Goal: Task Accomplishment & Management: Manage account settings

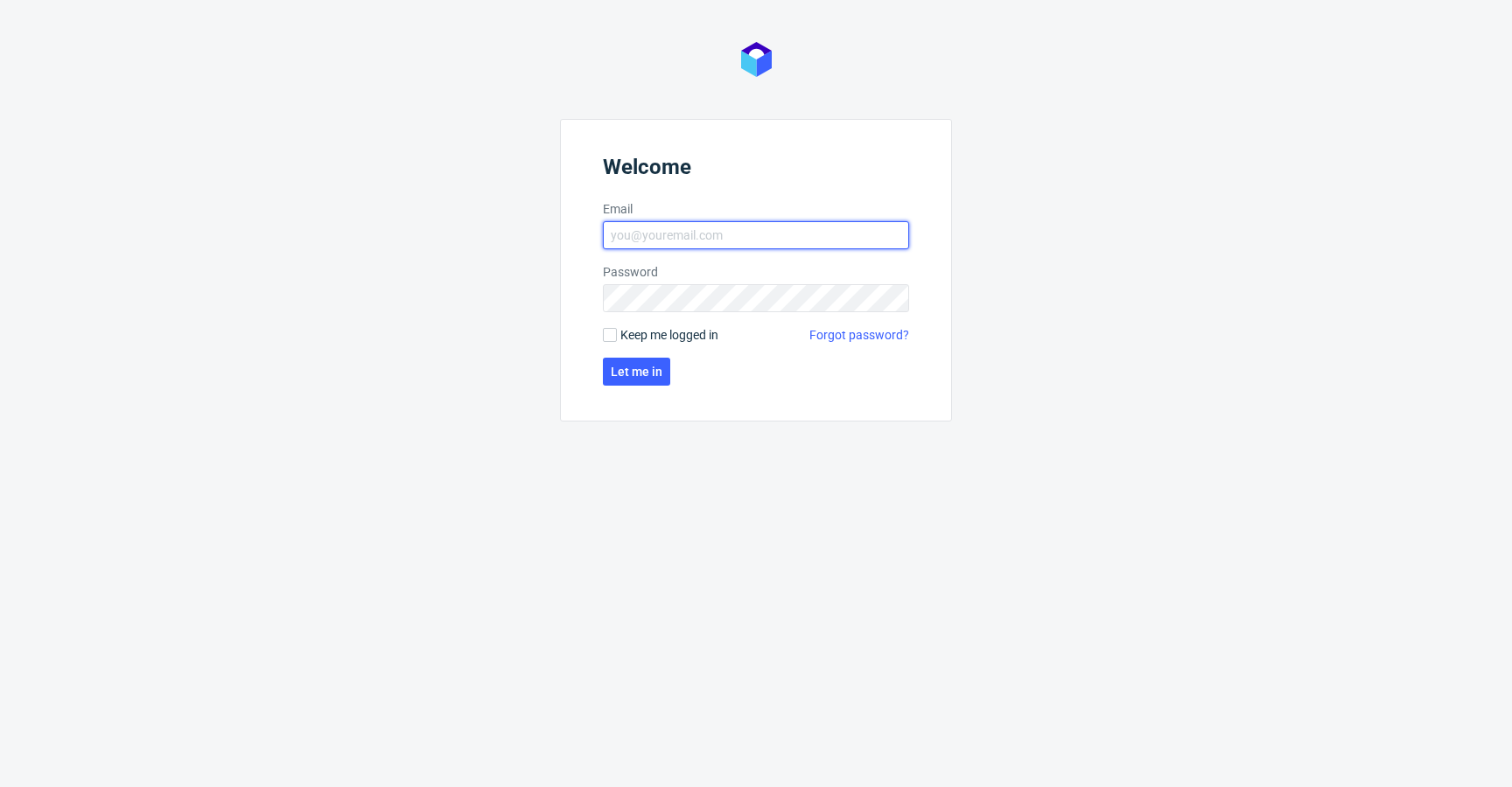
type input "[EMAIL_ADDRESS][DOMAIN_NAME]"
drag, startPoint x: 659, startPoint y: 332, endPoint x: 650, endPoint y: 351, distance: 21.0
click at [659, 332] on span "Keep me logged in" at bounding box center [669, 335] width 98 height 18
click at [617, 332] on input "Keep me logged in" at bounding box center [609, 335] width 14 height 14
checkbox input "true"
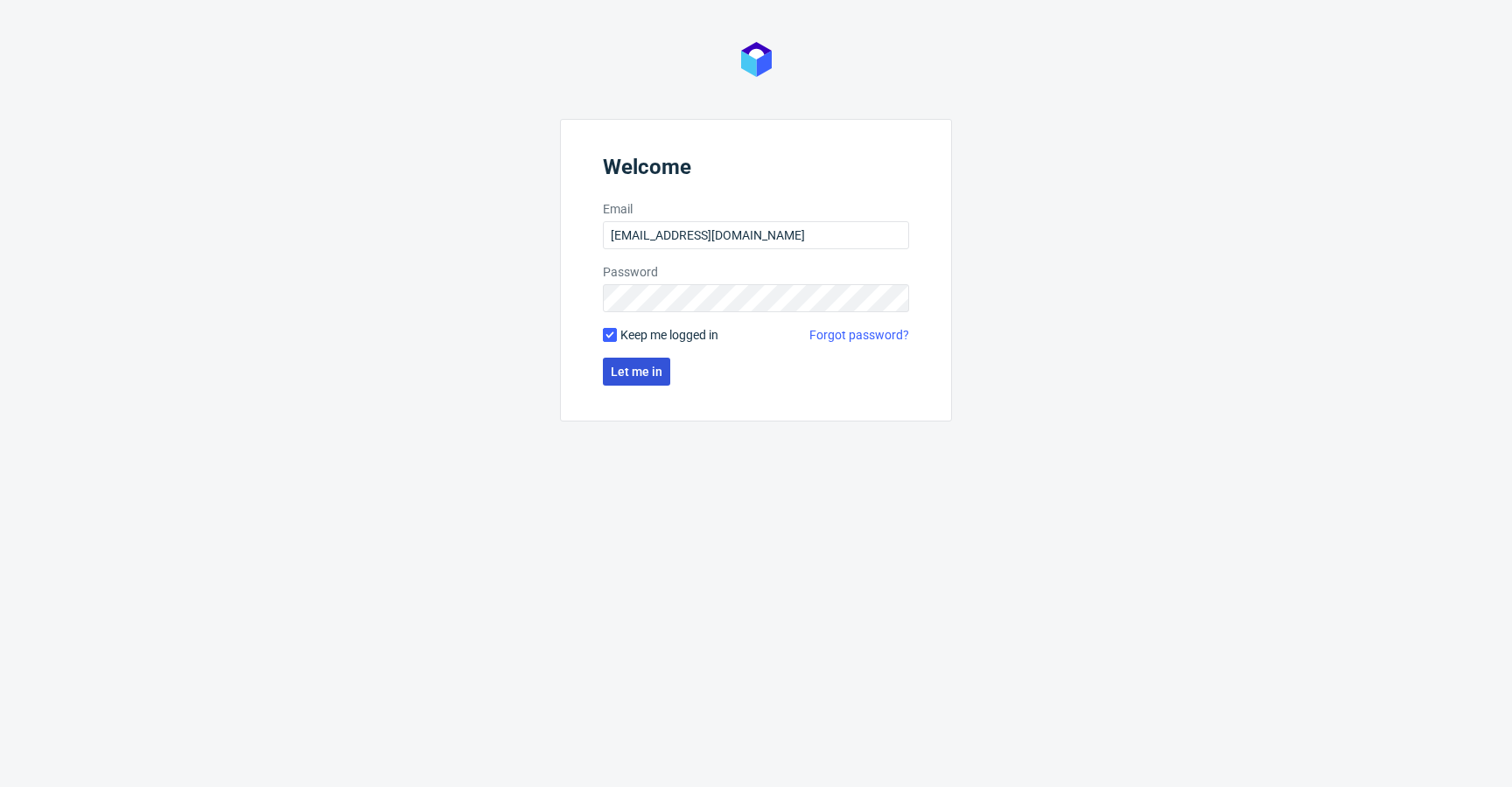
click at [632, 366] on span "Let me in" at bounding box center [636, 371] width 51 height 12
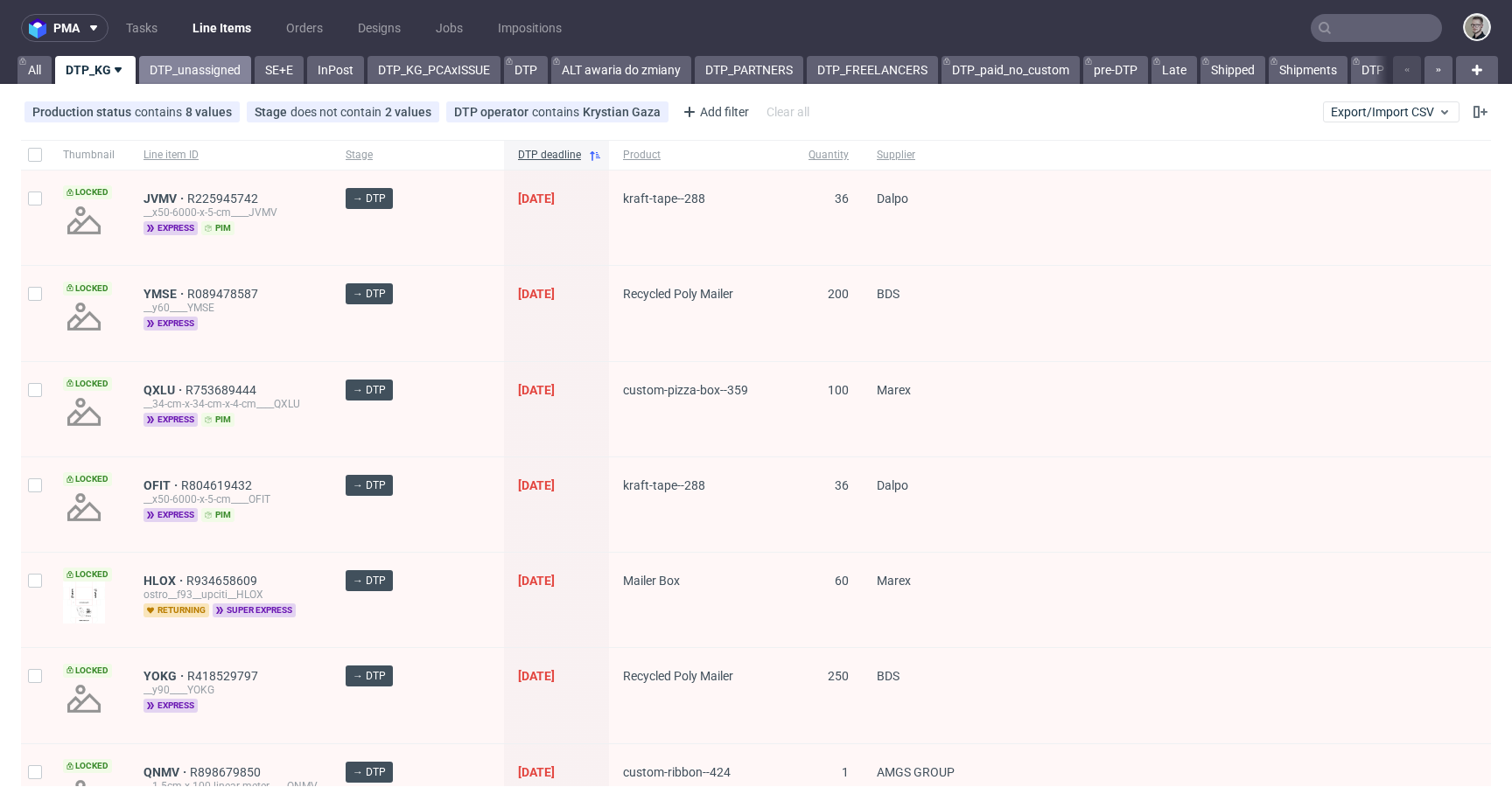
click at [194, 65] on link "DTP_unassigned" at bounding box center [195, 70] width 112 height 28
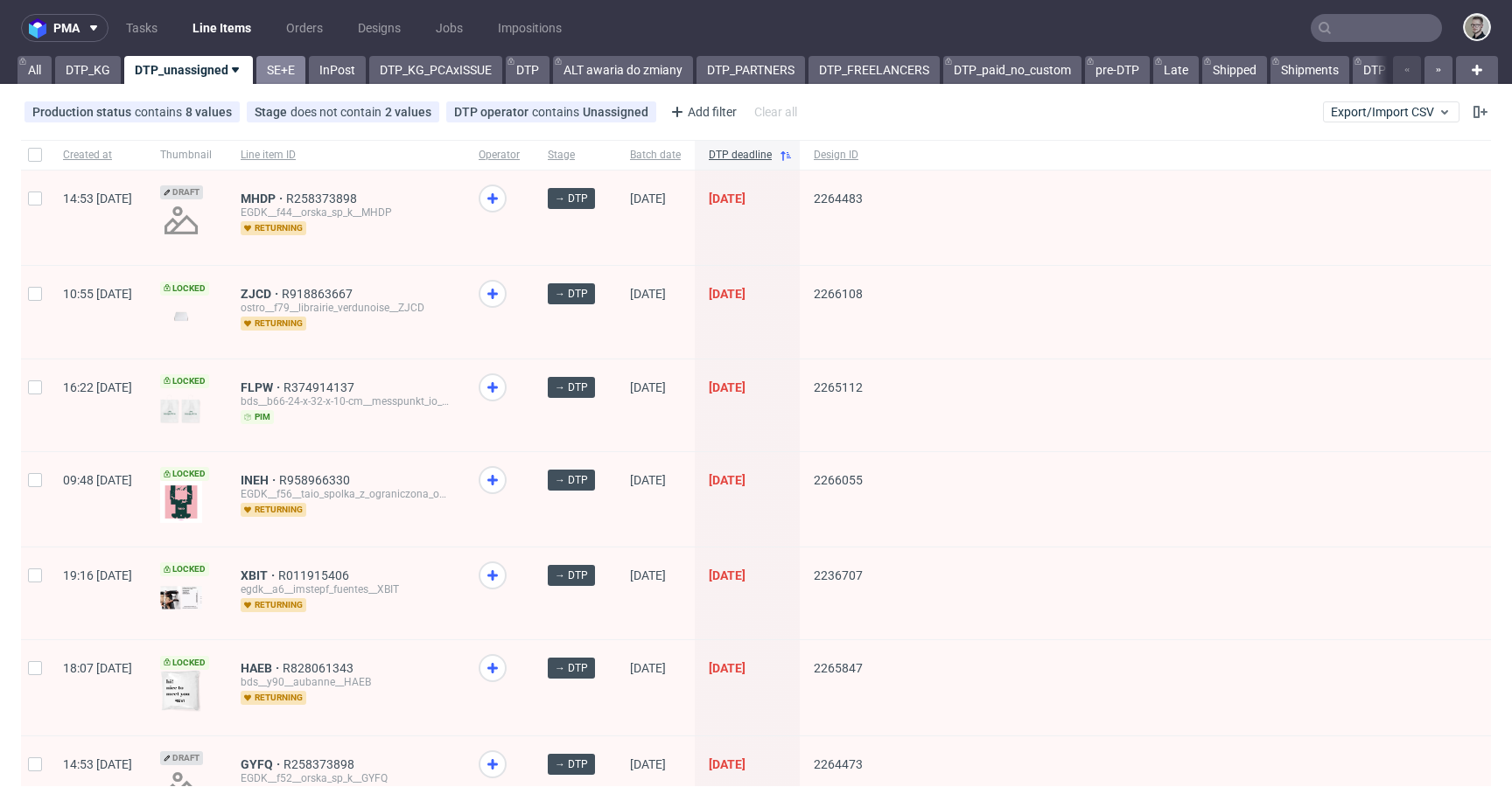
click at [278, 72] on link "SE+E" at bounding box center [281, 70] width 49 height 28
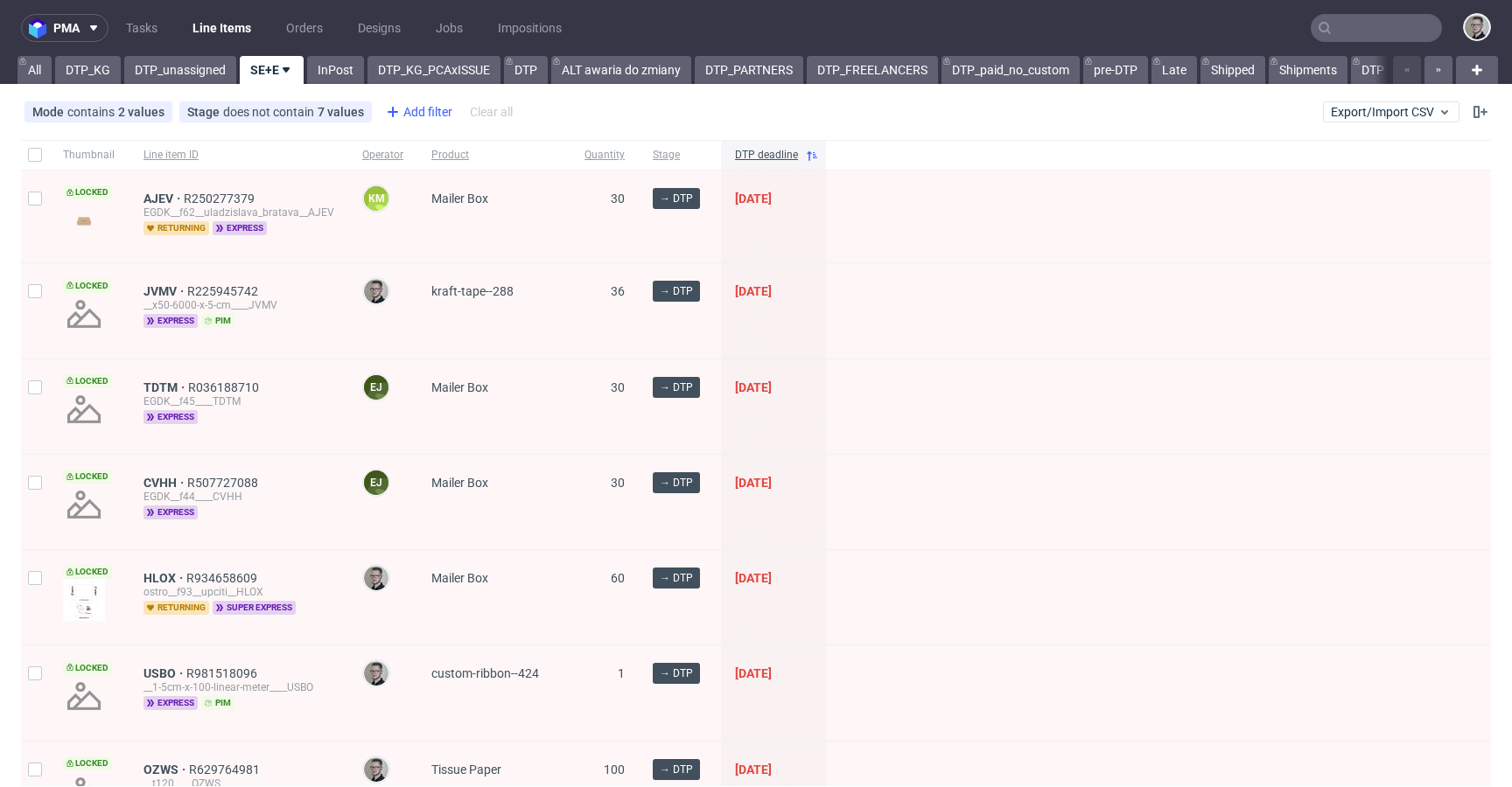
click at [425, 113] on div "Add filter" at bounding box center [417, 112] width 77 height 28
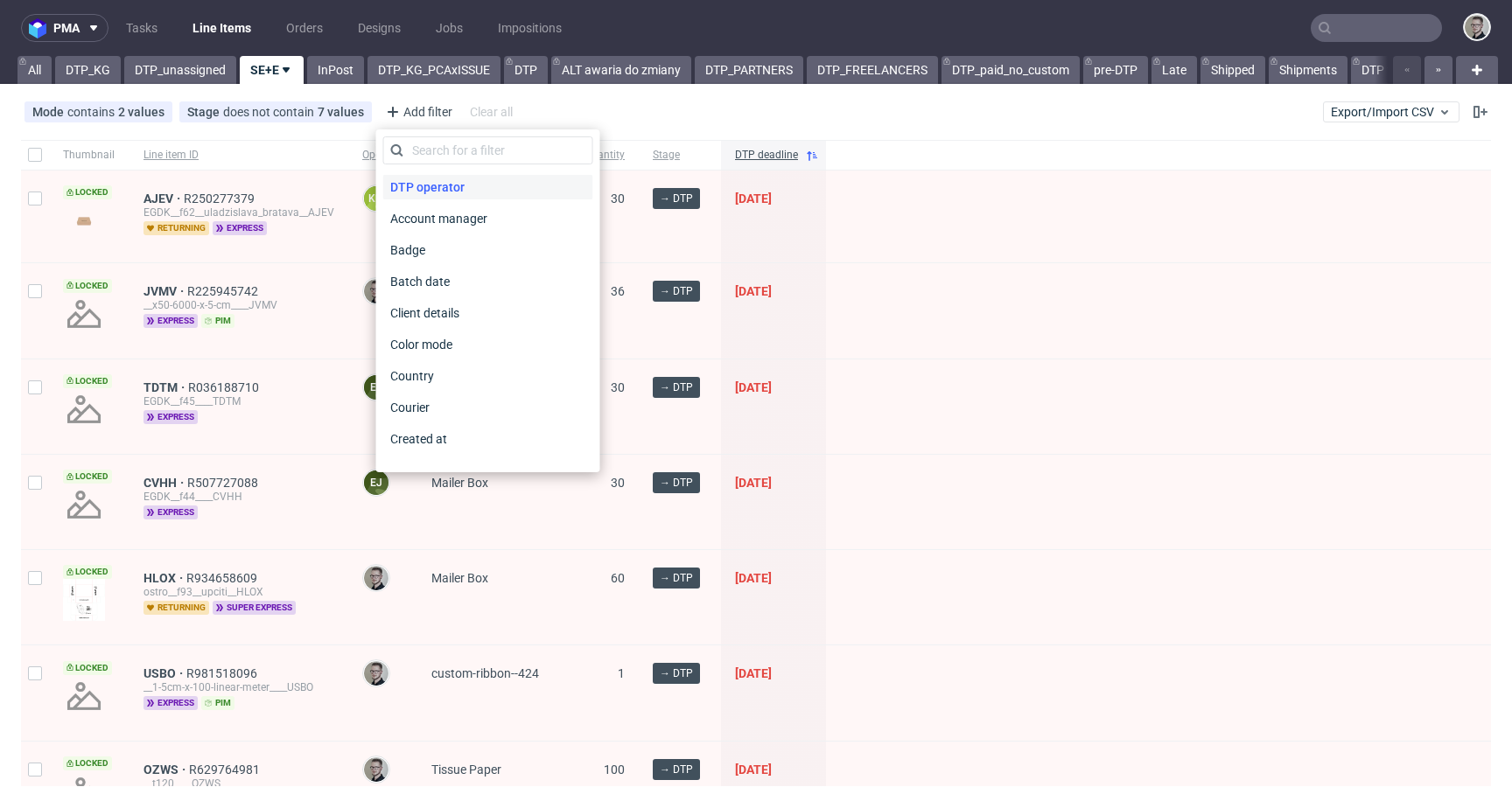
click at [456, 179] on span "DTP operator" at bounding box center [427, 187] width 88 height 24
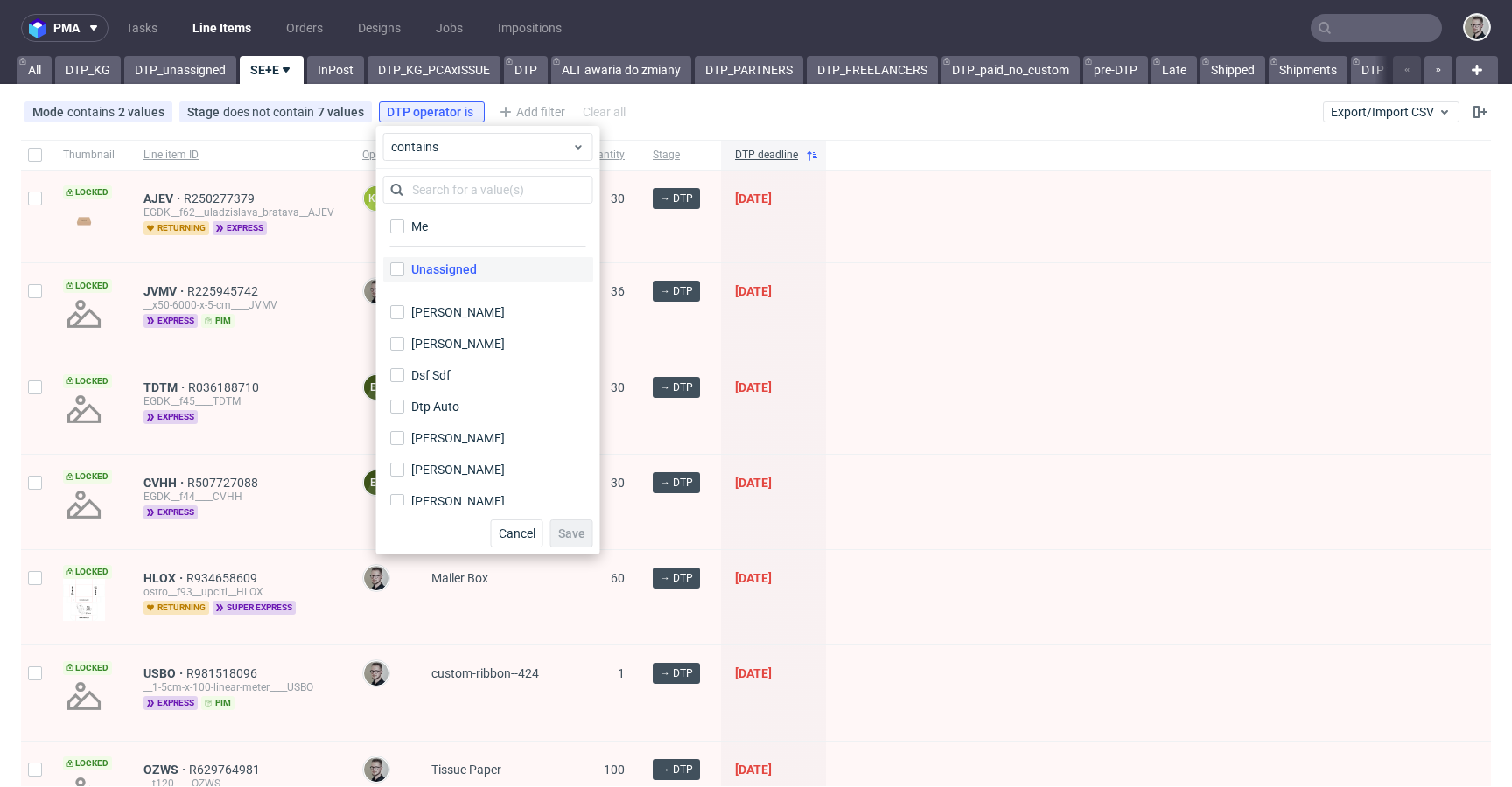
click at [462, 273] on div "Unassigned" at bounding box center [444, 269] width 66 height 18
click at [404, 273] on input "Unassigned" at bounding box center [396, 269] width 14 height 14
checkbox input "true"
click at [570, 533] on span "Save" at bounding box center [571, 533] width 27 height 12
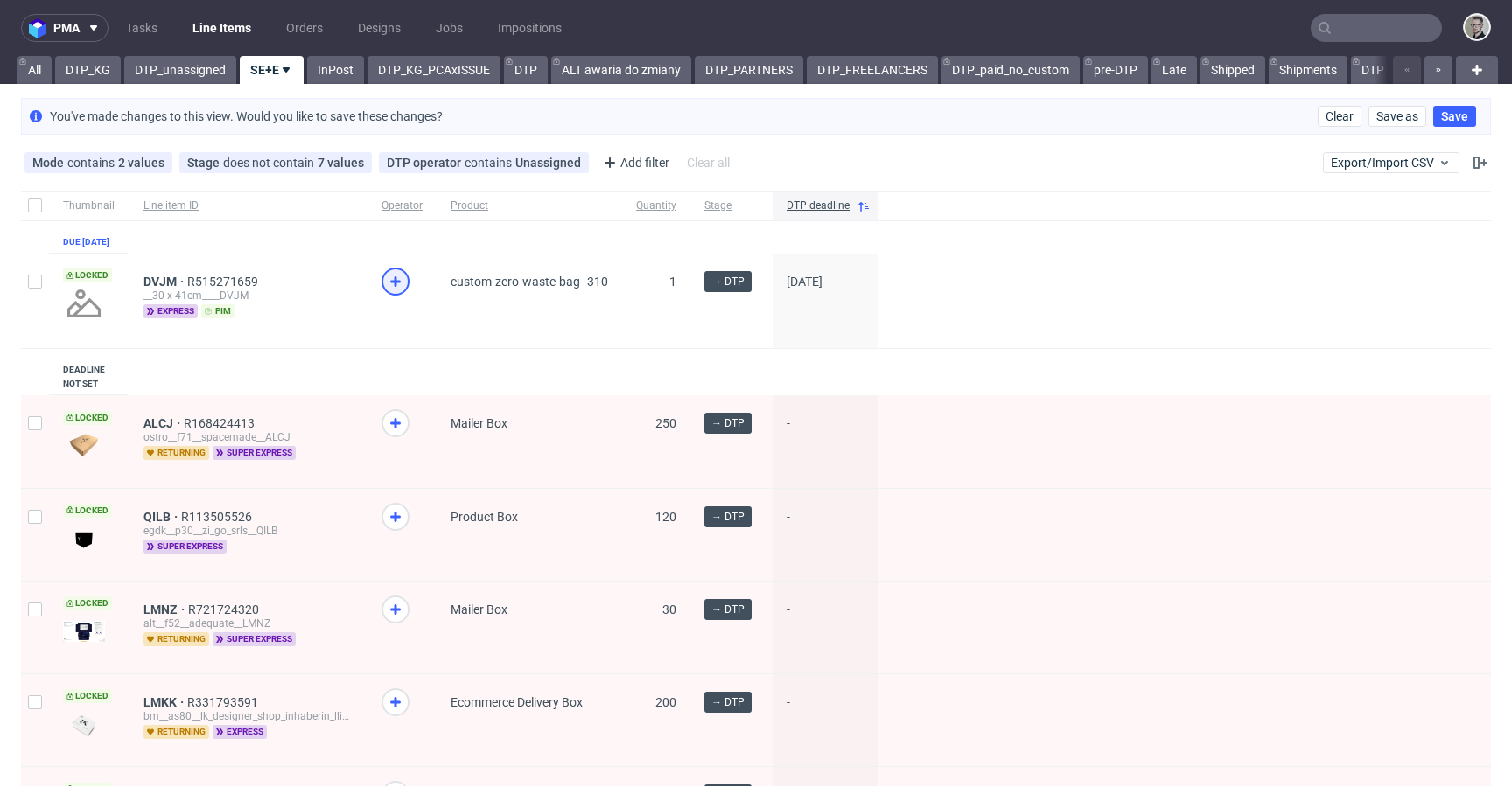
click at [401, 289] on icon at bounding box center [395, 282] width 21 height 21
click at [171, 72] on link "DTP_unassigned" at bounding box center [181, 70] width 112 height 28
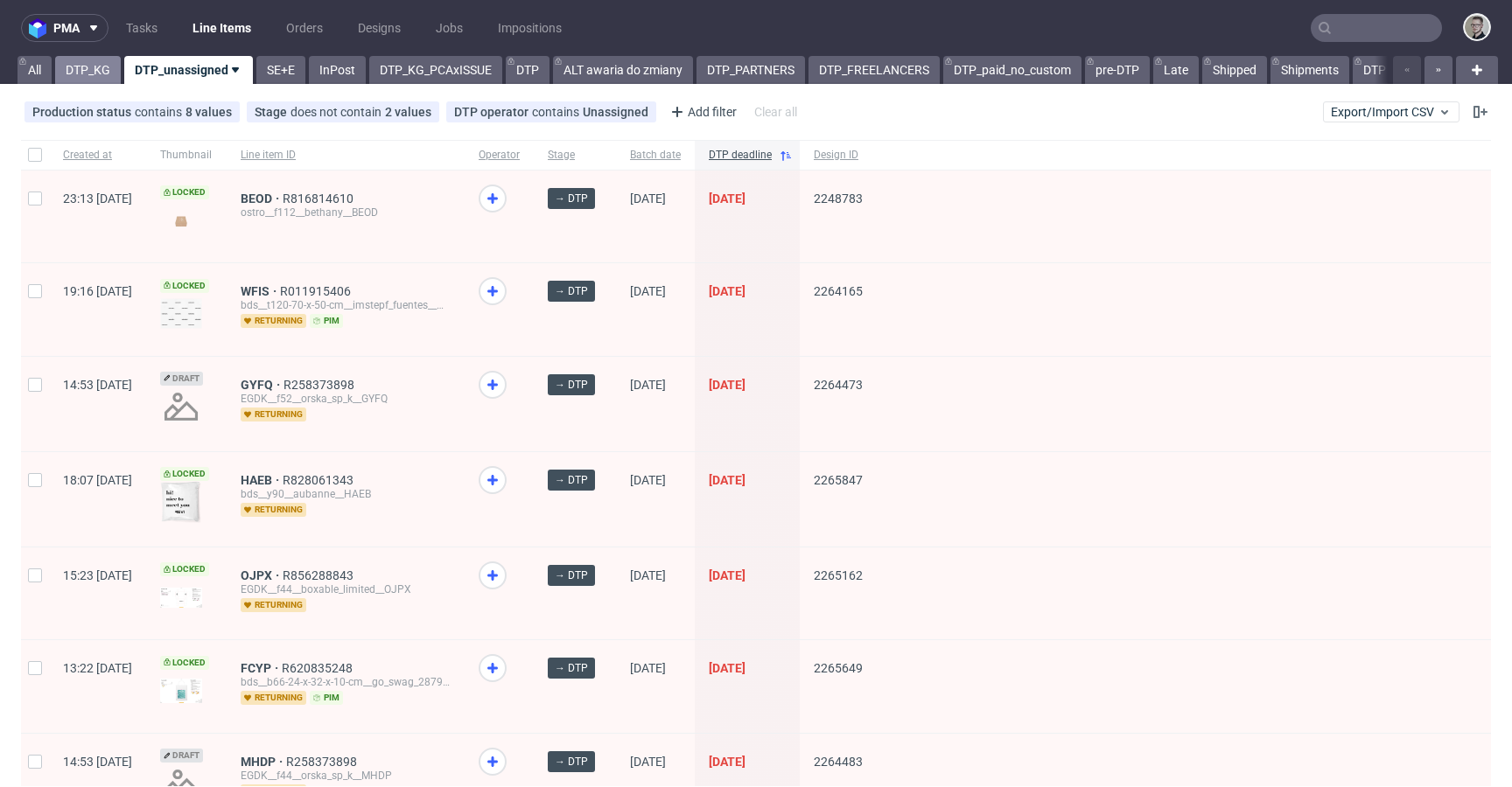
click at [81, 71] on link "DTP_KG" at bounding box center [87, 70] width 66 height 28
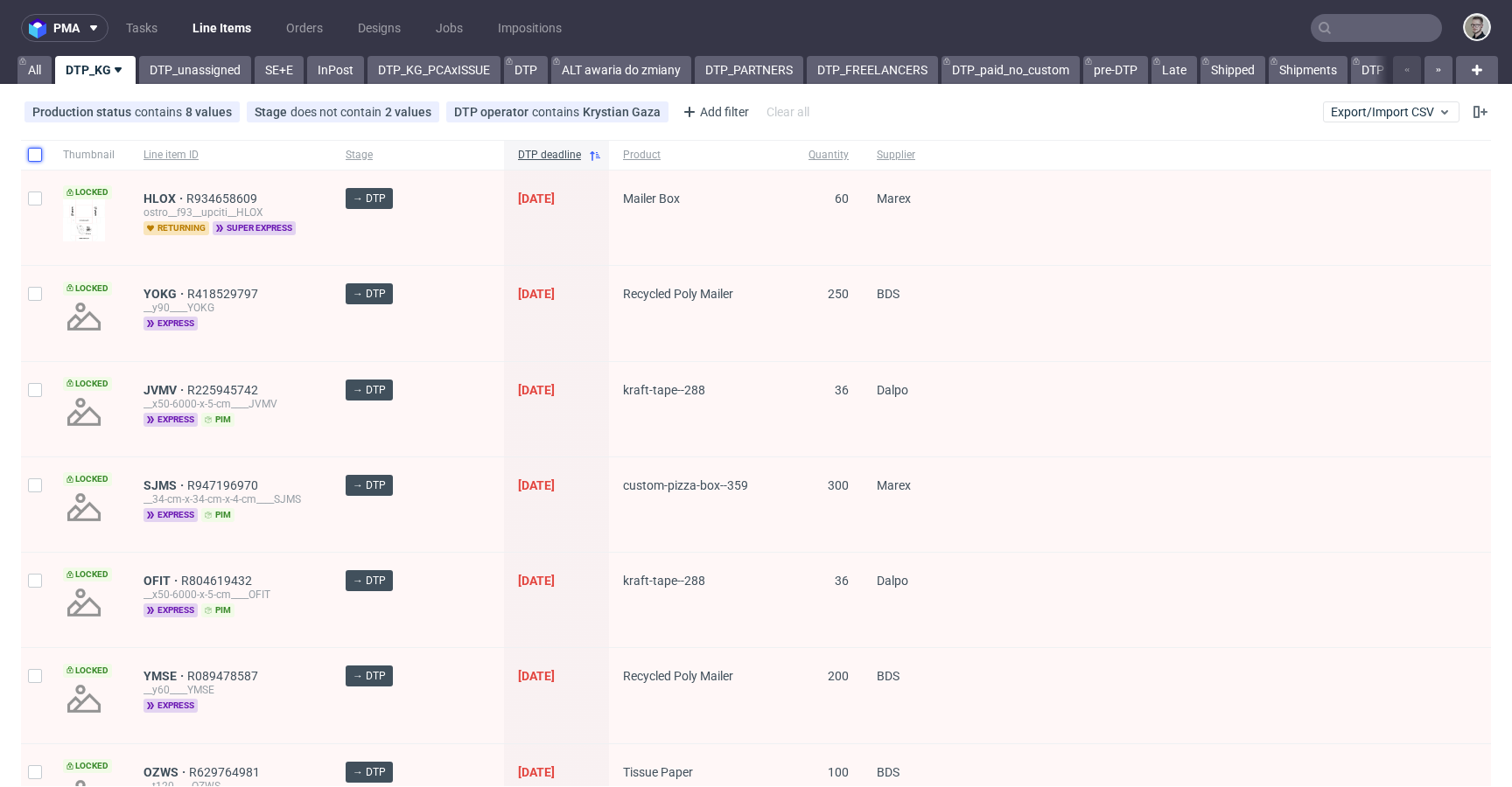
click at [36, 153] on input "checkbox" at bounding box center [34, 154] width 14 height 14
checkbox input "true"
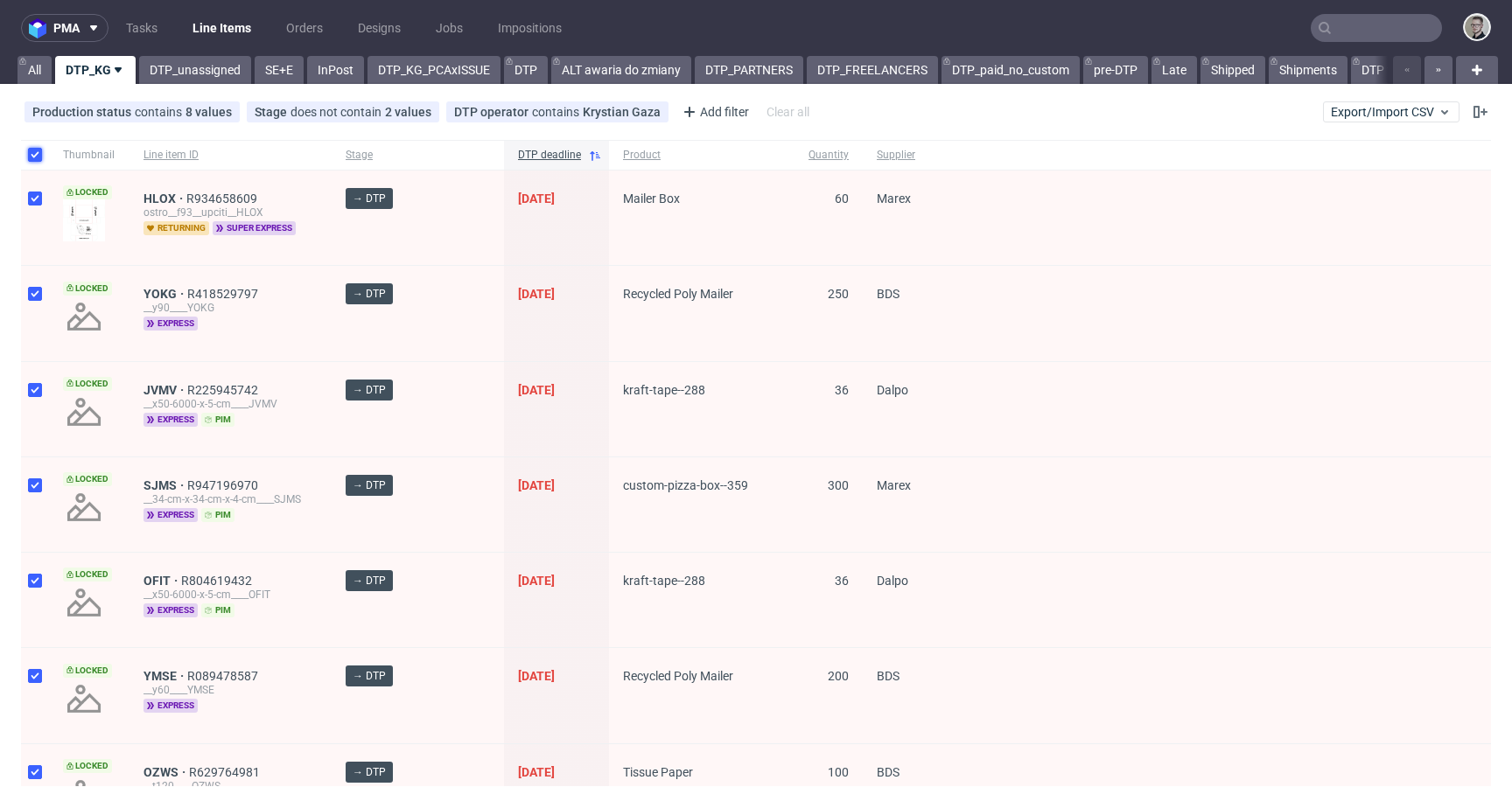
checkbox input "true"
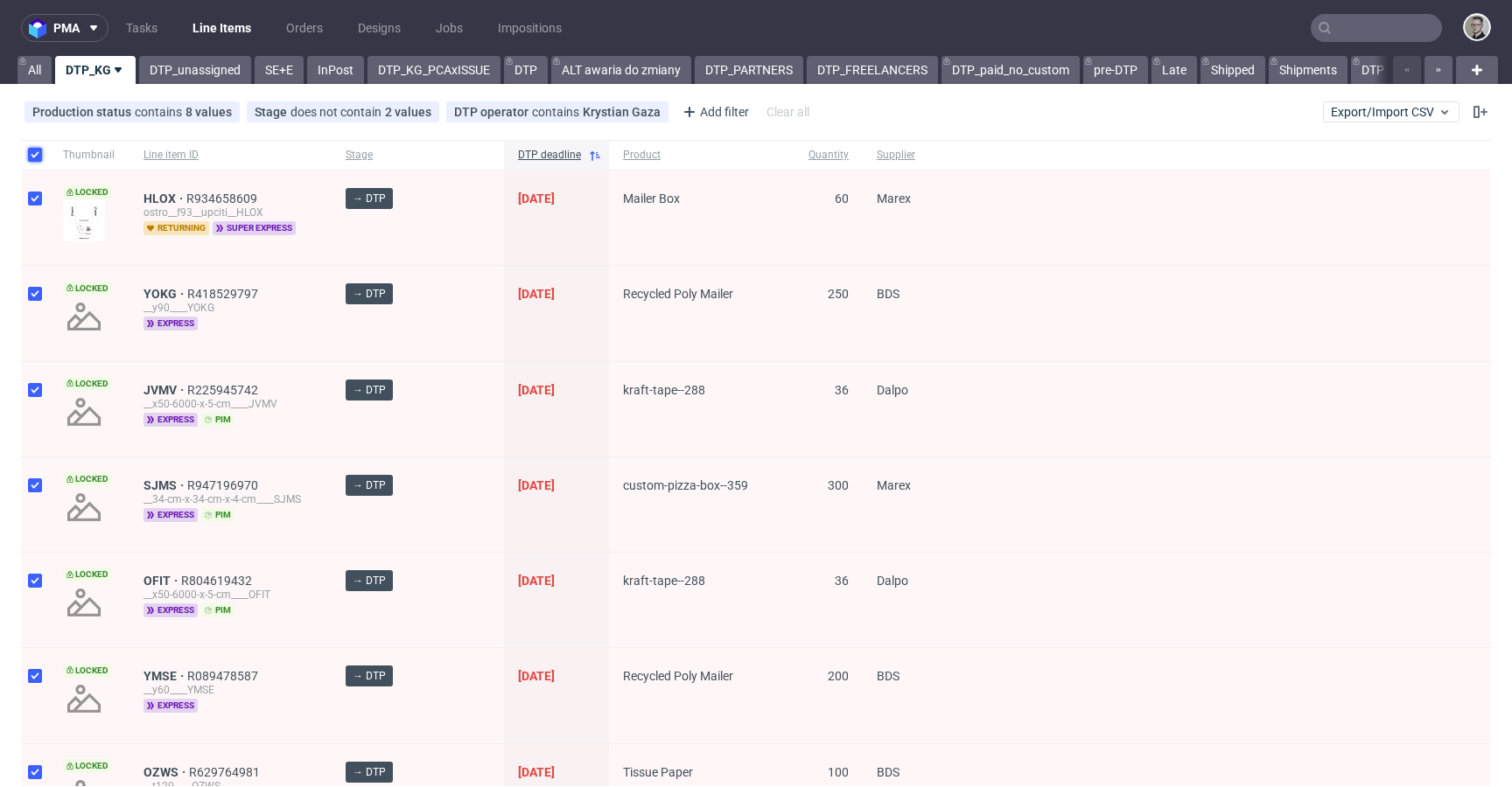
checkbox input "true"
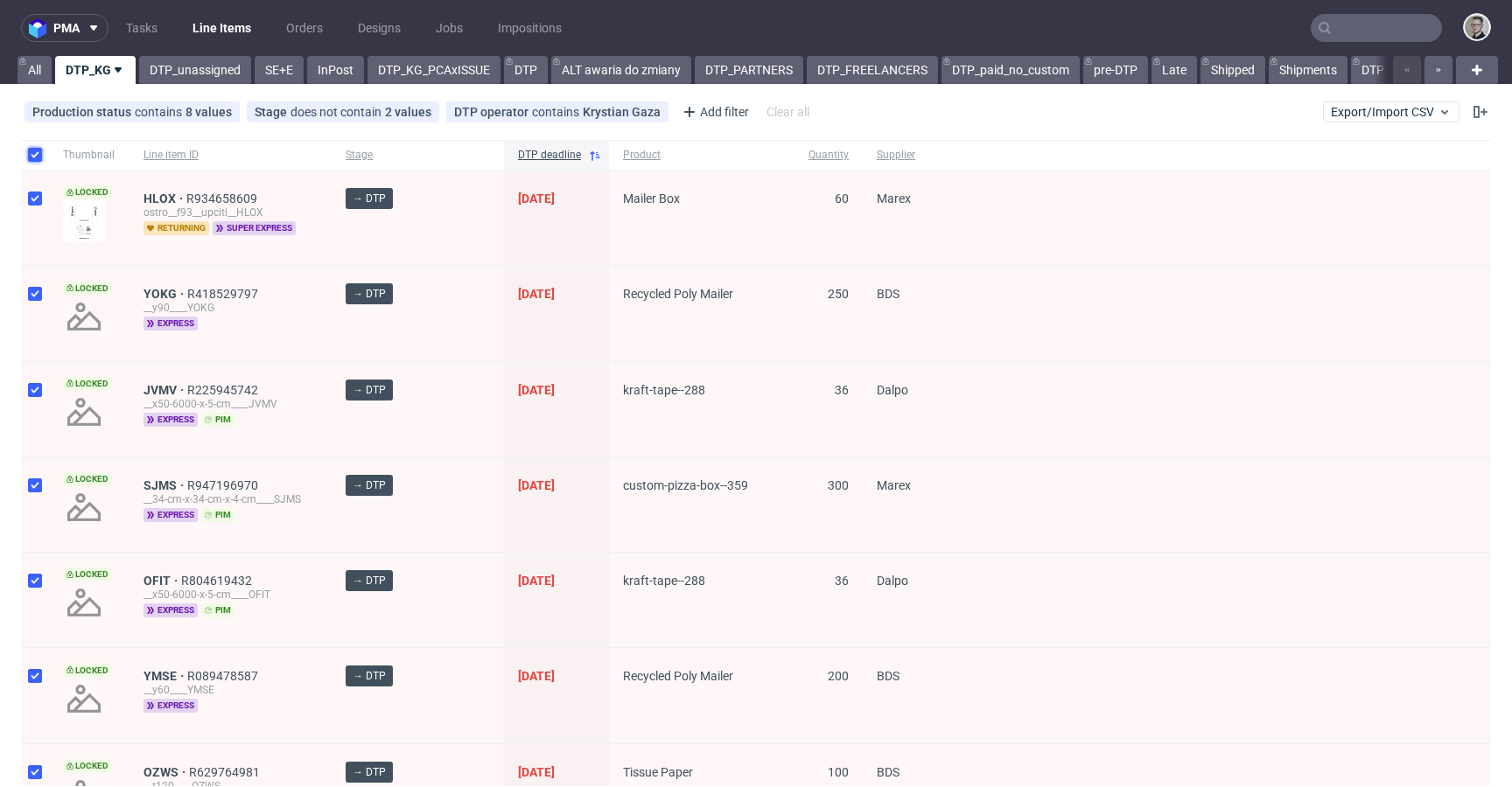
checkbox input "true"
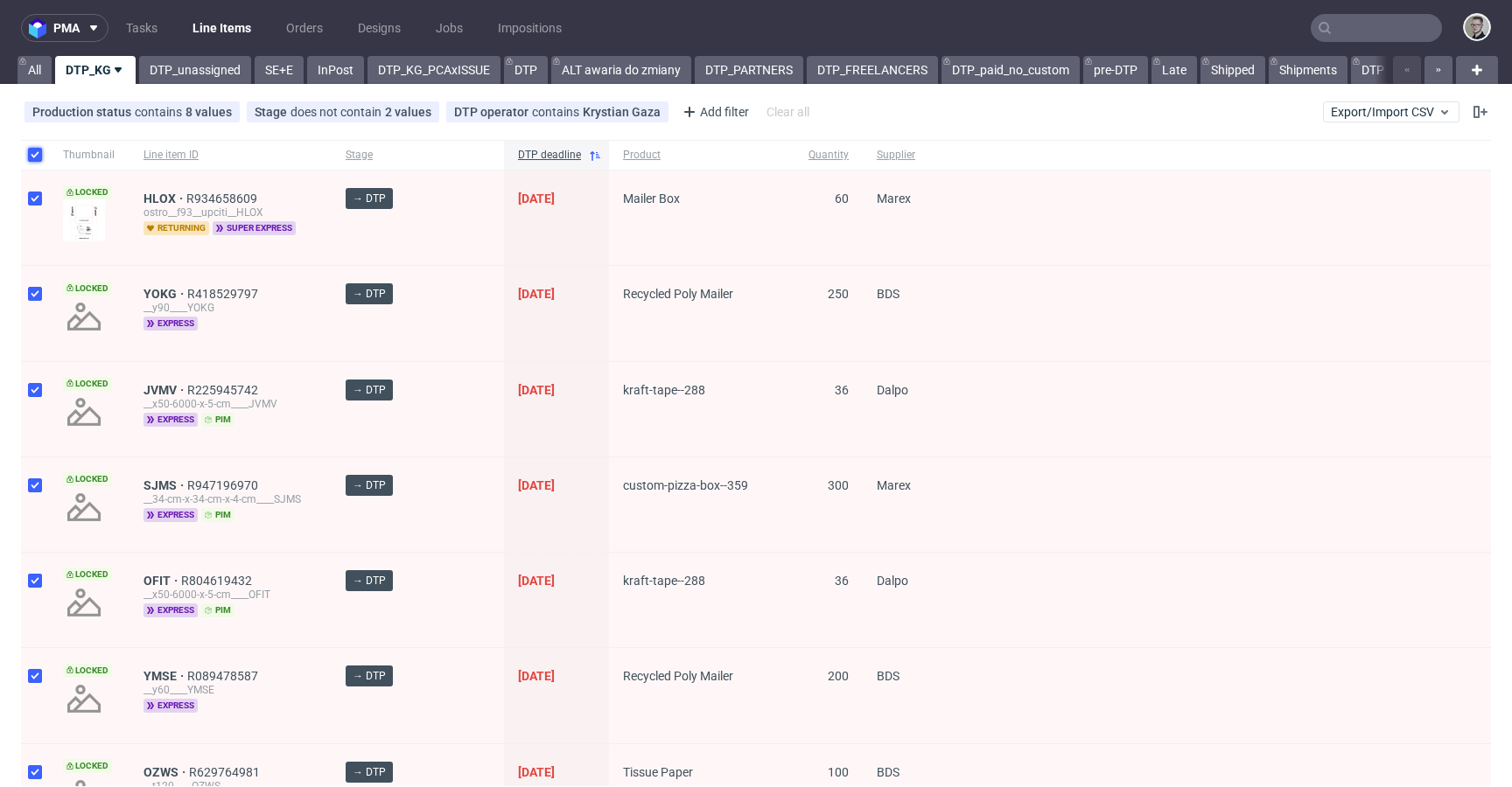
checkbox input "true"
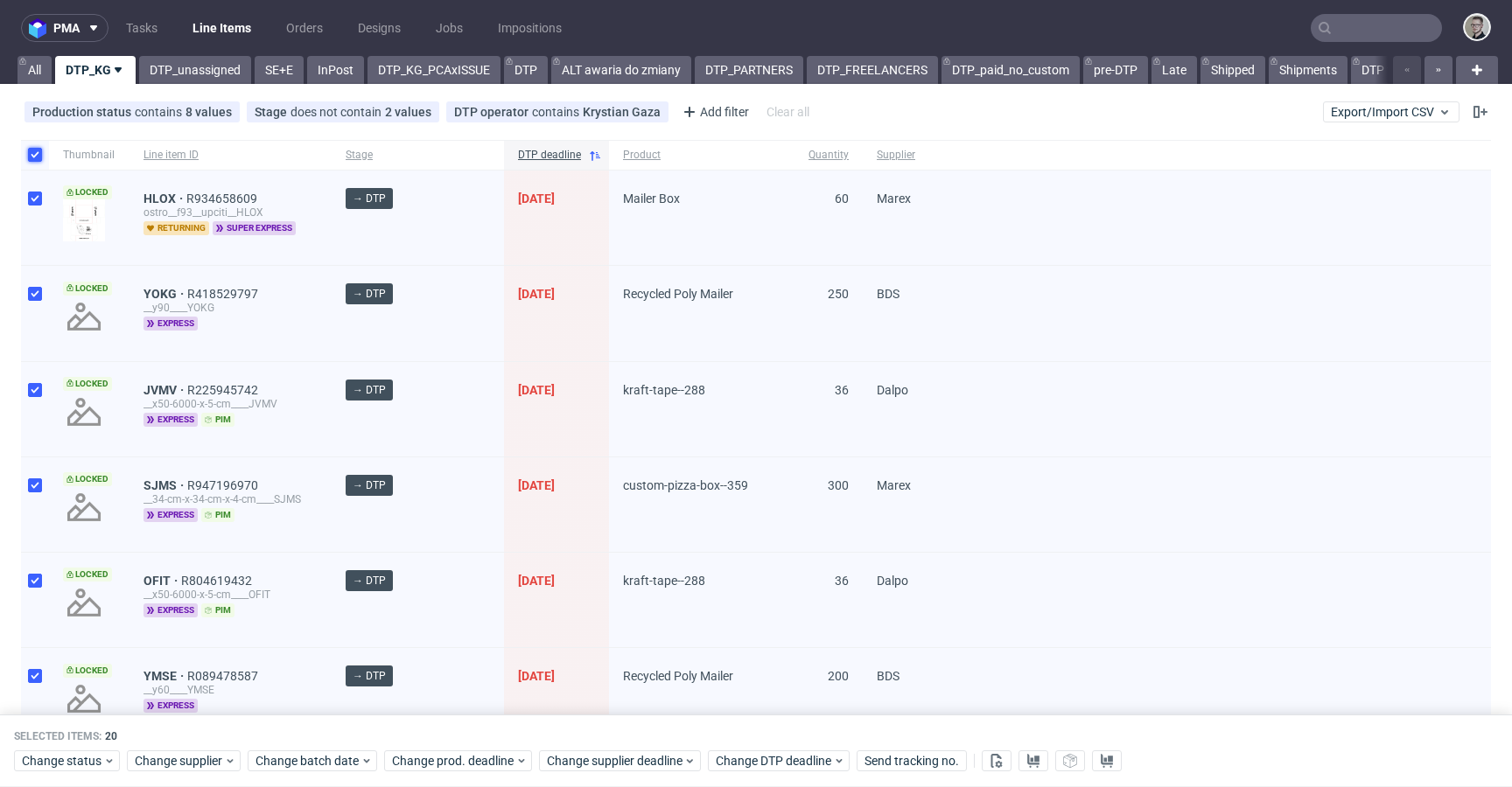
click at [33, 148] on input "checkbox" at bounding box center [34, 154] width 14 height 14
checkbox input "false"
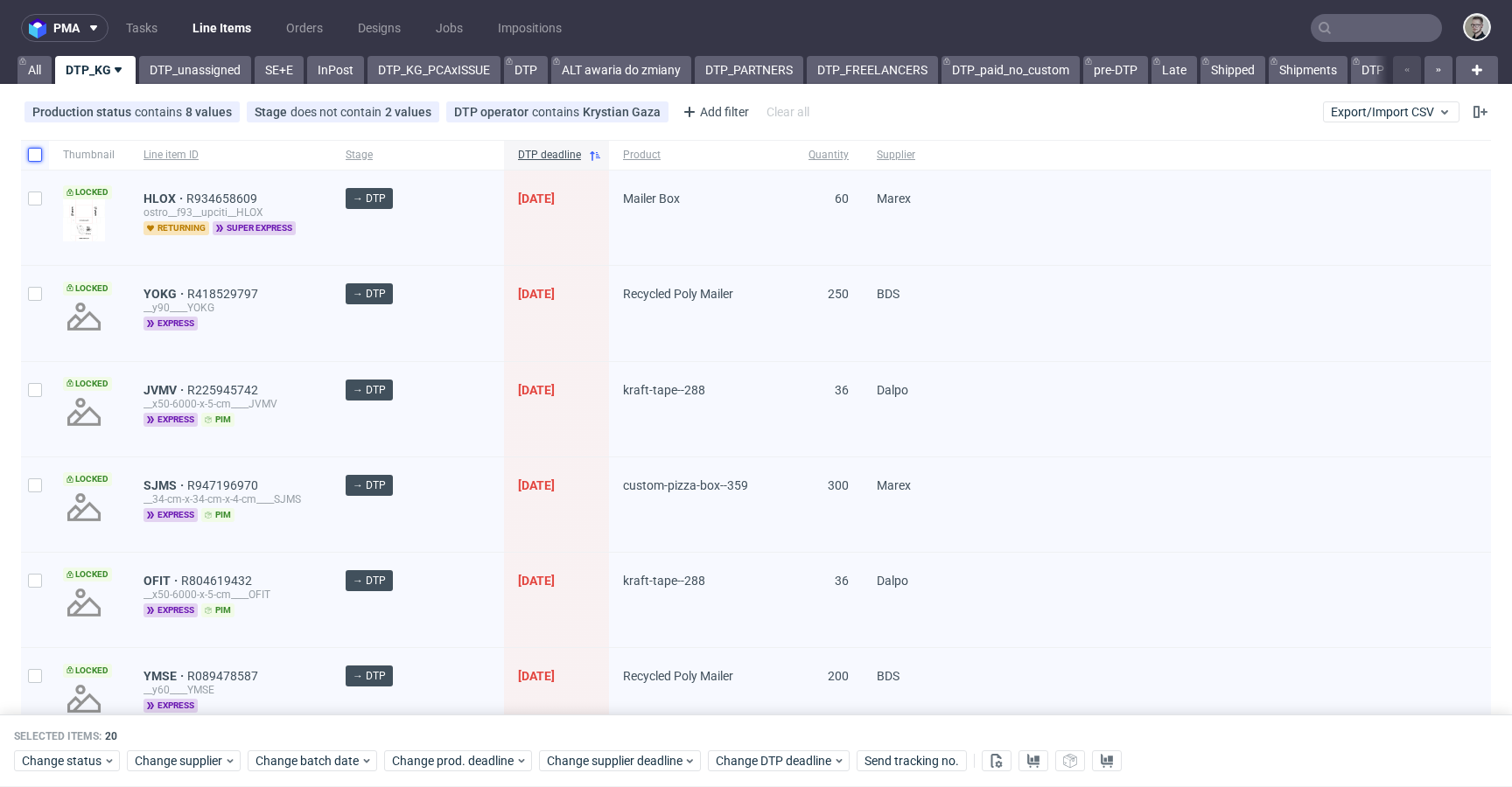
checkbox input "false"
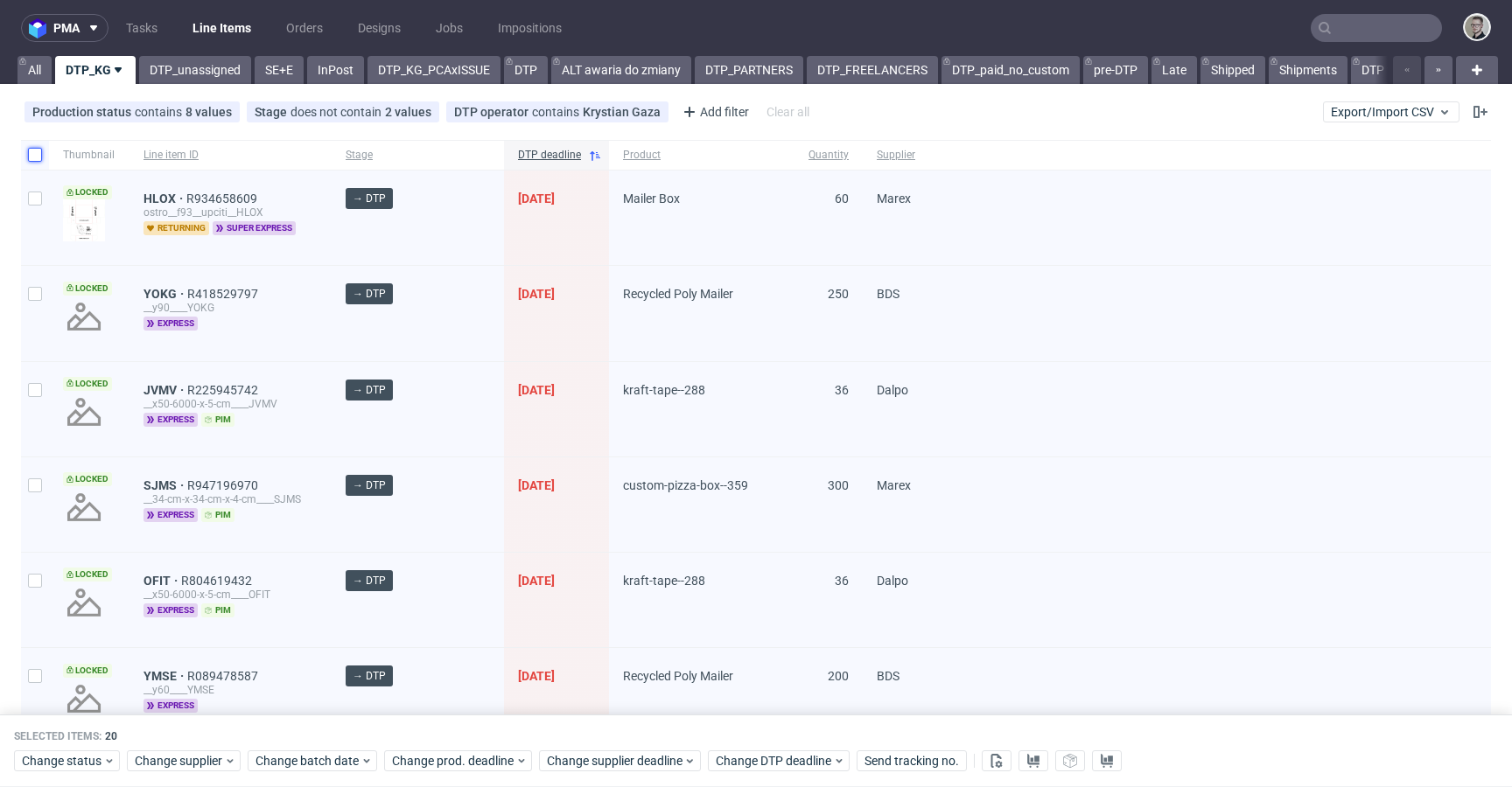
checkbox input "false"
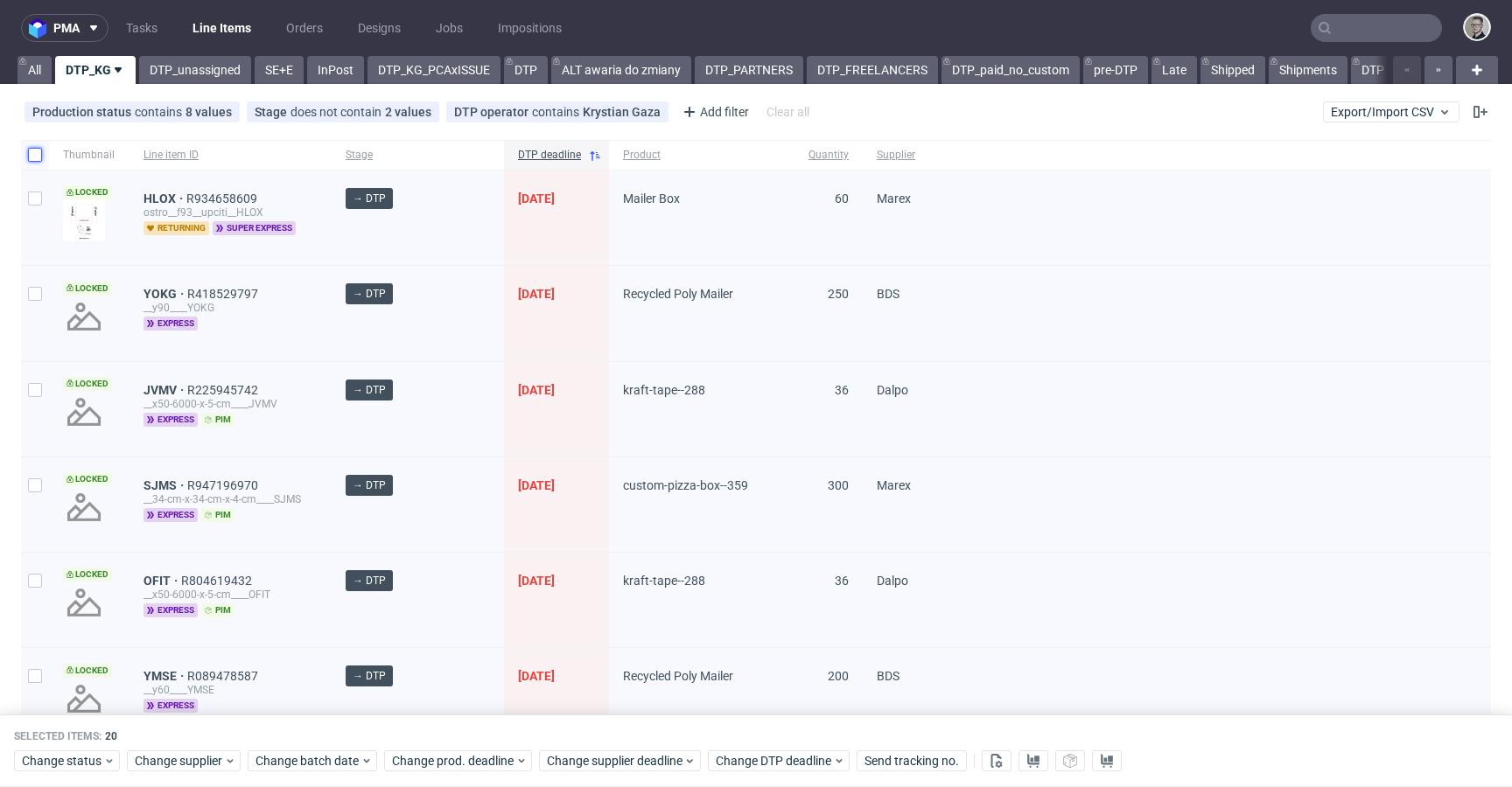
checkbox input "false"
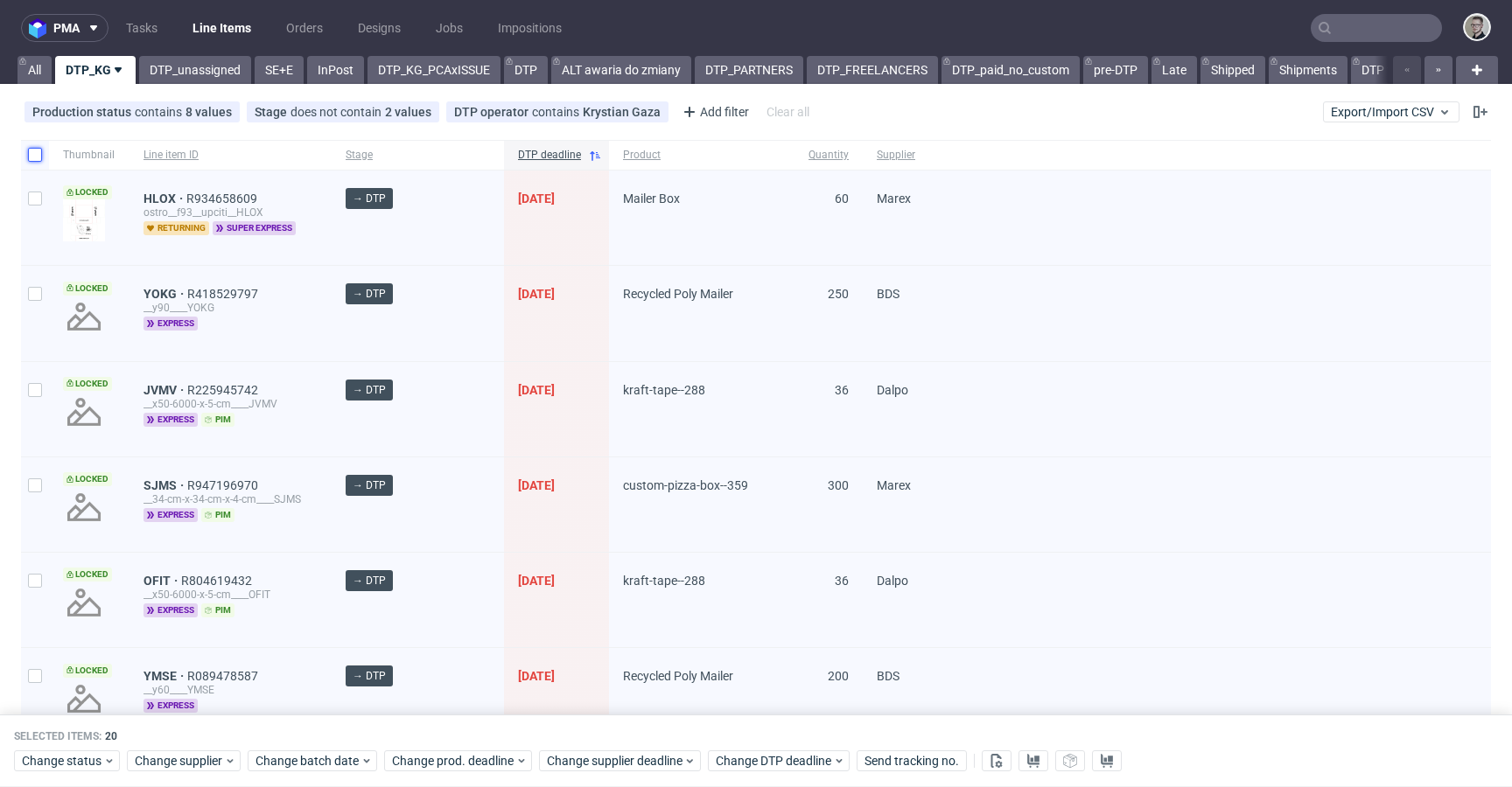
checkbox input "false"
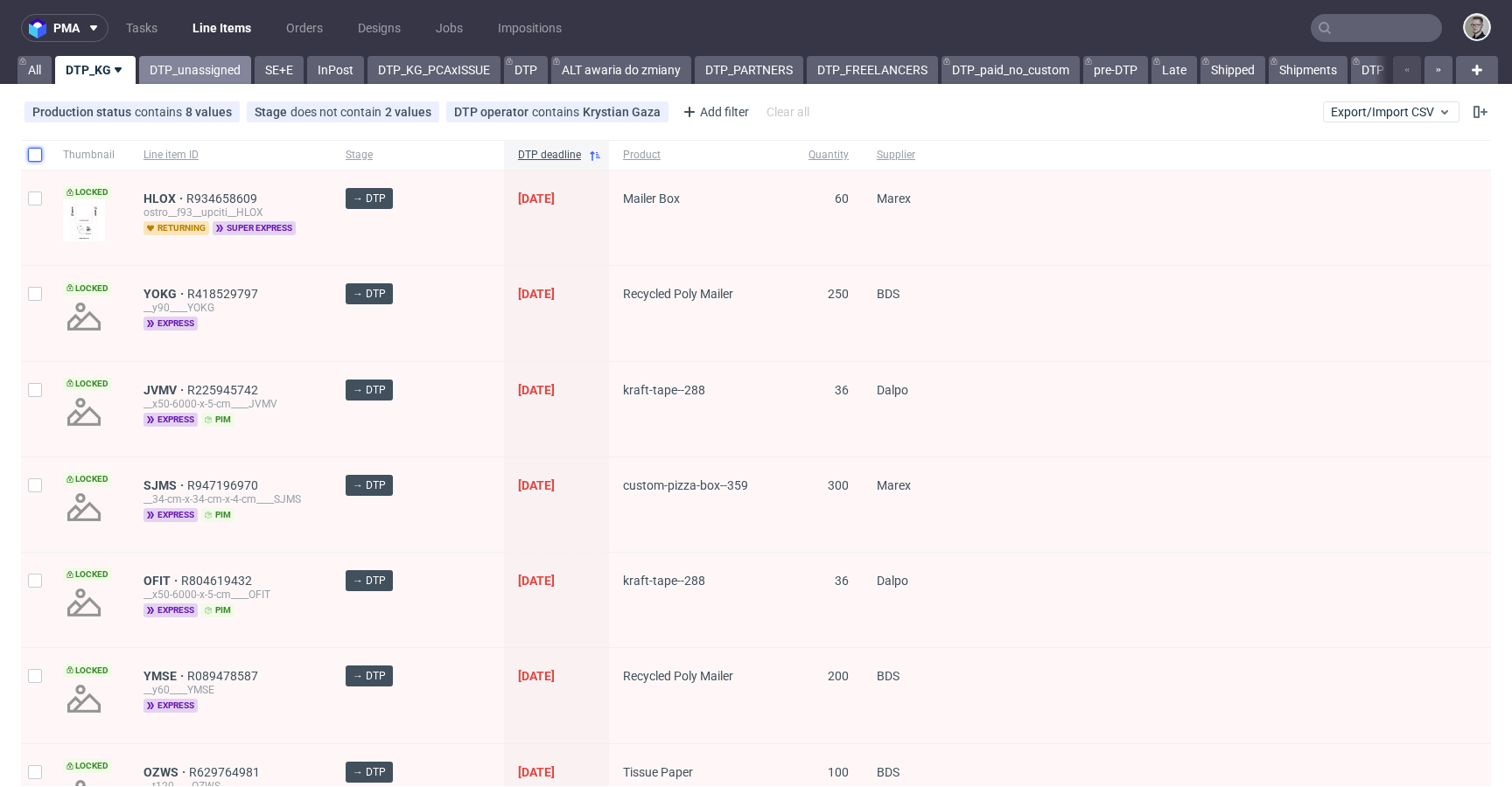
click at [170, 64] on link "DTP_unassigned" at bounding box center [195, 70] width 112 height 28
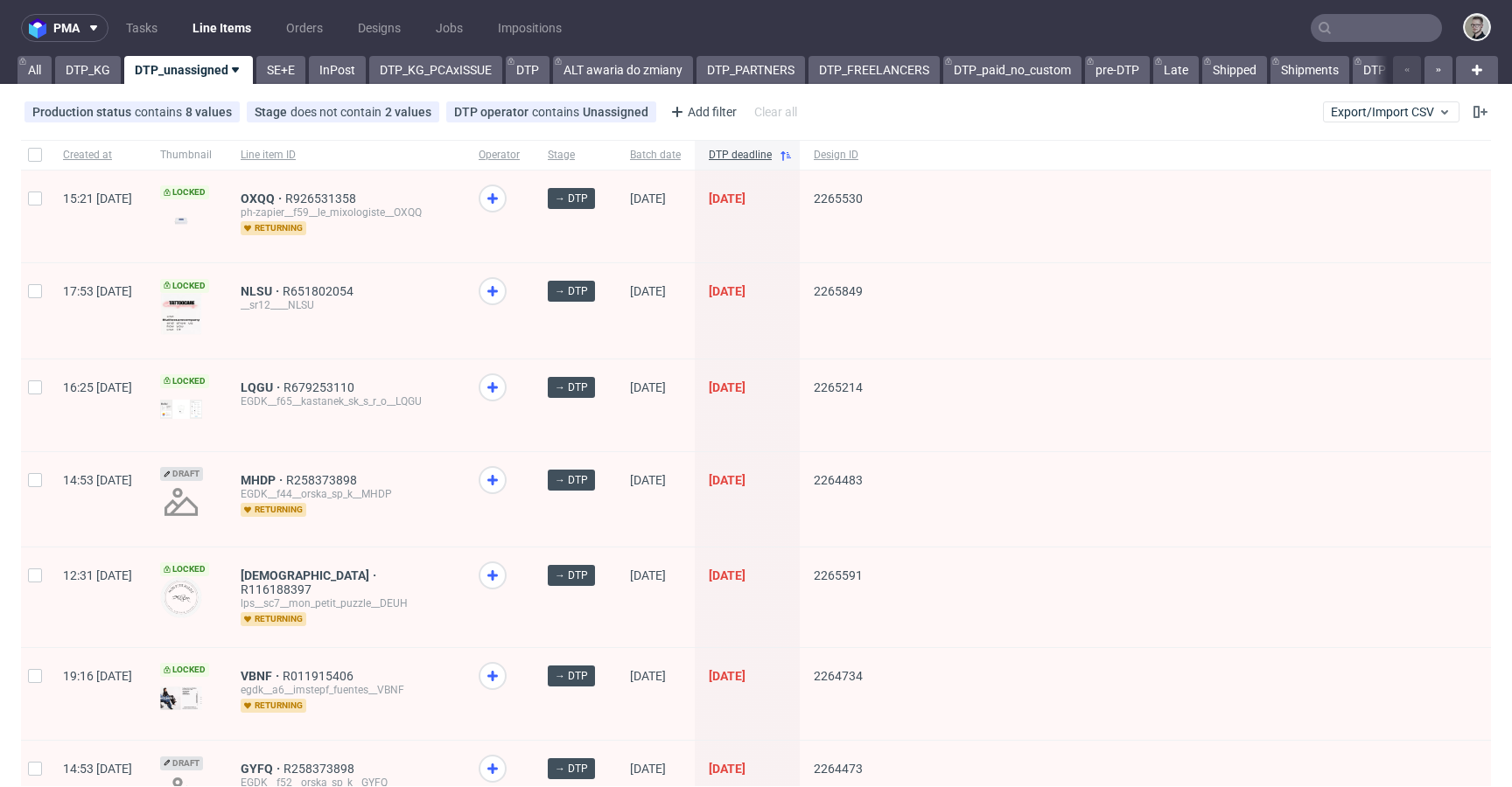
drag, startPoint x: 303, startPoint y: 473, endPoint x: 306, endPoint y: 498, distance: 25.2
click at [537, 69] on link "DTP" at bounding box center [528, 70] width 44 height 28
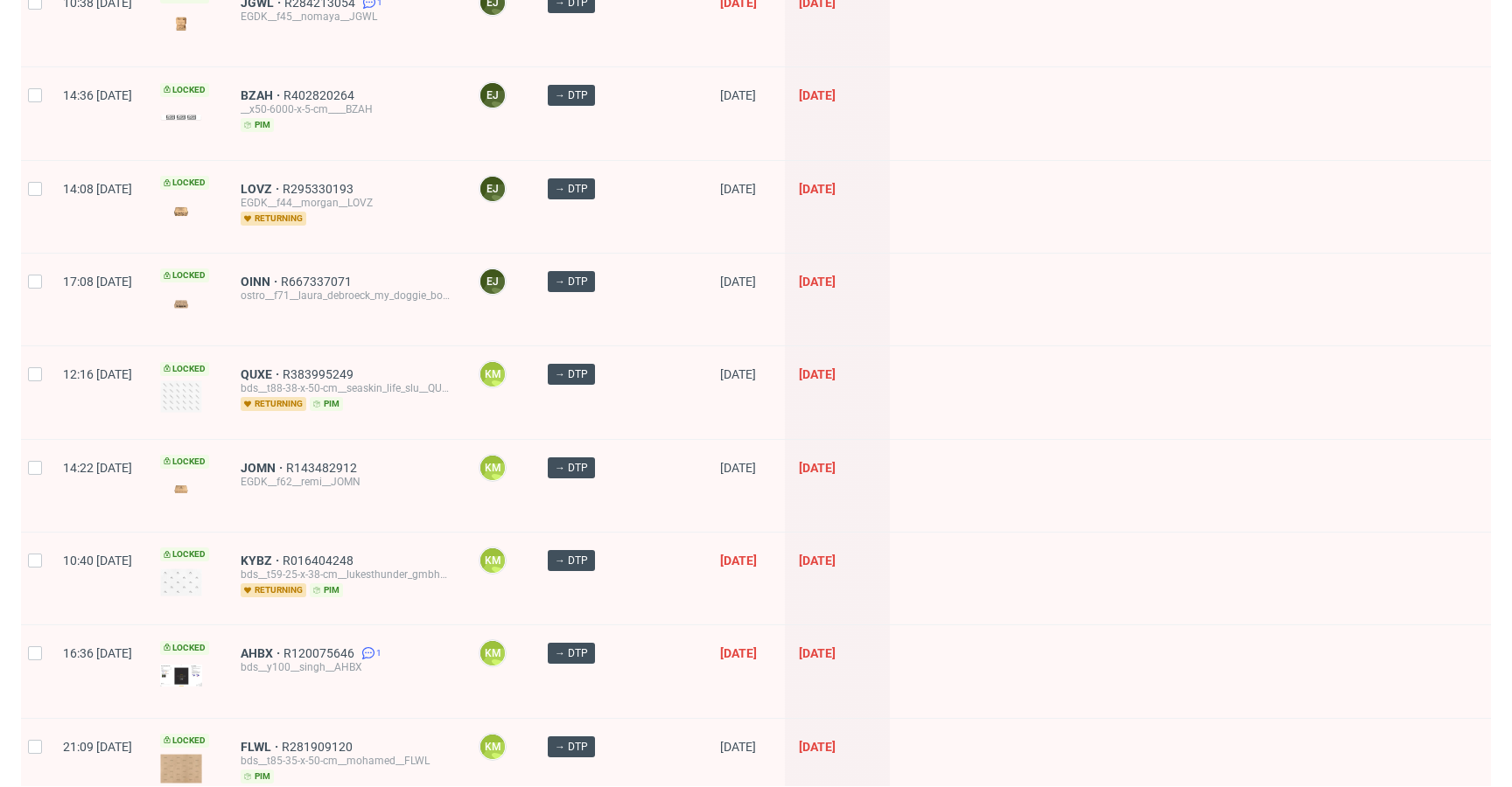
scroll to position [2351, 0]
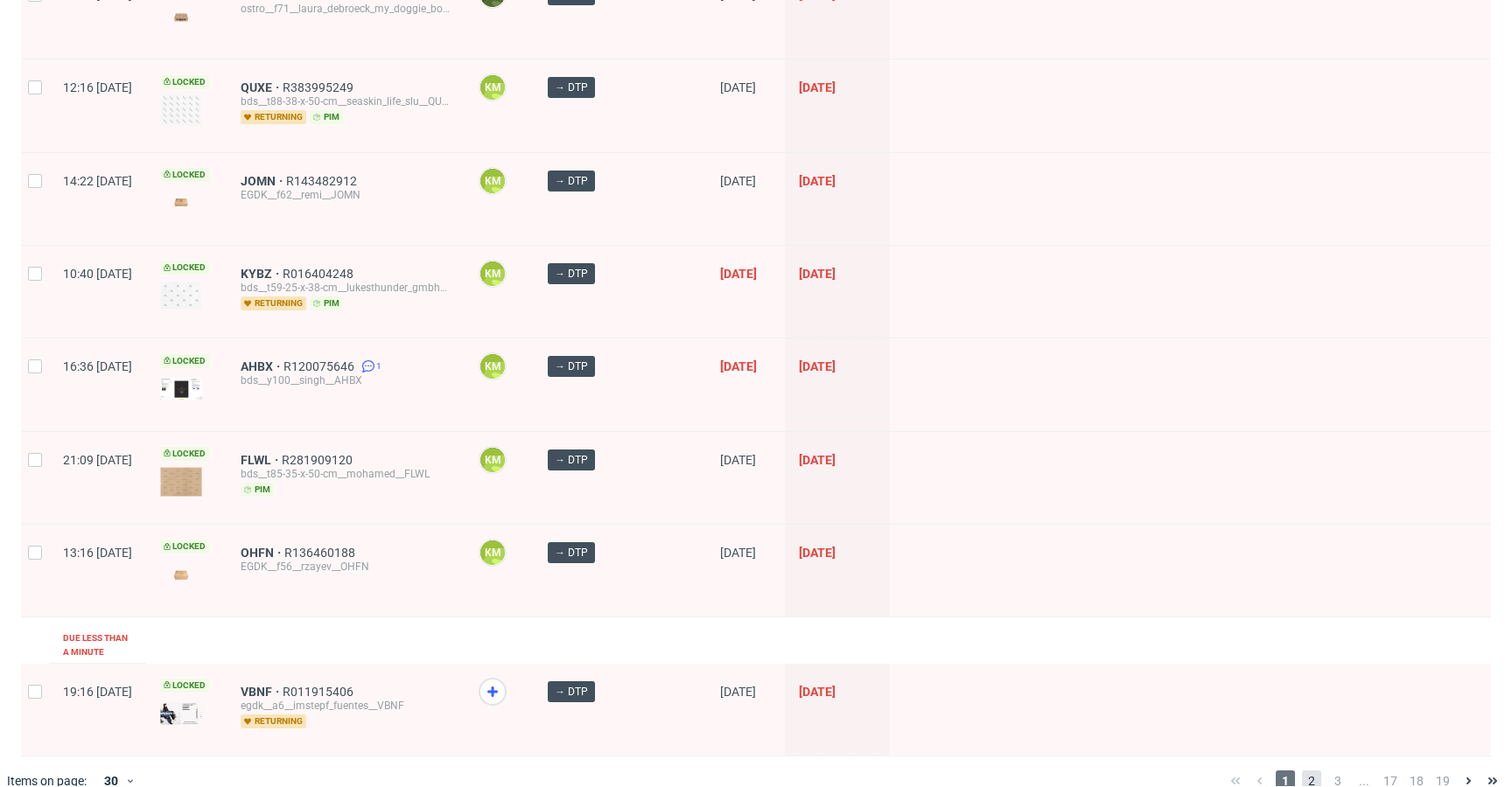
click at [1304, 771] on span "2" at bounding box center [1311, 781] width 20 height 21
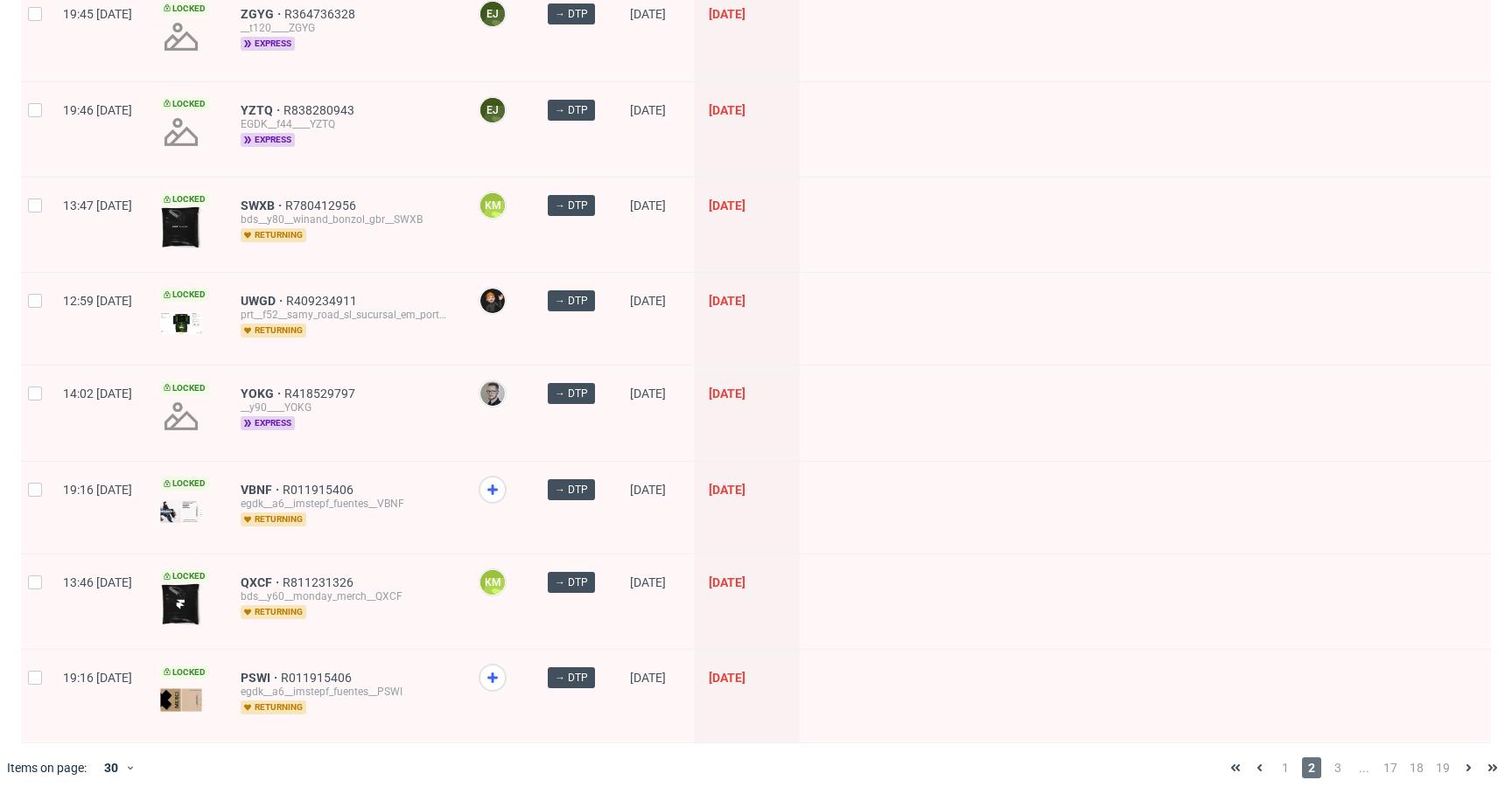
scroll to position [2262, 0]
click at [1329, 757] on span "3" at bounding box center [1338, 767] width 20 height 21
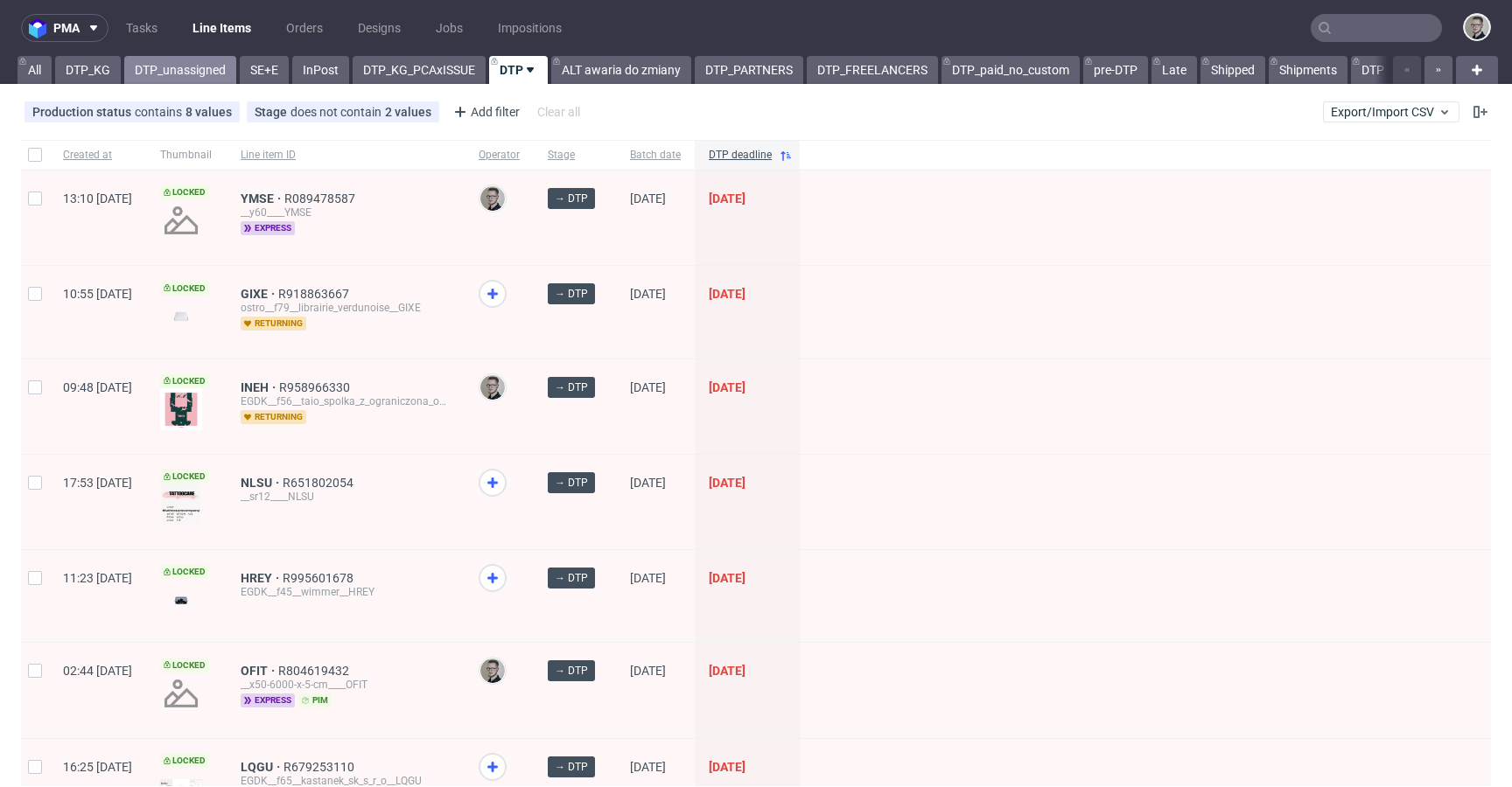
click at [169, 74] on link "DTP_unassigned" at bounding box center [181, 70] width 112 height 28
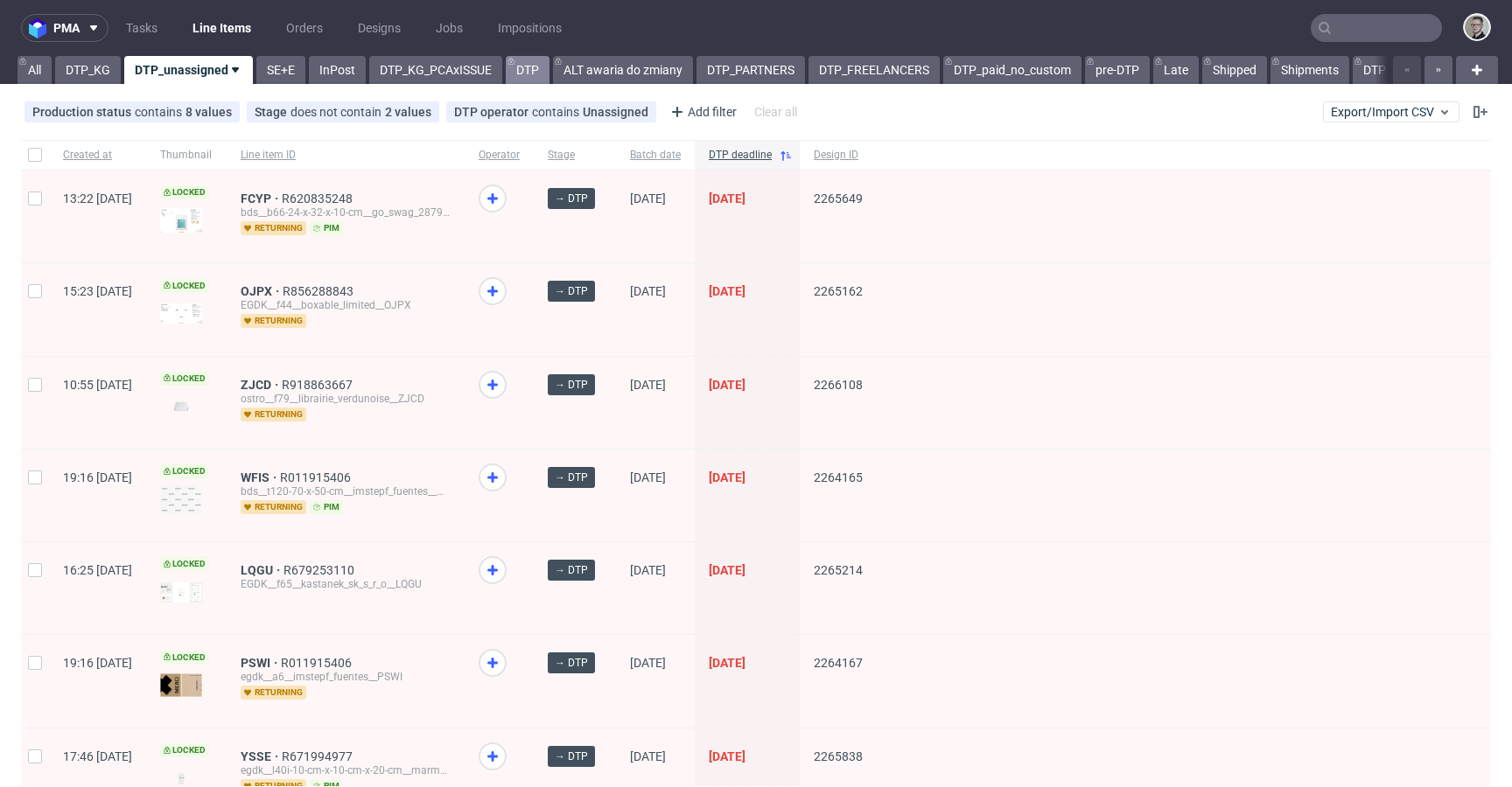
click at [525, 69] on link "DTP" at bounding box center [528, 70] width 44 height 28
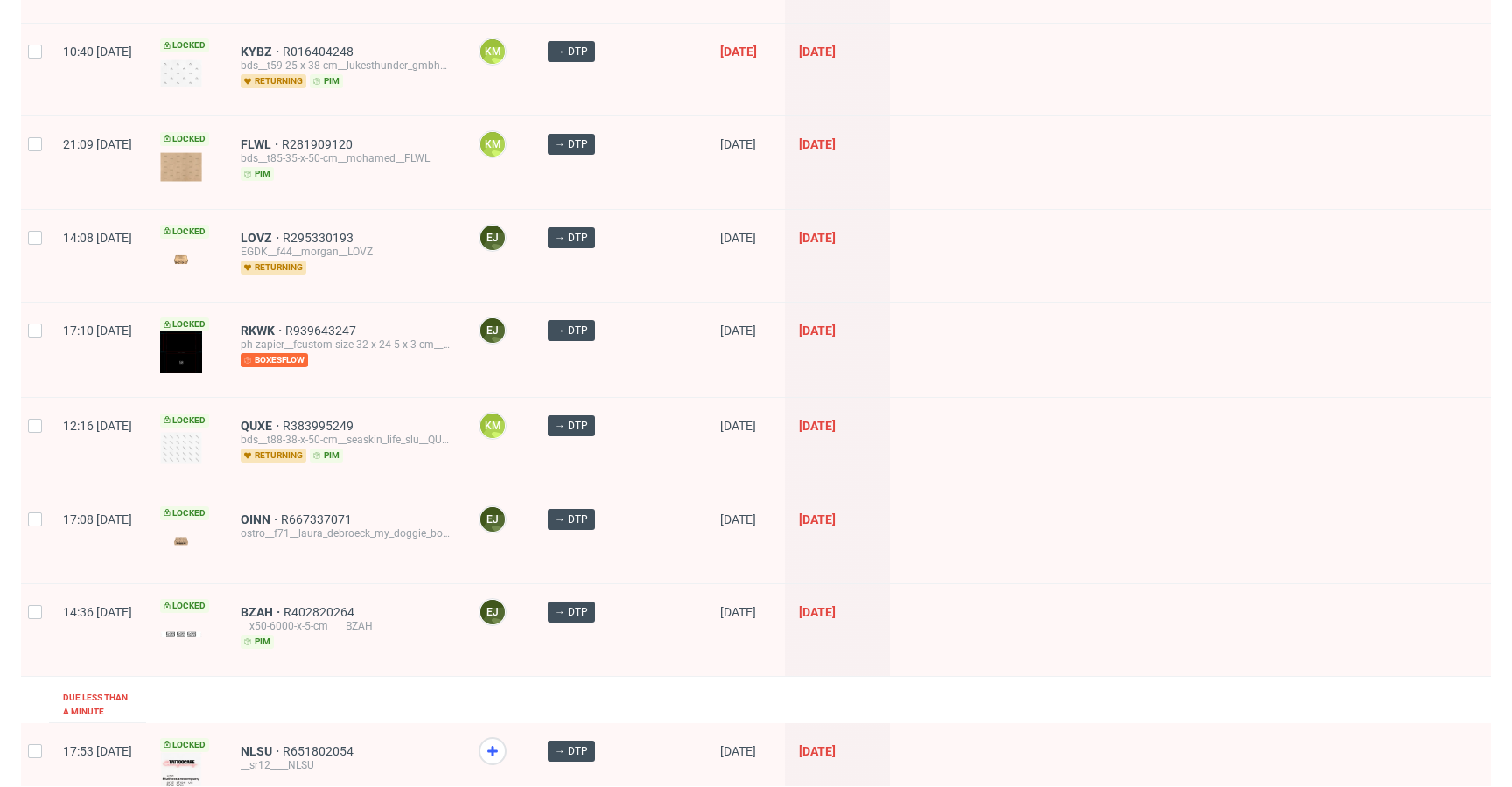
scroll to position [2354, 0]
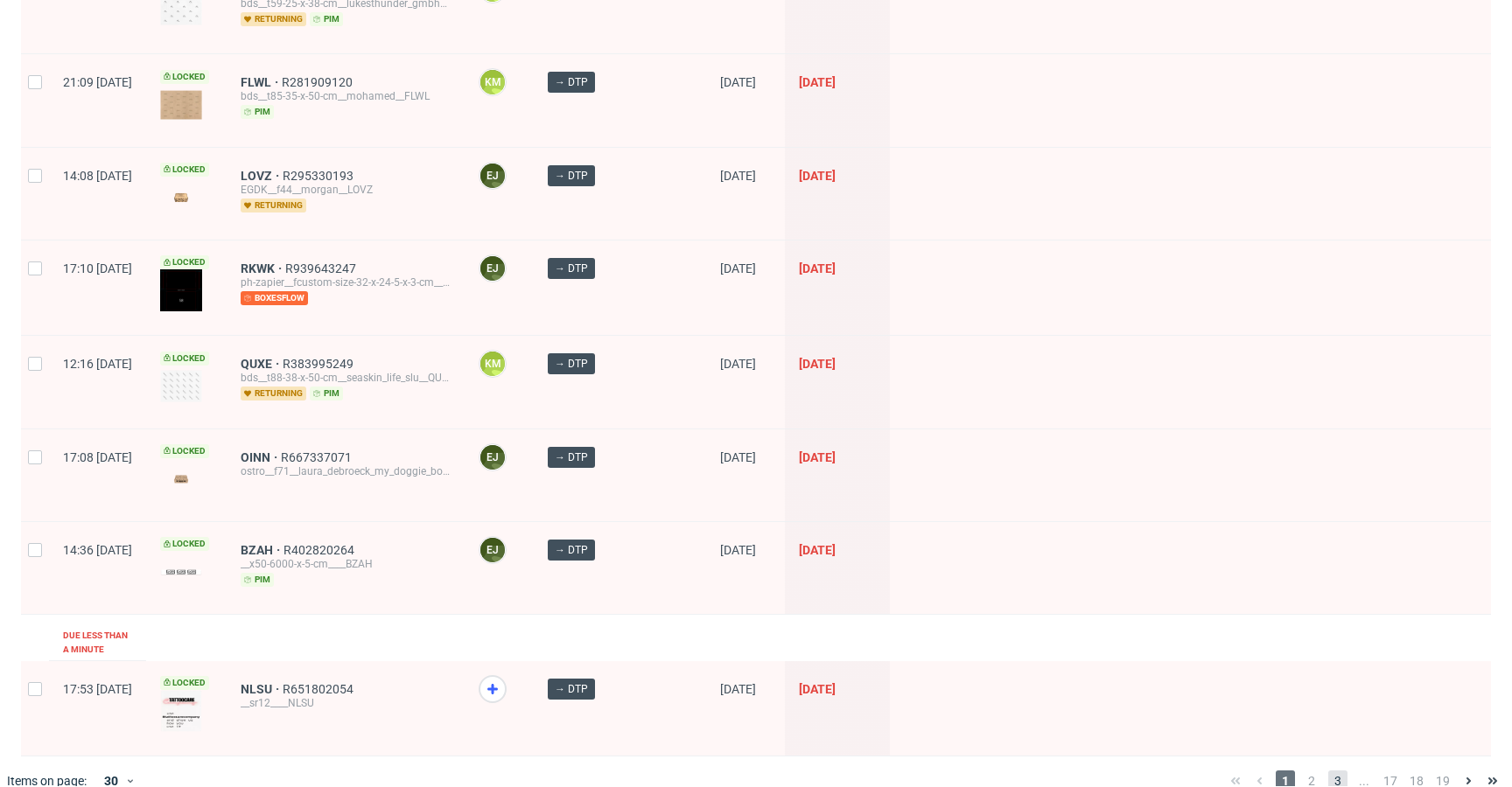
click at [1329, 771] on span "3" at bounding box center [1338, 781] width 20 height 21
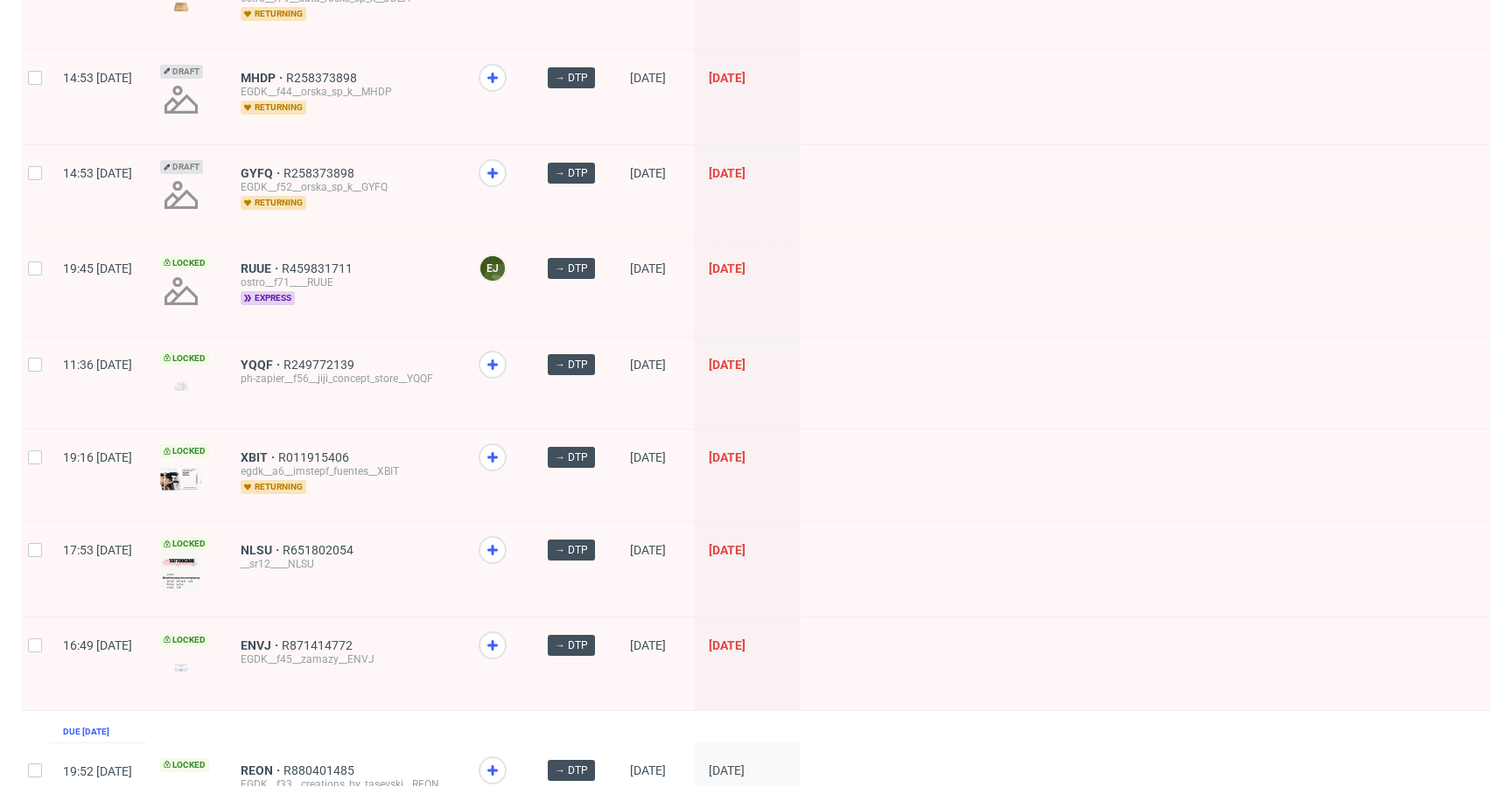
scroll to position [2298, 0]
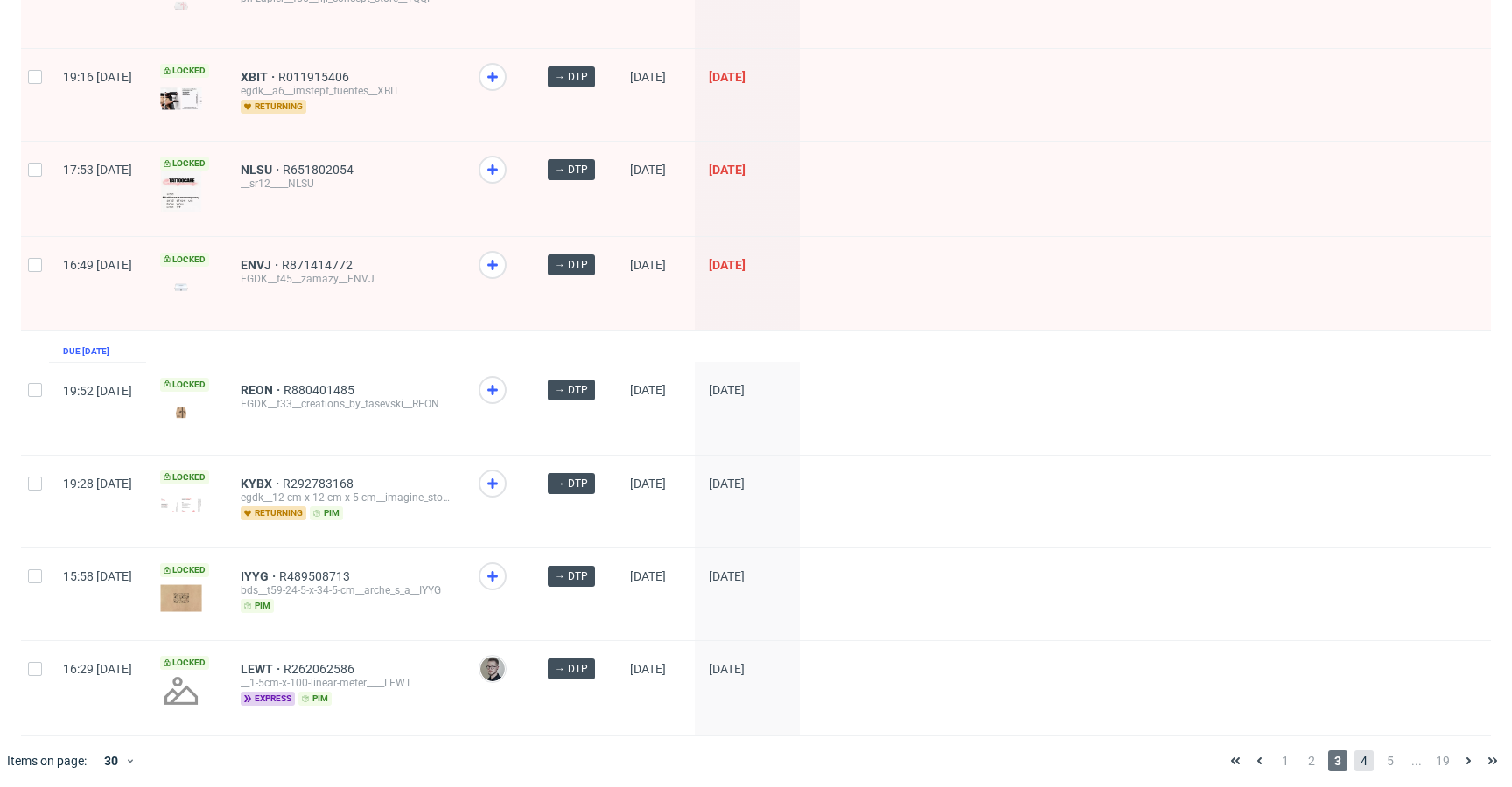
click at [1355, 753] on span "4" at bounding box center [1364, 761] width 20 height 21
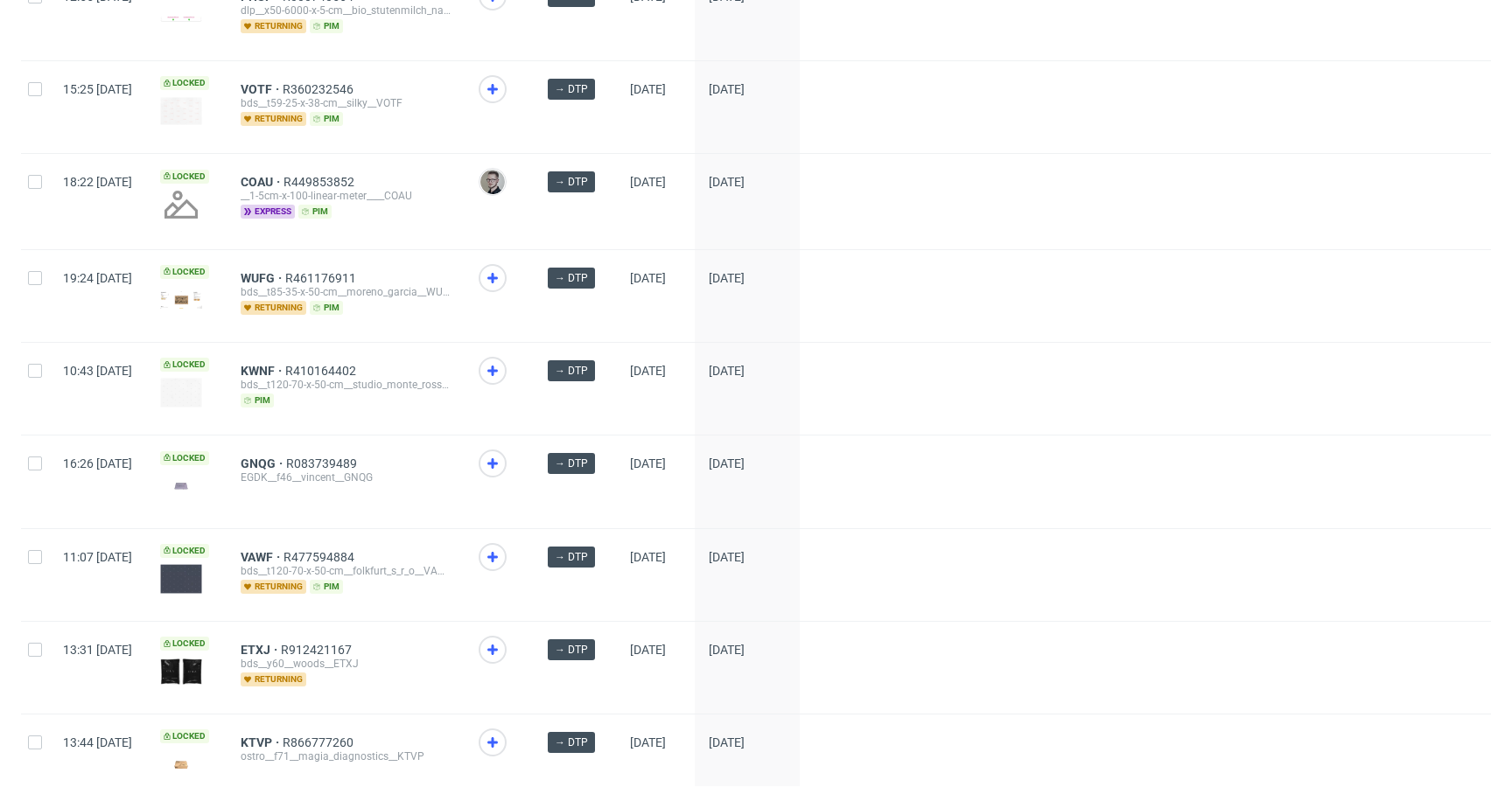
scroll to position [2264, 0]
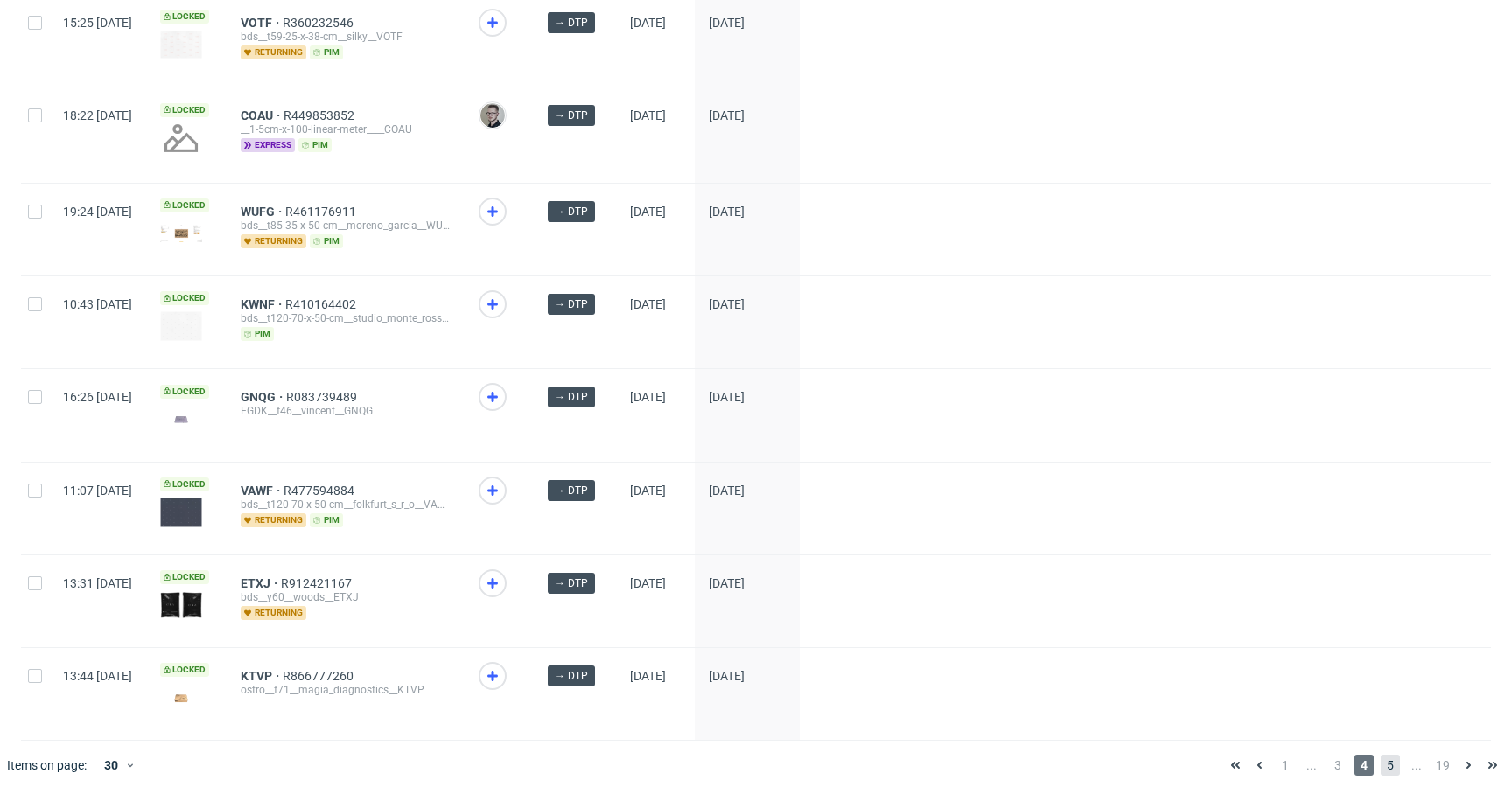
click at [1381, 756] on span "5" at bounding box center [1390, 766] width 20 height 21
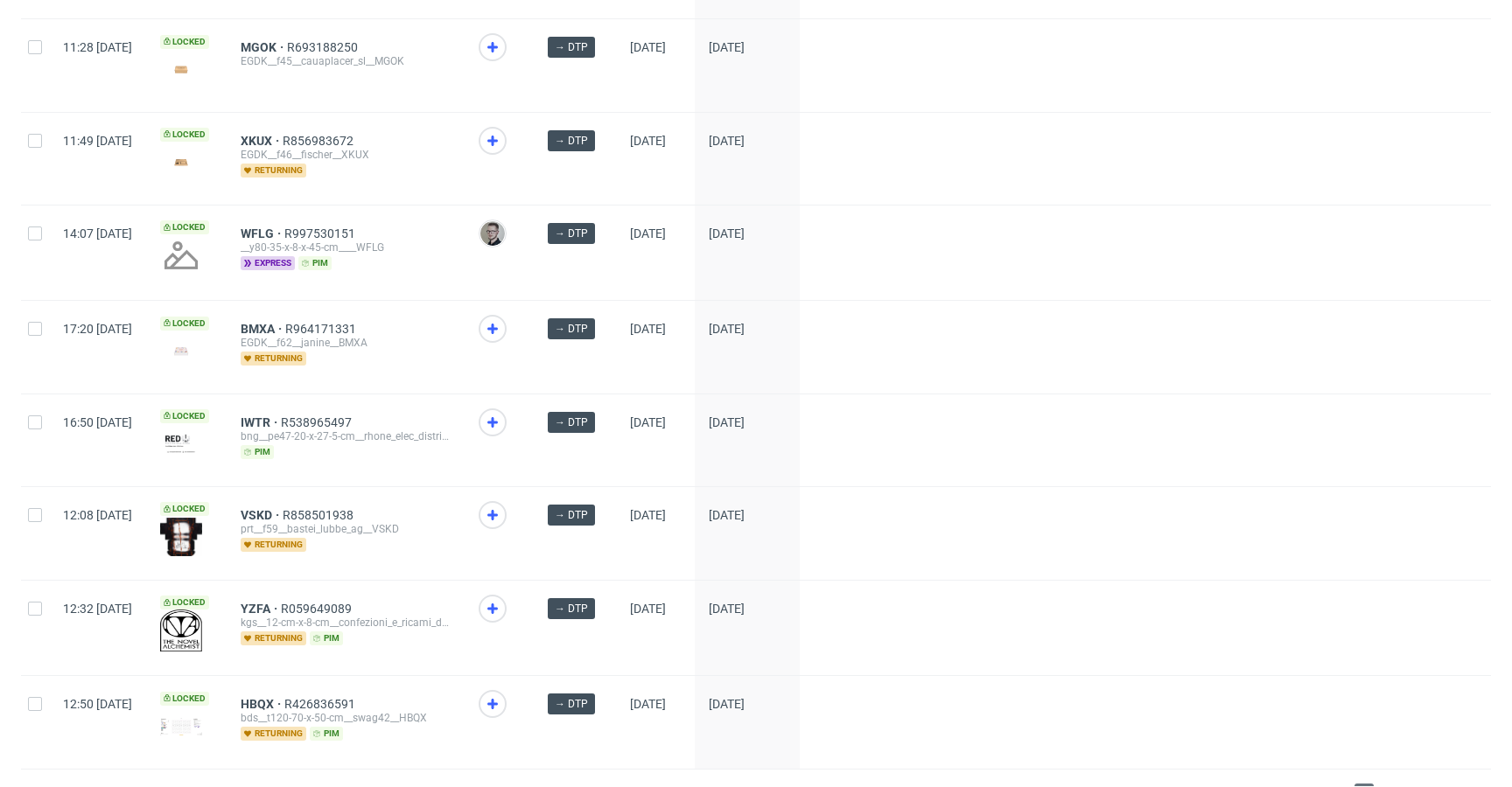
scroll to position [2315, 0]
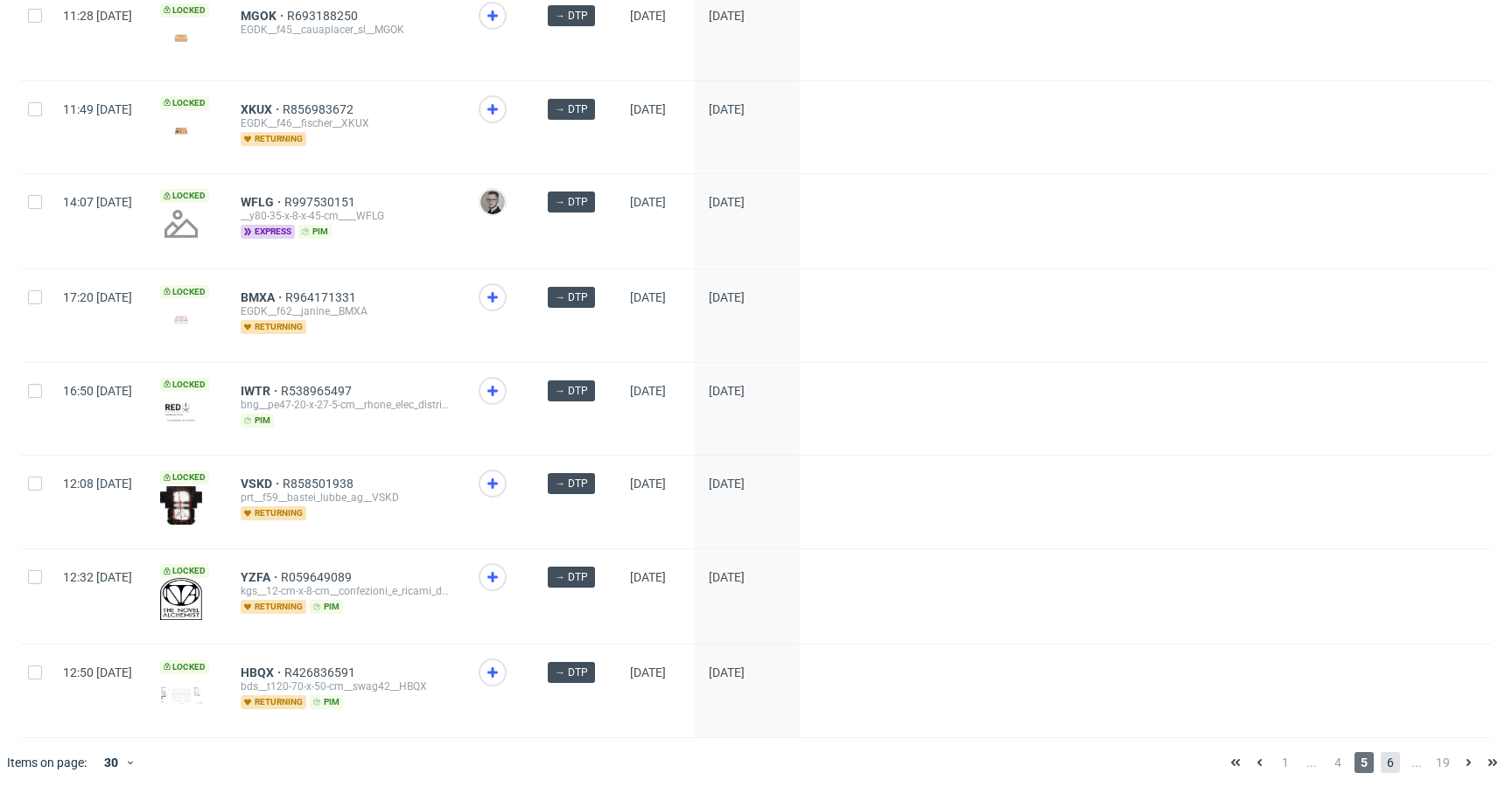
click at [1381, 758] on span "6" at bounding box center [1390, 763] width 20 height 21
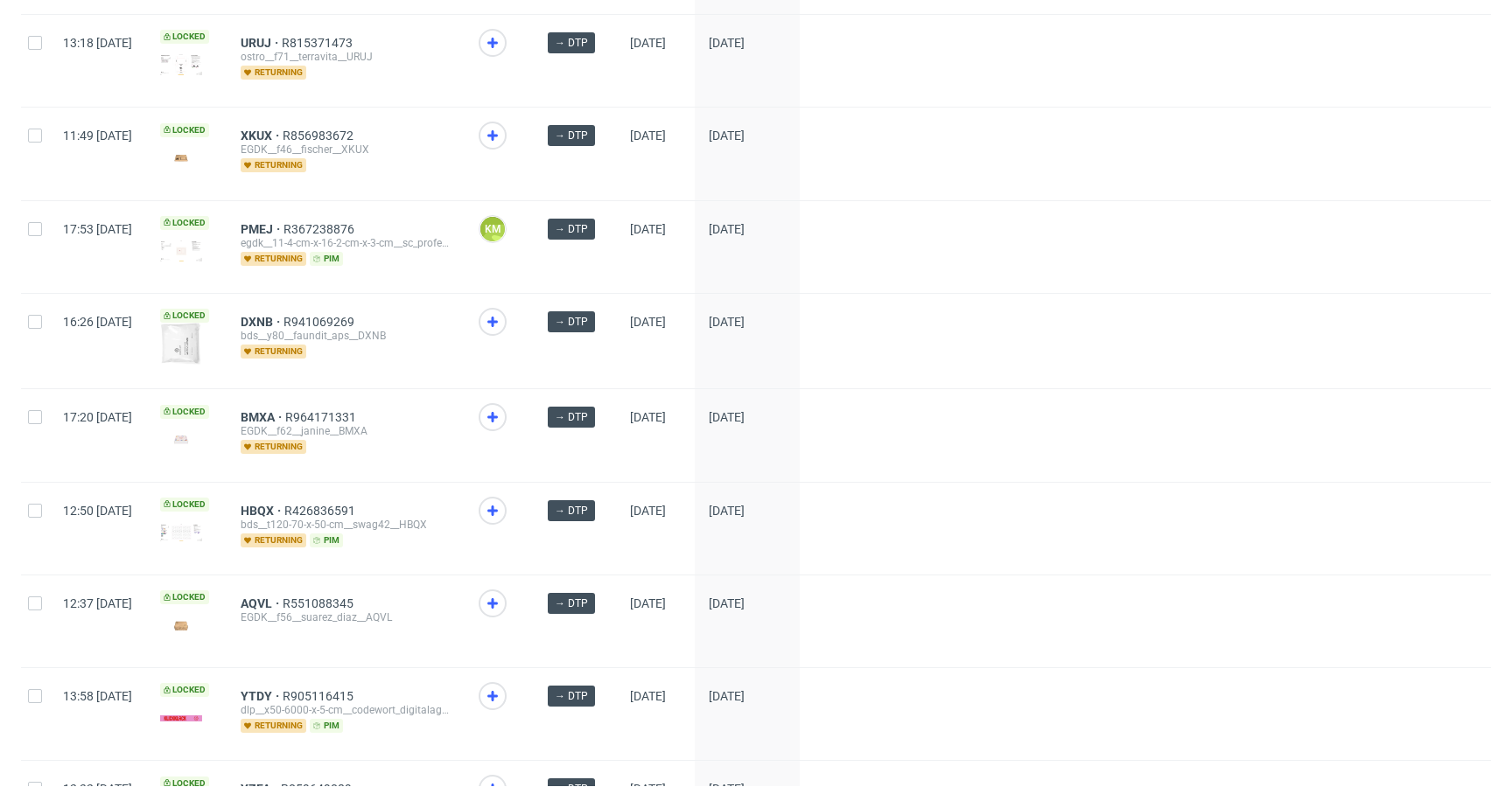
scroll to position [2312, 0]
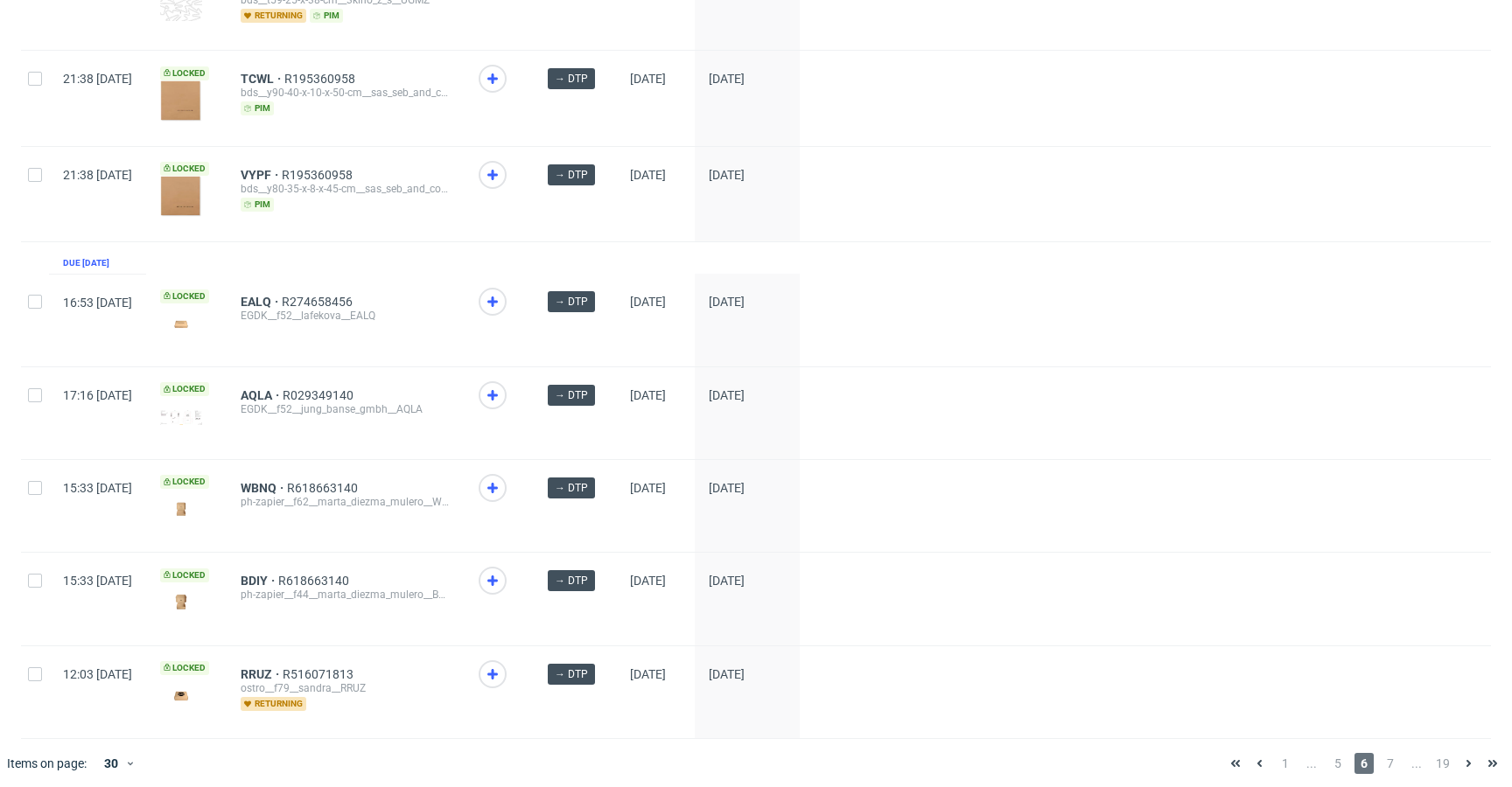
click at [1372, 742] on div "1 ... 5 6 7 ... 19" at bounding box center [1364, 764] width 296 height 49
click at [1381, 754] on span "7" at bounding box center [1390, 764] width 20 height 21
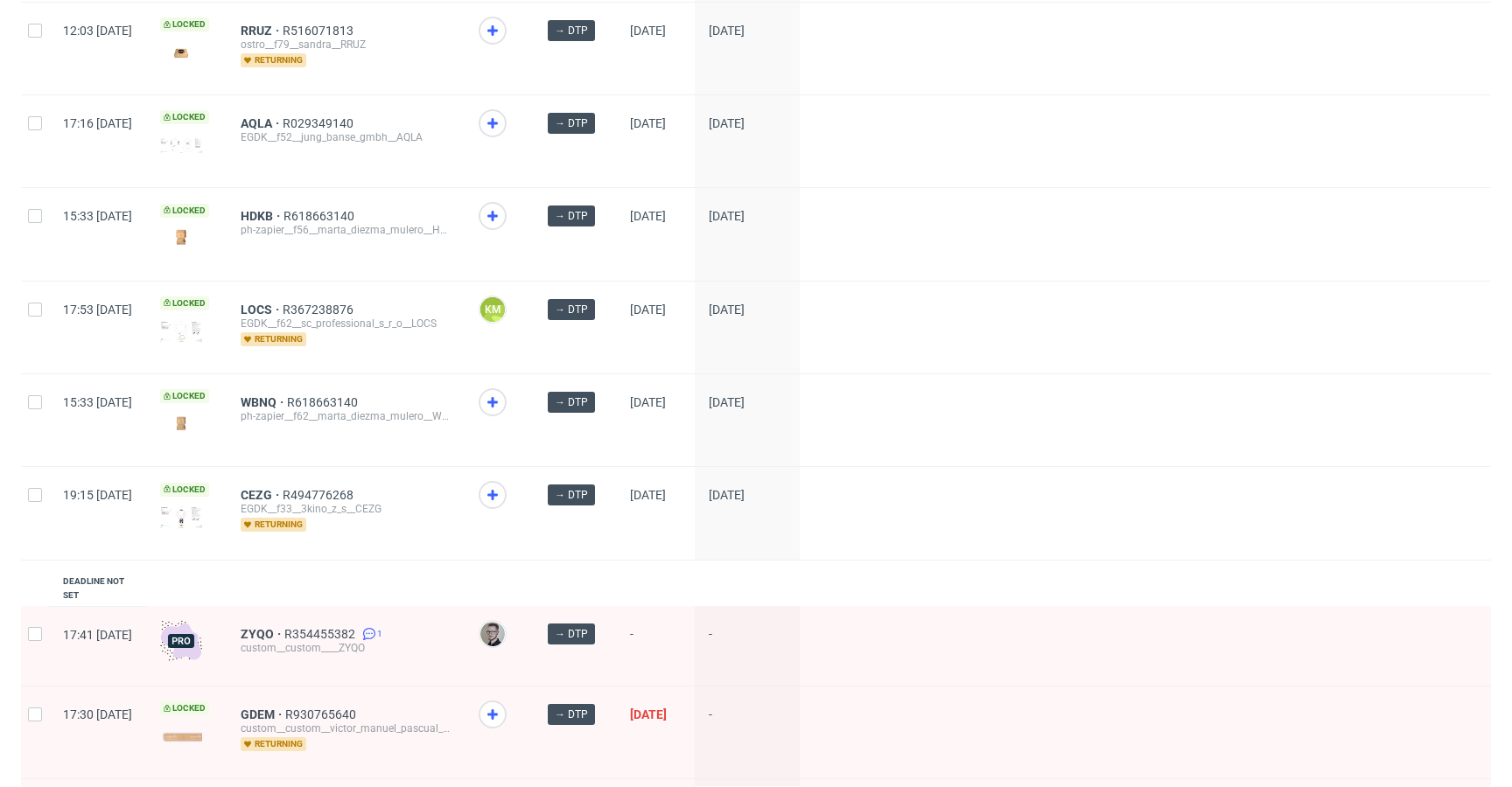
scroll to position [63, 0]
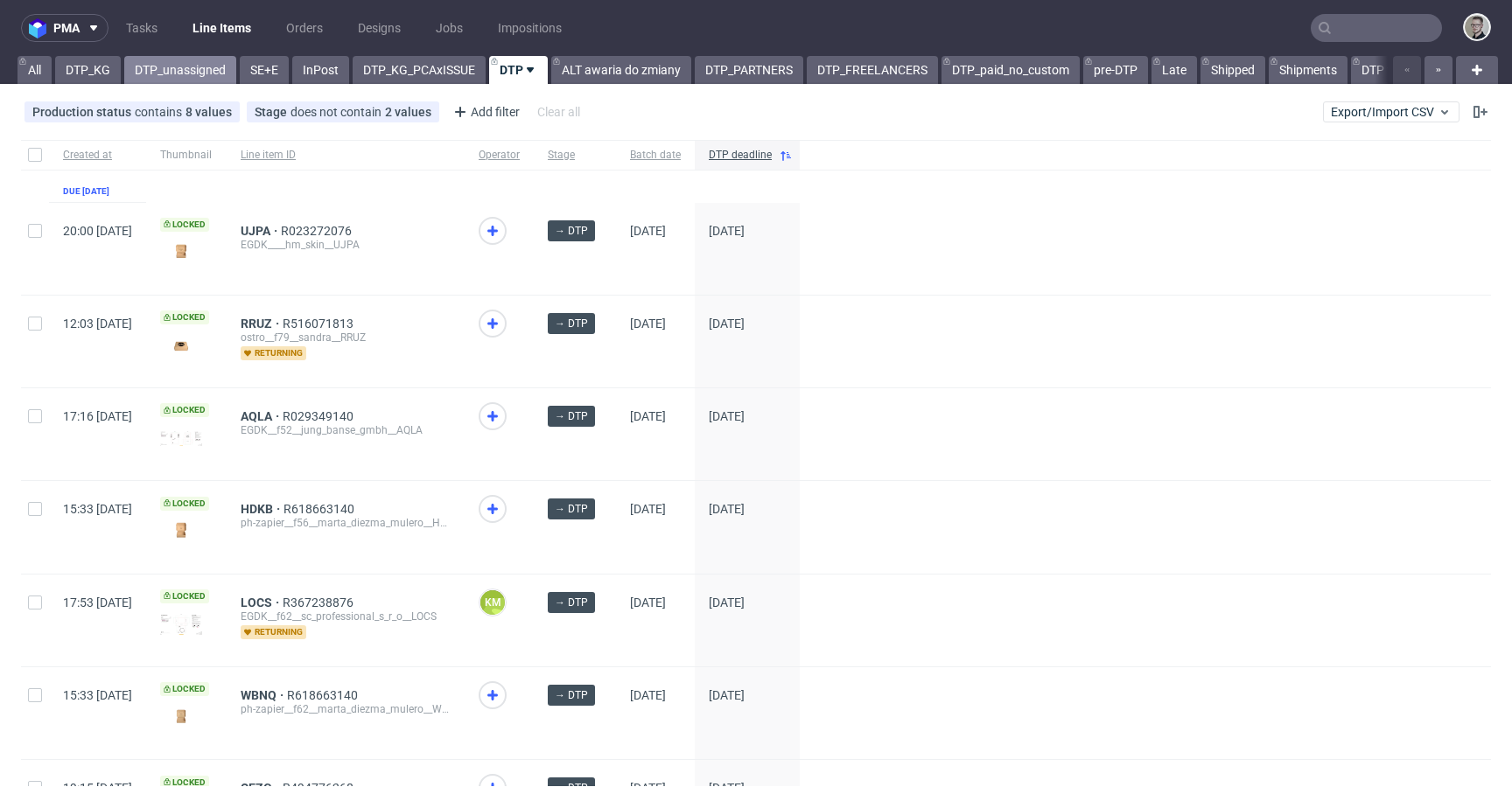
click at [189, 71] on link "DTP_unassigned" at bounding box center [181, 70] width 112 height 28
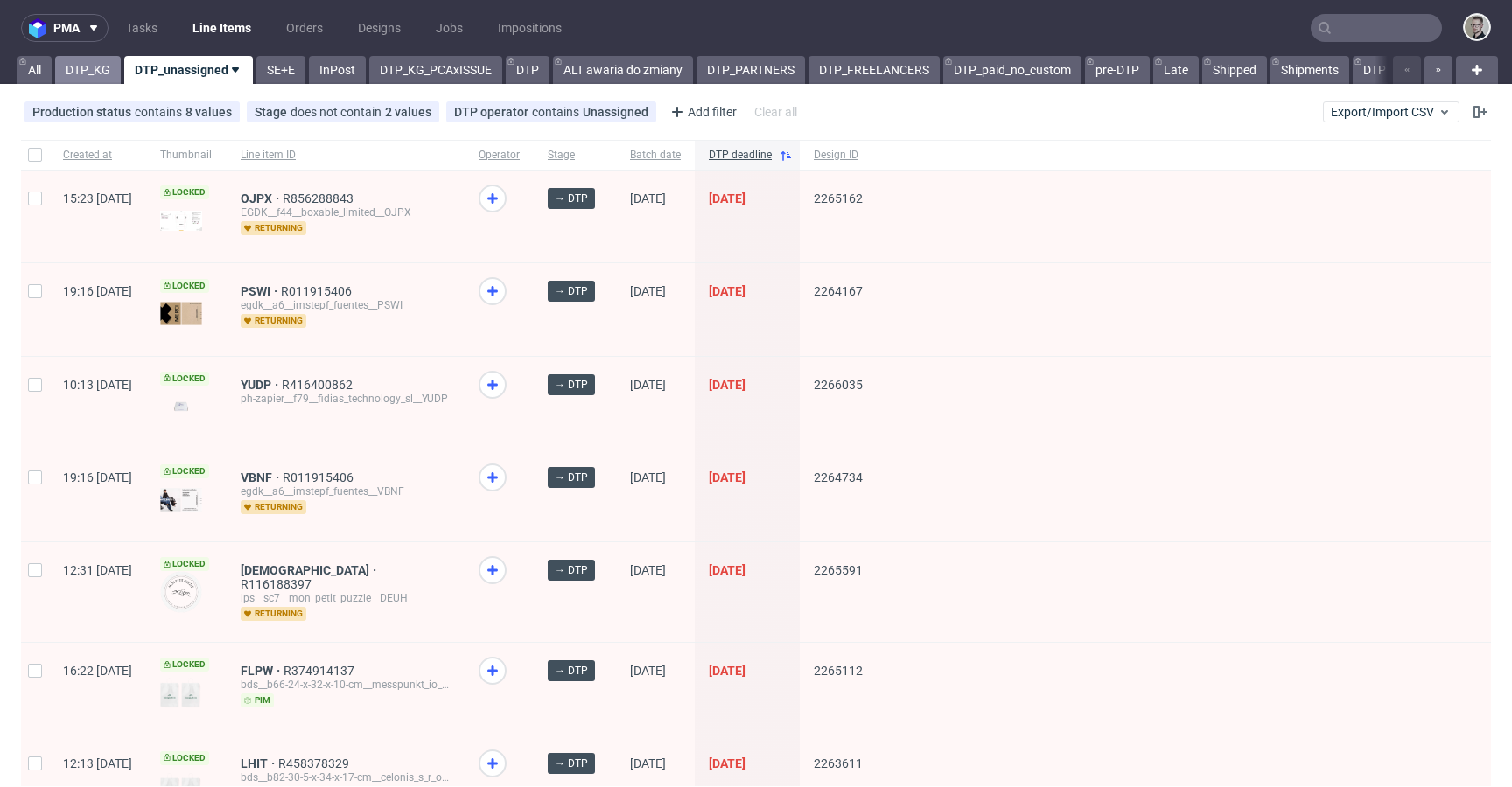
click at [80, 60] on link "DTP_KG" at bounding box center [87, 70] width 66 height 28
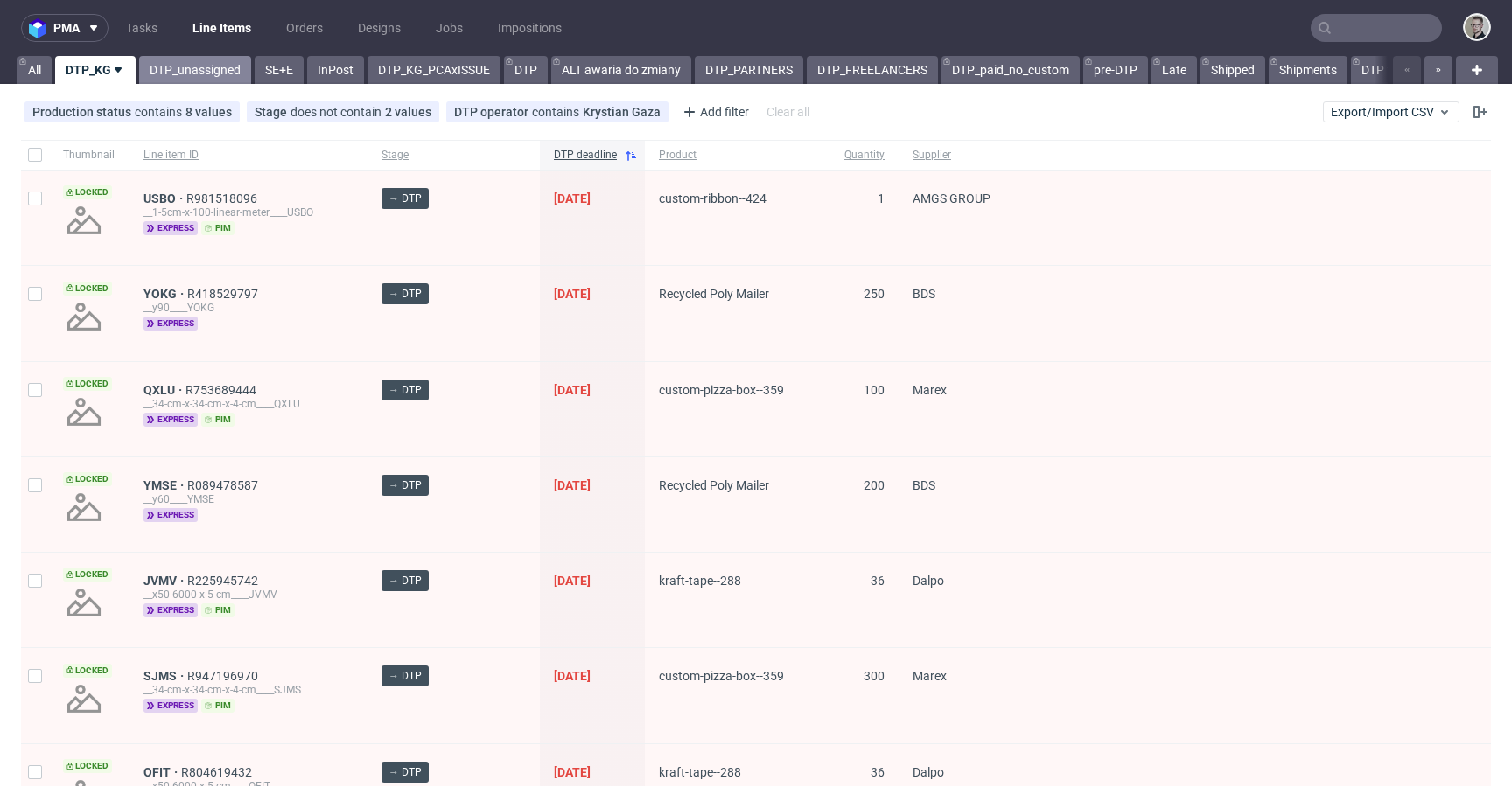
click at [197, 64] on link "DTP_unassigned" at bounding box center [195, 70] width 112 height 28
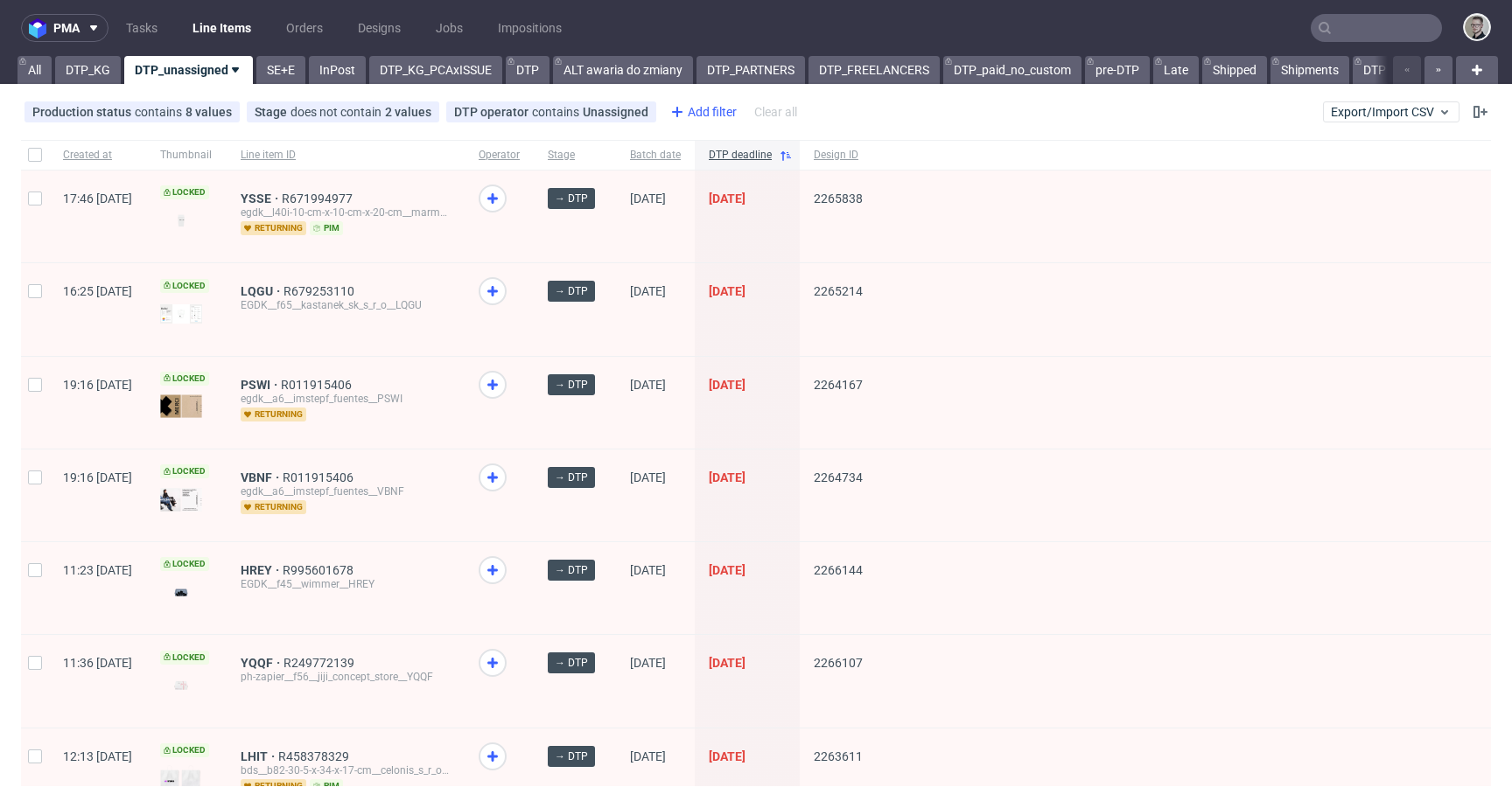
click at [702, 106] on div "Add filter" at bounding box center [702, 112] width 77 height 28
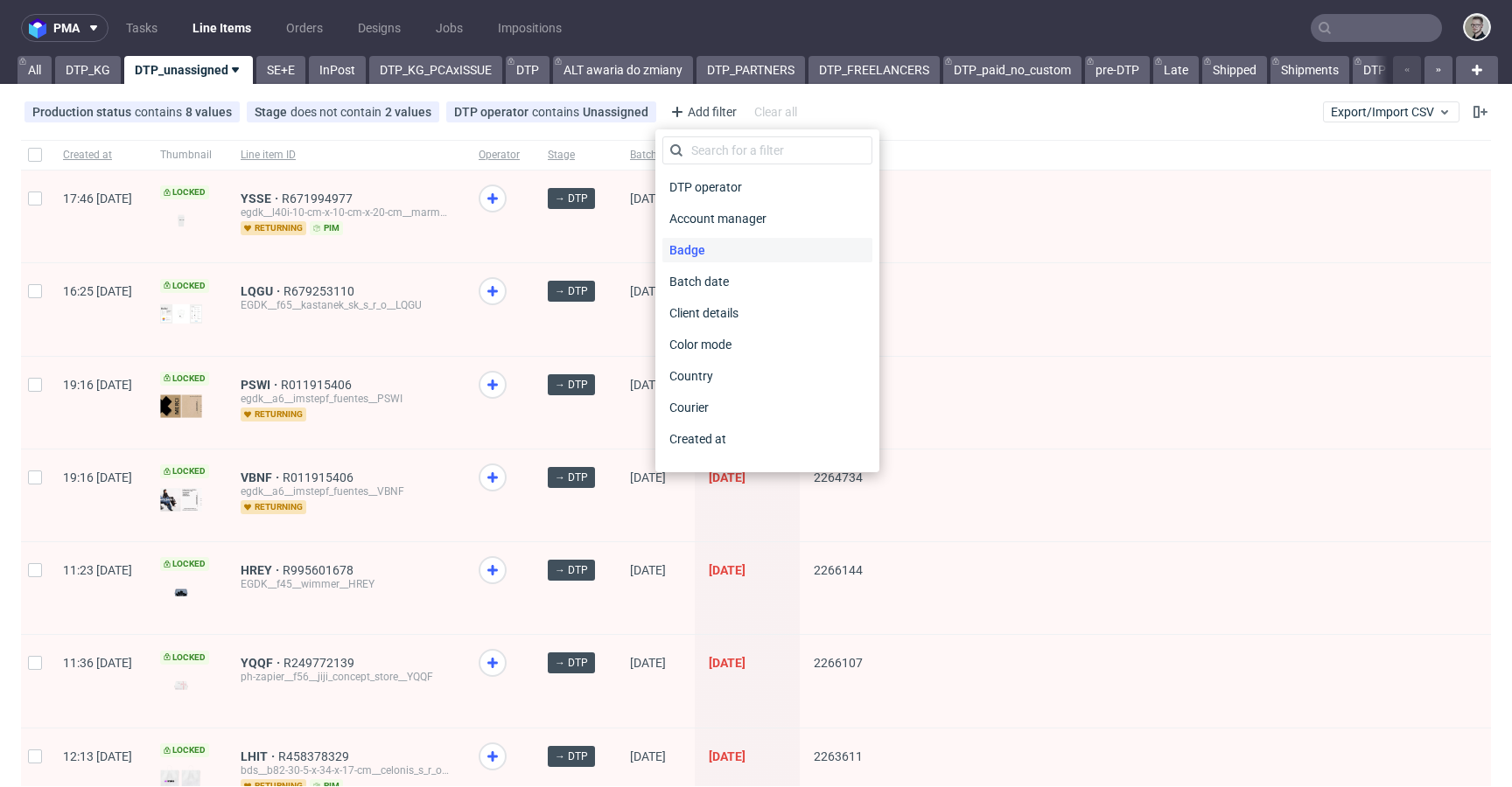
click at [728, 247] on div "Badge" at bounding box center [768, 250] width 210 height 24
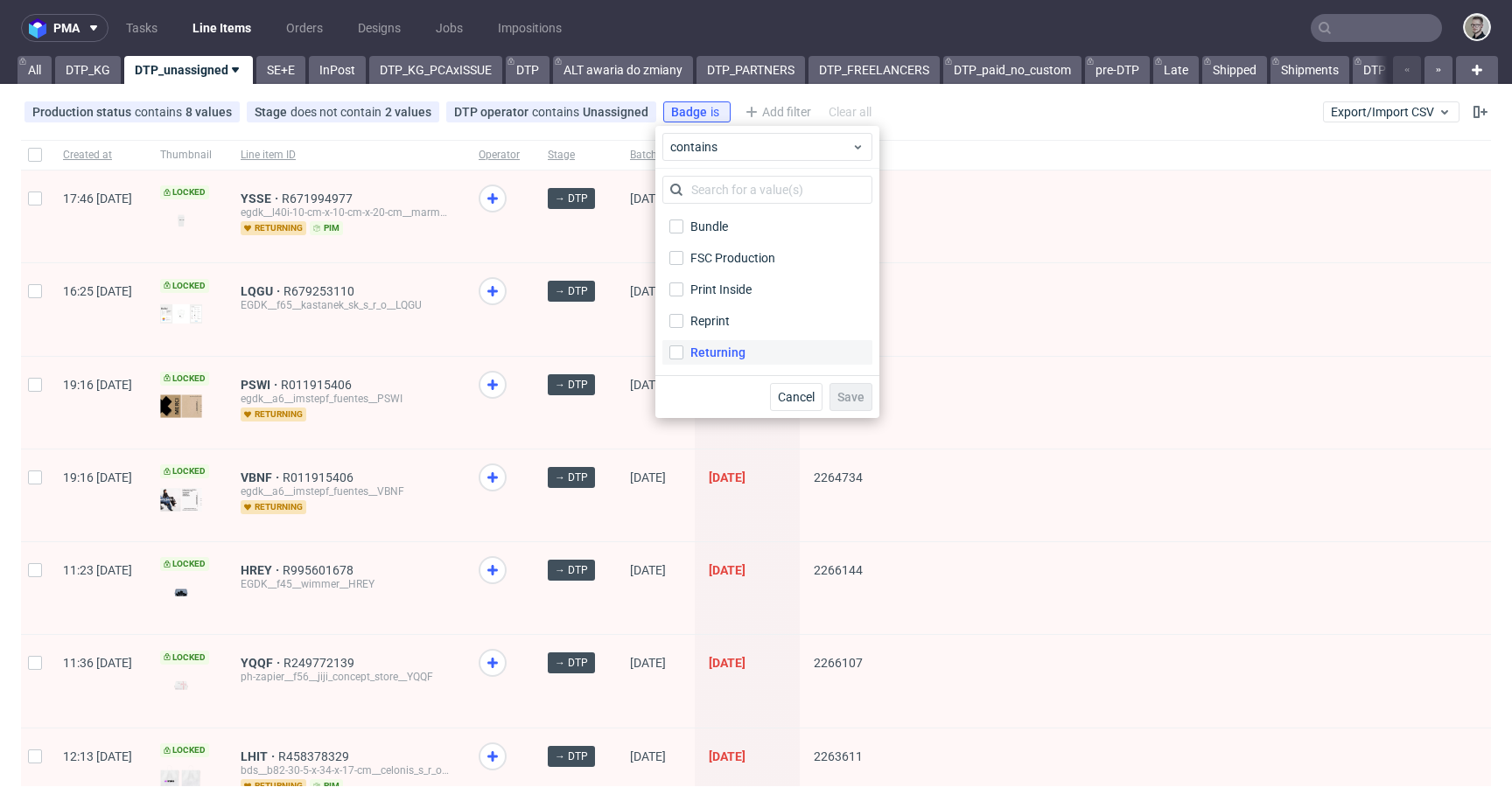
click at [743, 345] on div "Returning" at bounding box center [717, 353] width 55 height 18
click at [684, 345] on input "Returning" at bounding box center [676, 352] width 14 height 14
checkbox input "true"
click at [848, 392] on span "Save" at bounding box center [850, 396] width 27 height 12
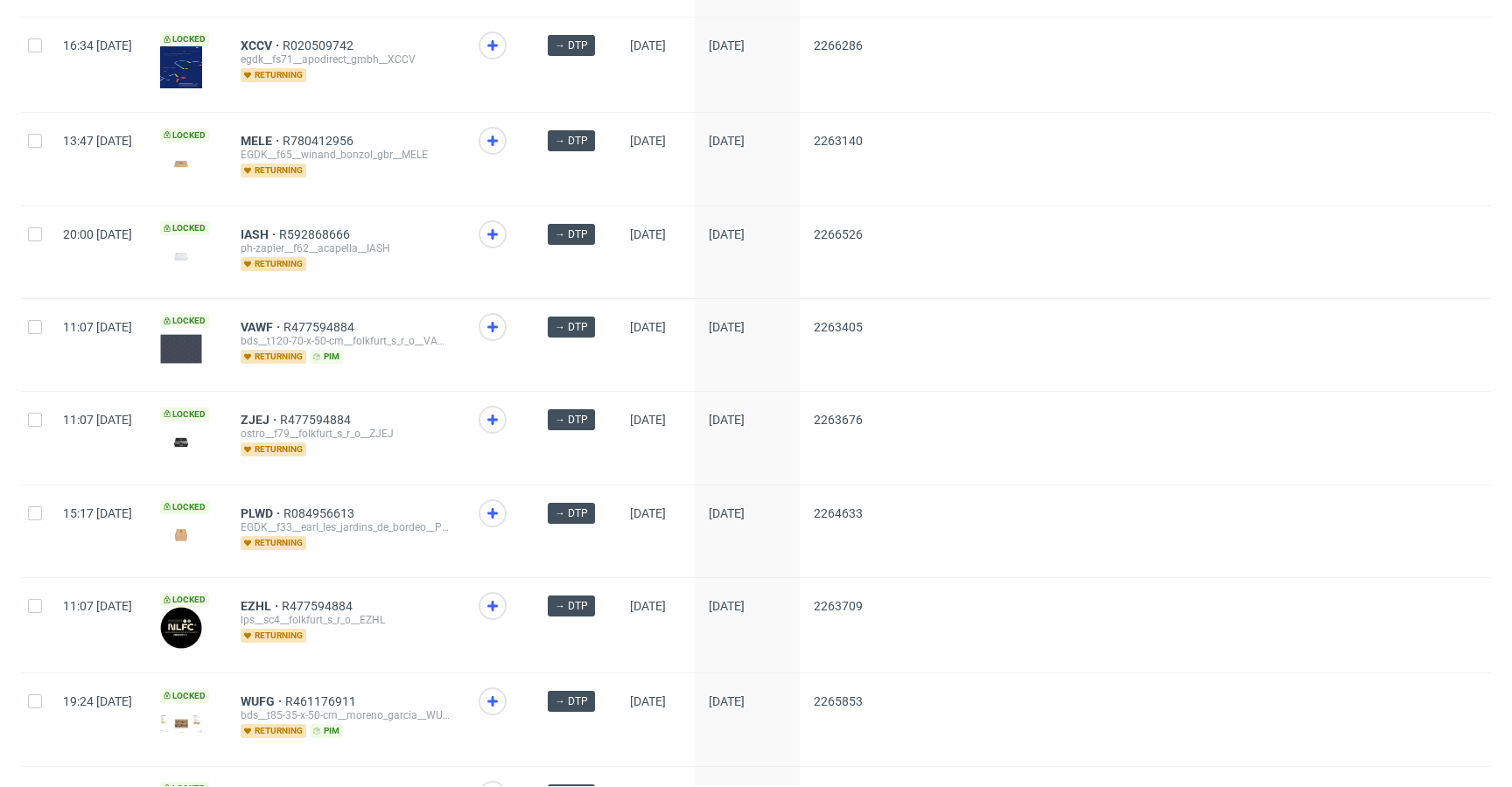
scroll to position [2317, 0]
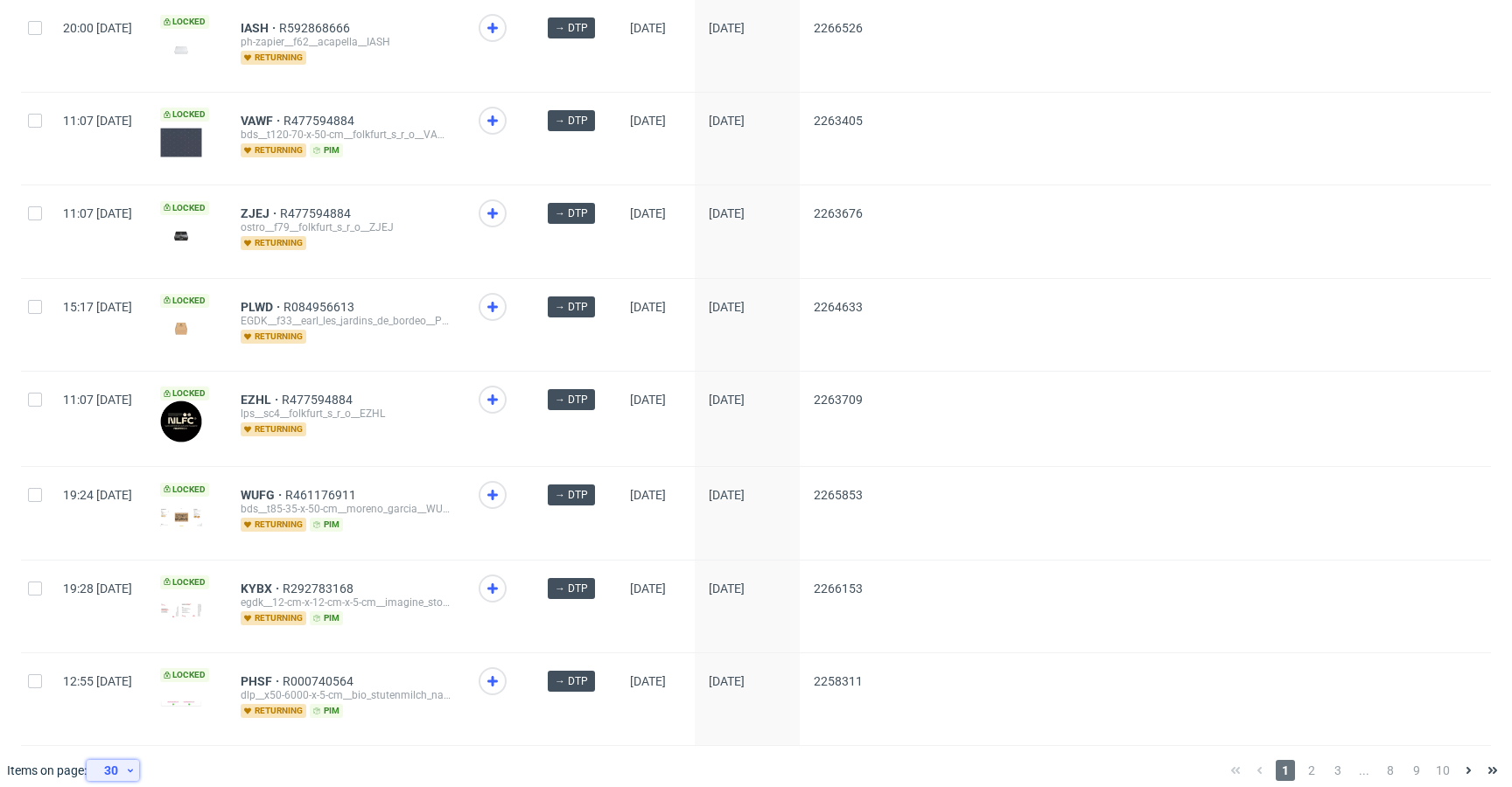
click at [115, 759] on div "30" at bounding box center [110, 770] width 32 height 24
click at [135, 713] on div "120" at bounding box center [119, 713] width 35 height 24
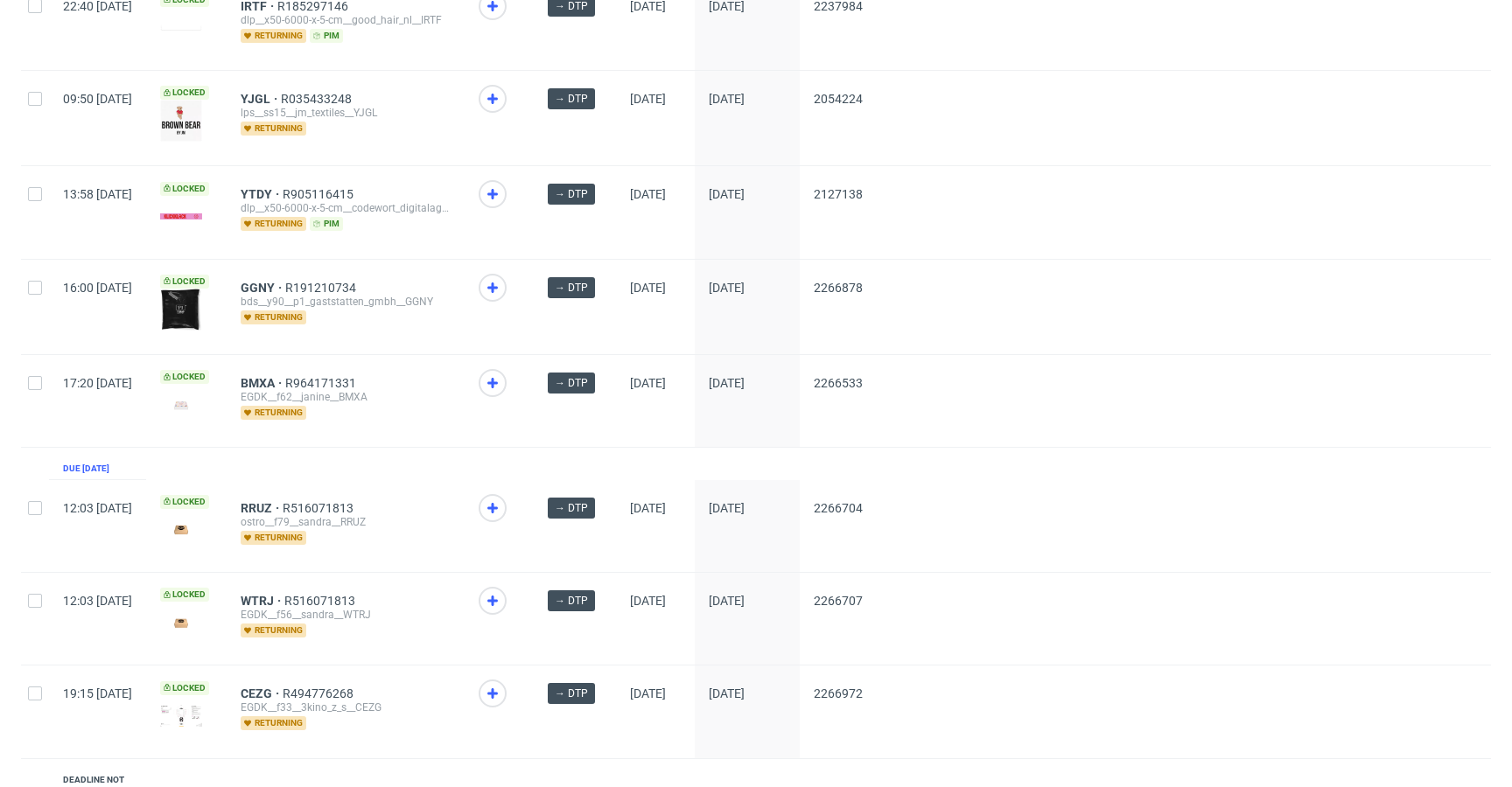
scroll to position [5010, 0]
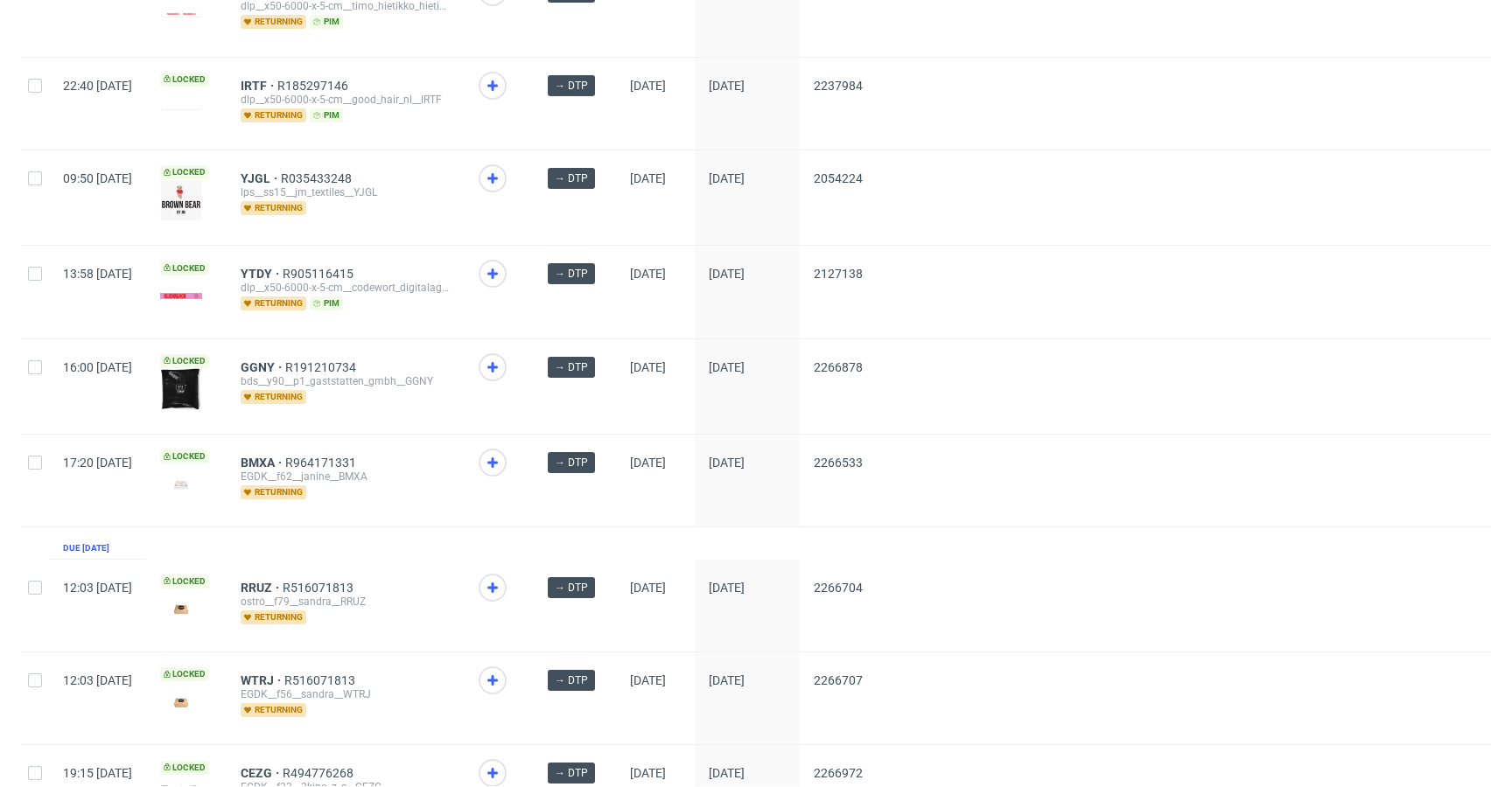
drag, startPoint x: 311, startPoint y: 439, endPoint x: 305, endPoint y: 393, distance: 46.4
drag, startPoint x: 311, startPoint y: 254, endPoint x: 311, endPoint y: 244, distance: 10.0
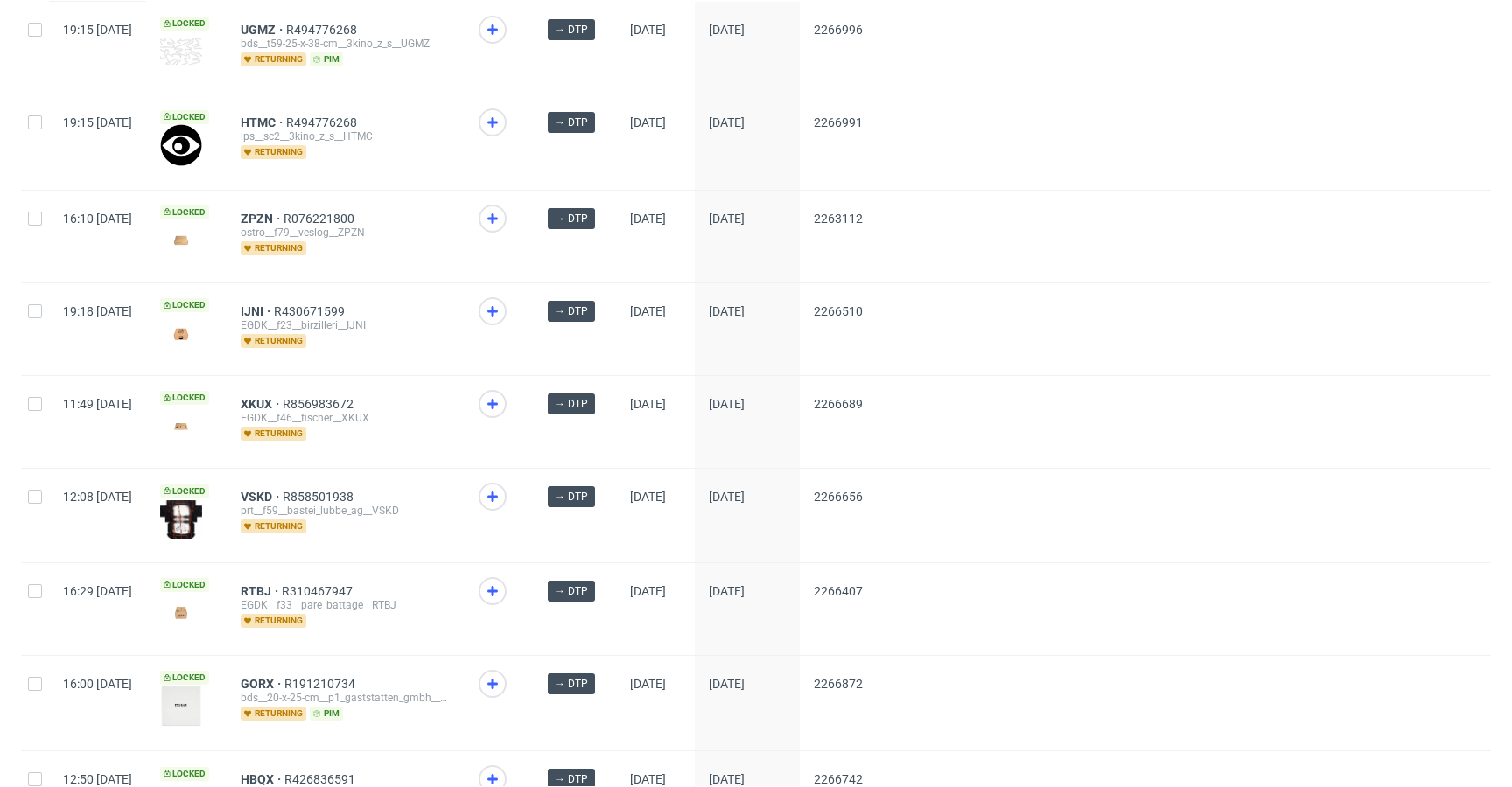
scroll to position [3528, 0]
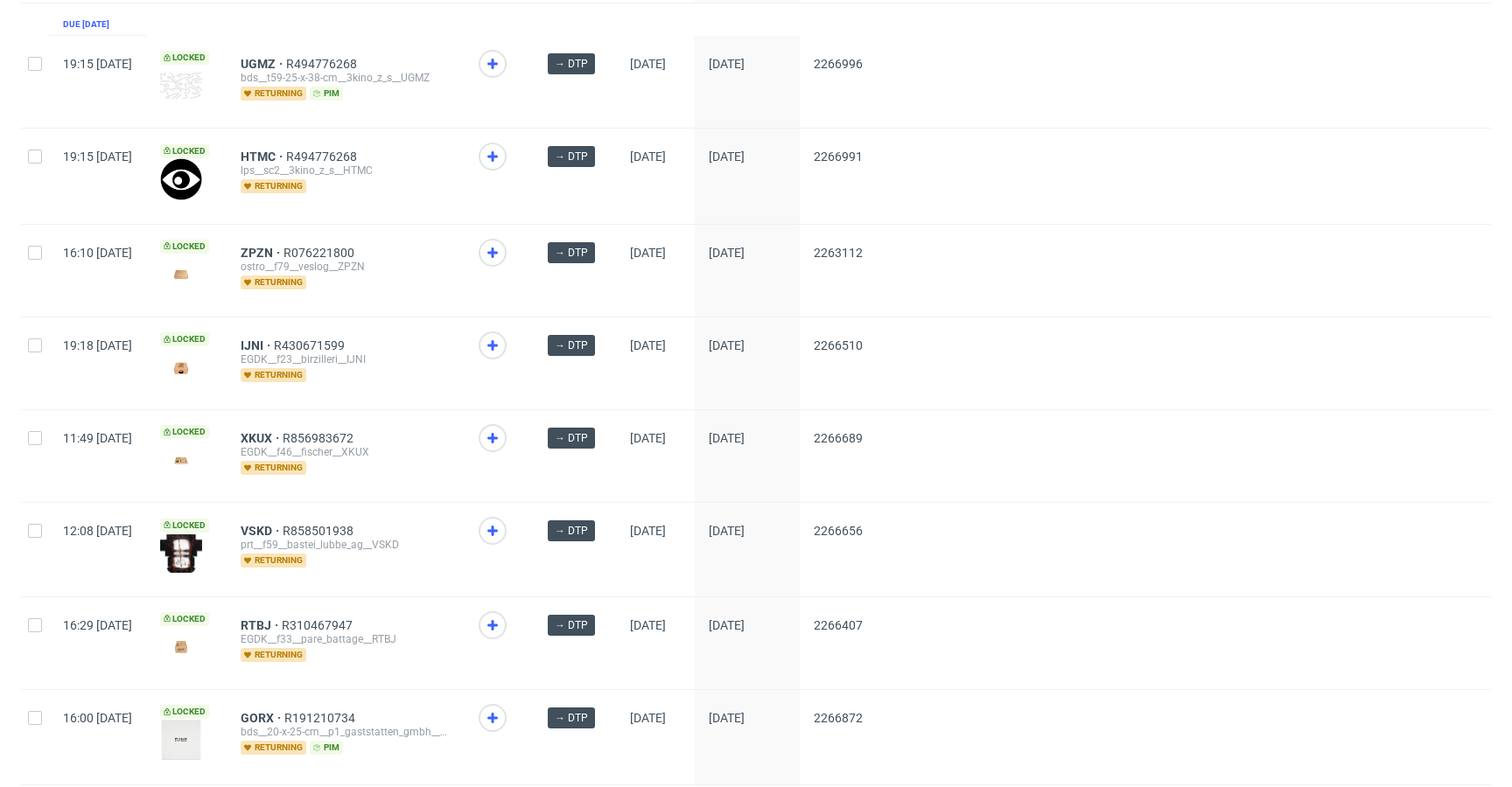
drag, startPoint x: 317, startPoint y: 418, endPoint x: 322, endPoint y: 392, distance: 26.5
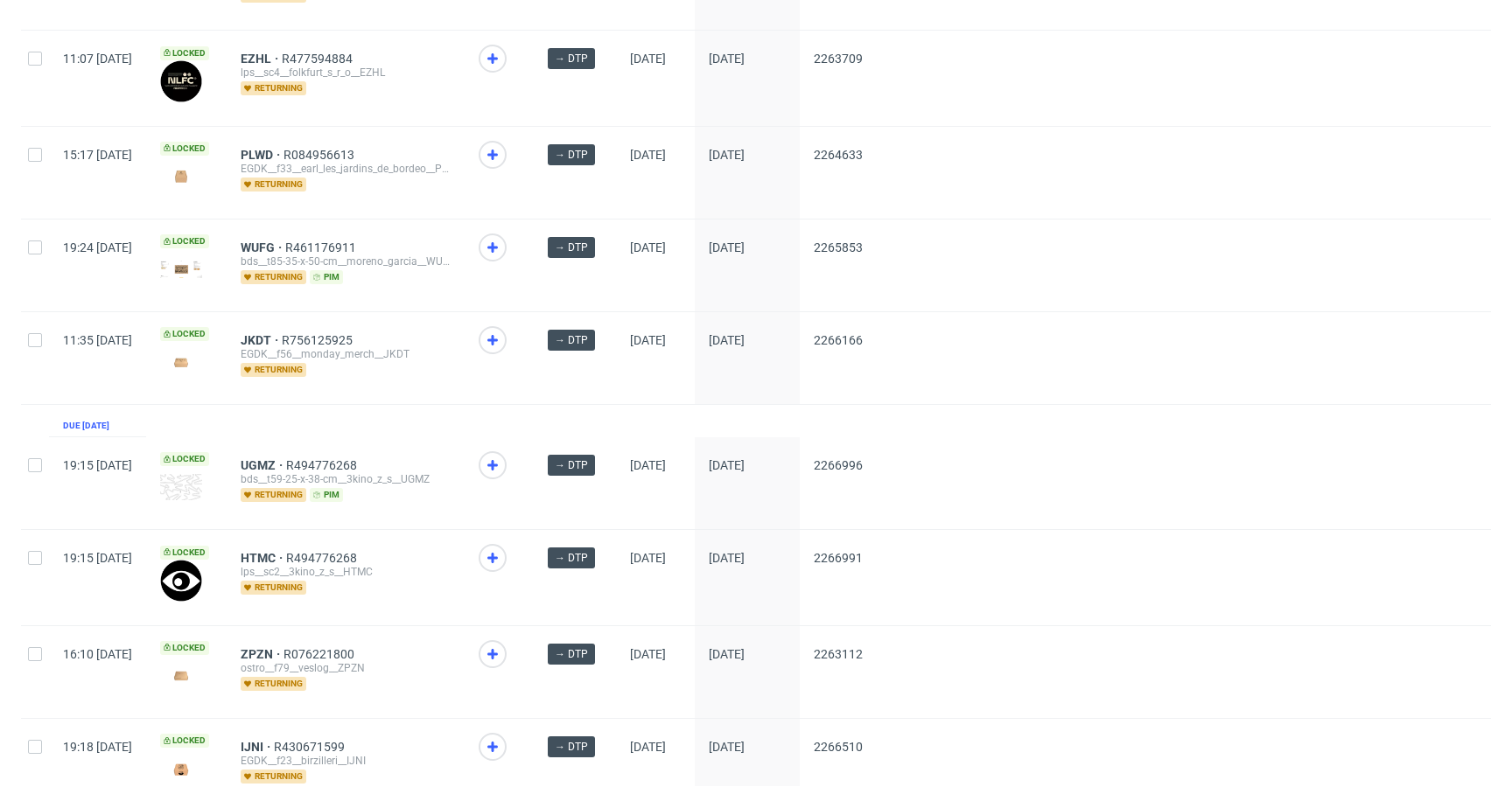
scroll to position [3123, 0]
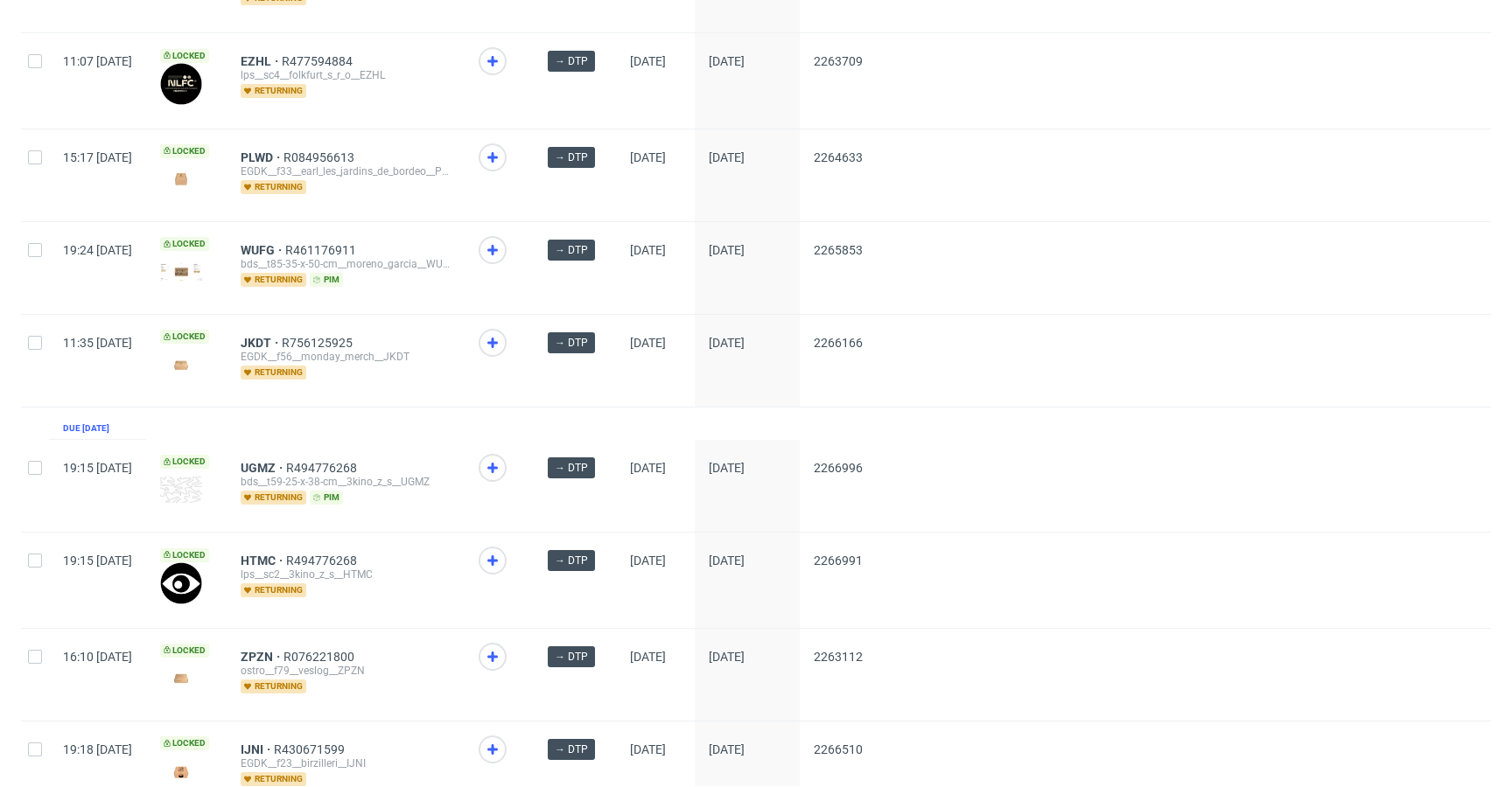
drag, startPoint x: 318, startPoint y: 330, endPoint x: 301, endPoint y: 287, distance: 46.2
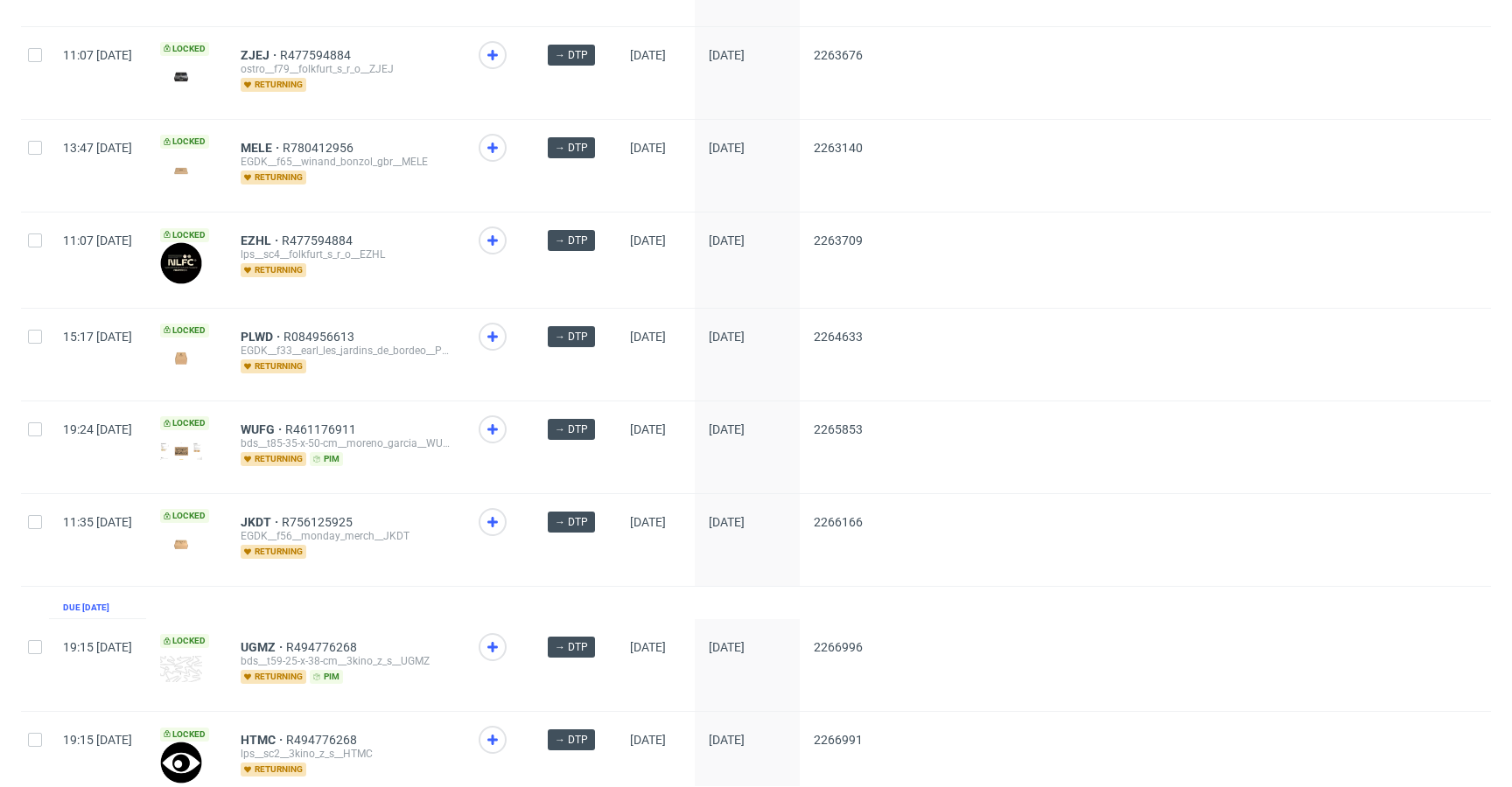
scroll to position [2866, 0]
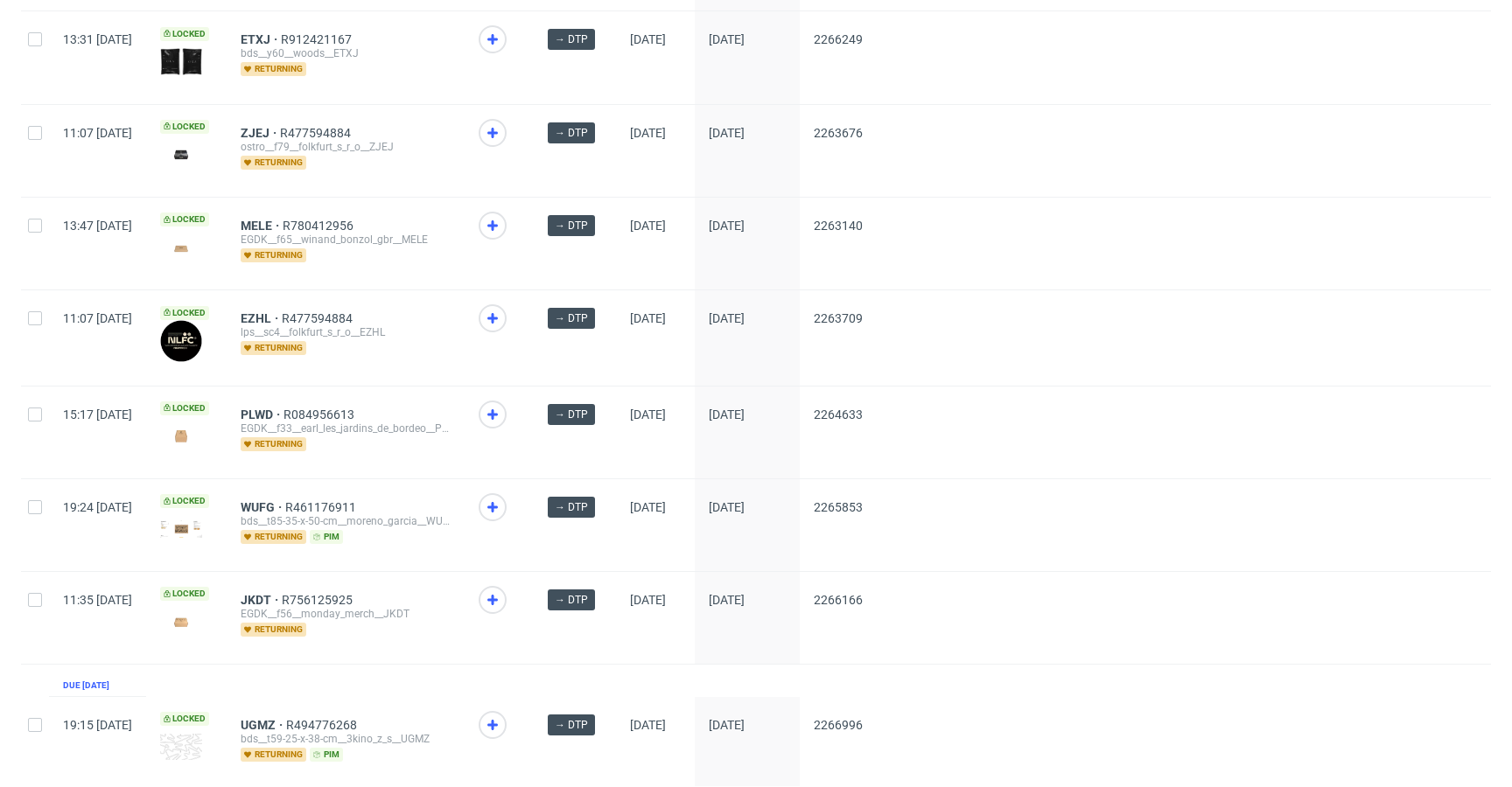
drag, startPoint x: 306, startPoint y: 207, endPoint x: 311, endPoint y: 195, distance: 13.0
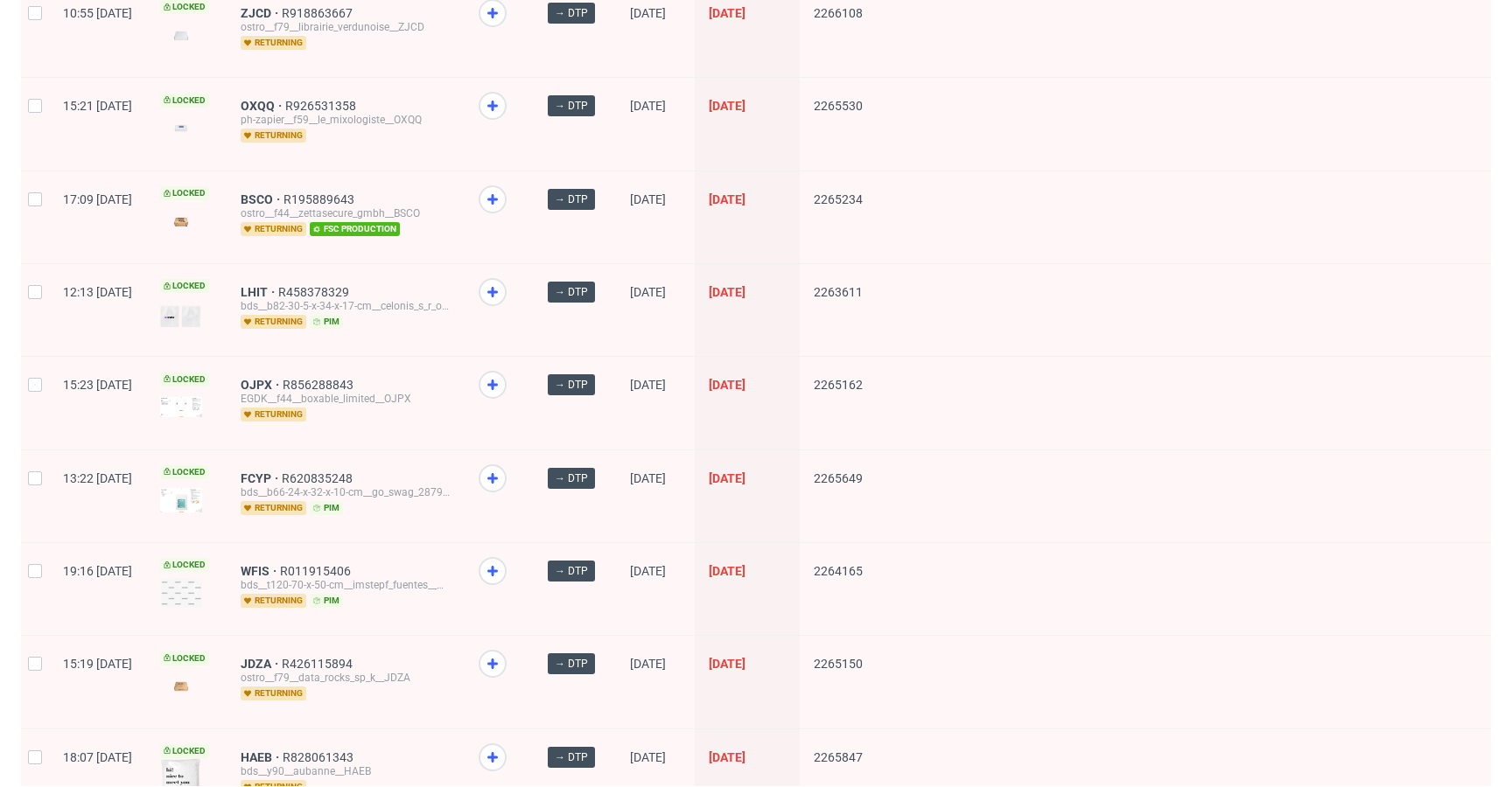
scroll to position [0, 0]
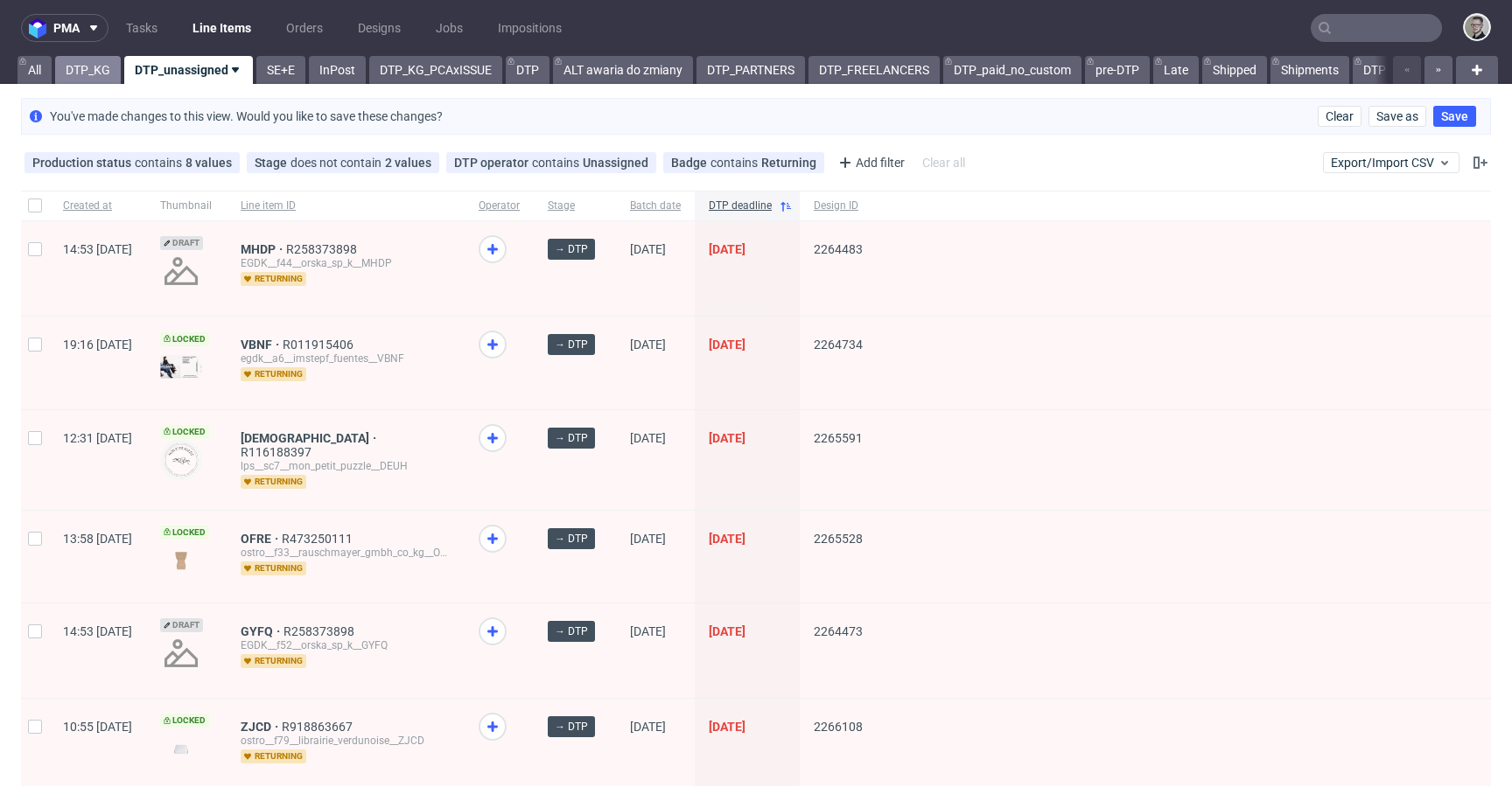
click at [82, 67] on link "DTP_KG" at bounding box center [87, 70] width 66 height 28
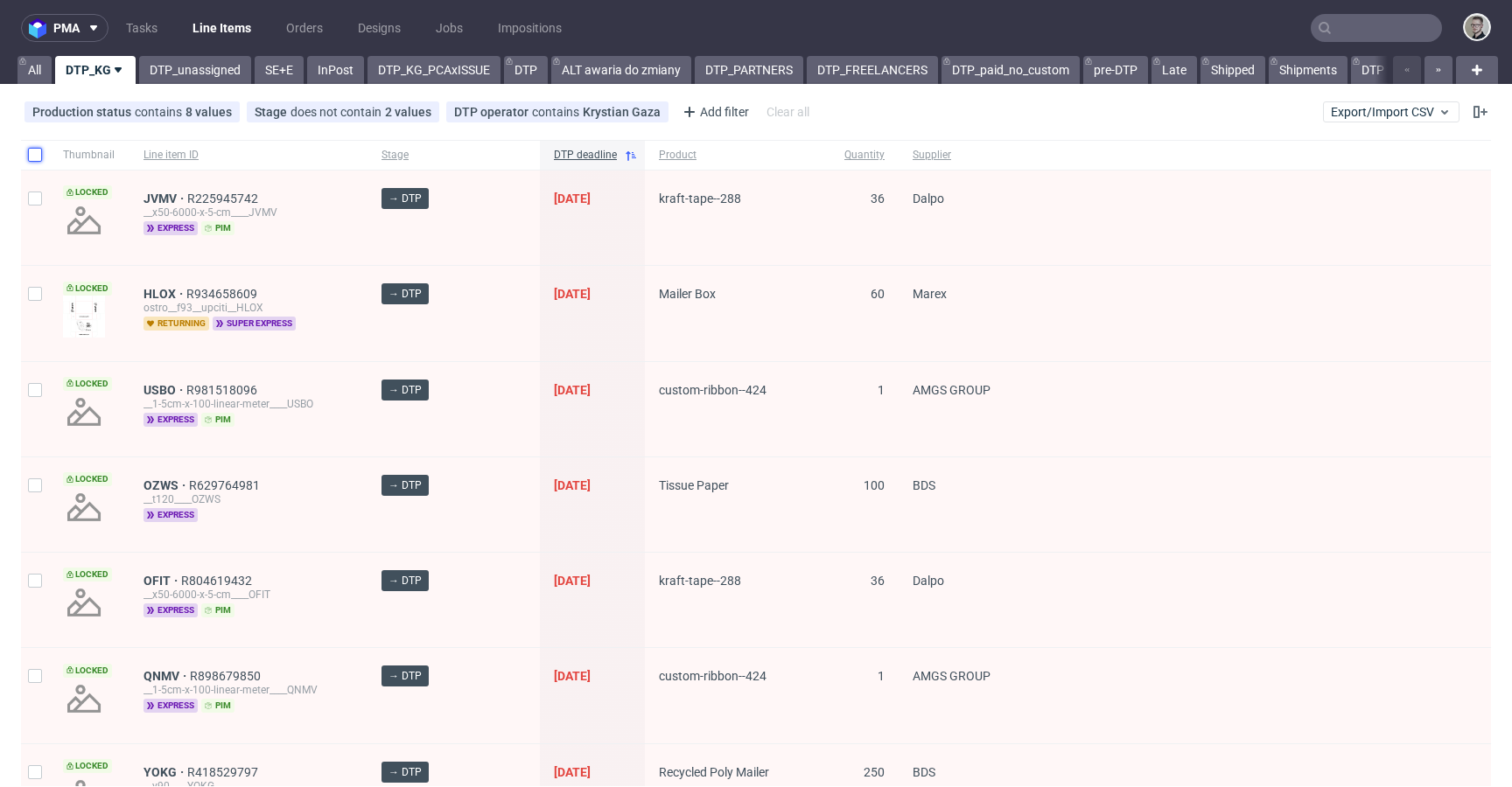
click at [37, 152] on input "checkbox" at bounding box center [34, 154] width 14 height 14
checkbox input "true"
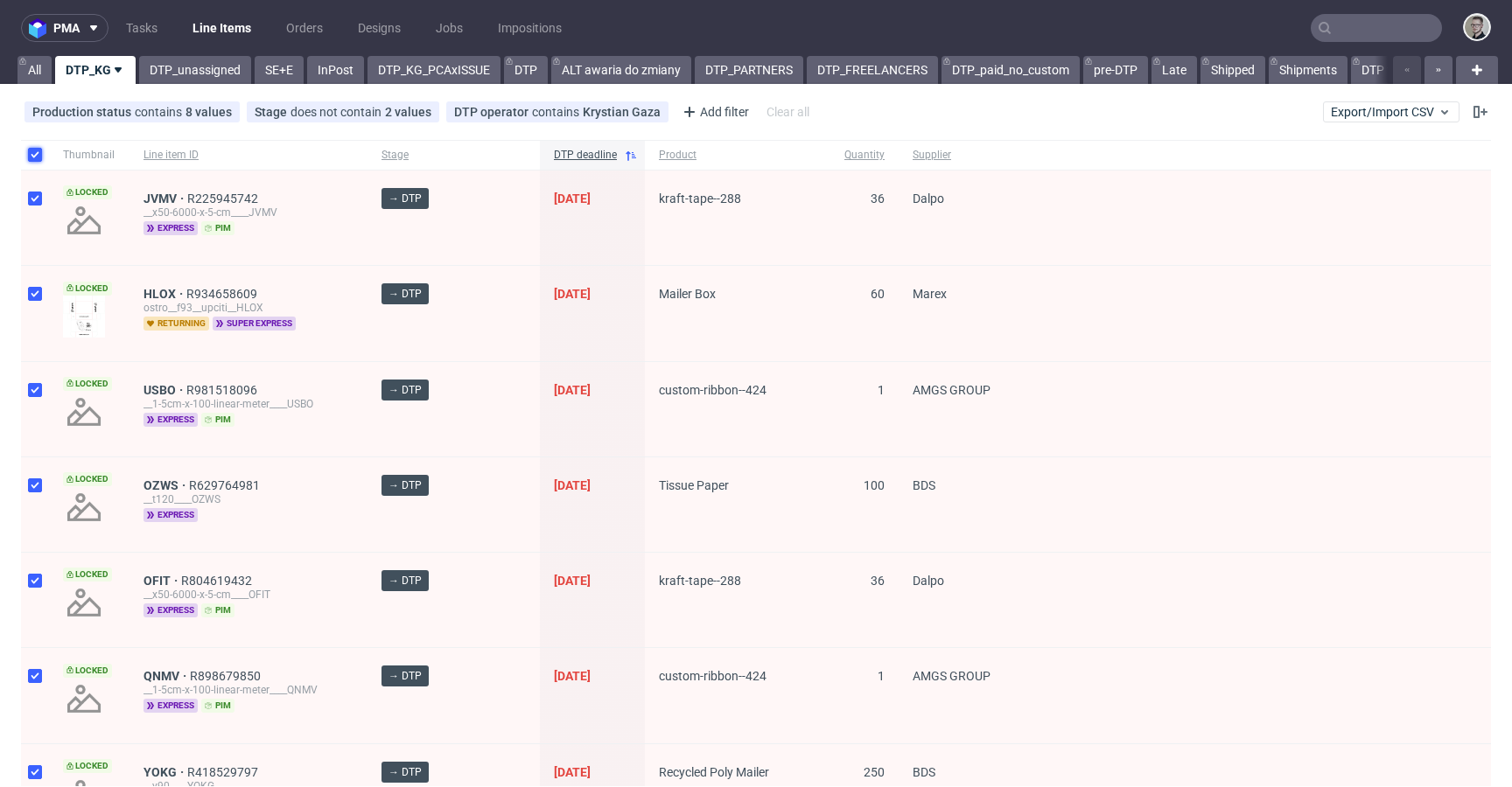
checkbox input "true"
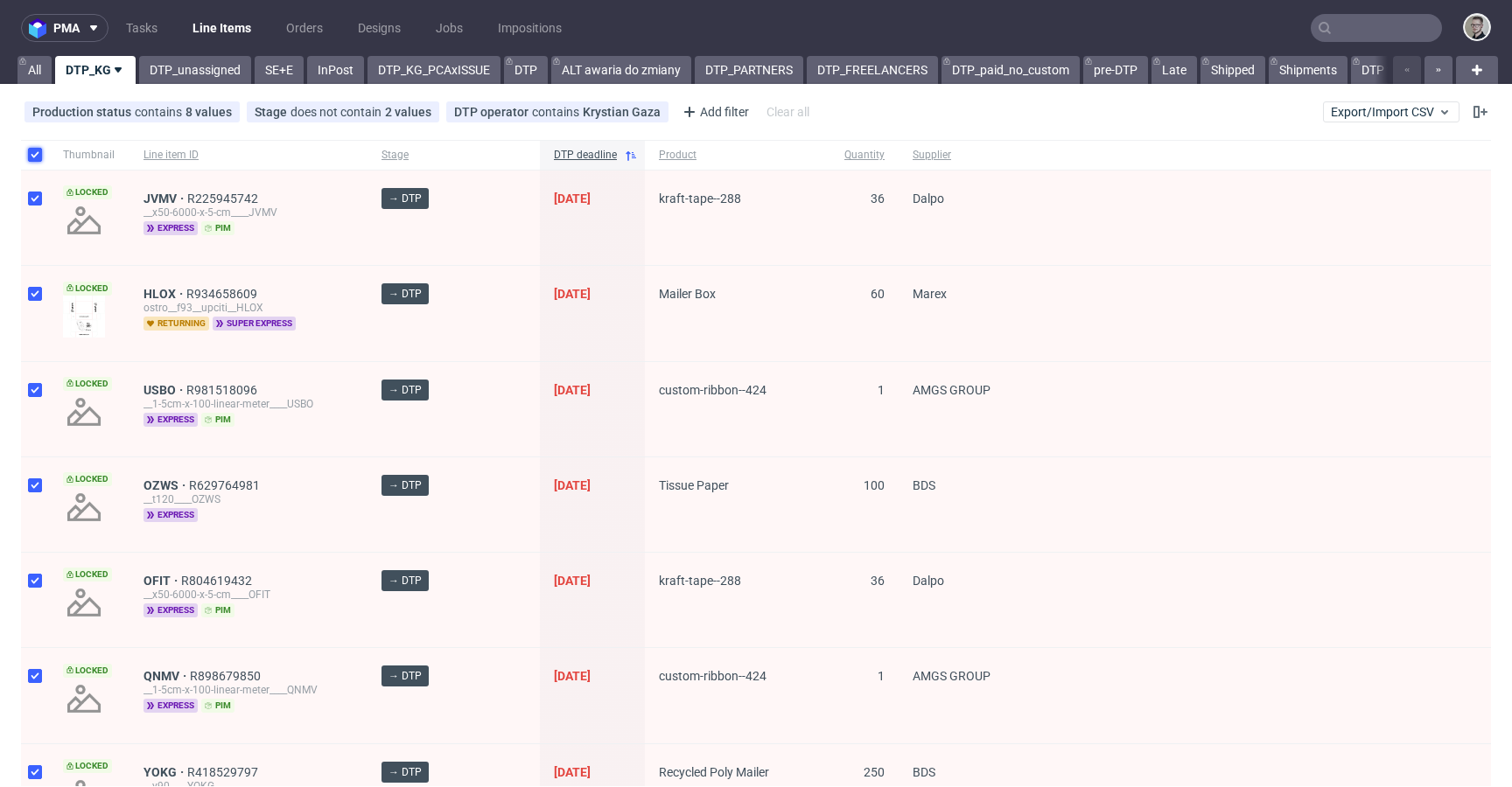
checkbox input "true"
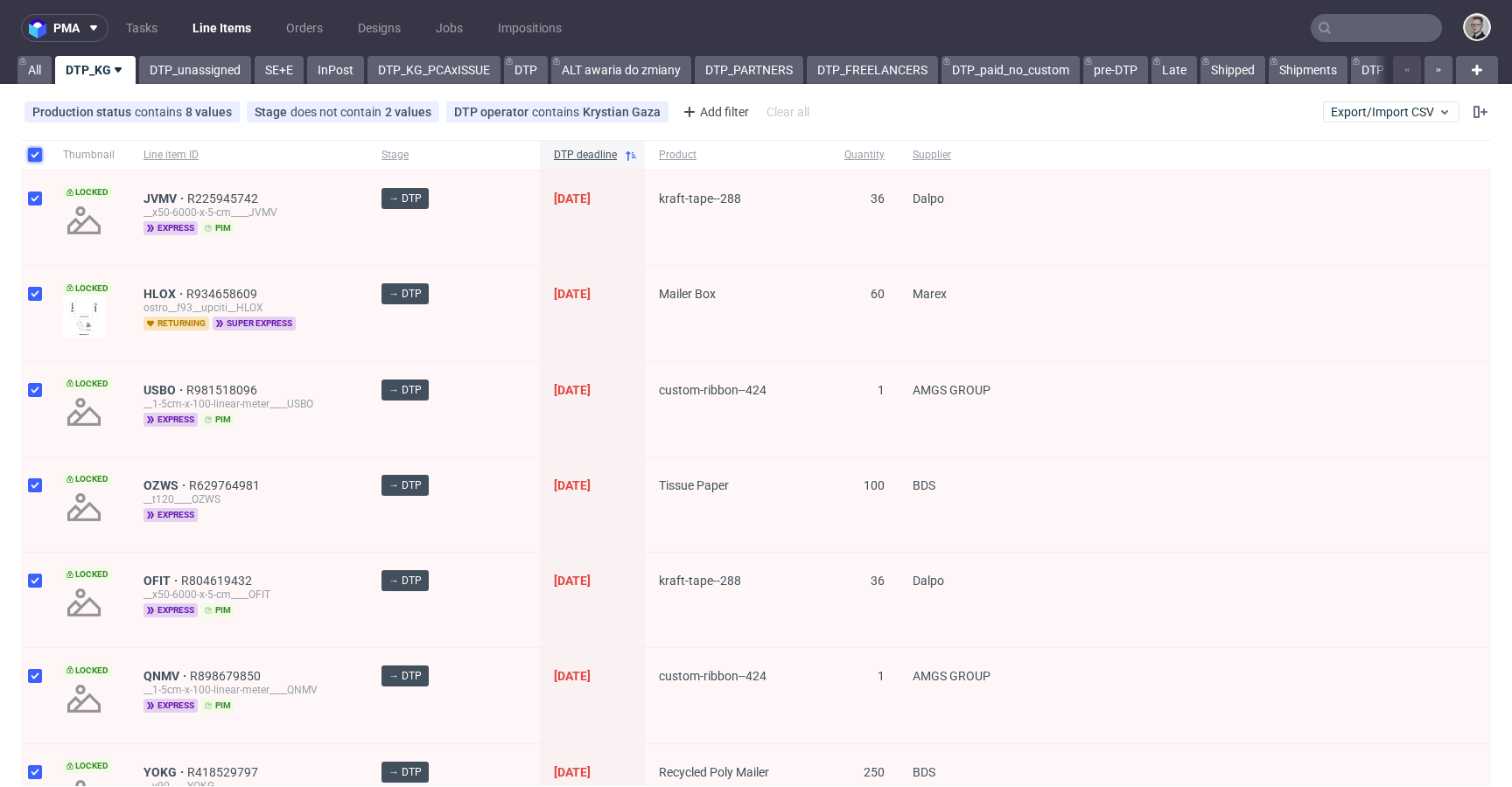
checkbox input "true"
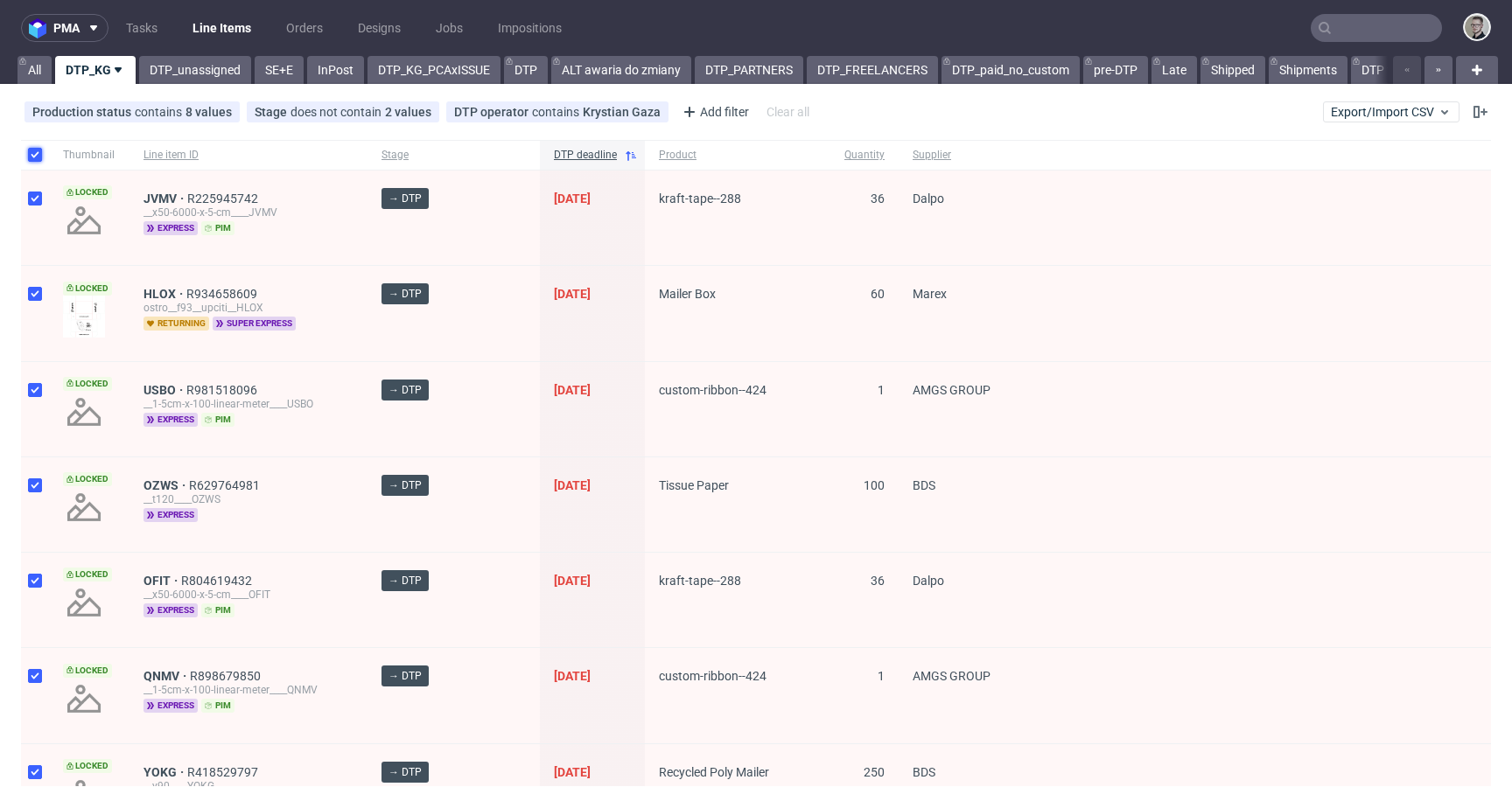
checkbox input "true"
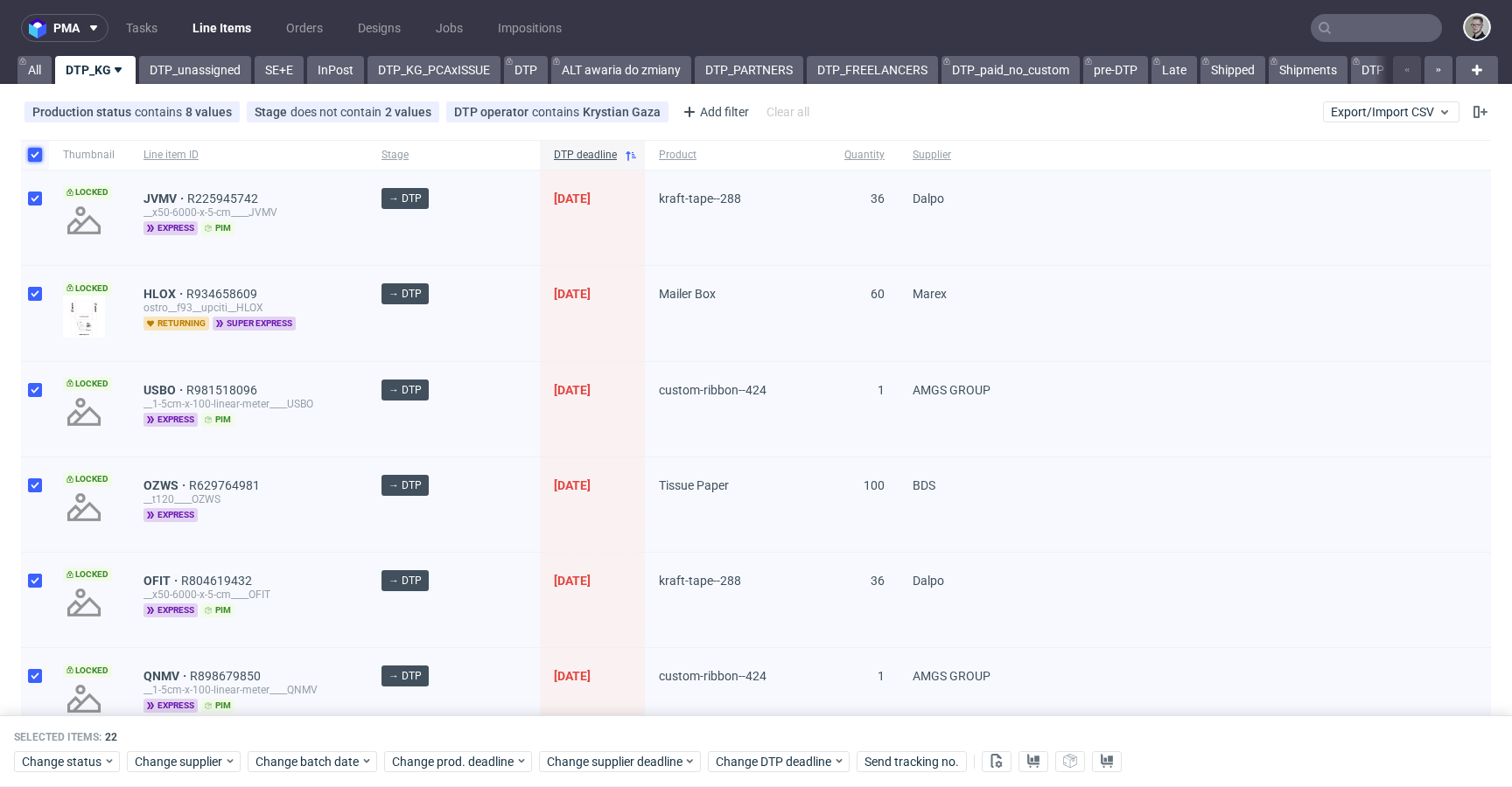
click at [38, 152] on input "checkbox" at bounding box center [34, 154] width 14 height 14
checkbox input "false"
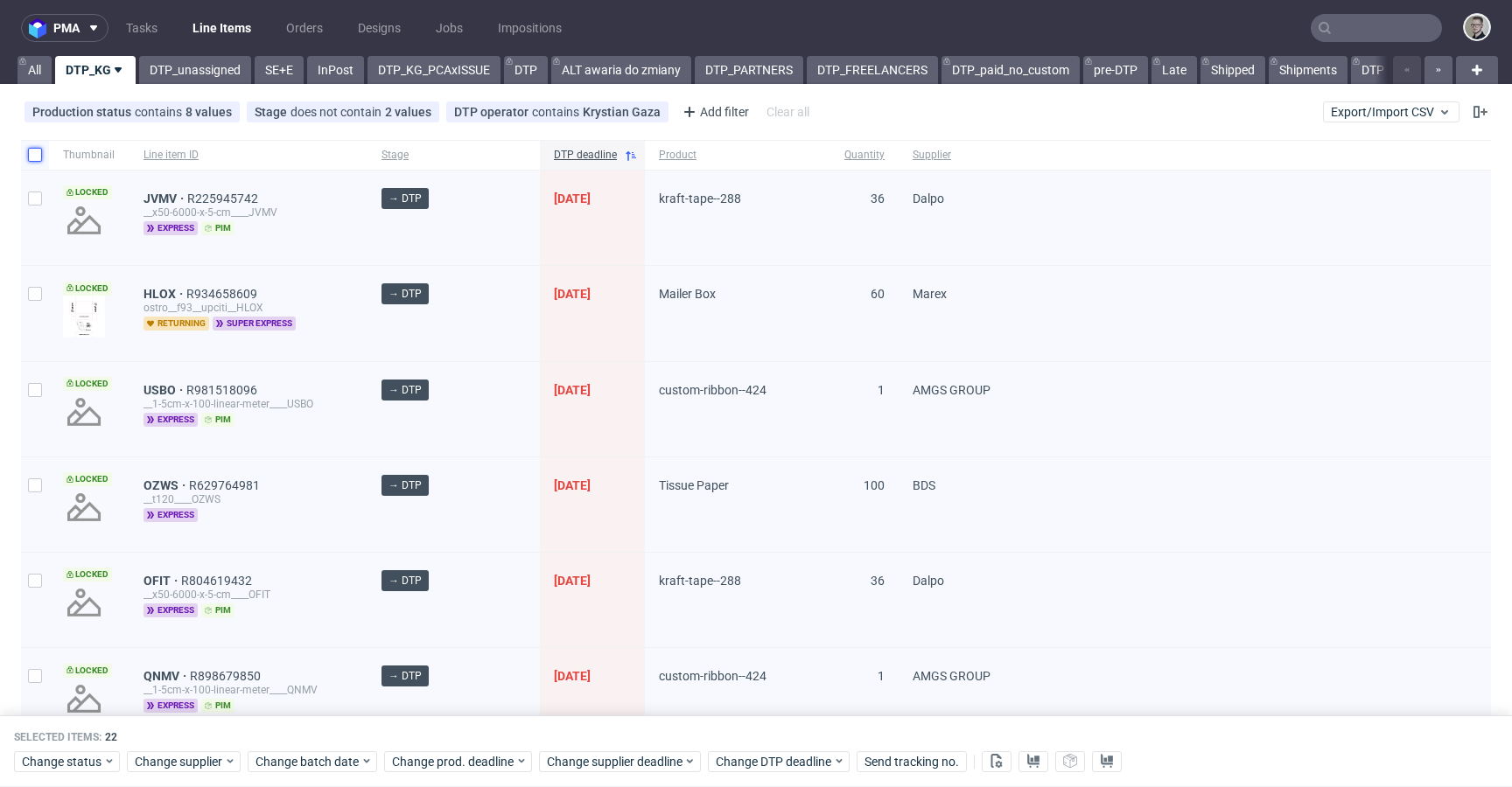
checkbox input "false"
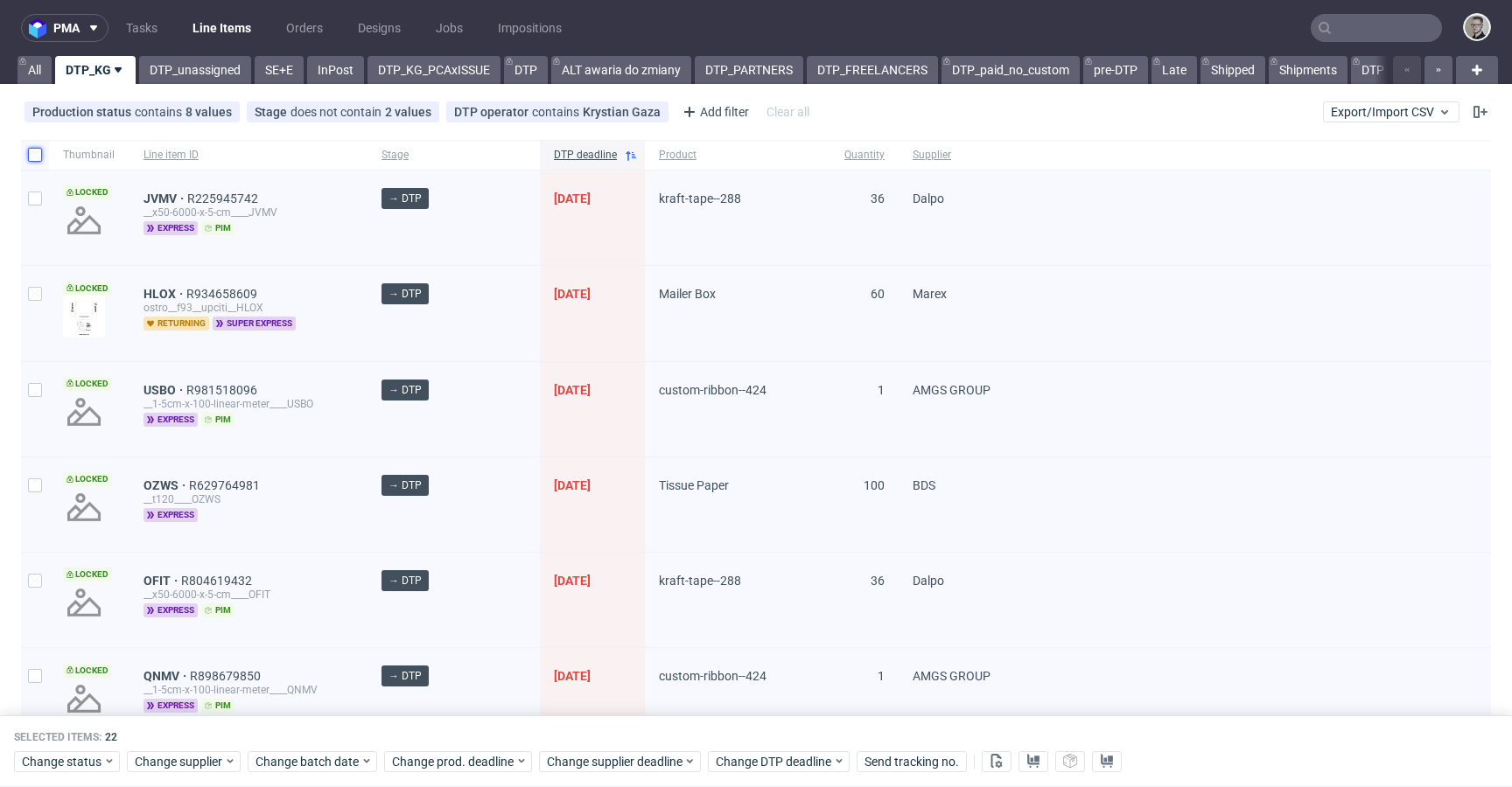
checkbox input "false"
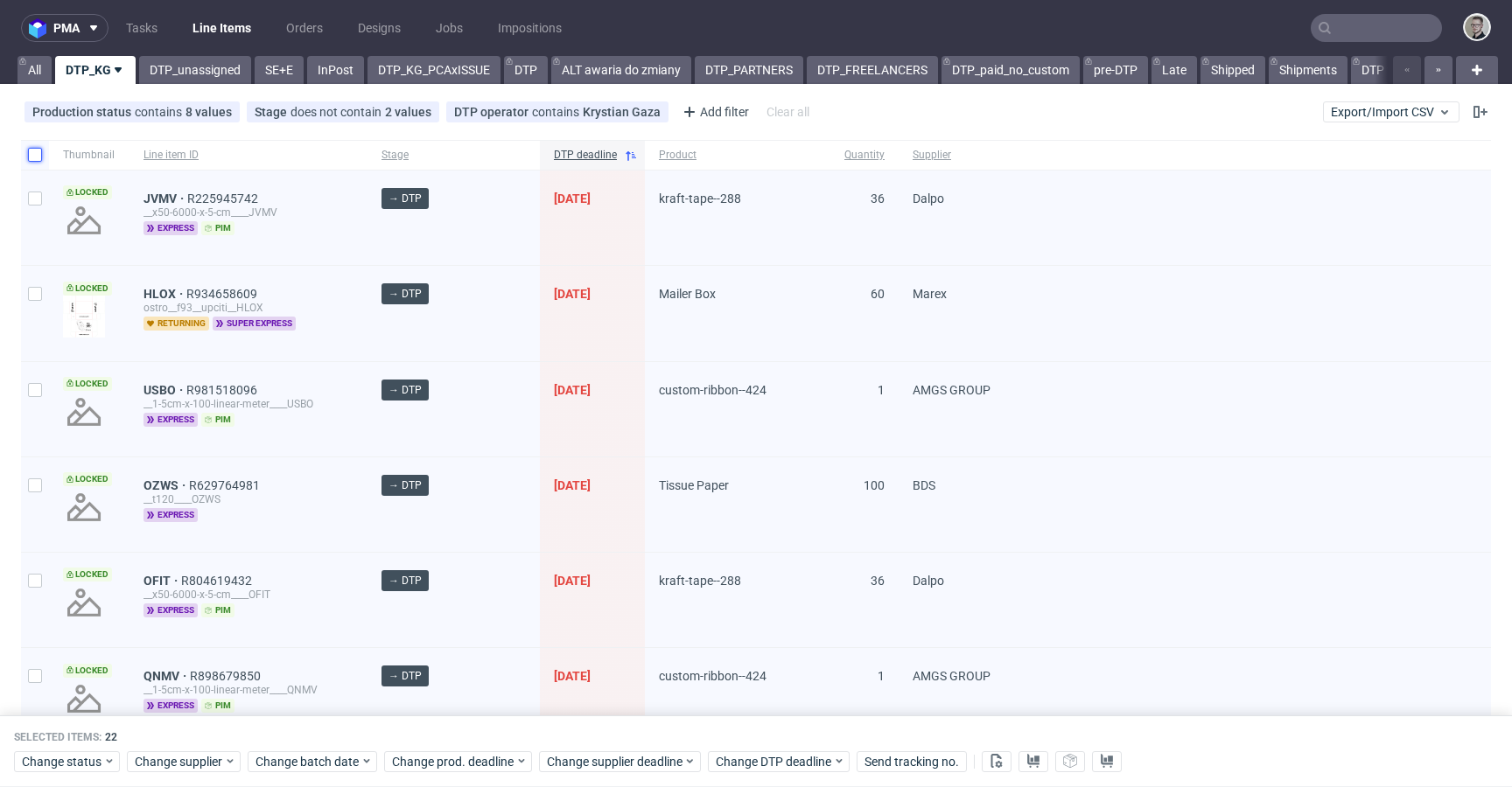
checkbox input "false"
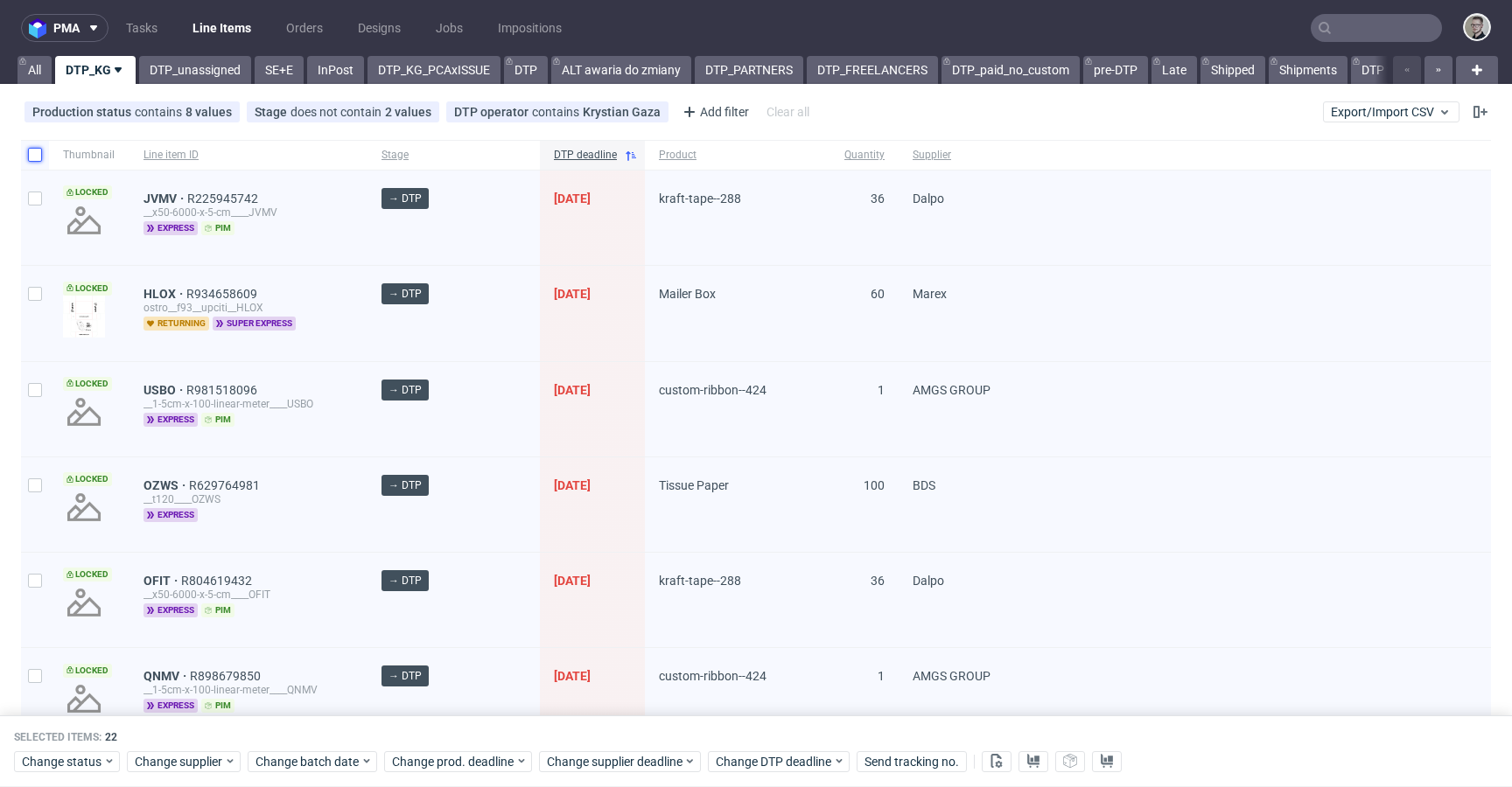
checkbox input "false"
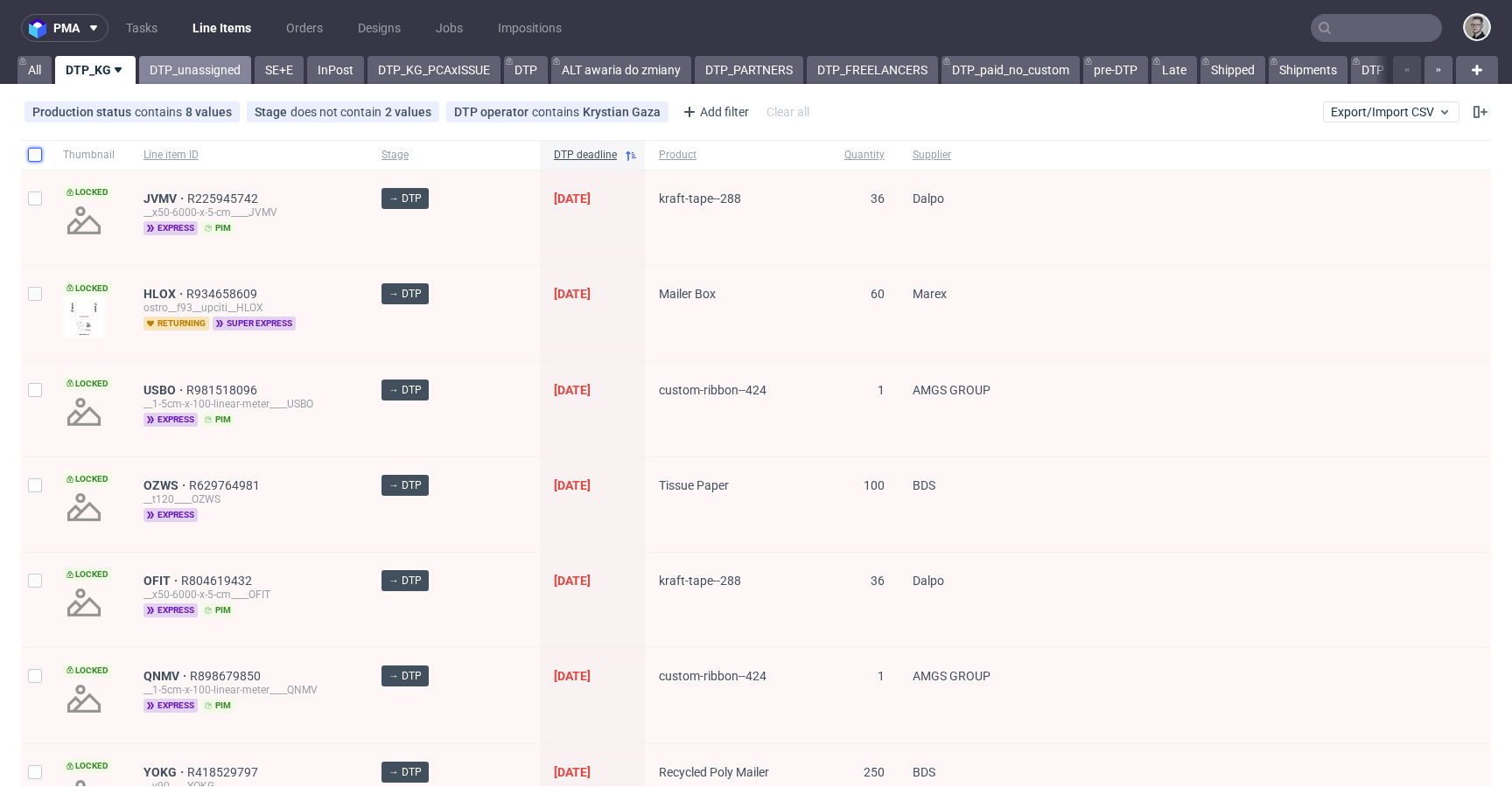
click at [210, 74] on link "DTP_unassigned" at bounding box center [195, 70] width 112 height 28
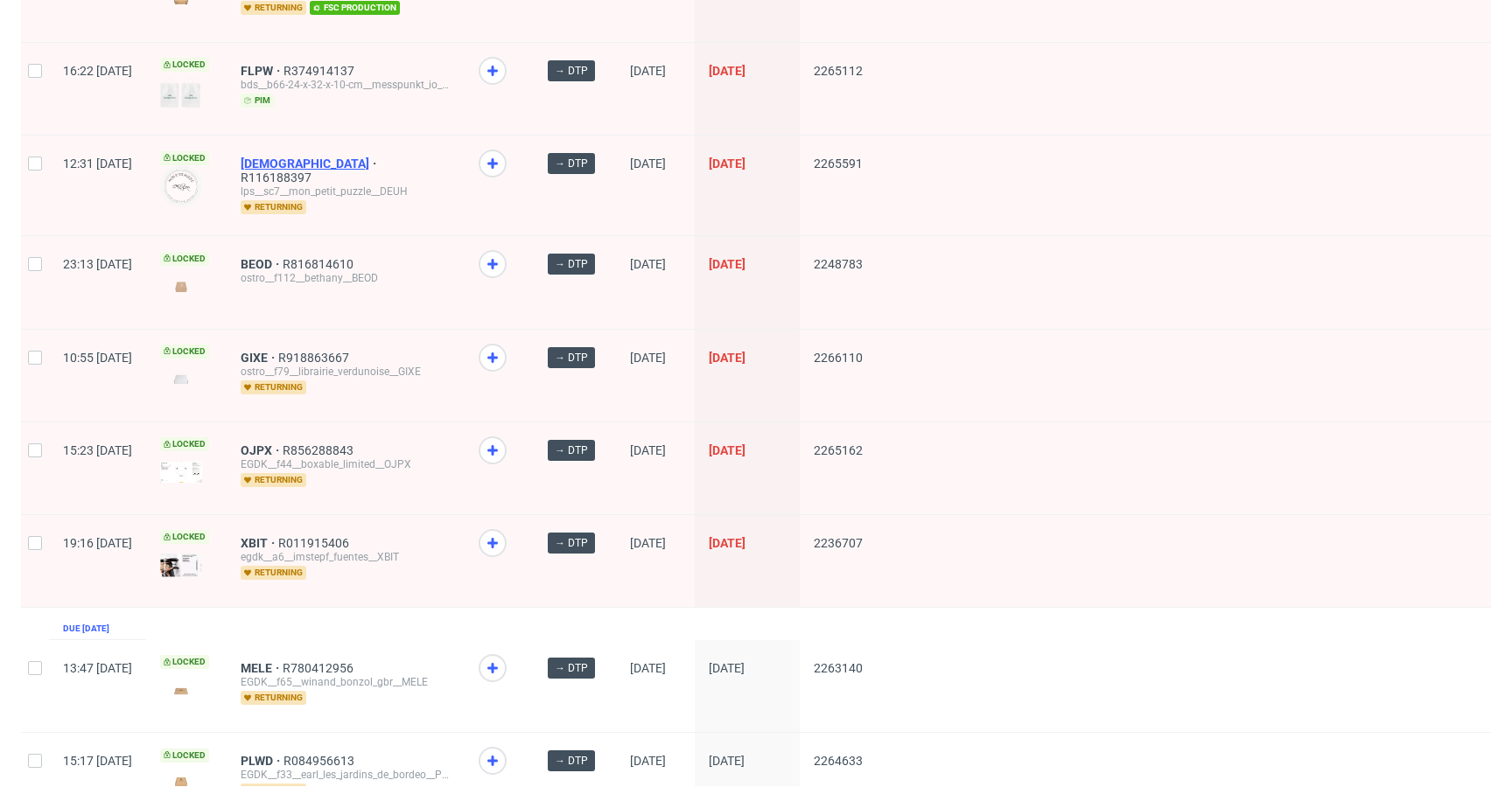
scroll to position [2128, 0]
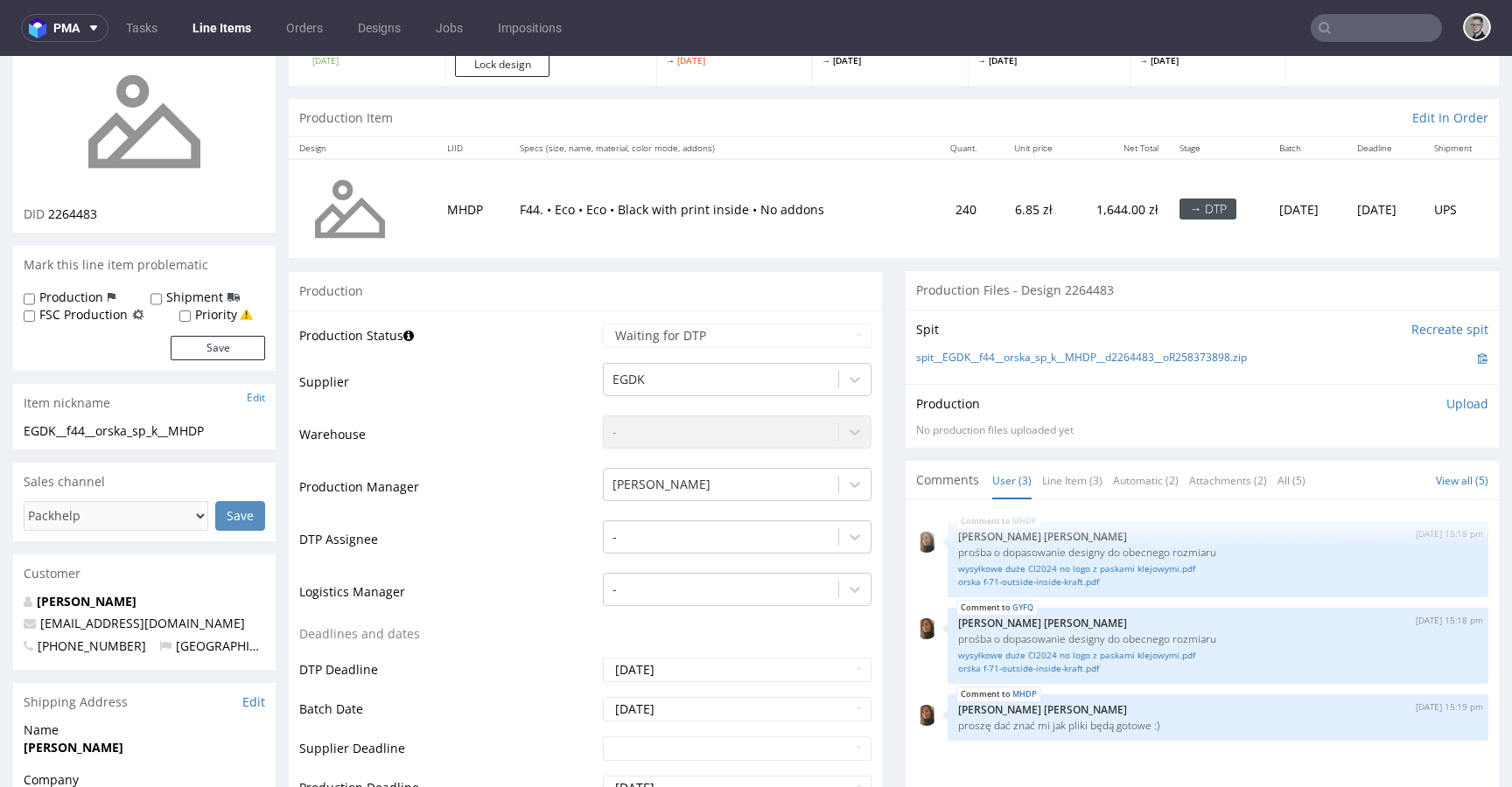
scroll to position [142, 0]
click at [1054, 482] on link "Line Item (3)" at bounding box center [1072, 479] width 60 height 37
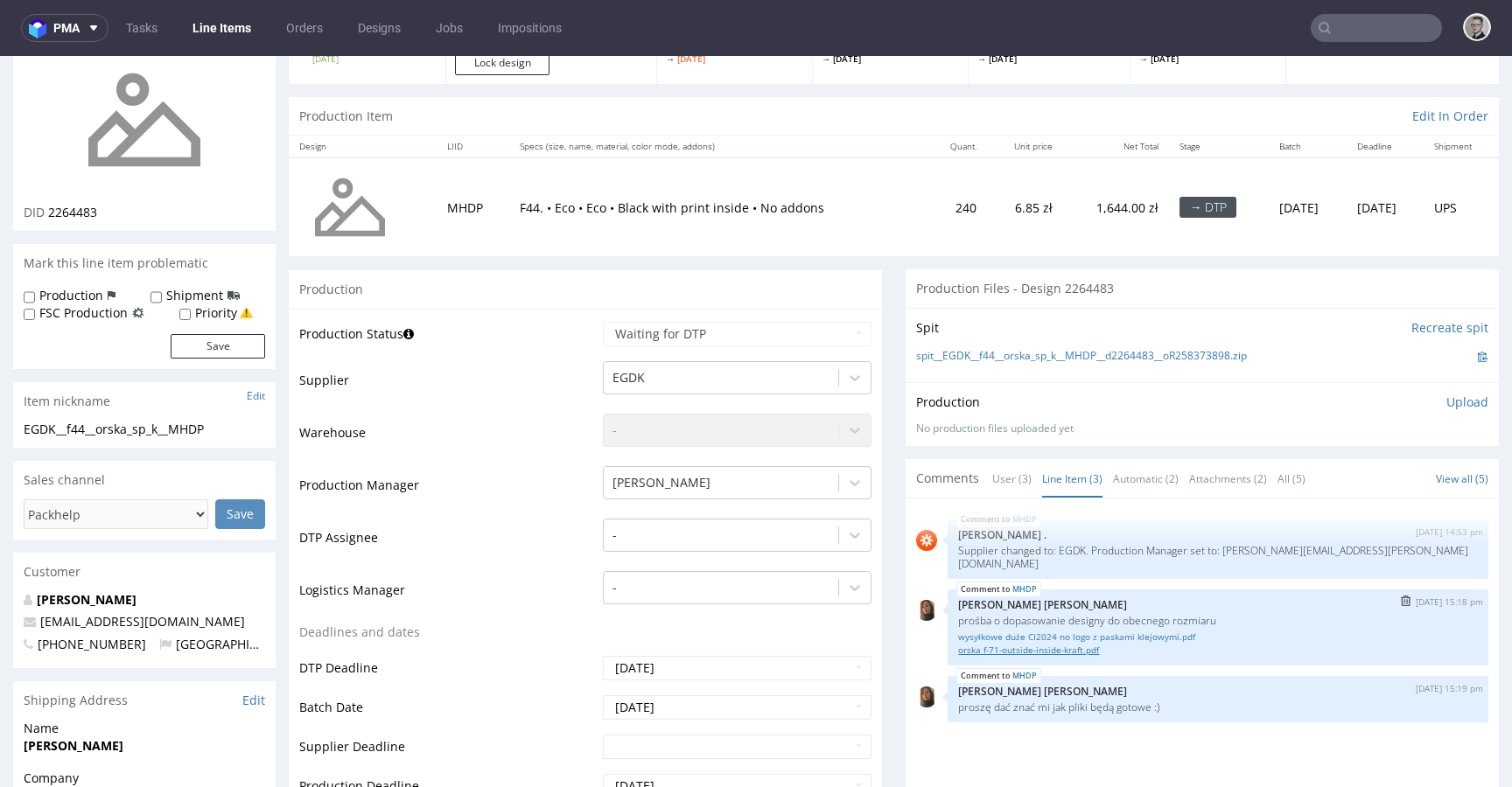
click at [1095, 644] on link "orska f-71-outside-inside-kraft.pdf" at bounding box center [1218, 650] width 520 height 13
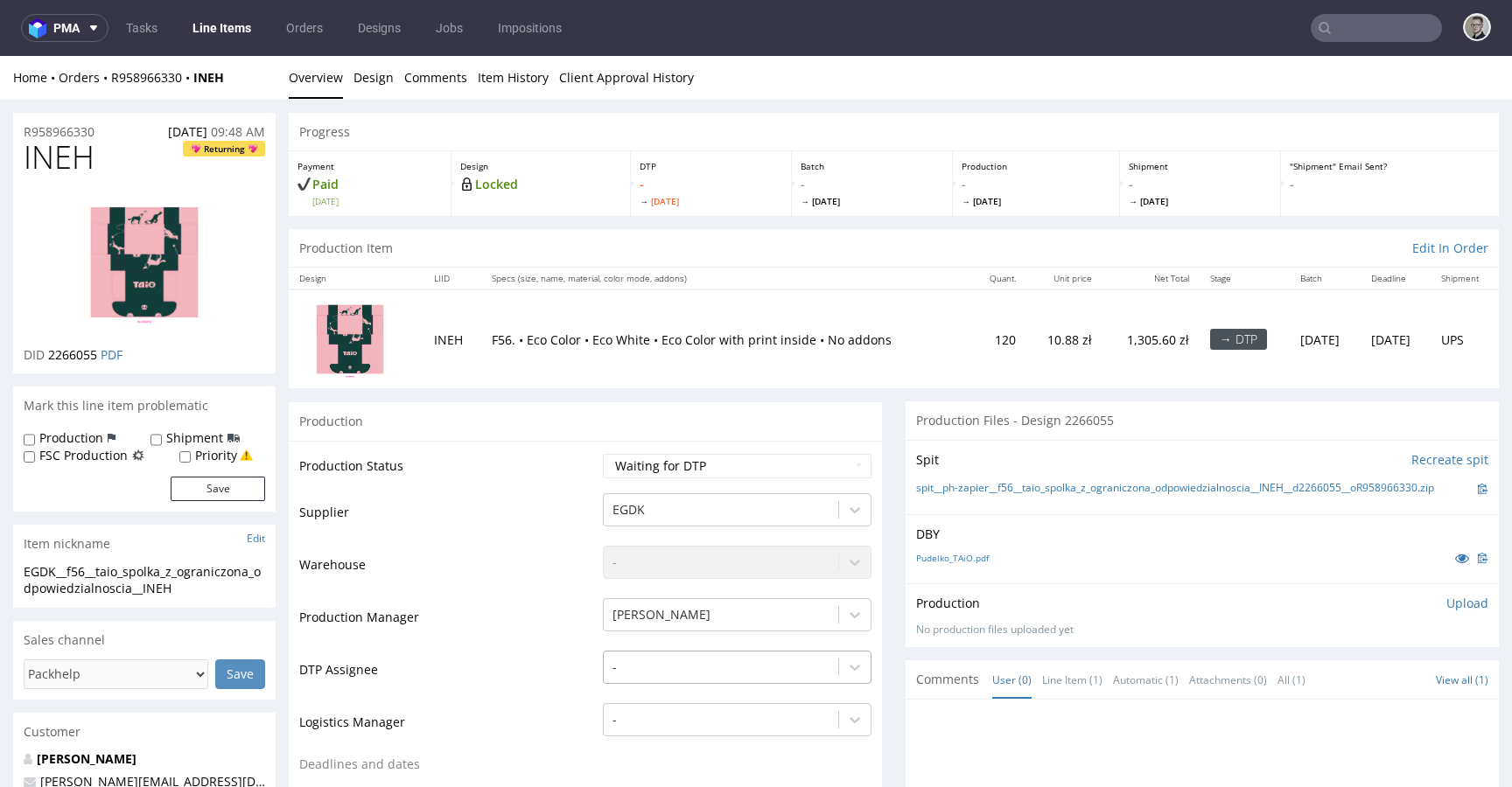
click at [627, 660] on div "-" at bounding box center [737, 663] width 269 height 24
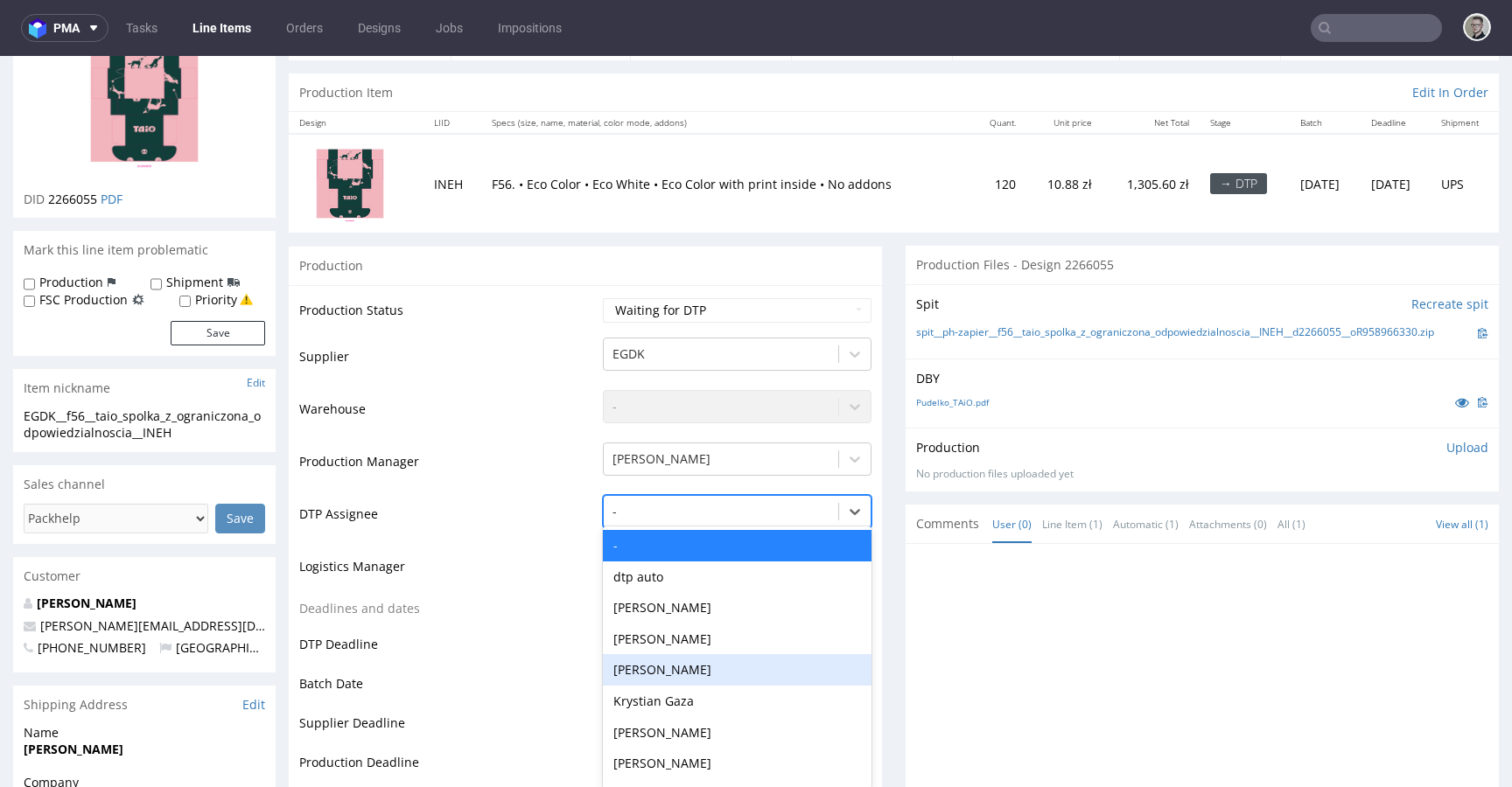
scroll to position [165, 0]
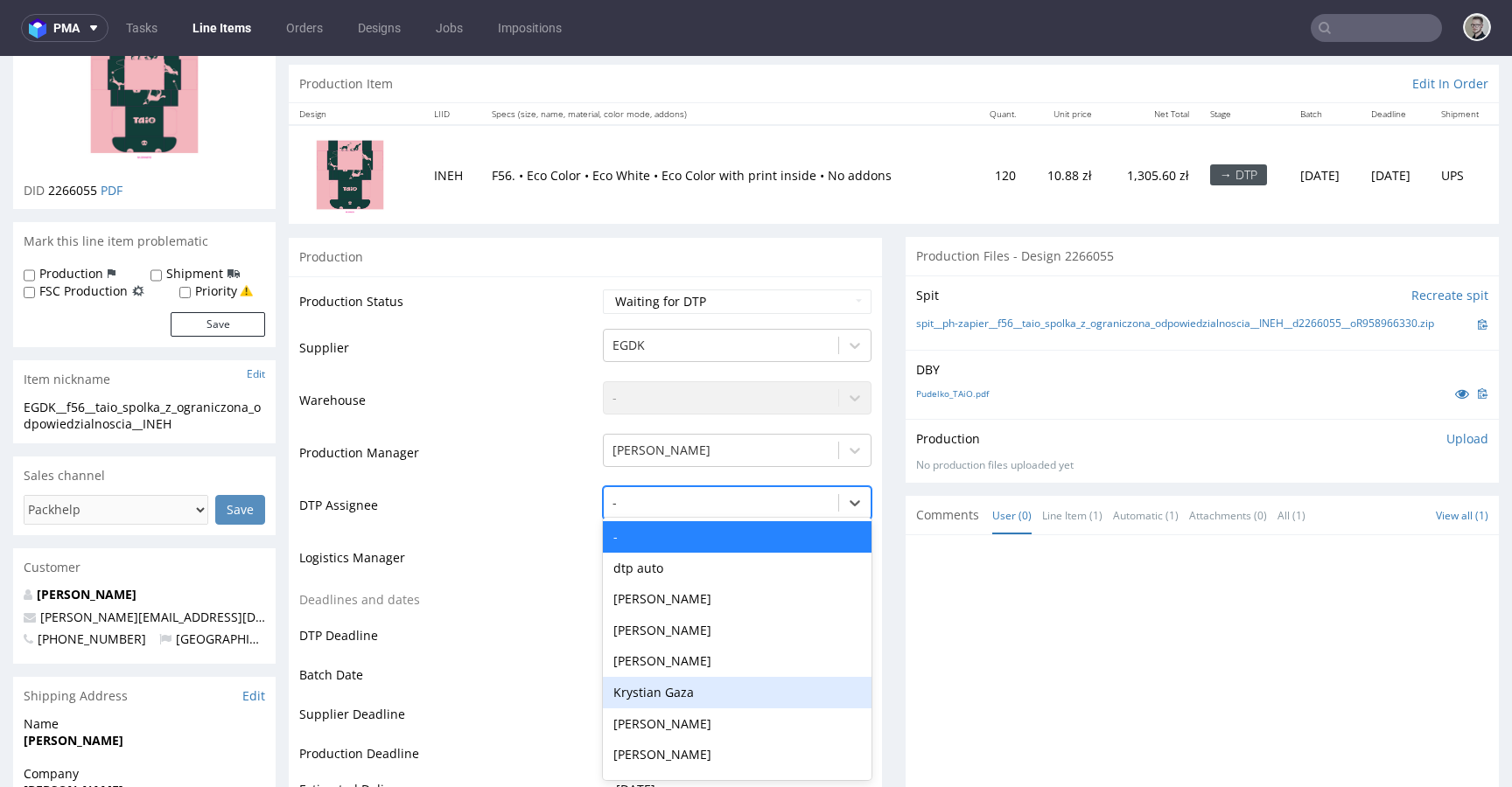
click at [667, 693] on div "Krystian Gaza" at bounding box center [737, 693] width 269 height 32
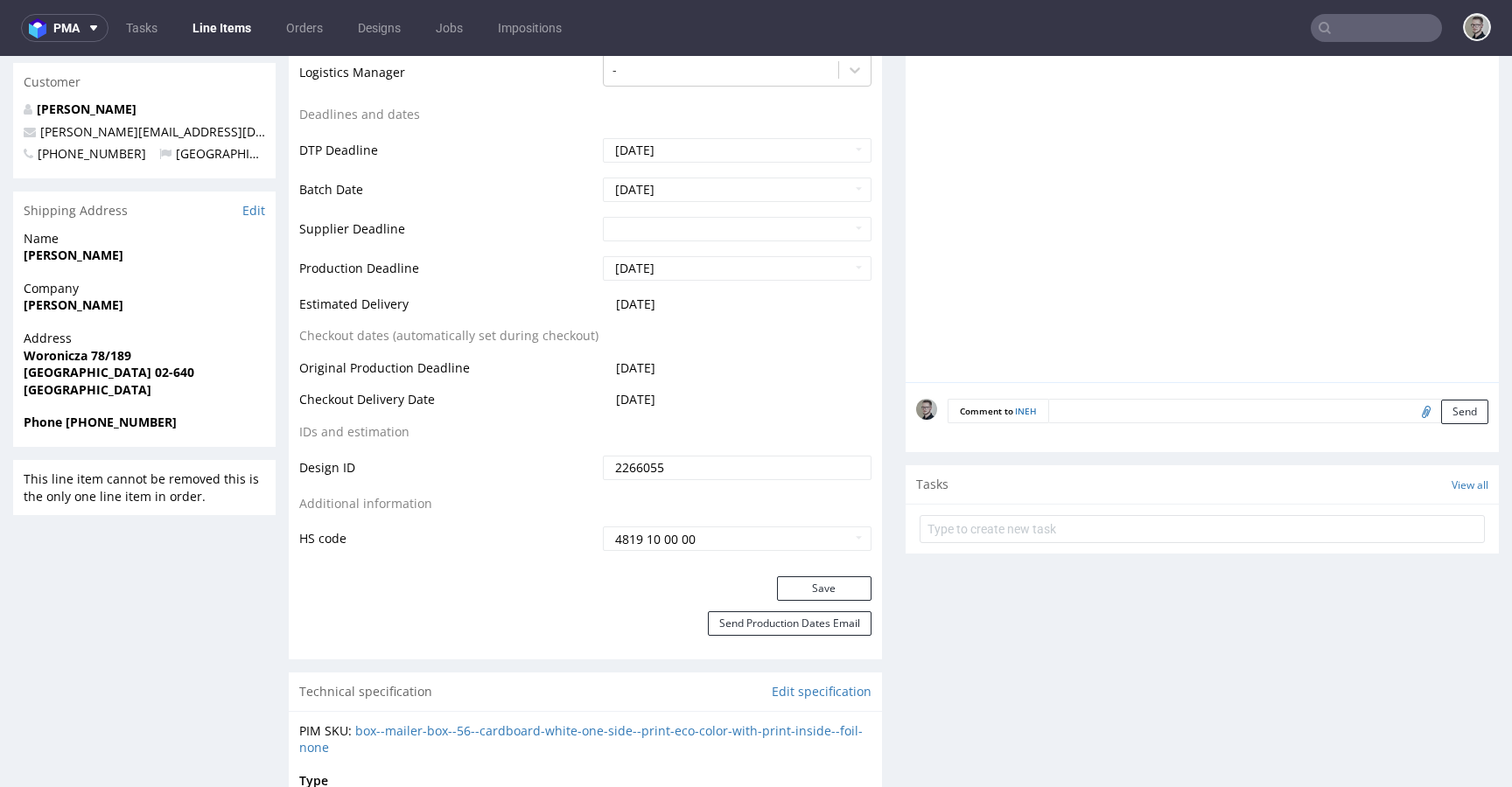
scroll to position [724, 0]
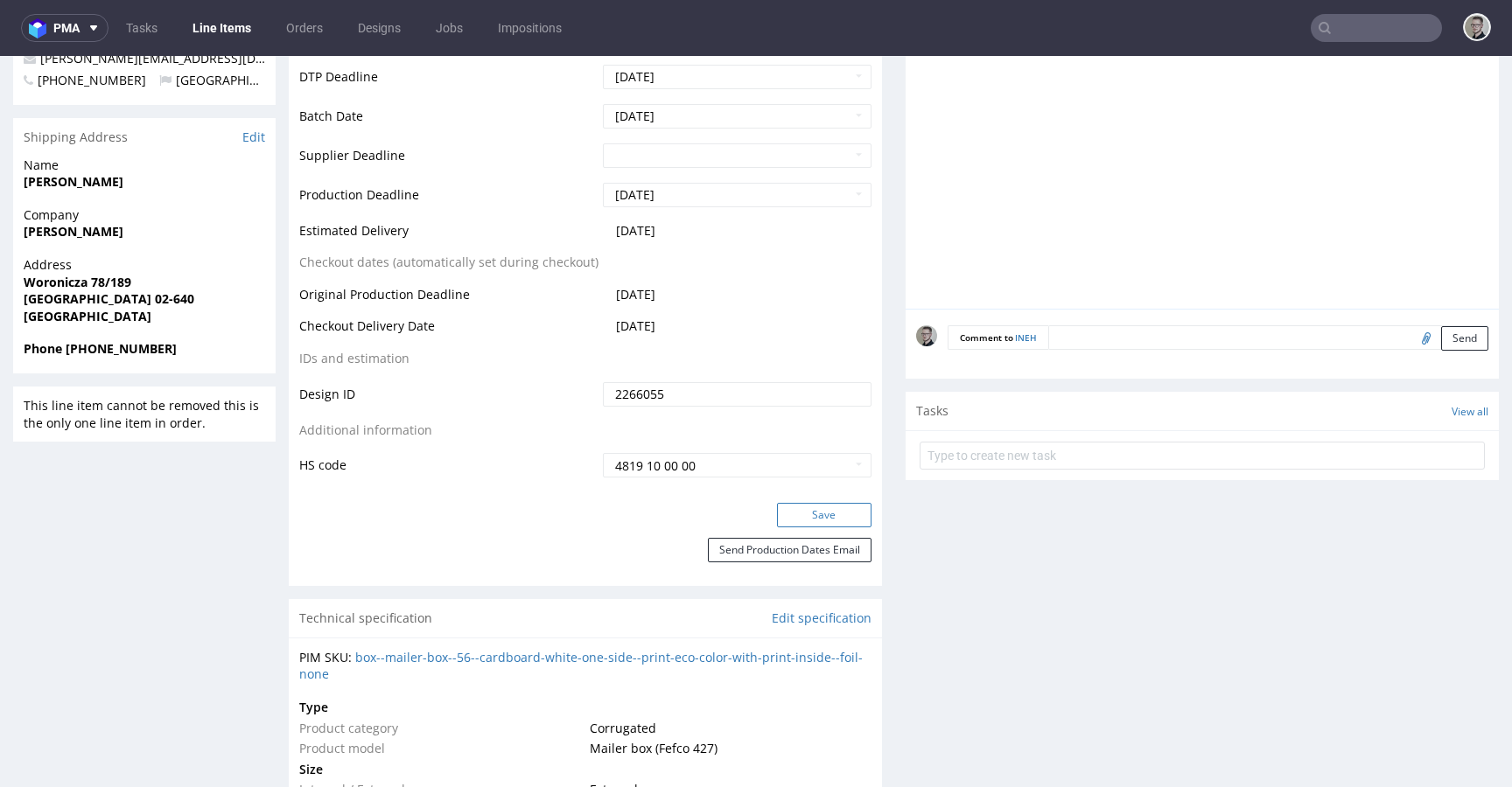
click at [793, 511] on button "Save" at bounding box center [824, 515] width 95 height 24
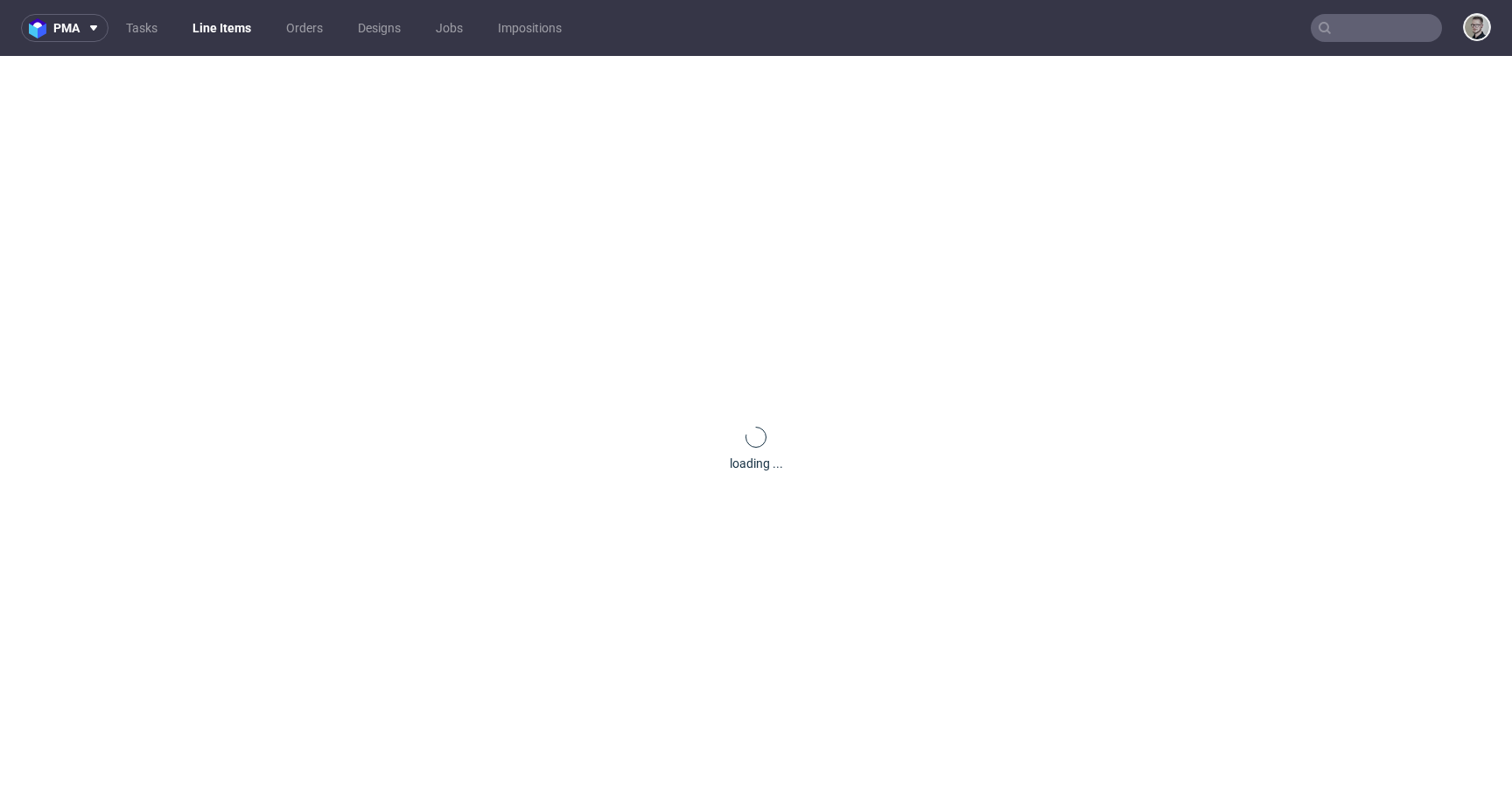
scroll to position [0, 0]
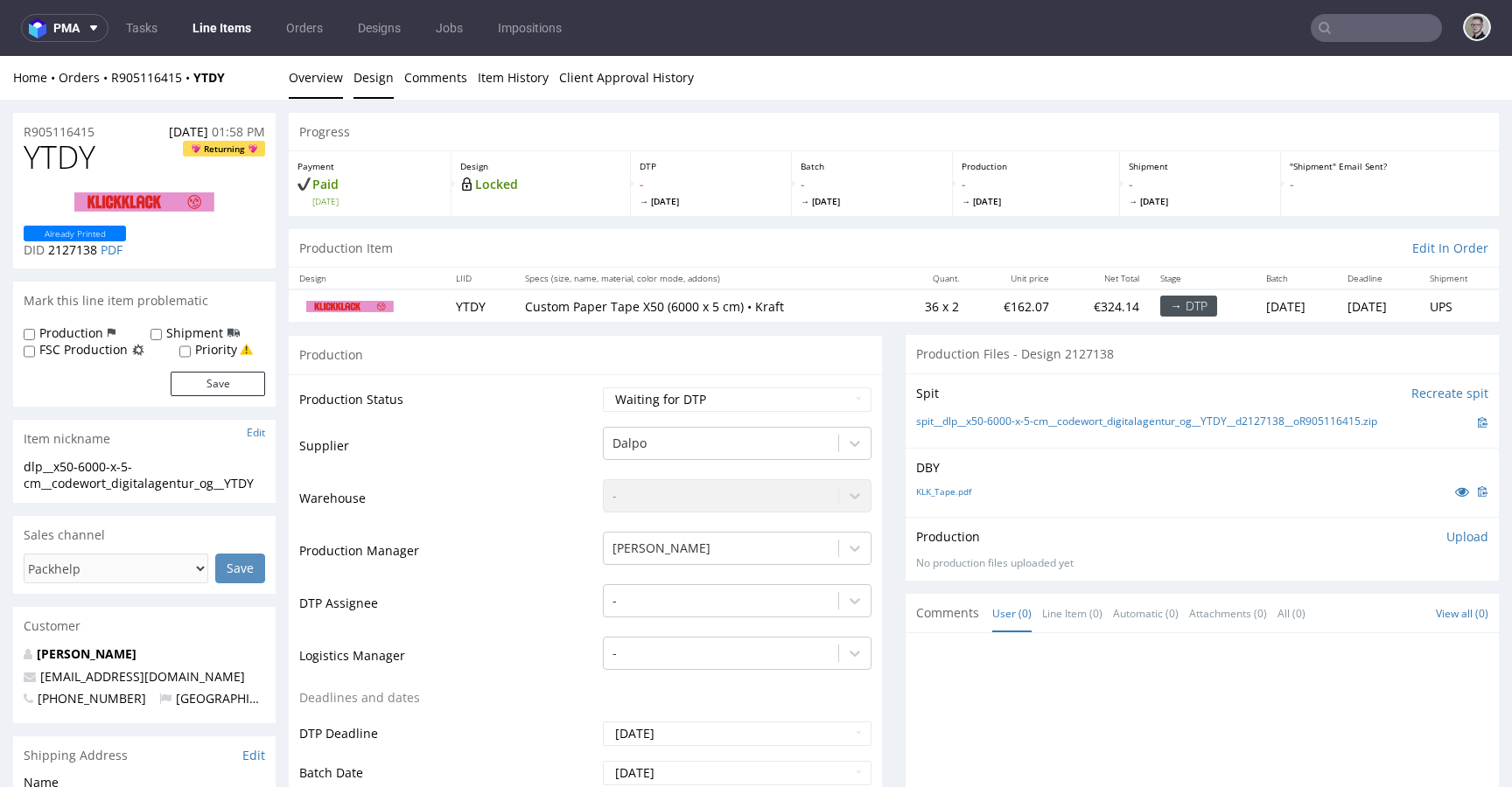
click at [363, 77] on link "Design" at bounding box center [373, 77] width 40 height 43
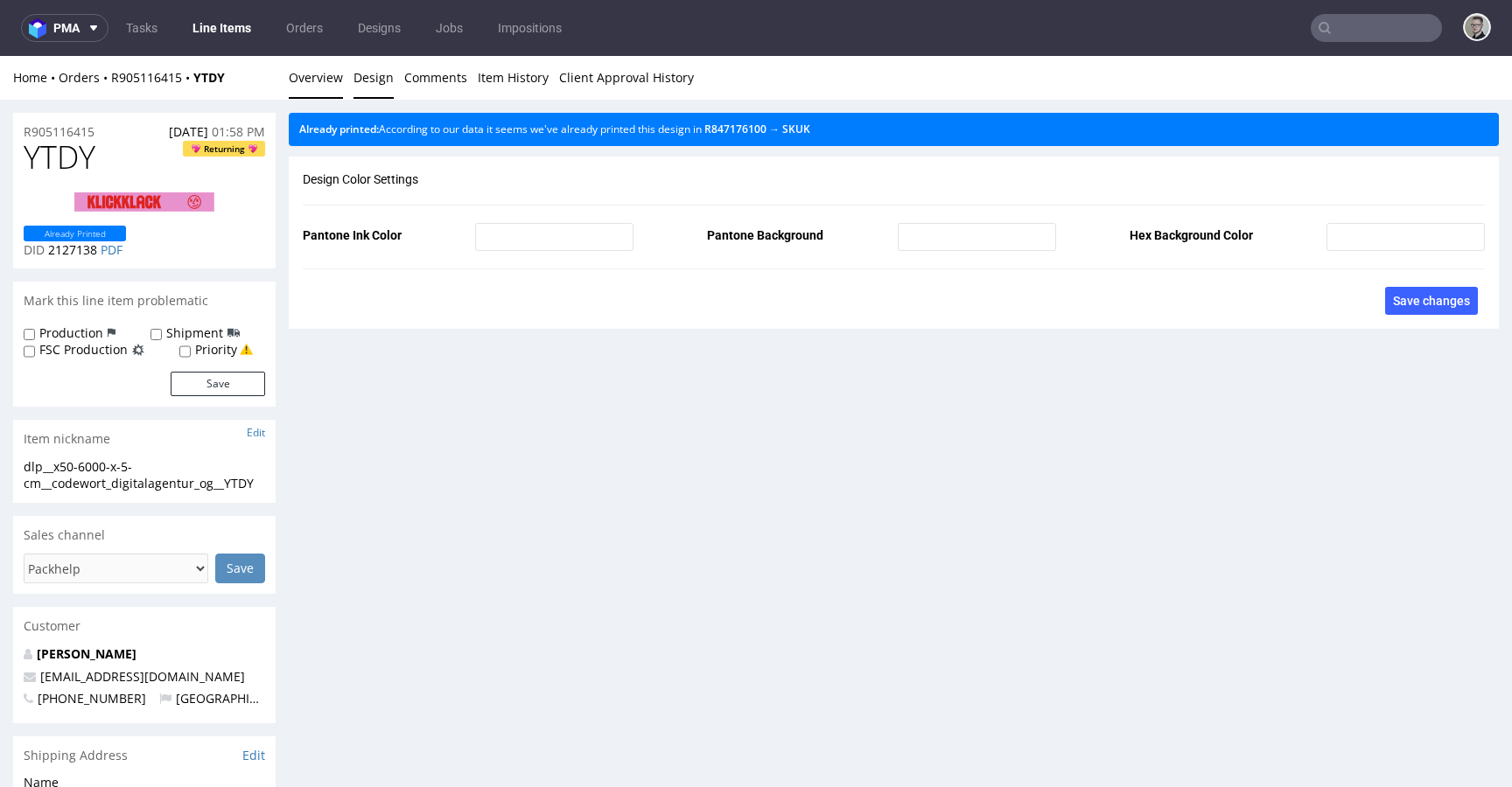
click at [334, 81] on link "Overview" at bounding box center [315, 77] width 54 height 43
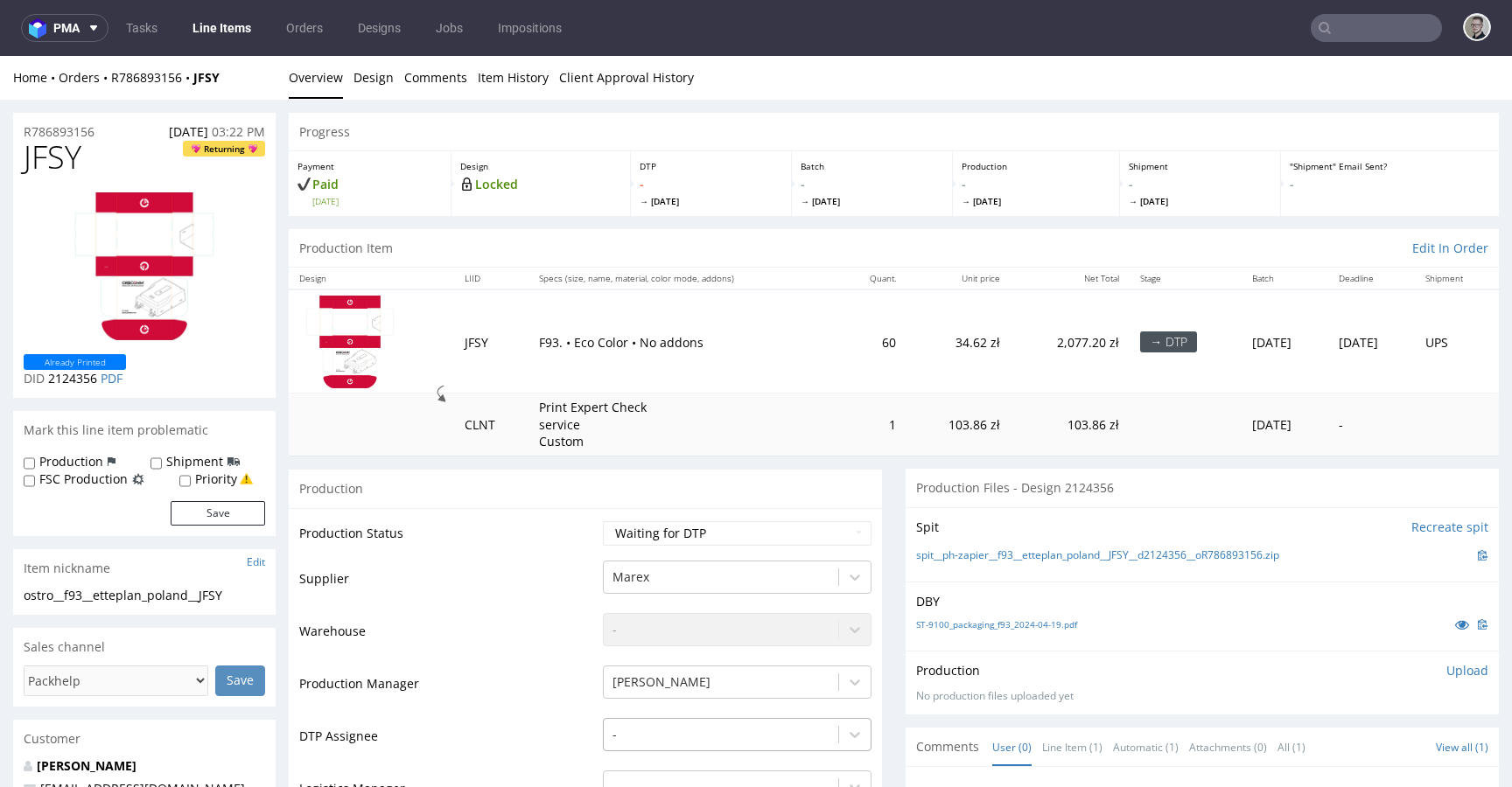
click at [689, 722] on div "-" at bounding box center [737, 730] width 269 height 24
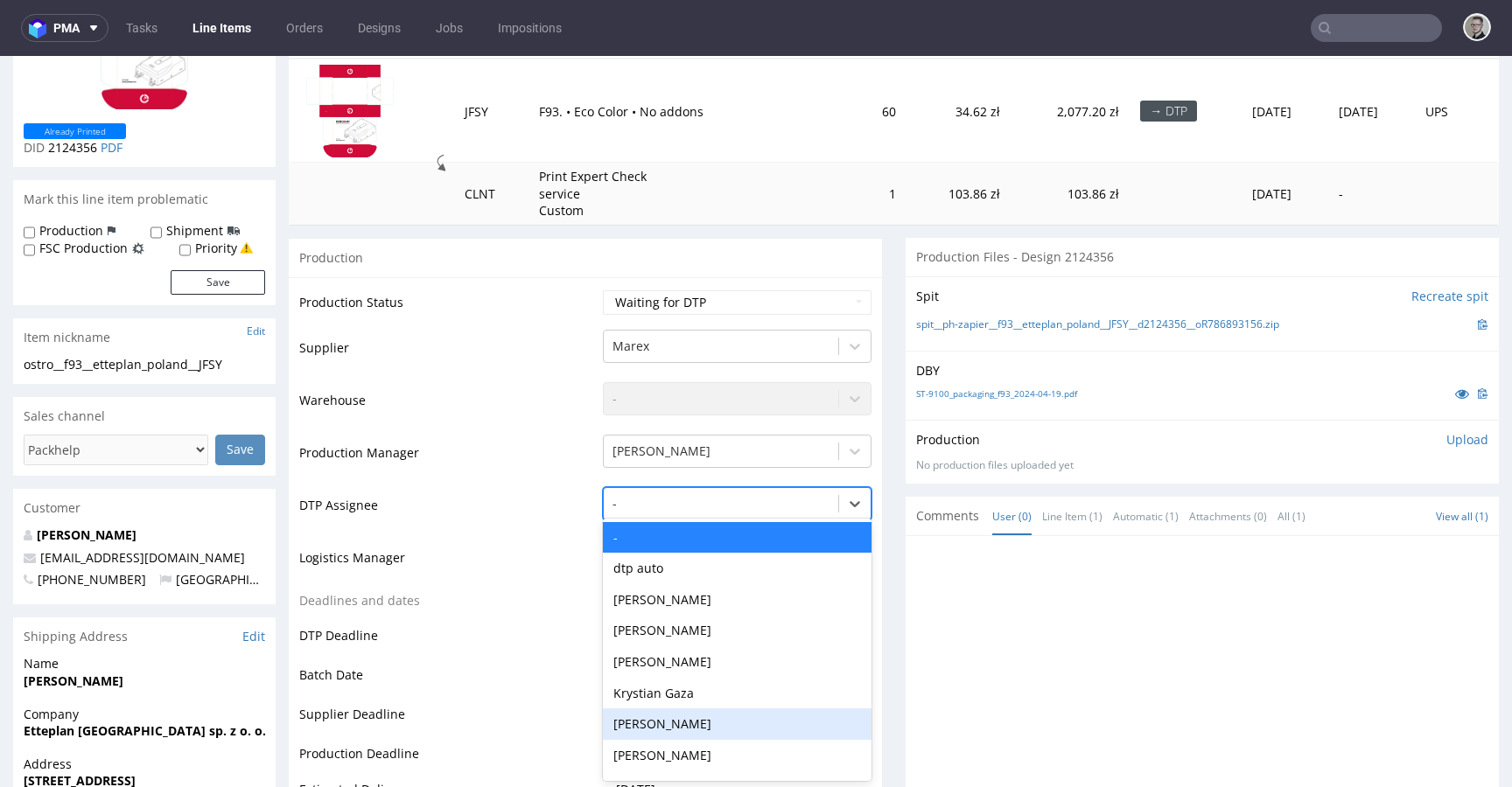
click at [689, 722] on div "Dominik Grosicki" at bounding box center [737, 725] width 269 height 32
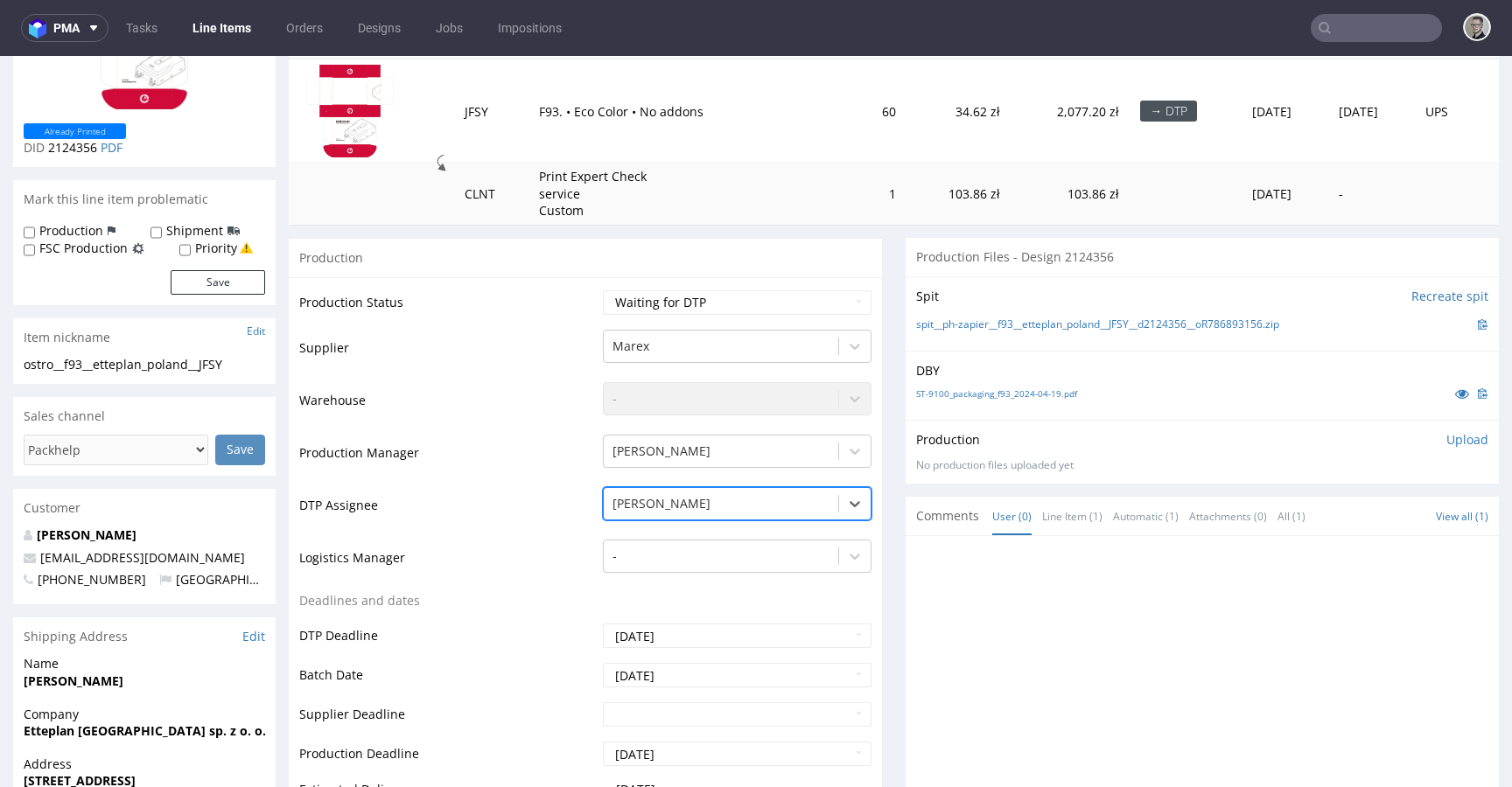
click at [684, 498] on div at bounding box center [720, 503] width 217 height 21
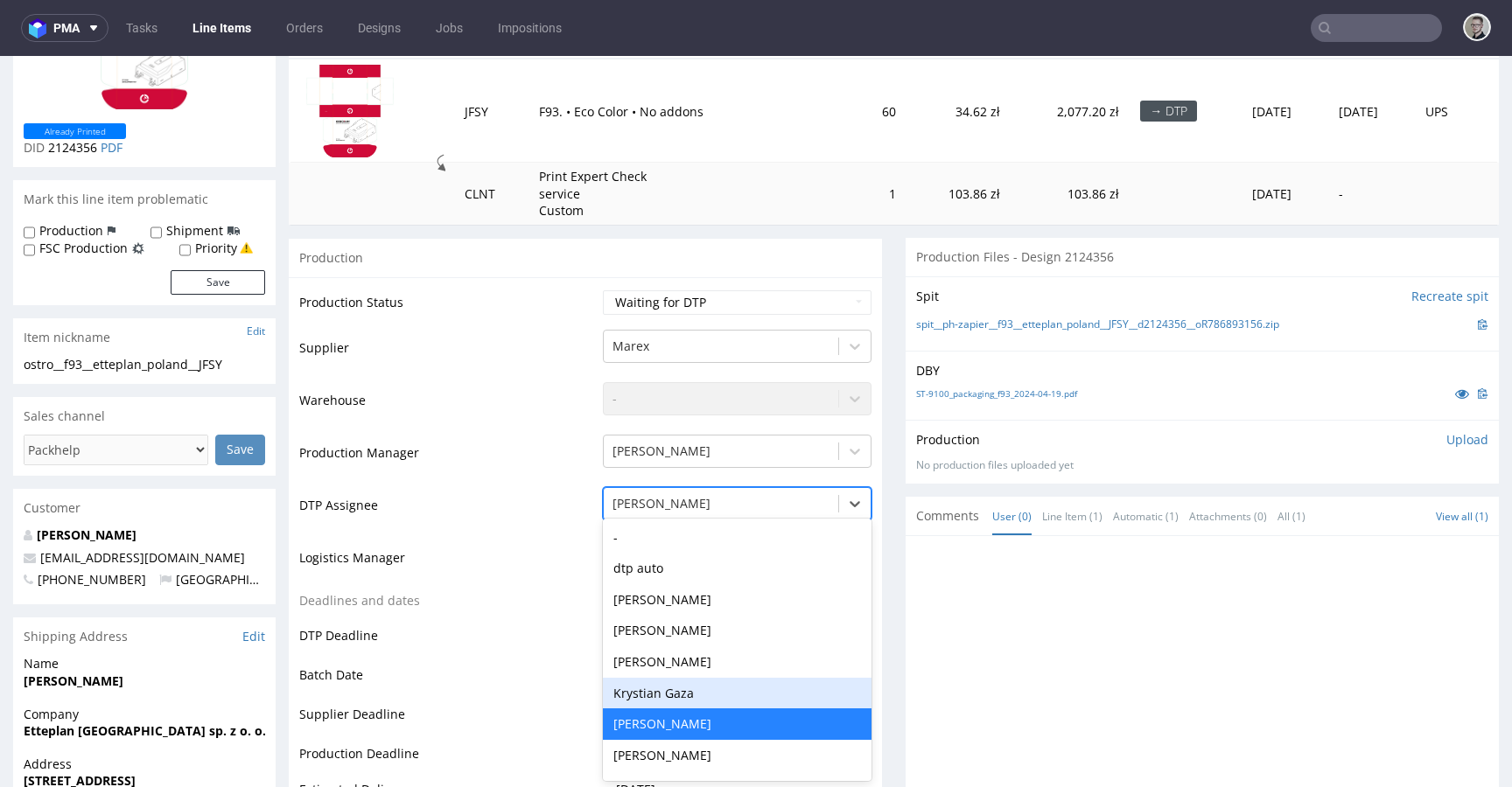
click at [678, 686] on div "Krystian Gaza" at bounding box center [737, 694] width 269 height 32
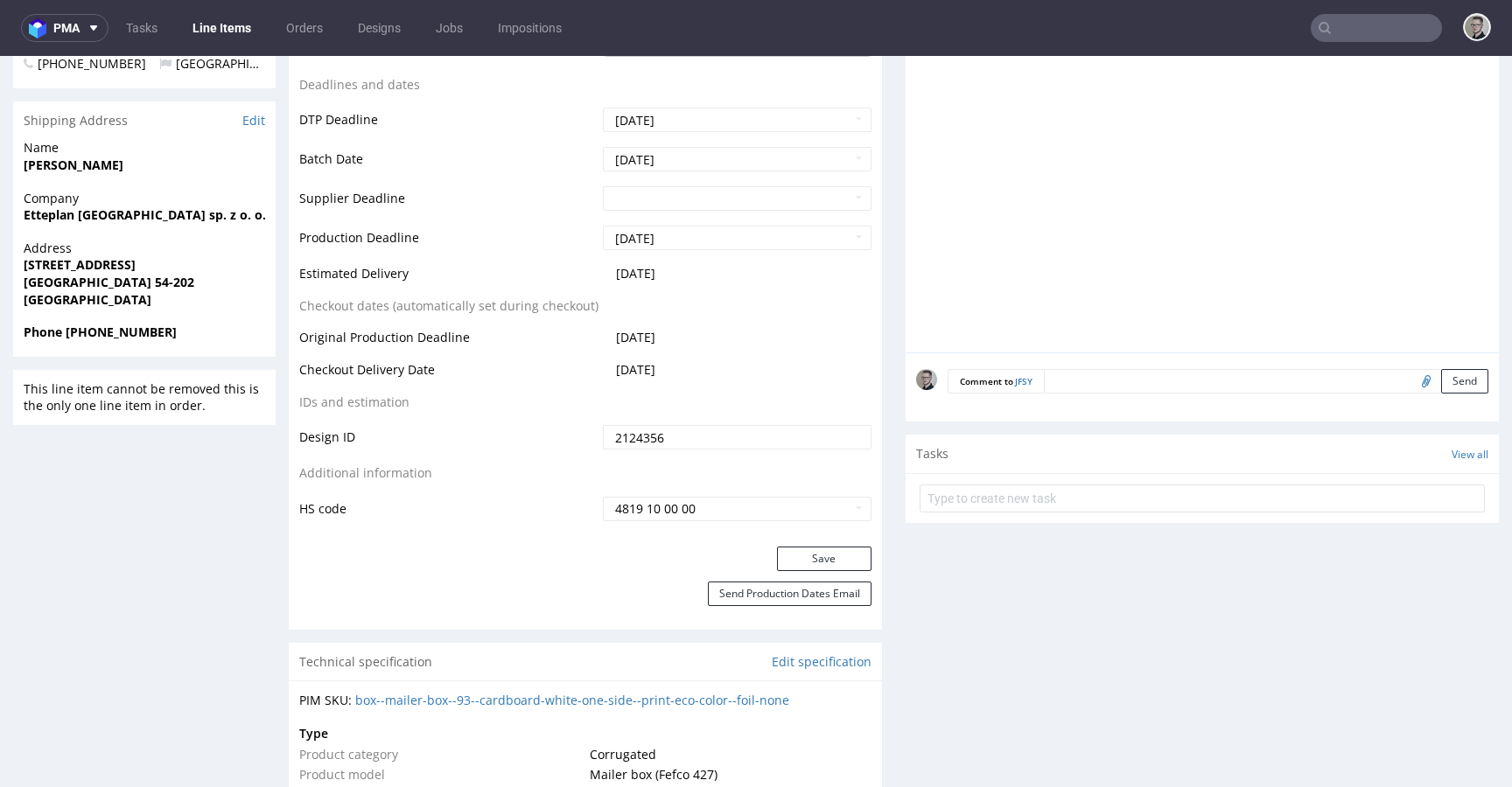
scroll to position [769, 0]
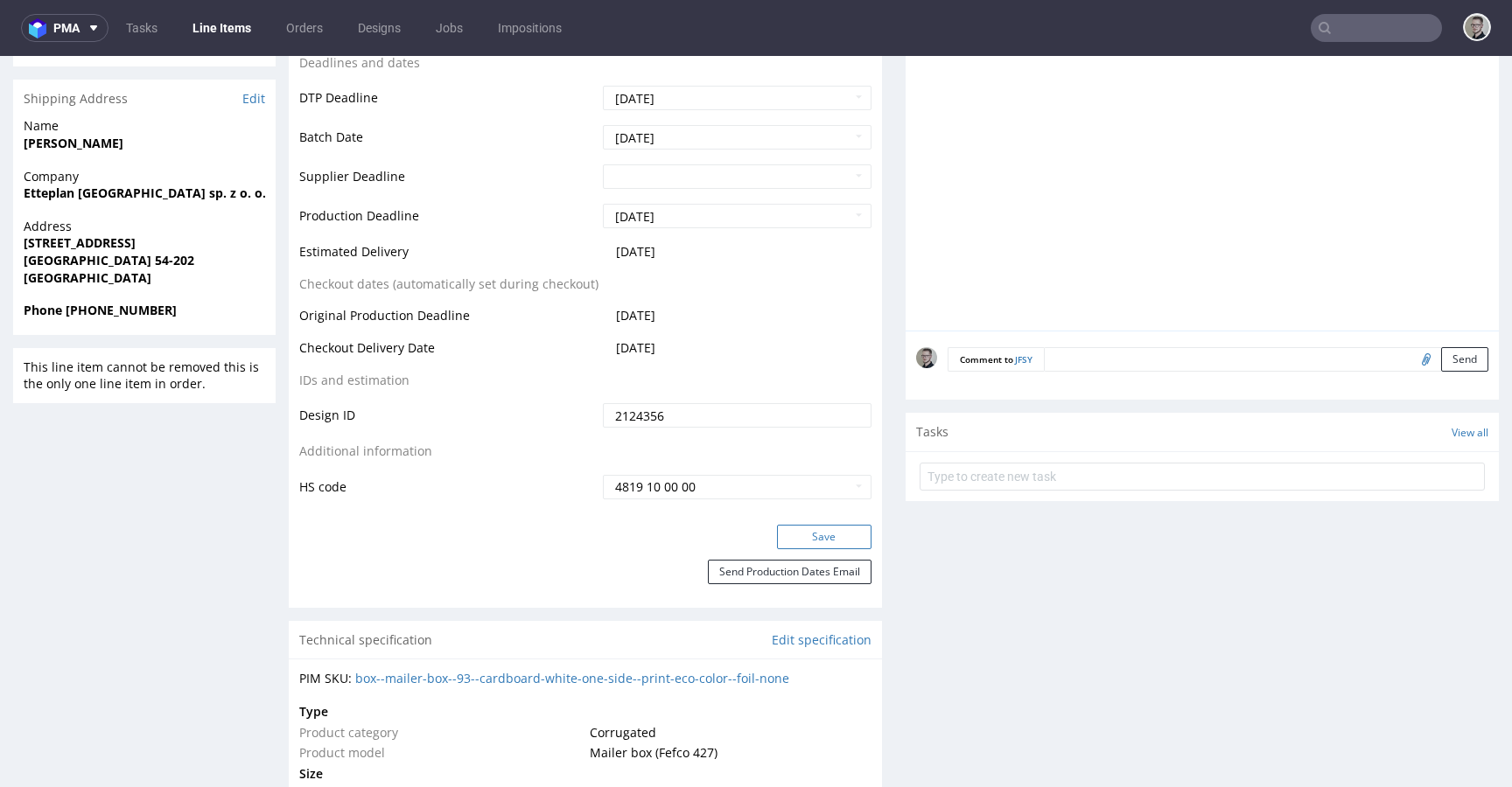
click at [830, 528] on button "Save" at bounding box center [824, 537] width 95 height 24
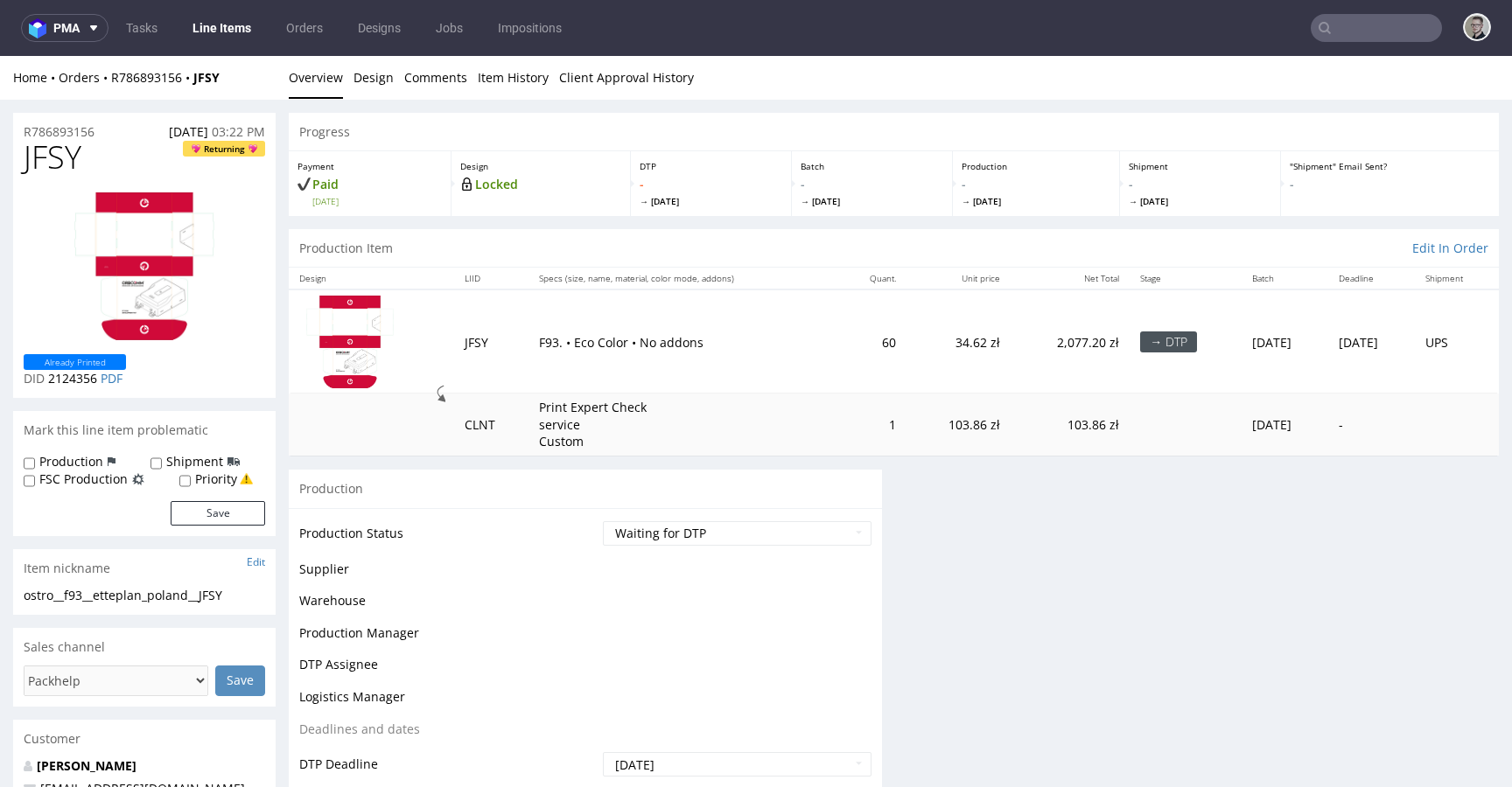
scroll to position [0, 0]
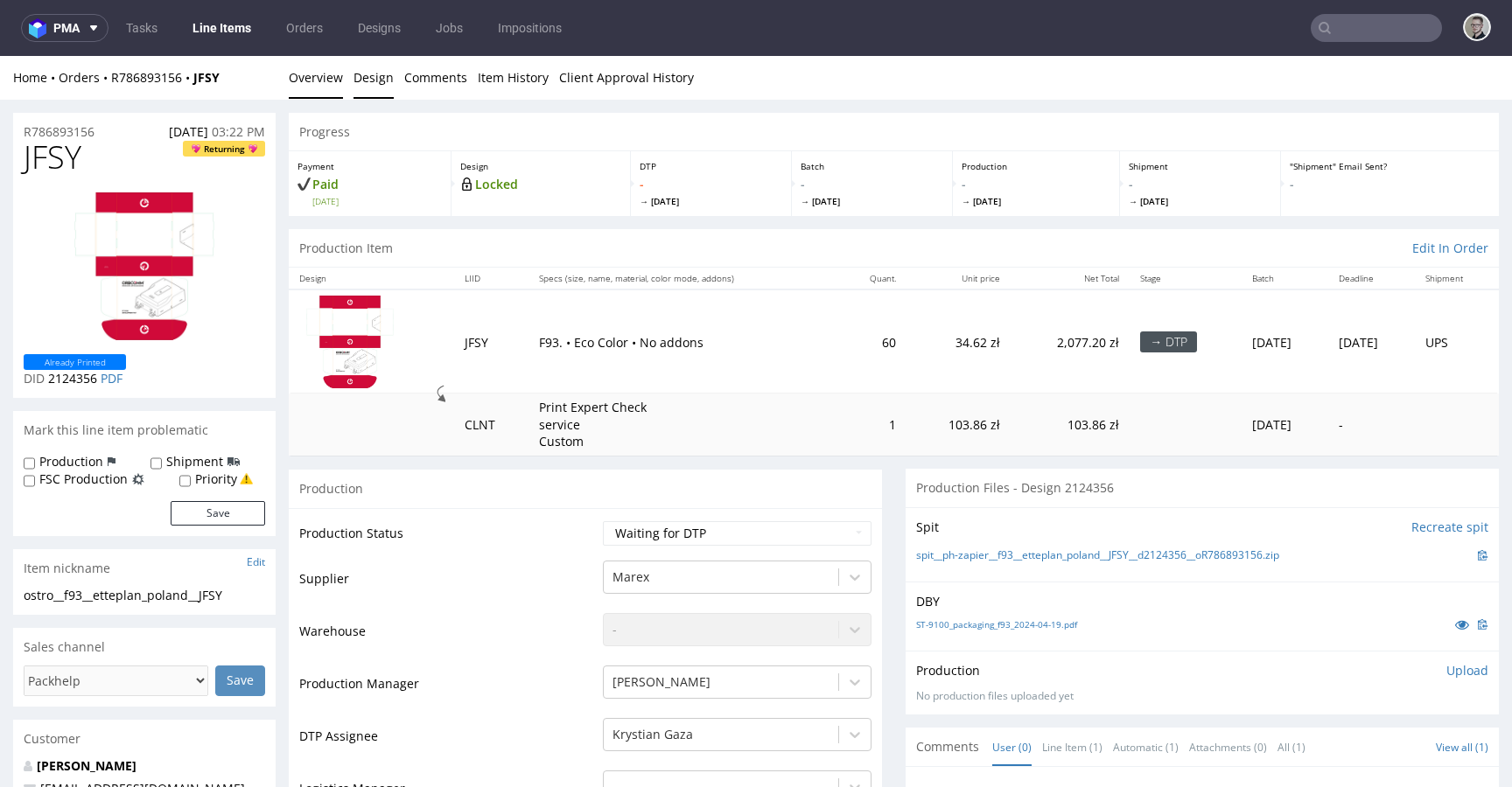
click at [365, 70] on link "Design" at bounding box center [373, 77] width 40 height 43
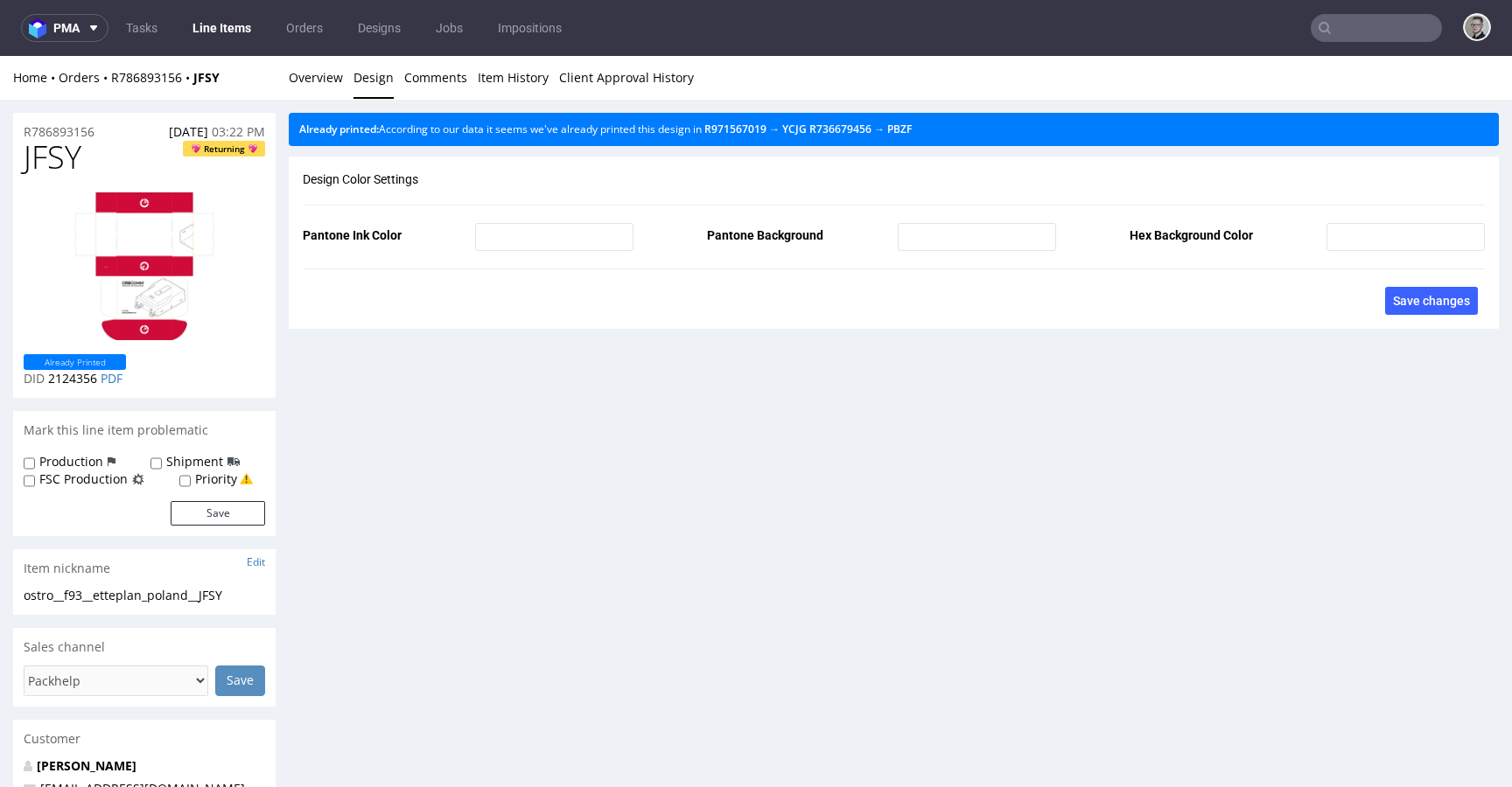
click at [348, 84] on li "Overview" at bounding box center [321, 77] width 65 height 18
drag, startPoint x: 327, startPoint y: 78, endPoint x: 334, endPoint y: 67, distance: 13.0
click at [327, 78] on link "Overview" at bounding box center [315, 77] width 54 height 43
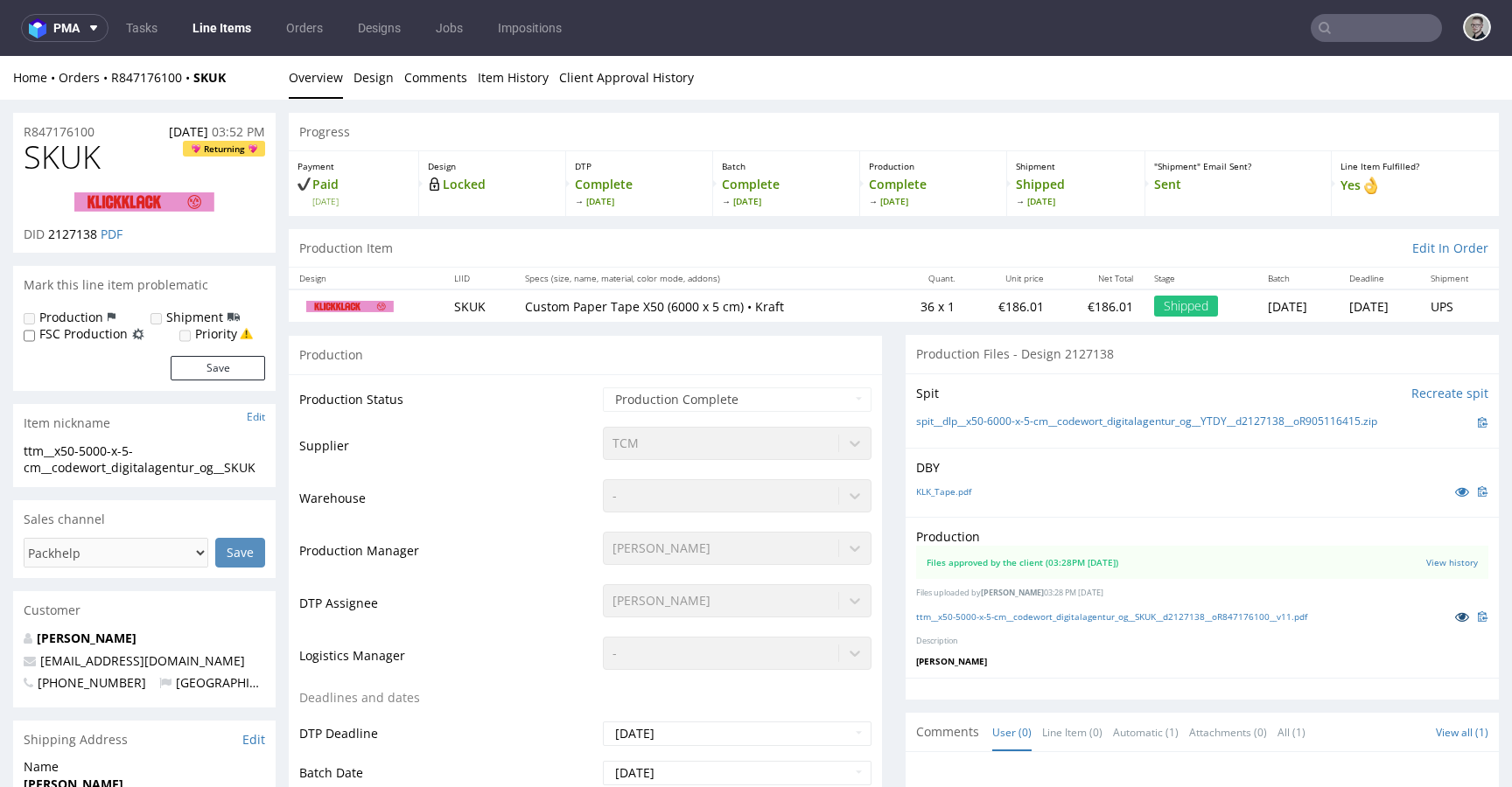
click at [1455, 618] on icon at bounding box center [1462, 616] width 14 height 12
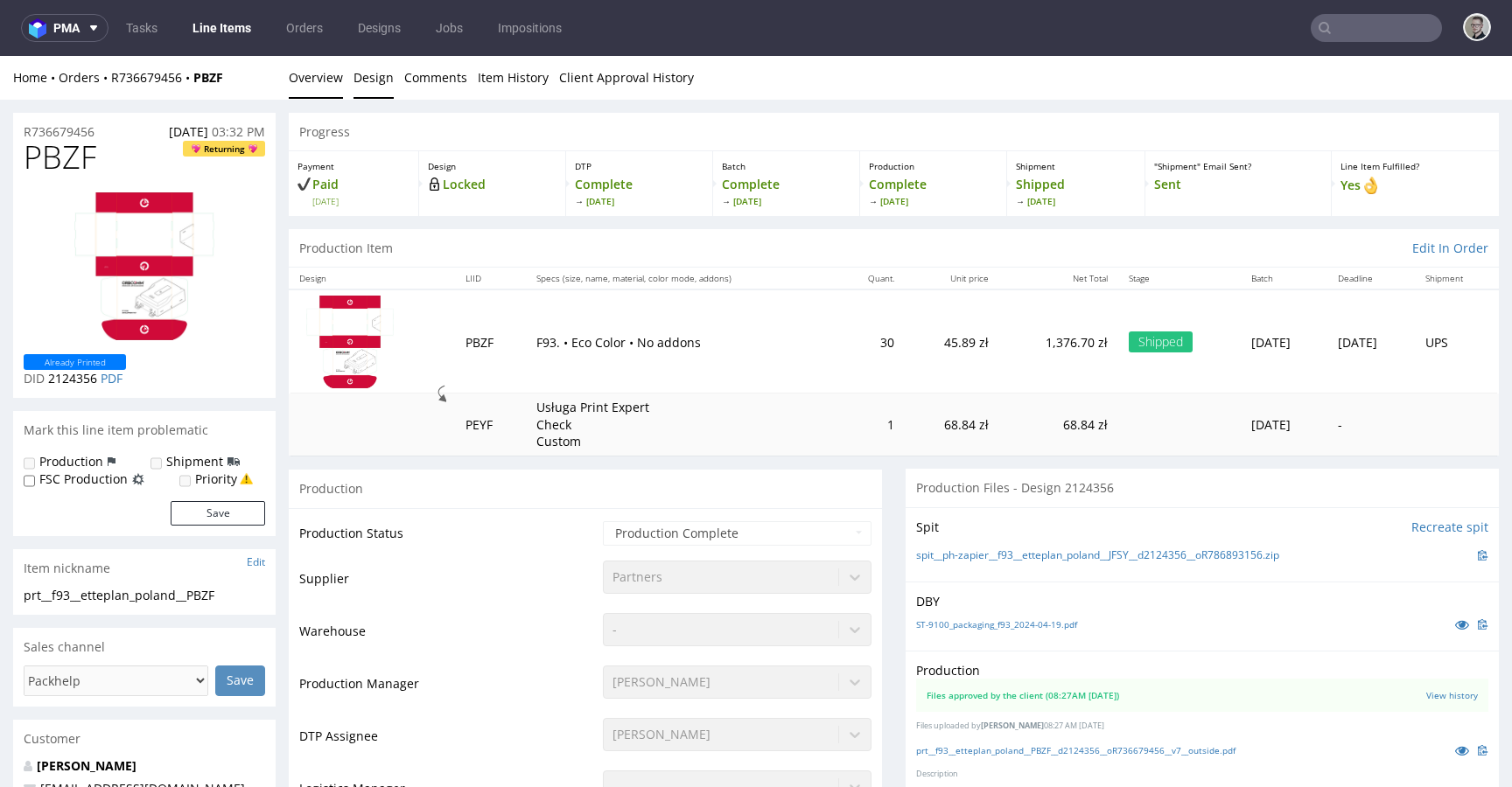
click at [381, 78] on link "Design" at bounding box center [373, 77] width 40 height 43
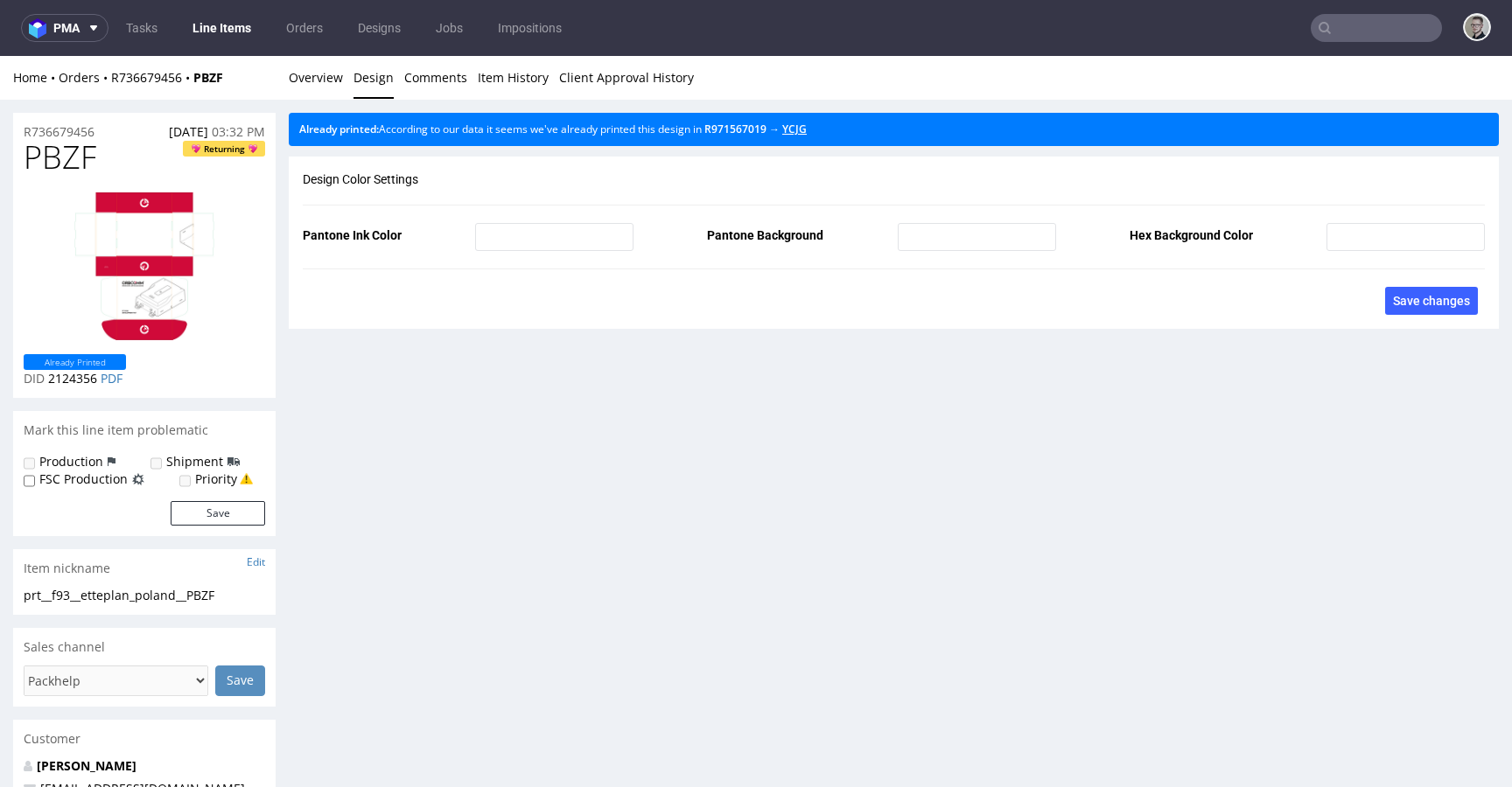
click at [807, 130] on link "YCJG" at bounding box center [795, 129] width 24 height 15
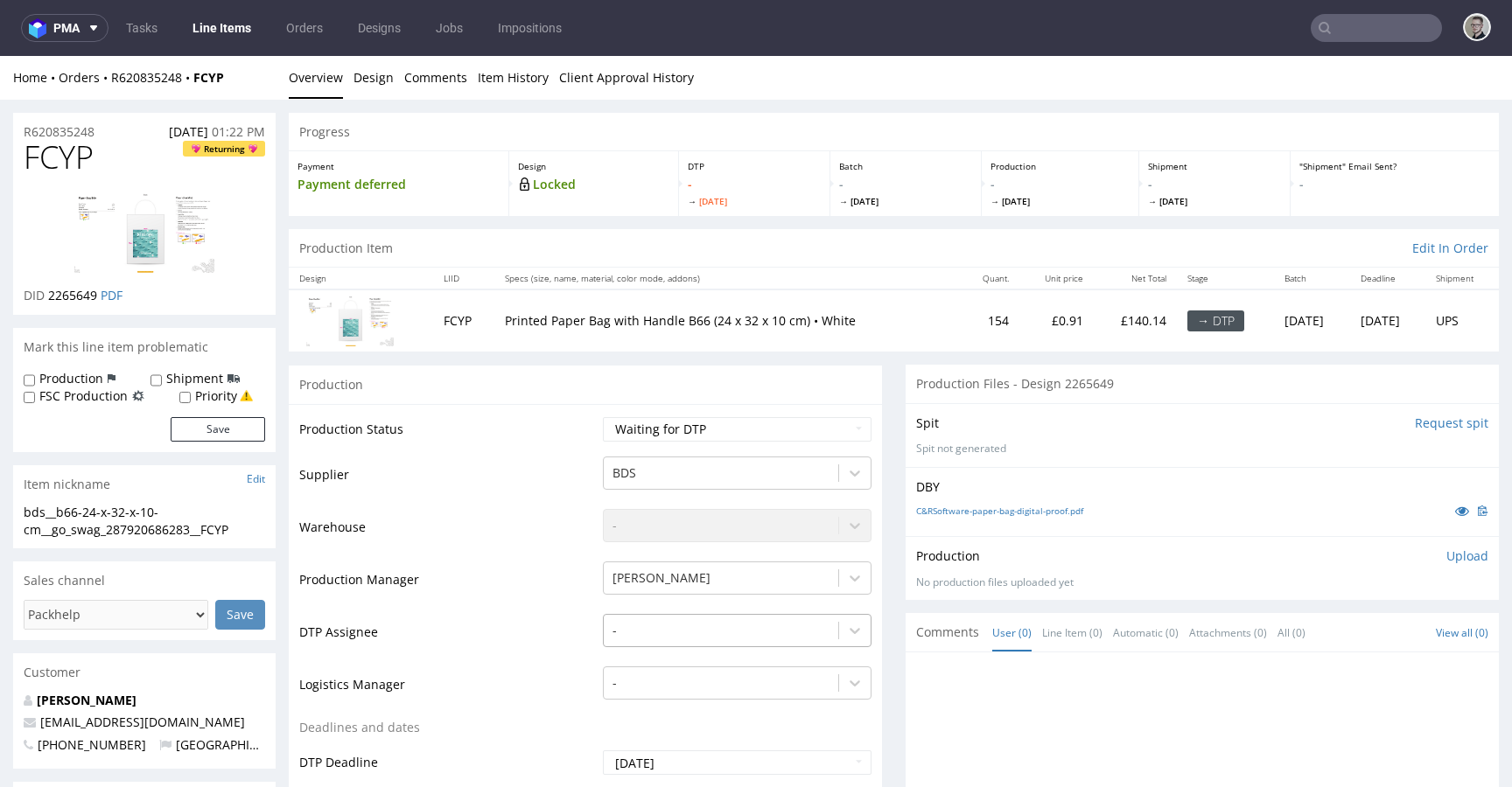
click at [660, 639] on div "-" at bounding box center [737, 626] width 269 height 24
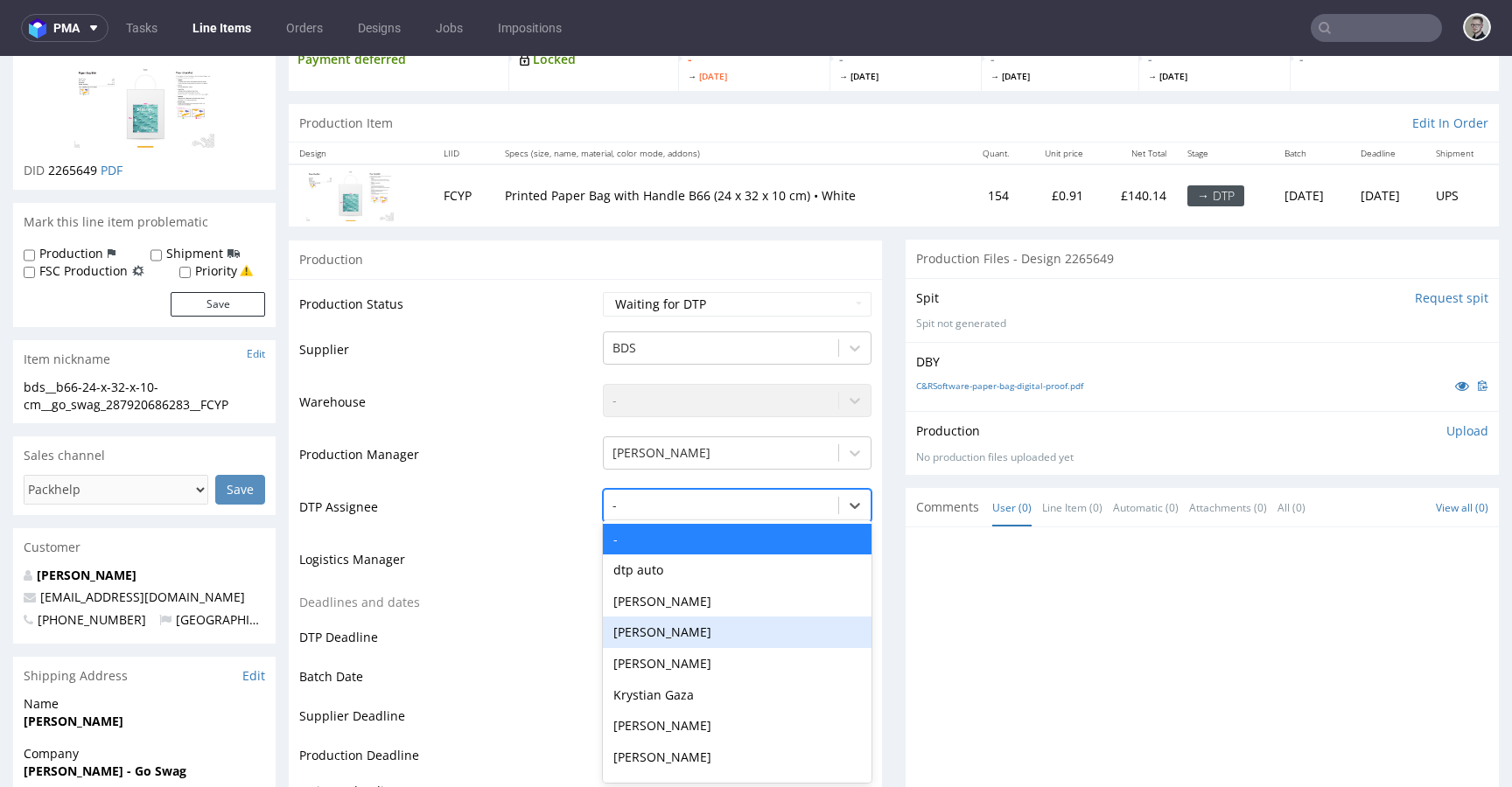
scroll to position [127, 0]
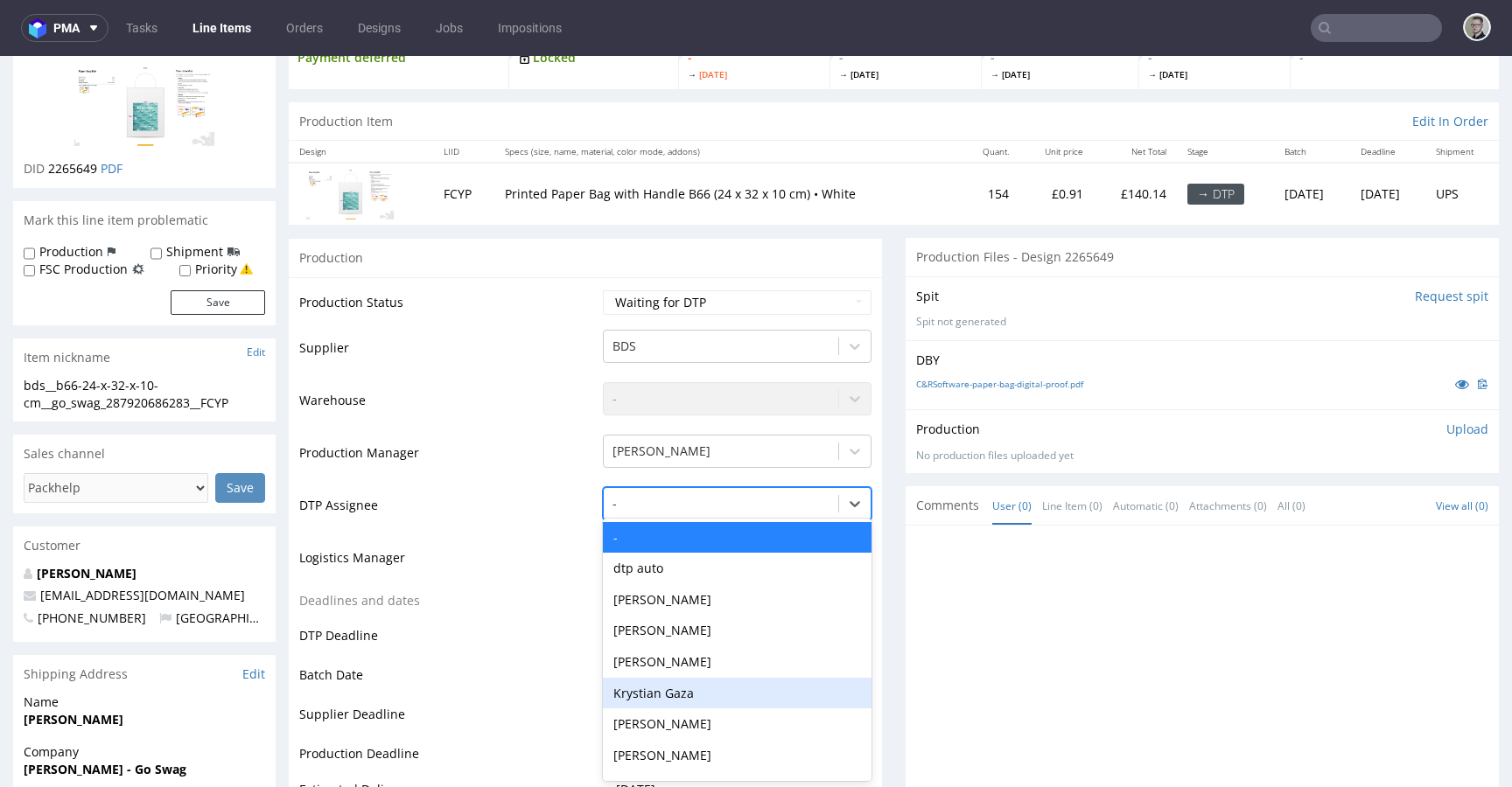
click at [677, 692] on div "Krystian Gaza" at bounding box center [737, 694] width 269 height 32
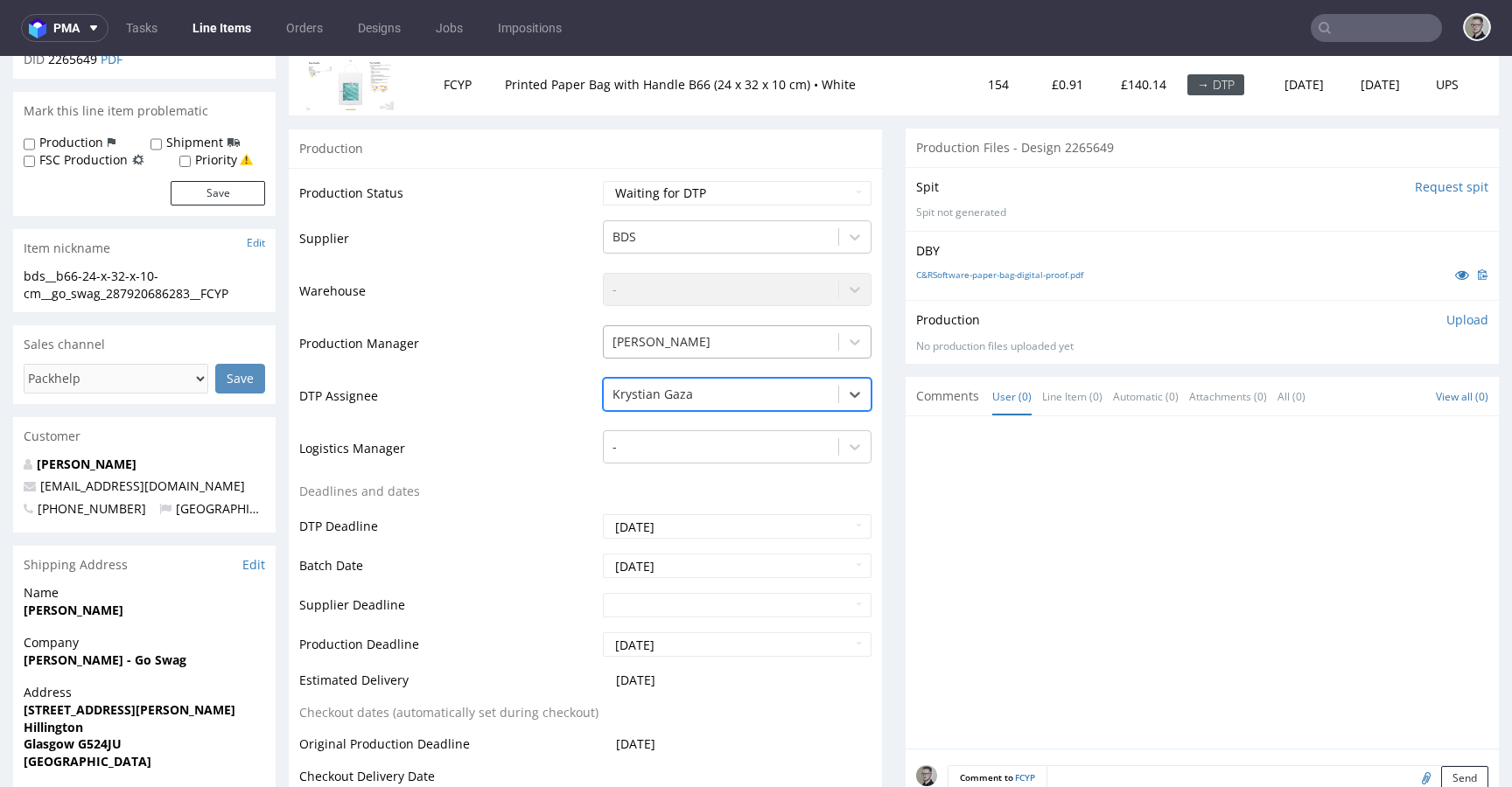
scroll to position [915, 0]
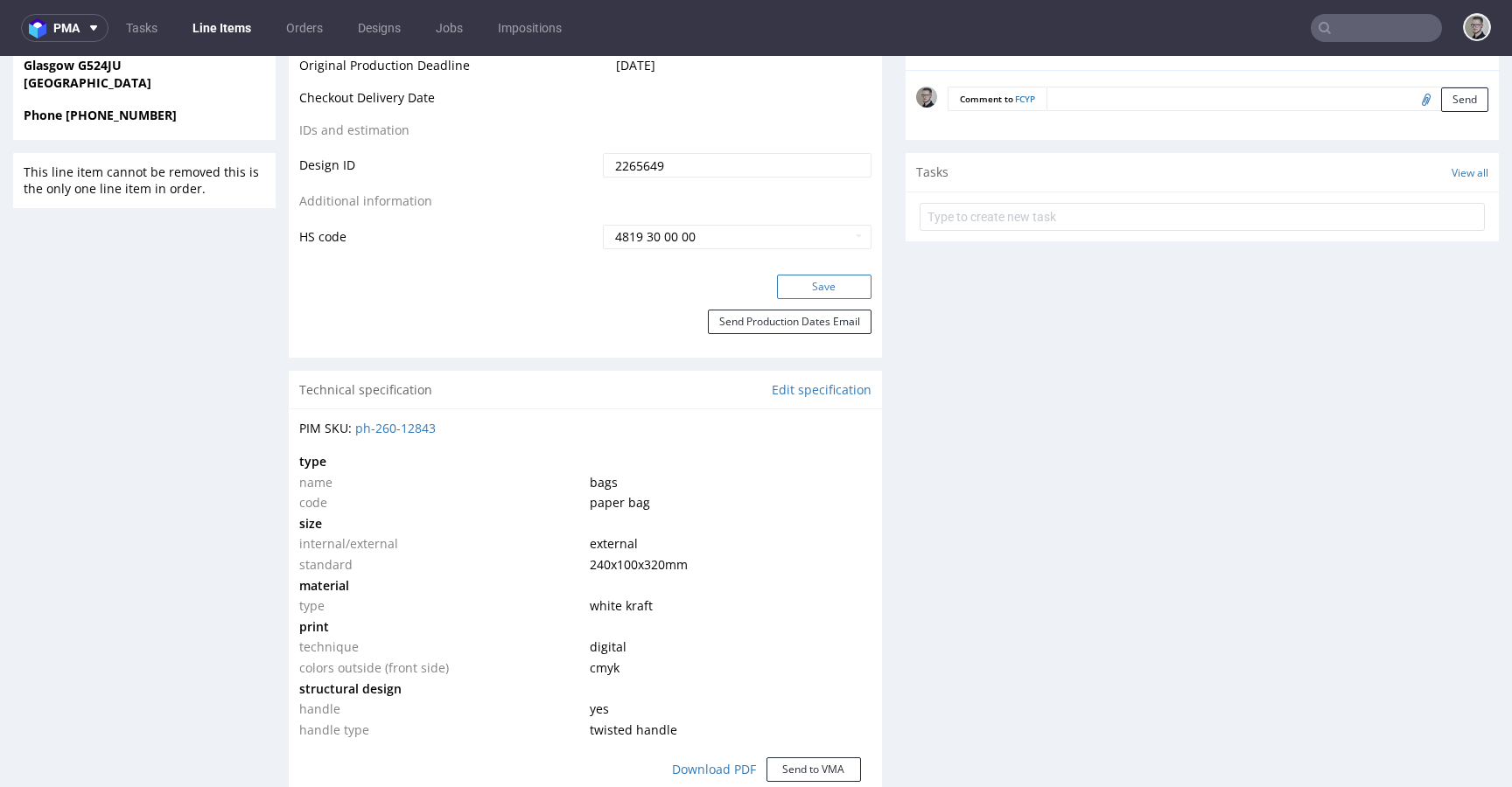
click at [831, 285] on button "Save" at bounding box center [824, 287] width 95 height 24
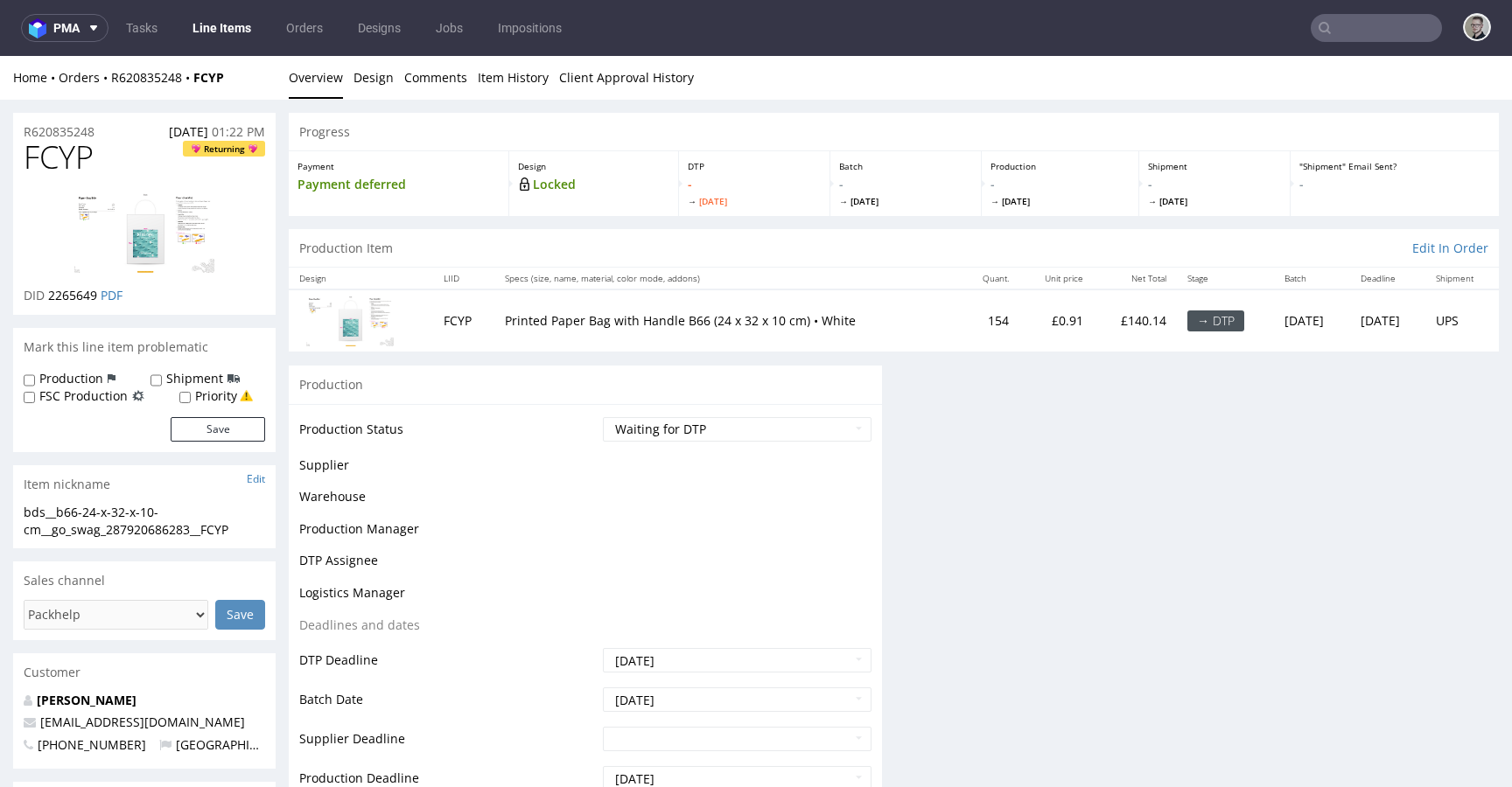
scroll to position [0, 0]
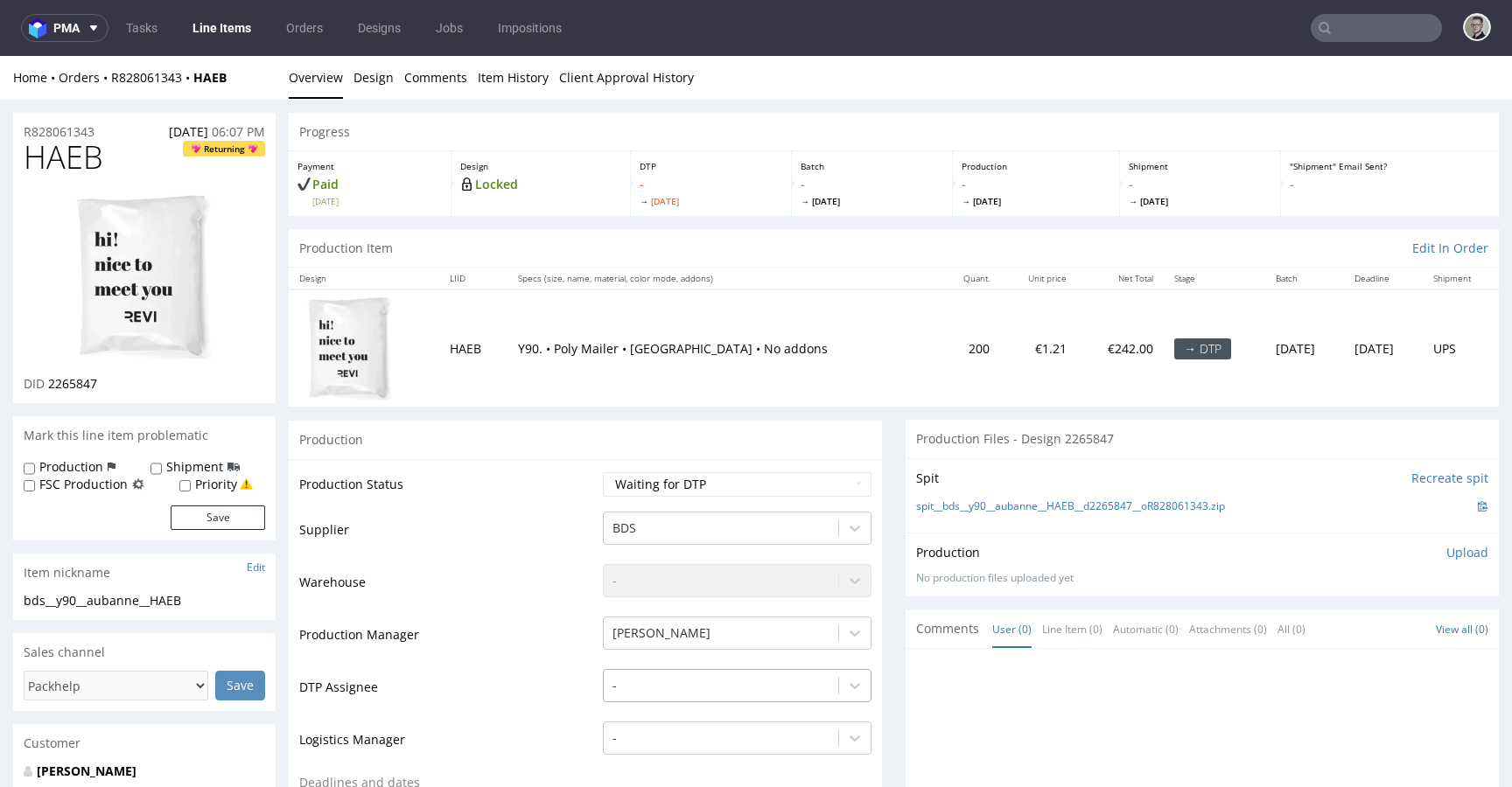
click at [677, 685] on div "-" at bounding box center [737, 681] width 269 height 24
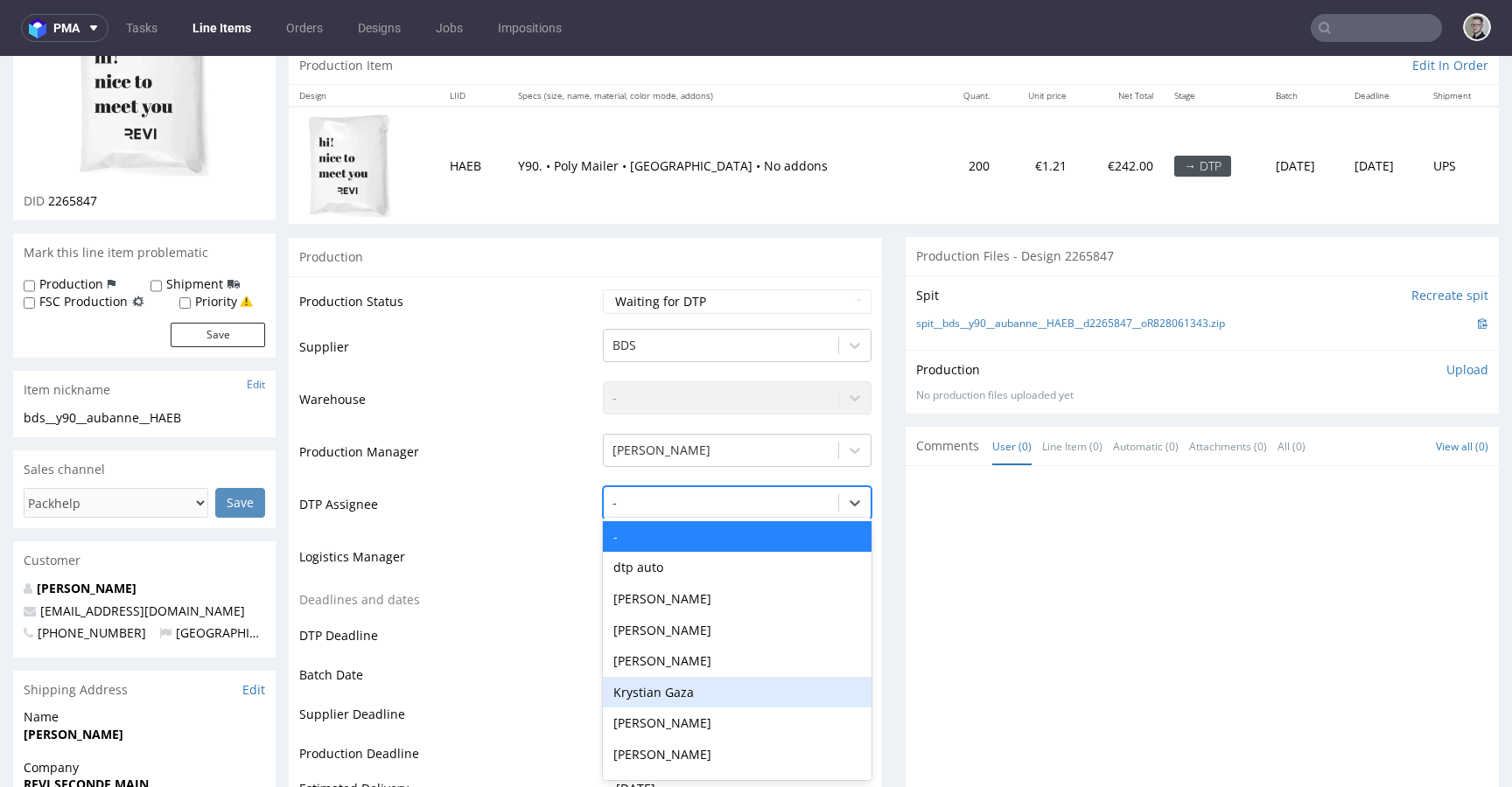
click at [674, 700] on div "Krystian Gaza" at bounding box center [737, 693] width 269 height 32
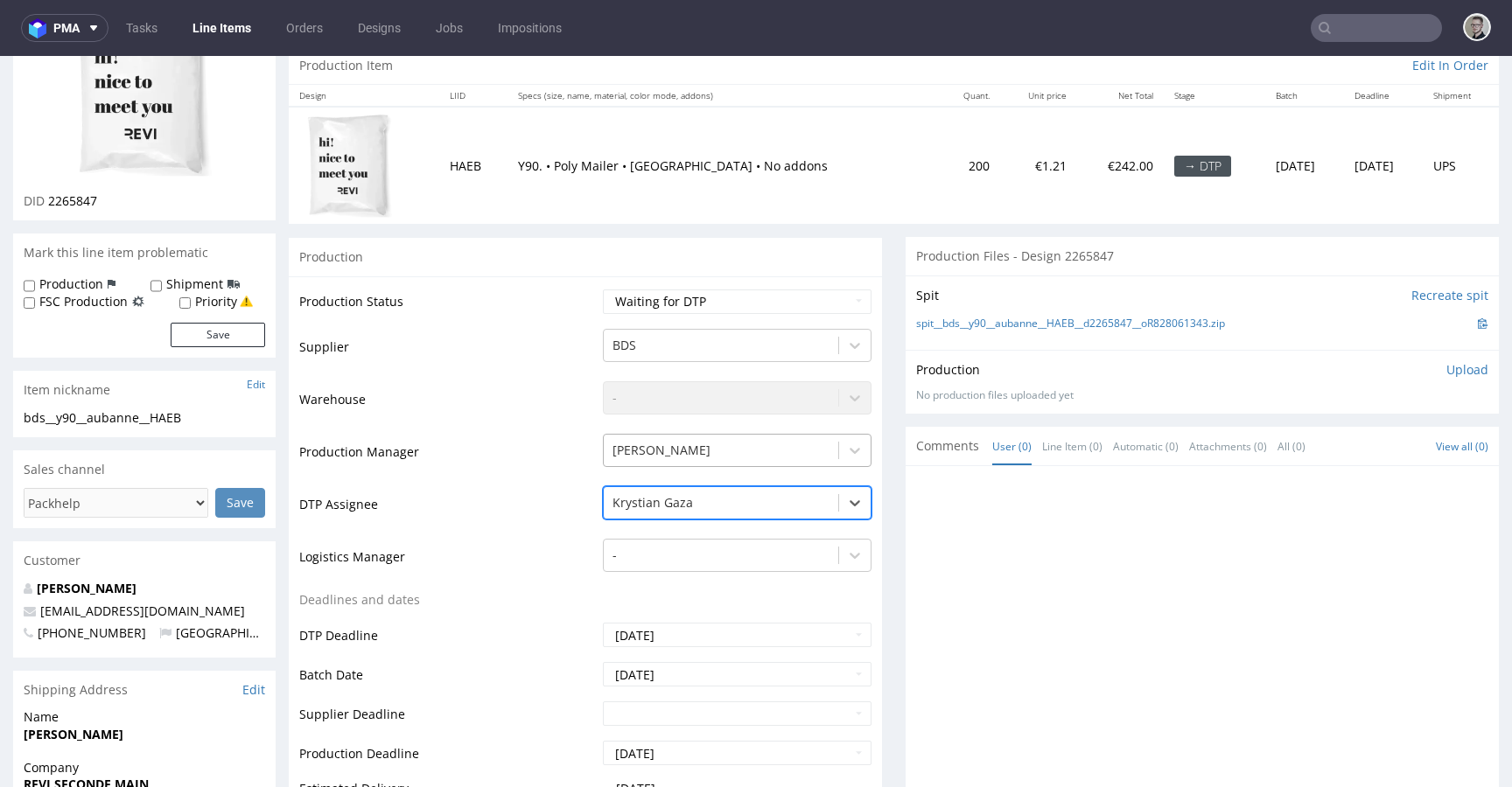
scroll to position [772, 0]
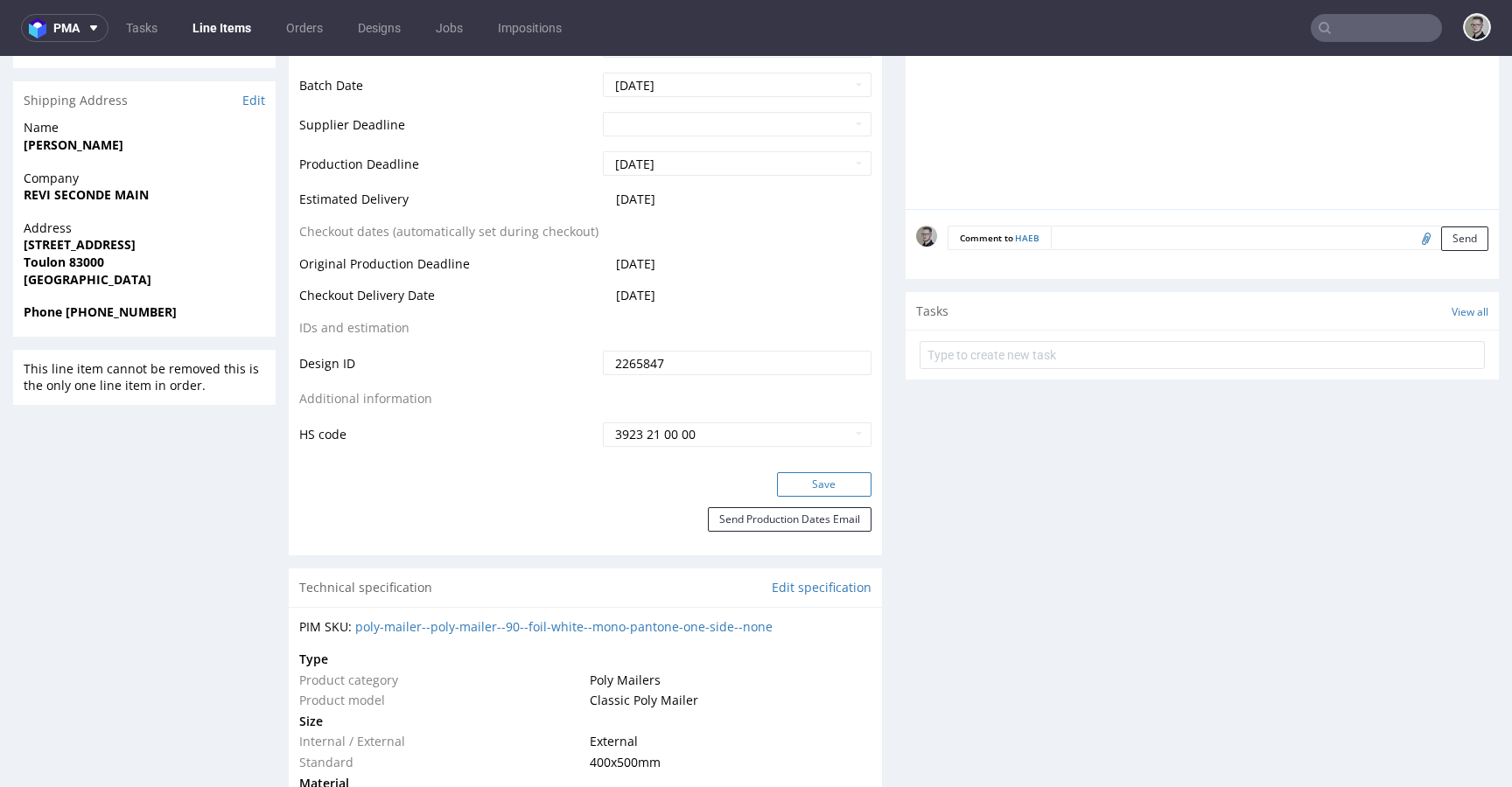
click at [816, 479] on button "Save" at bounding box center [824, 485] width 95 height 24
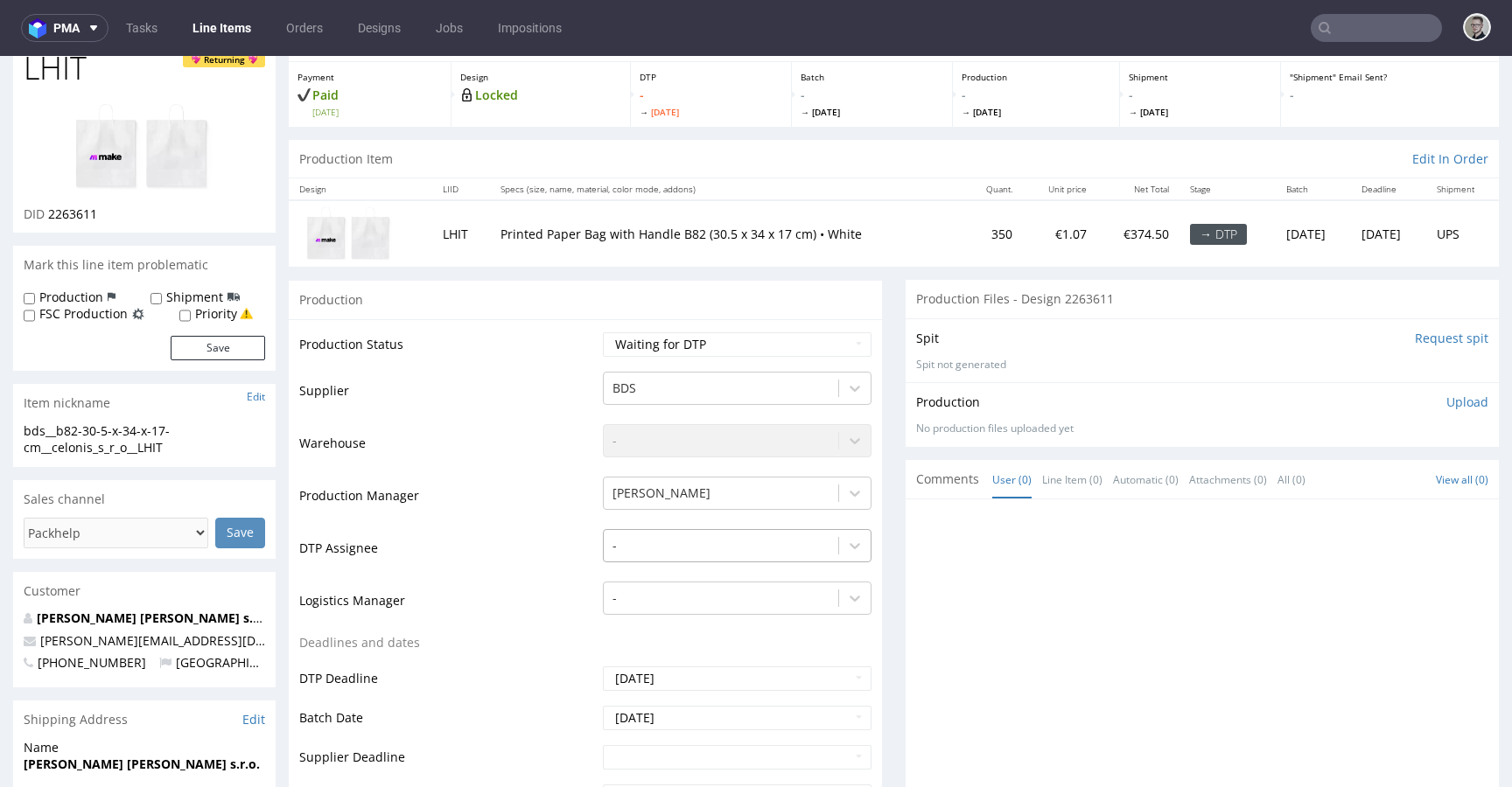
click at [675, 554] on div "-" at bounding box center [737, 541] width 269 height 24
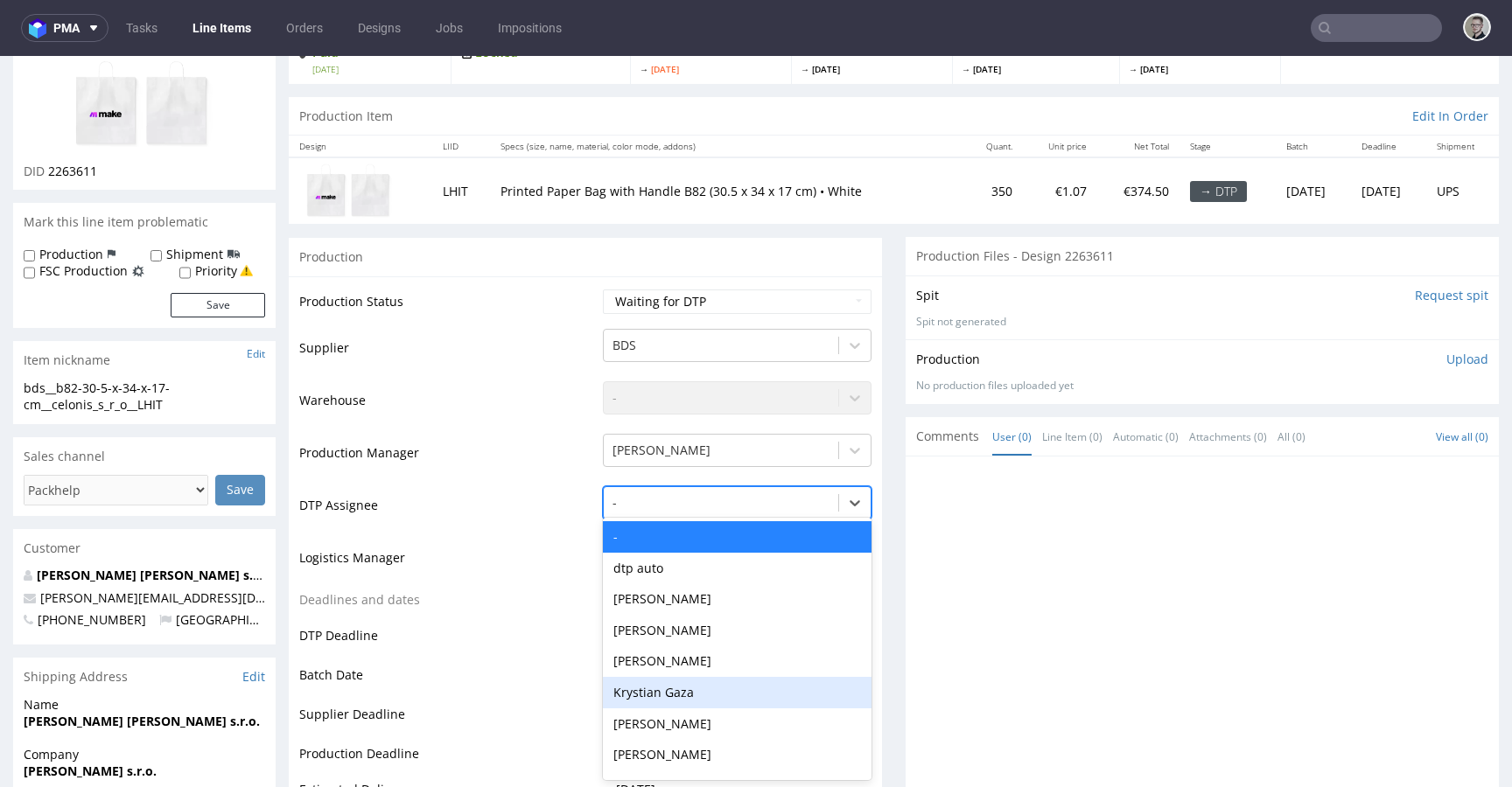
drag, startPoint x: 677, startPoint y: 687, endPoint x: 698, endPoint y: 668, distance: 28.3
click at [678, 687] on div "Krystian Gaza" at bounding box center [737, 693] width 269 height 32
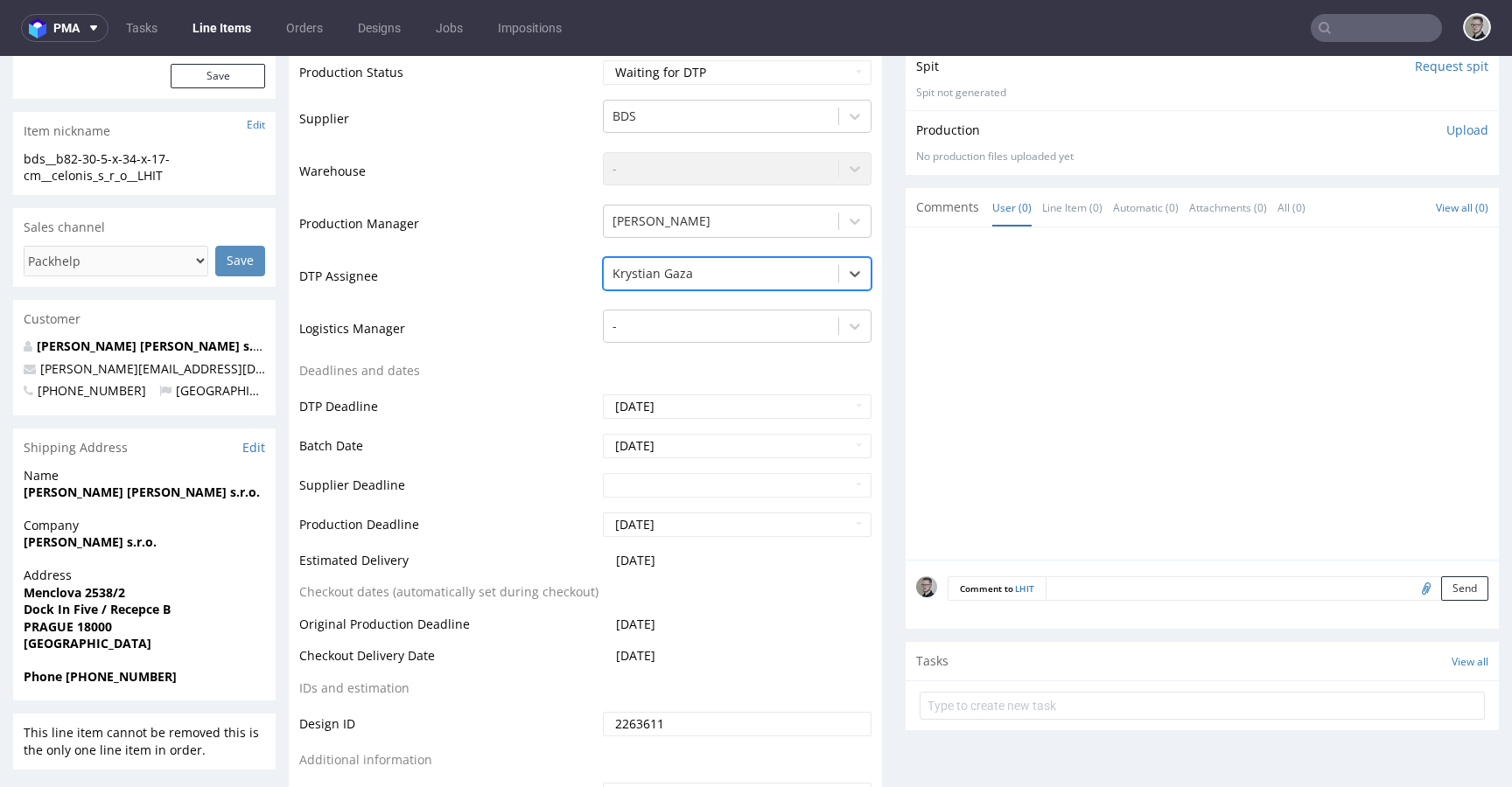
scroll to position [946, 0]
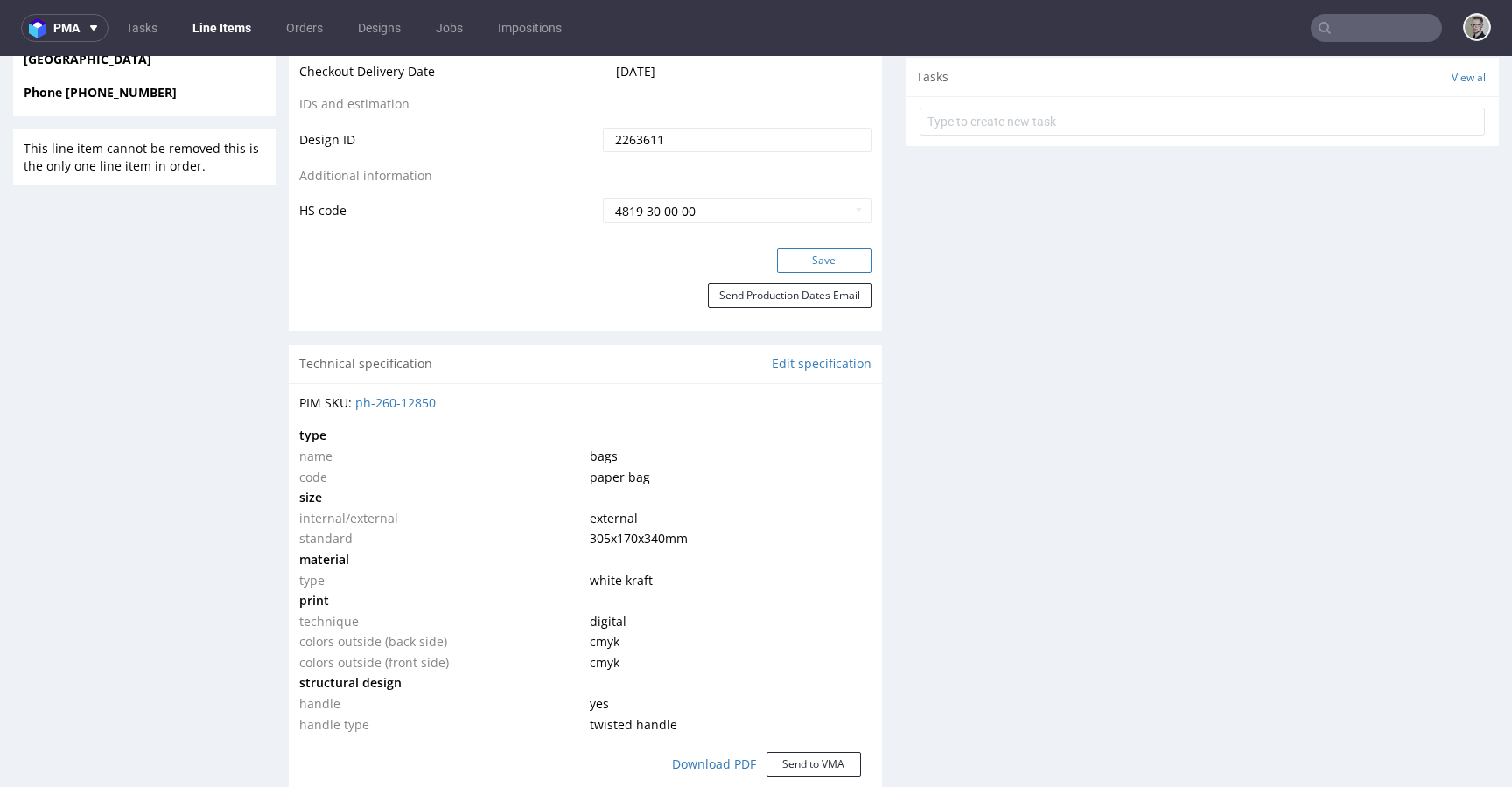
click at [810, 260] on button "Save" at bounding box center [824, 260] width 95 height 24
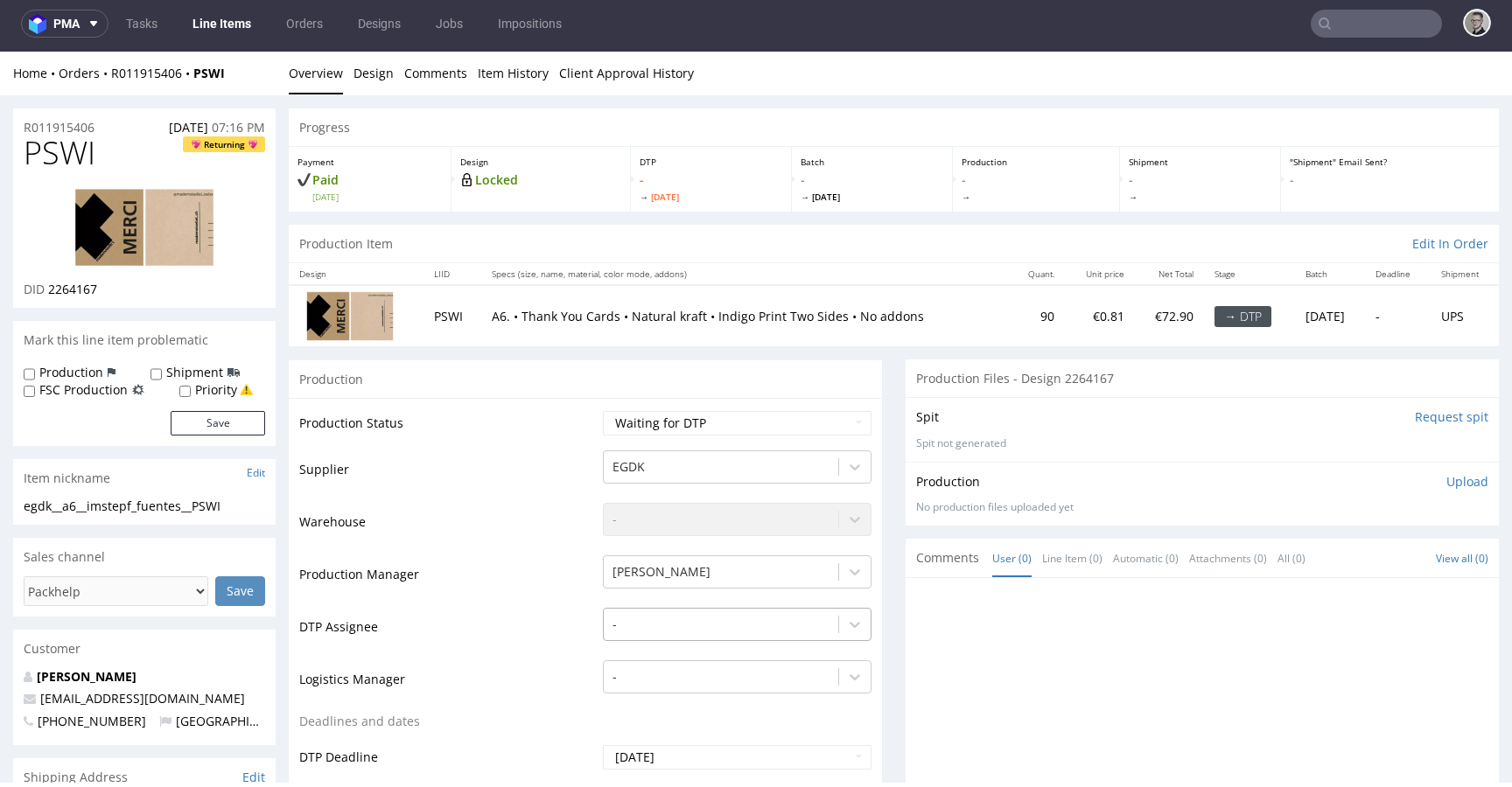
click at [702, 630] on div "-" at bounding box center [737, 620] width 269 height 24
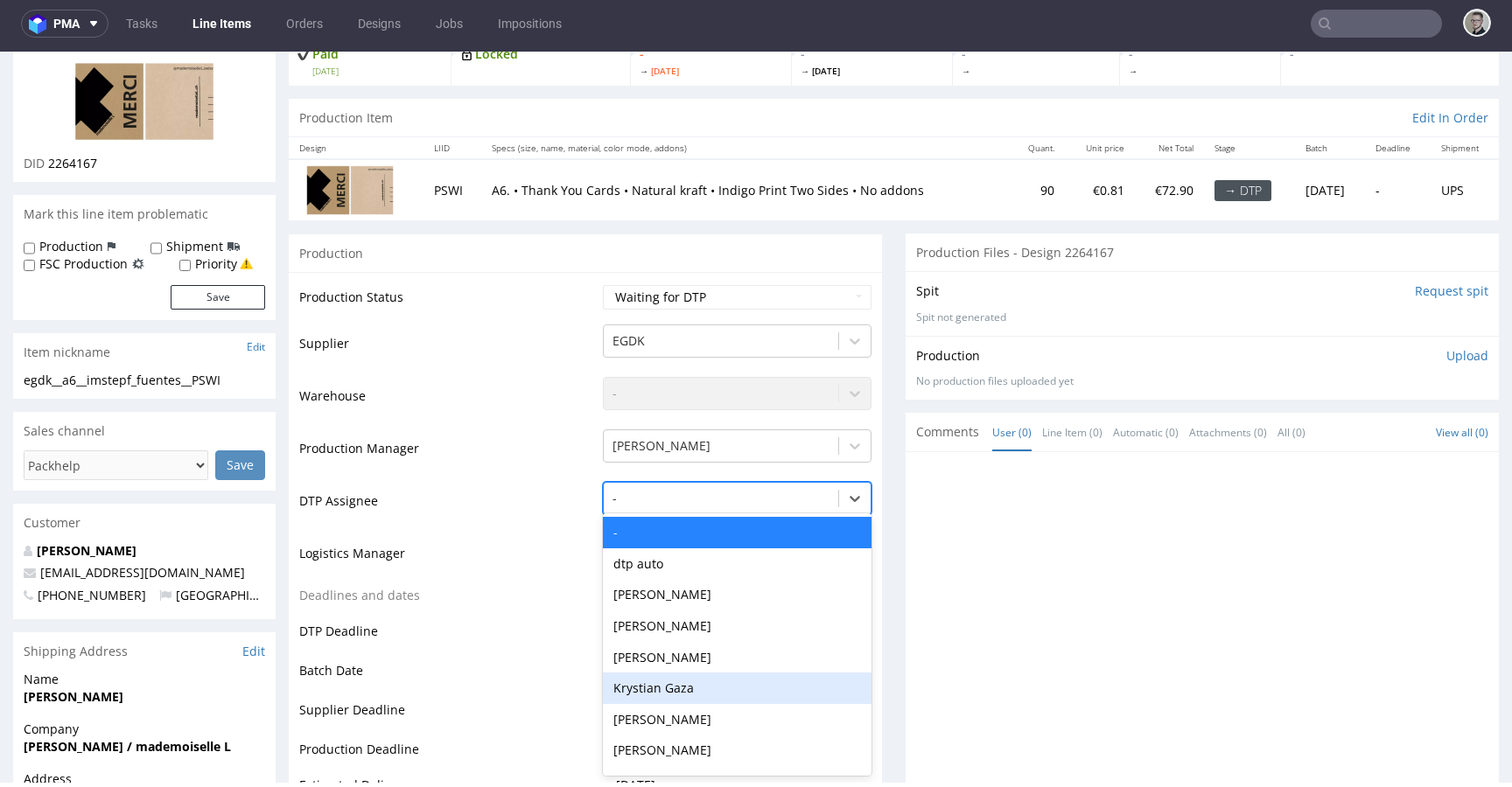
click at [704, 677] on div "Krystian Gaza" at bounding box center [737, 688] width 269 height 32
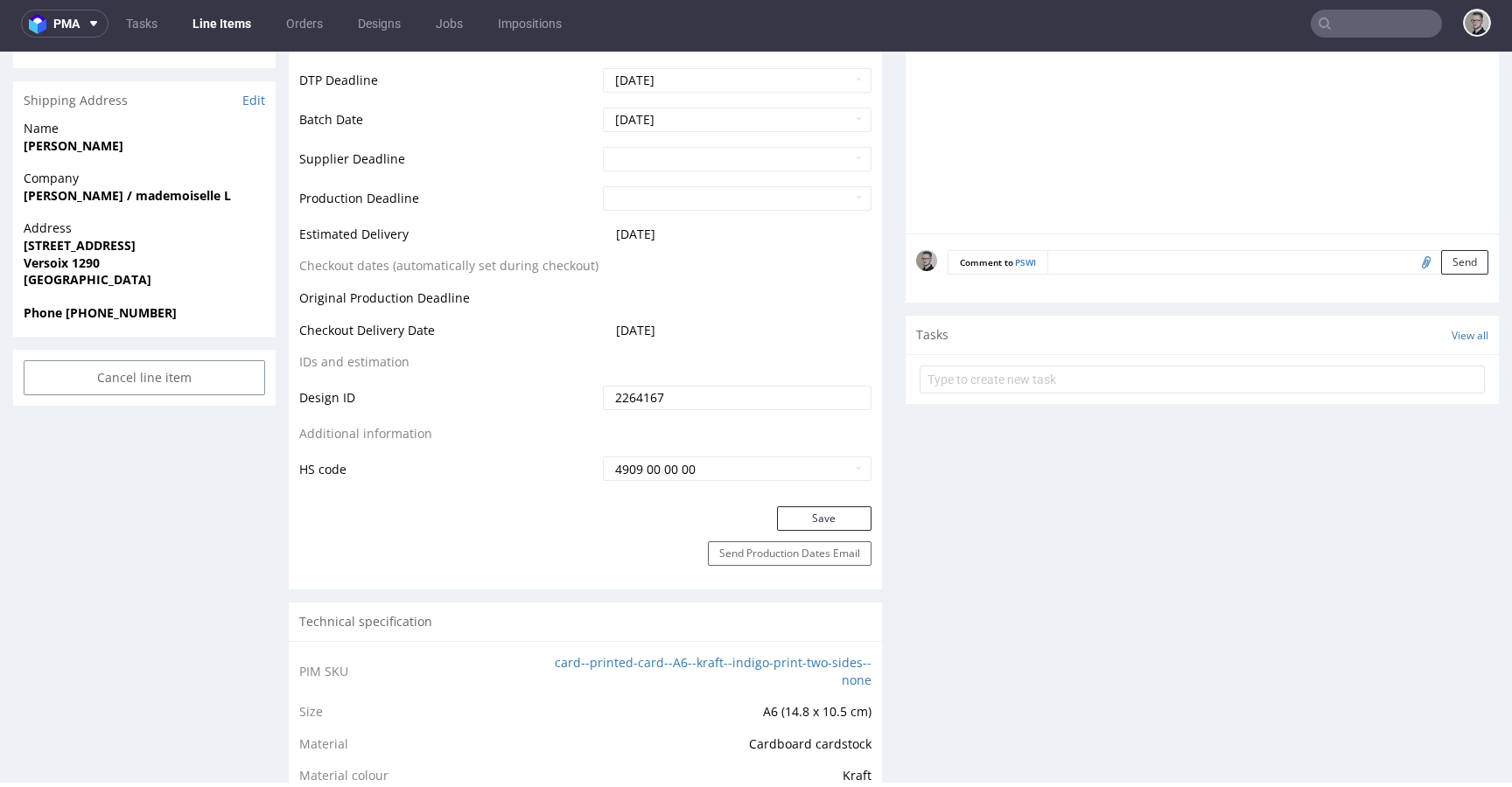
scroll to position [680, 0]
click at [809, 513] on button "Save" at bounding box center [824, 516] width 95 height 24
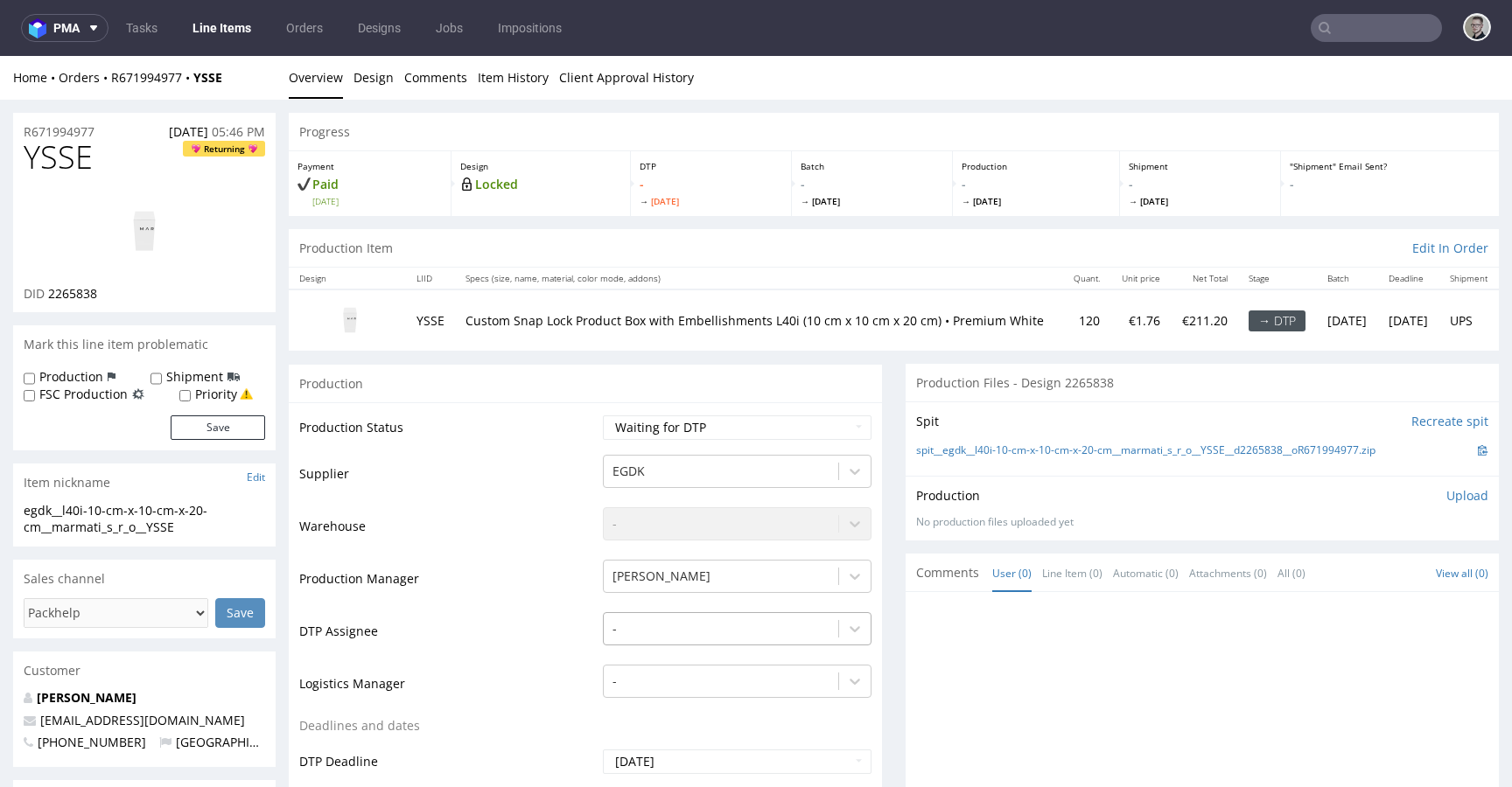
click at [685, 631] on div "-" at bounding box center [737, 624] width 269 height 24
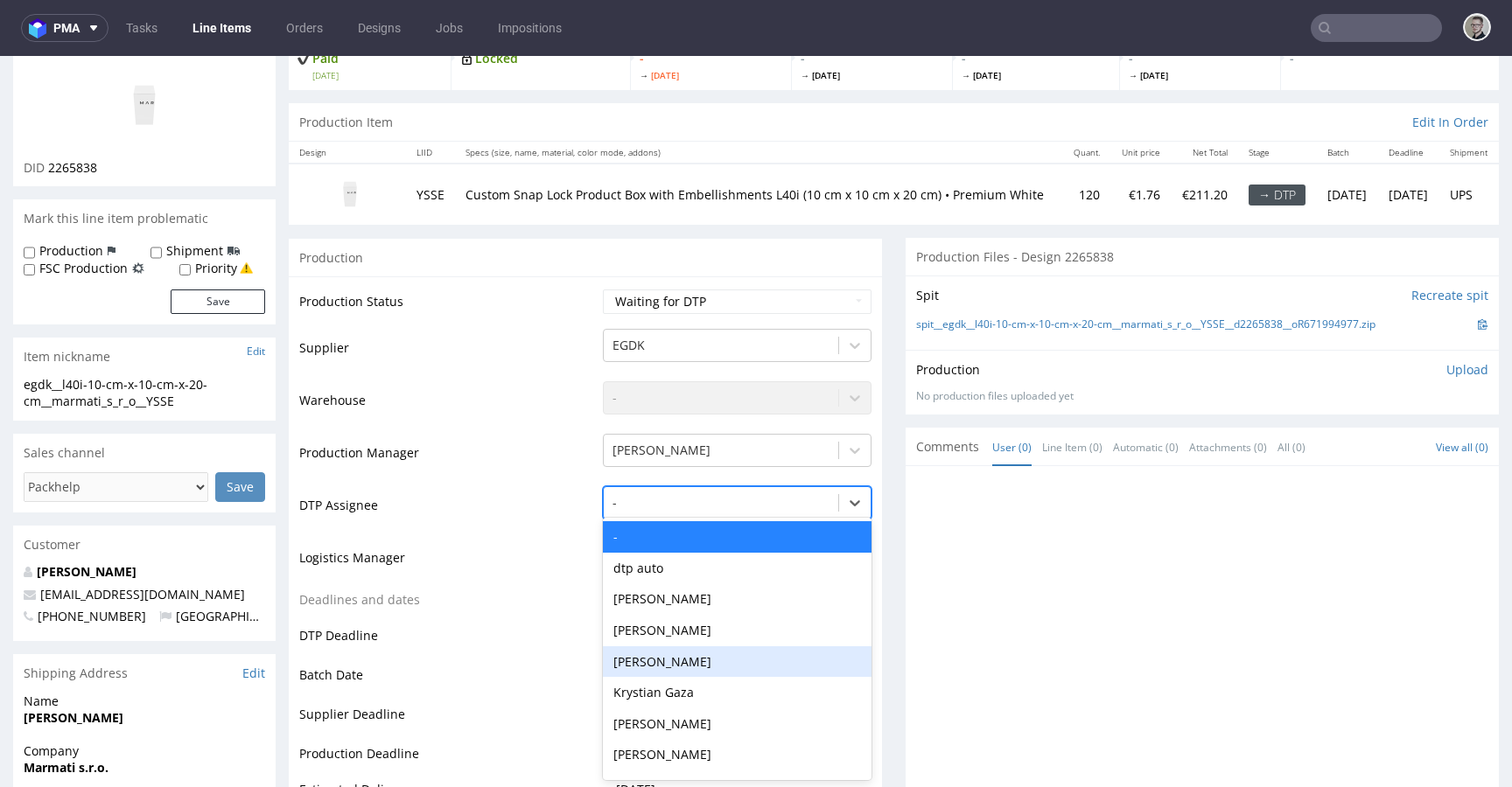
click at [702, 692] on div "Krystian Gaza" at bounding box center [737, 693] width 269 height 32
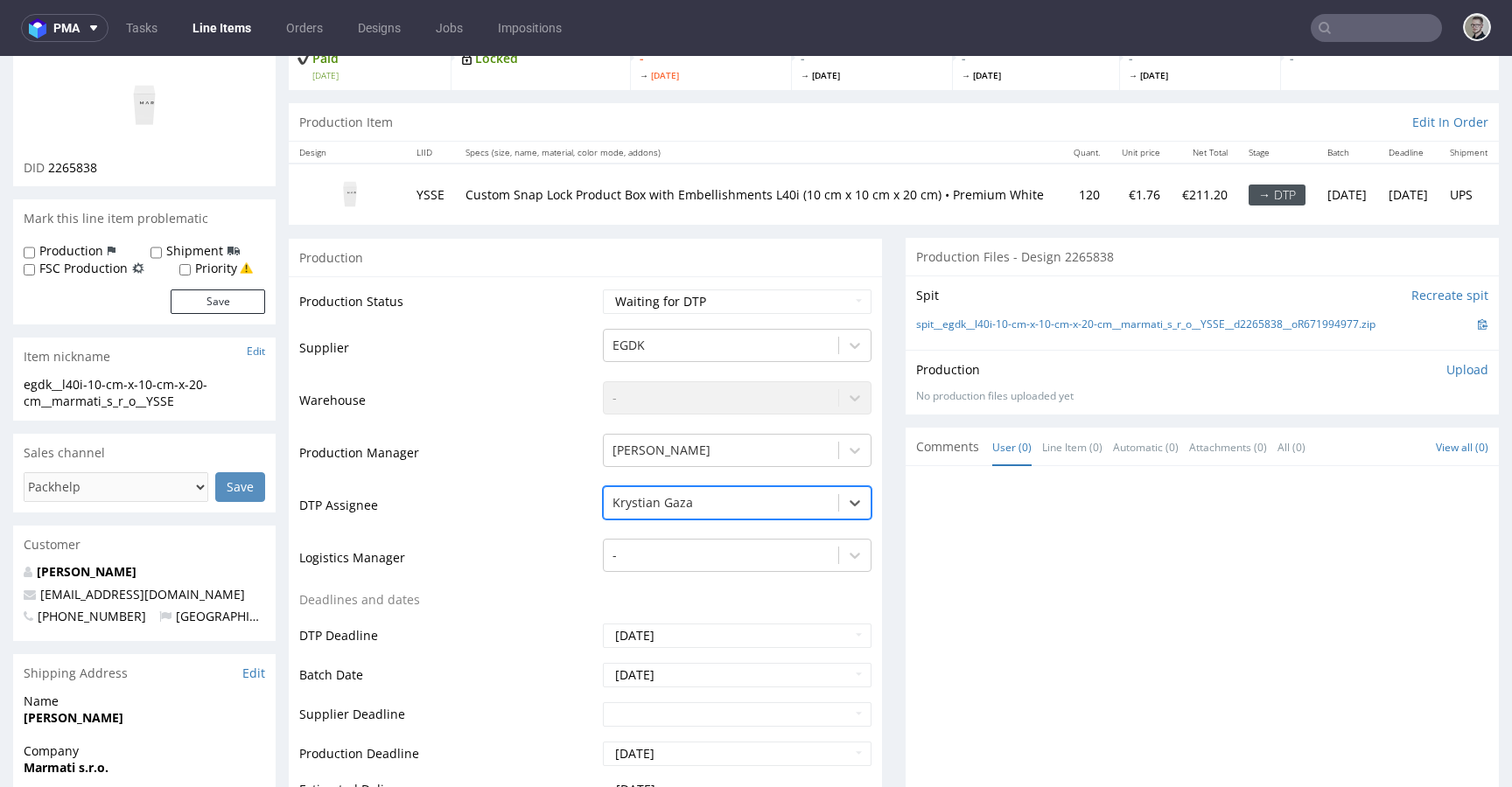
scroll to position [680, 0]
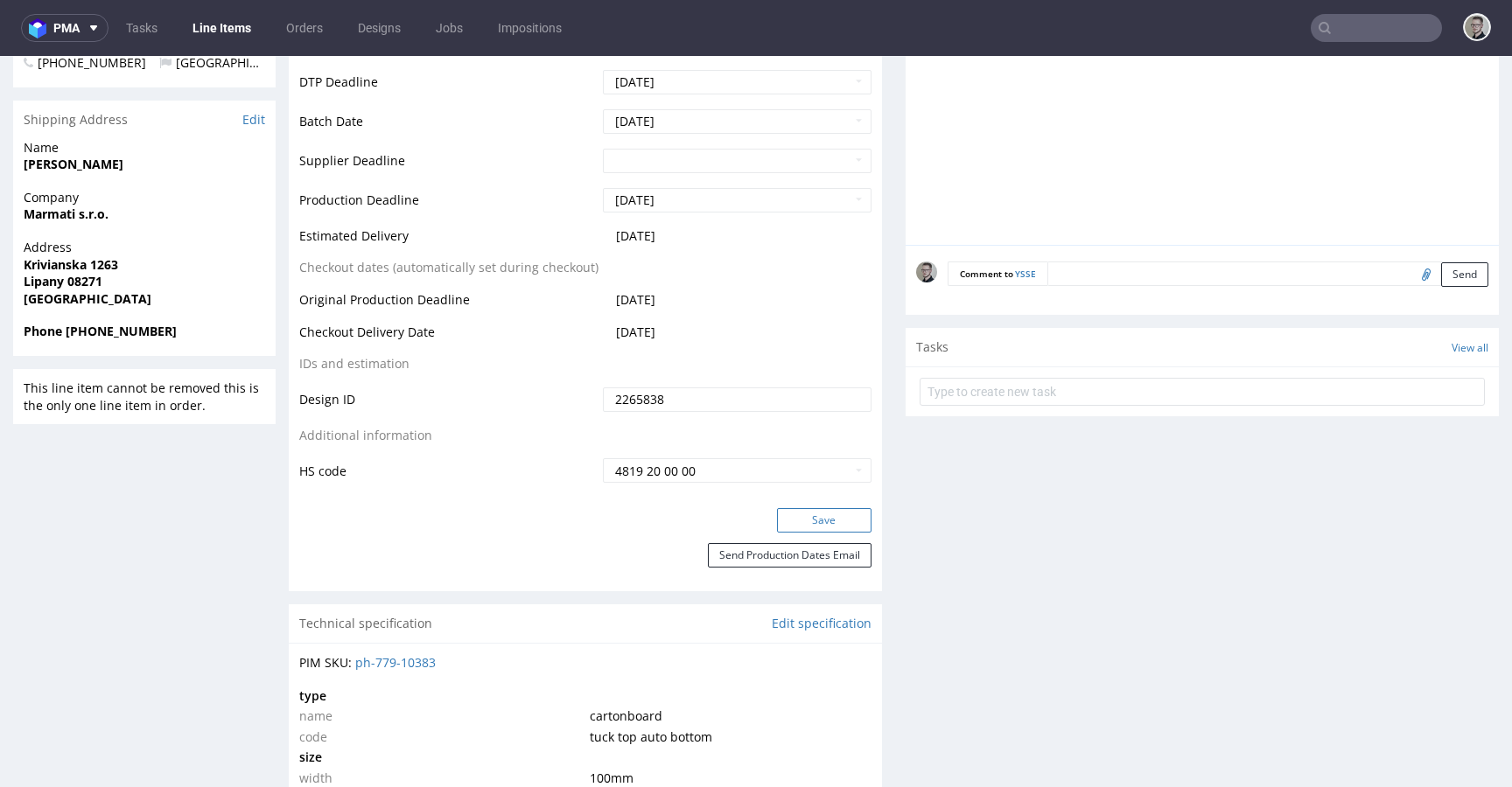
click at [814, 521] on button "Save" at bounding box center [824, 520] width 95 height 24
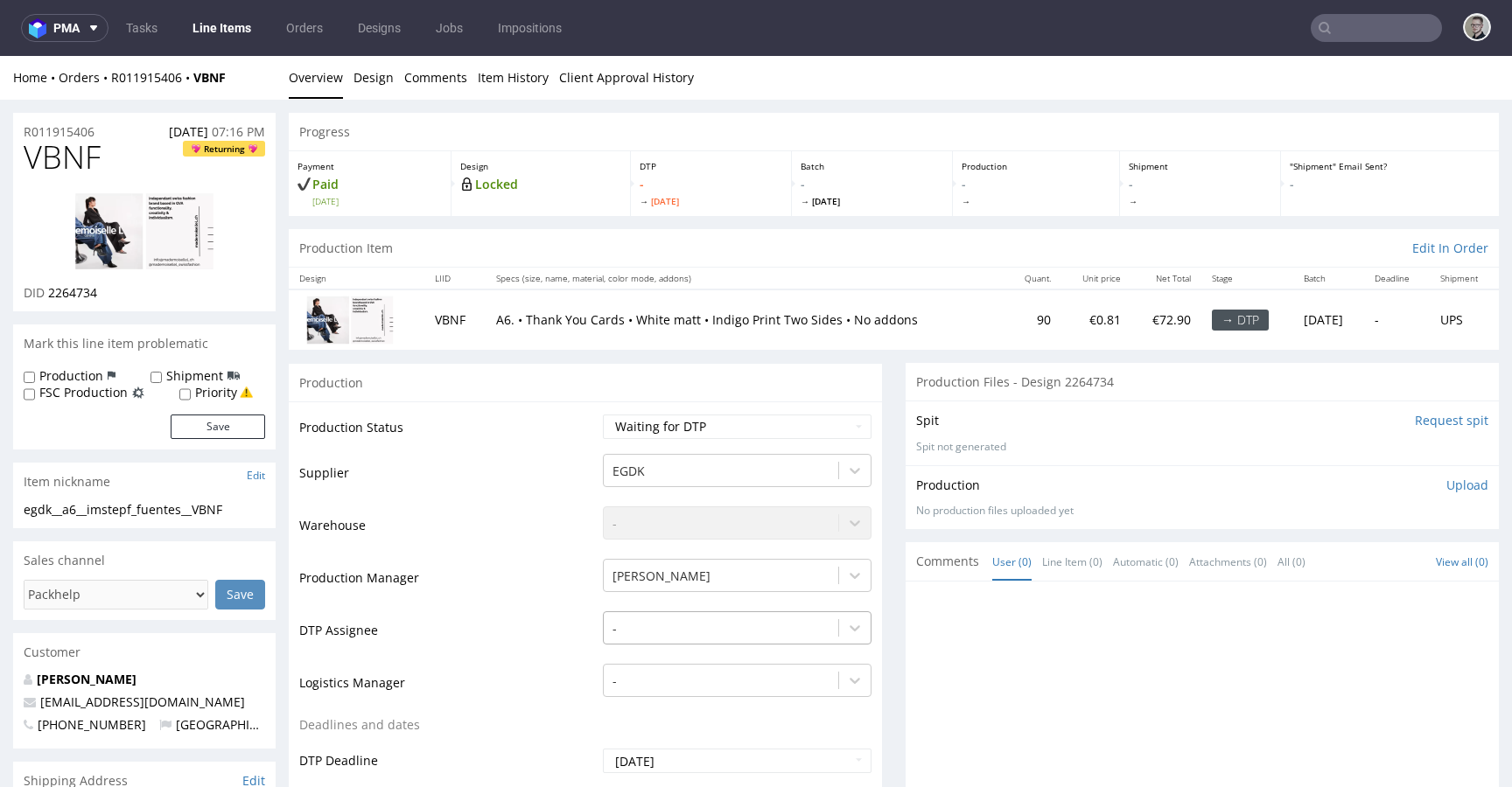
click at [684, 624] on div "-" at bounding box center [737, 623] width 269 height 24
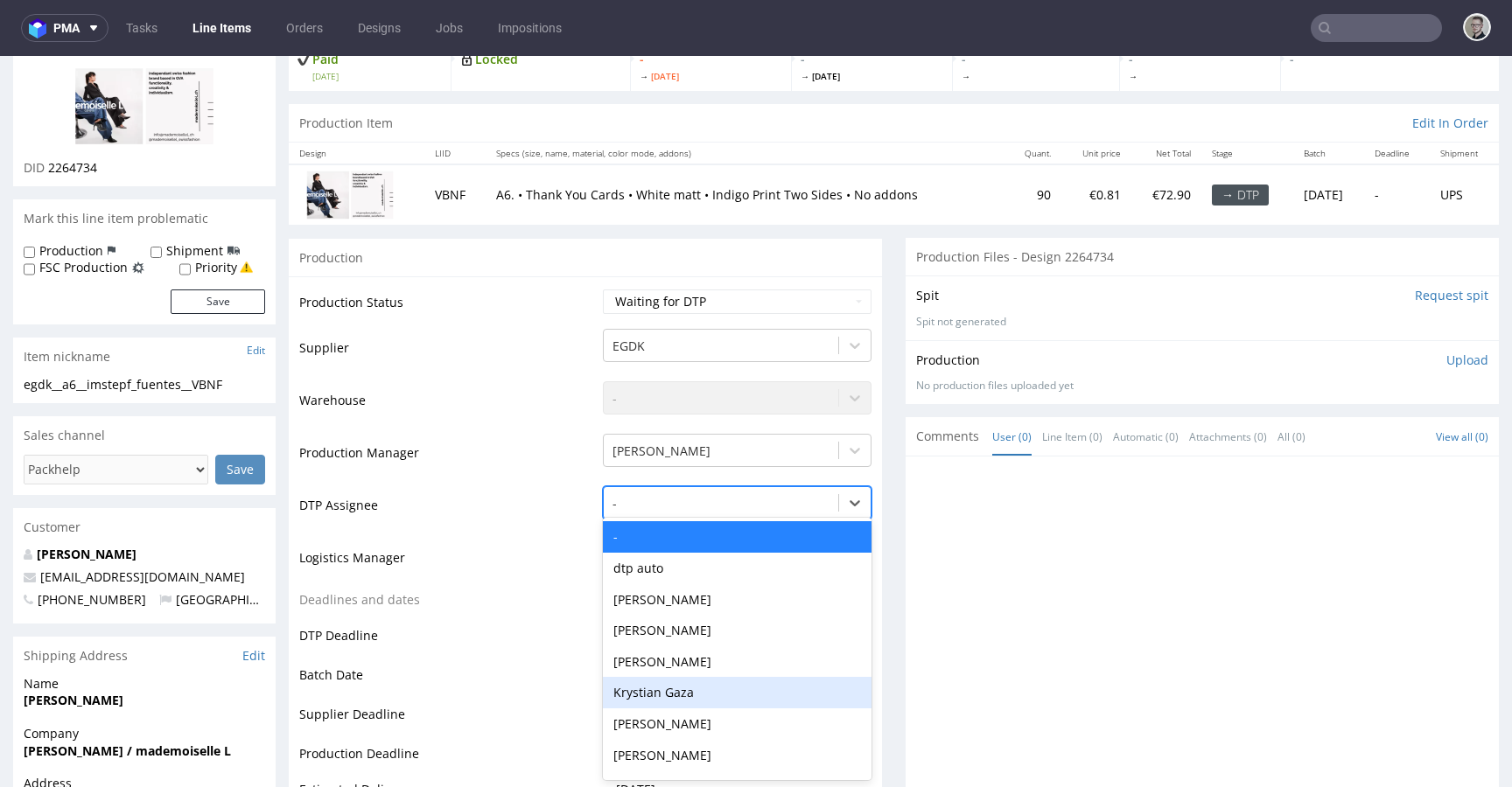
drag, startPoint x: 730, startPoint y: 689, endPoint x: 759, endPoint y: 679, distance: 30.7
click at [730, 689] on div "Krystian Gaza" at bounding box center [737, 693] width 269 height 32
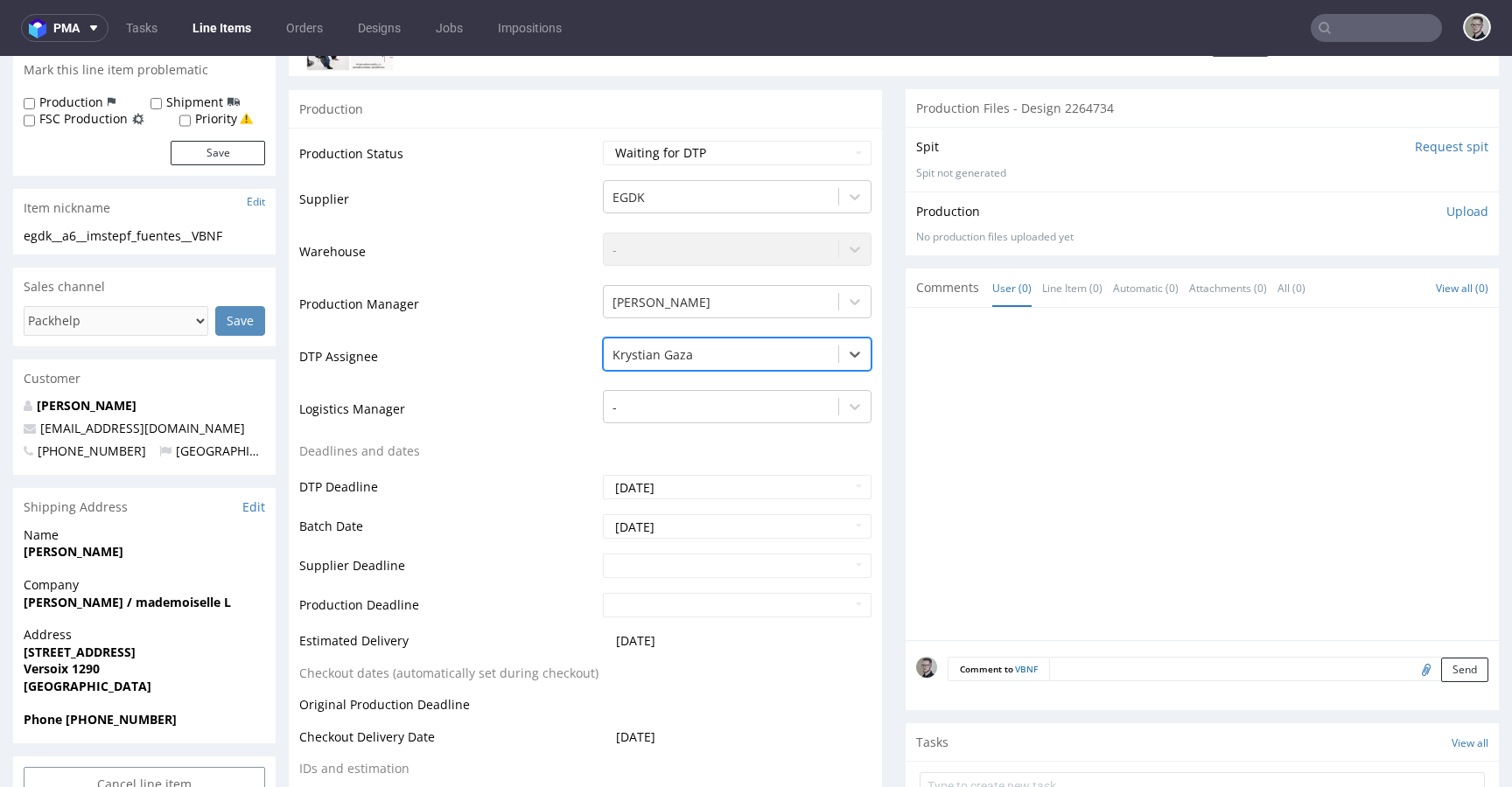
scroll to position [687, 0]
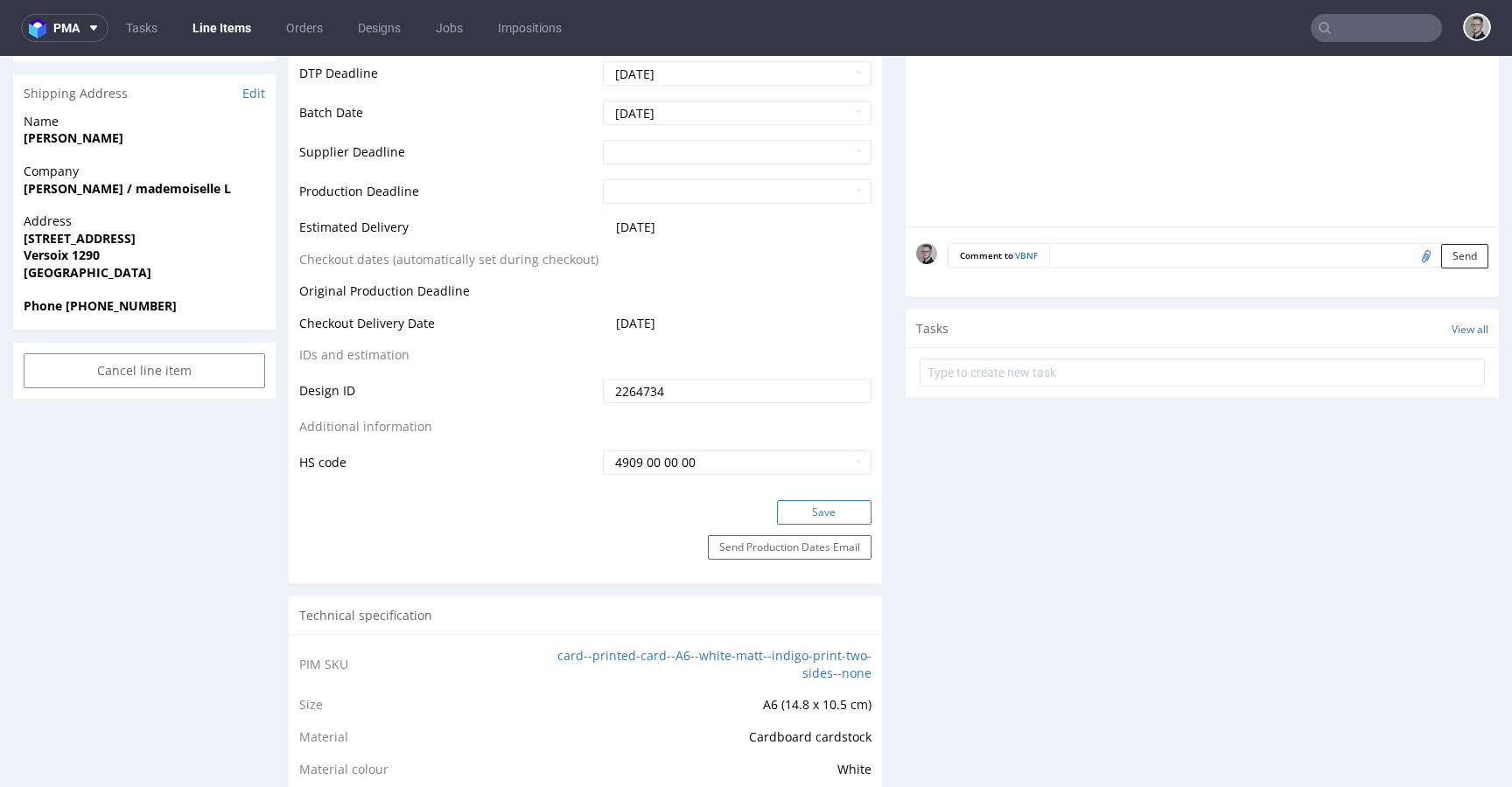
click at [836, 521] on button "Save" at bounding box center [824, 513] width 95 height 24
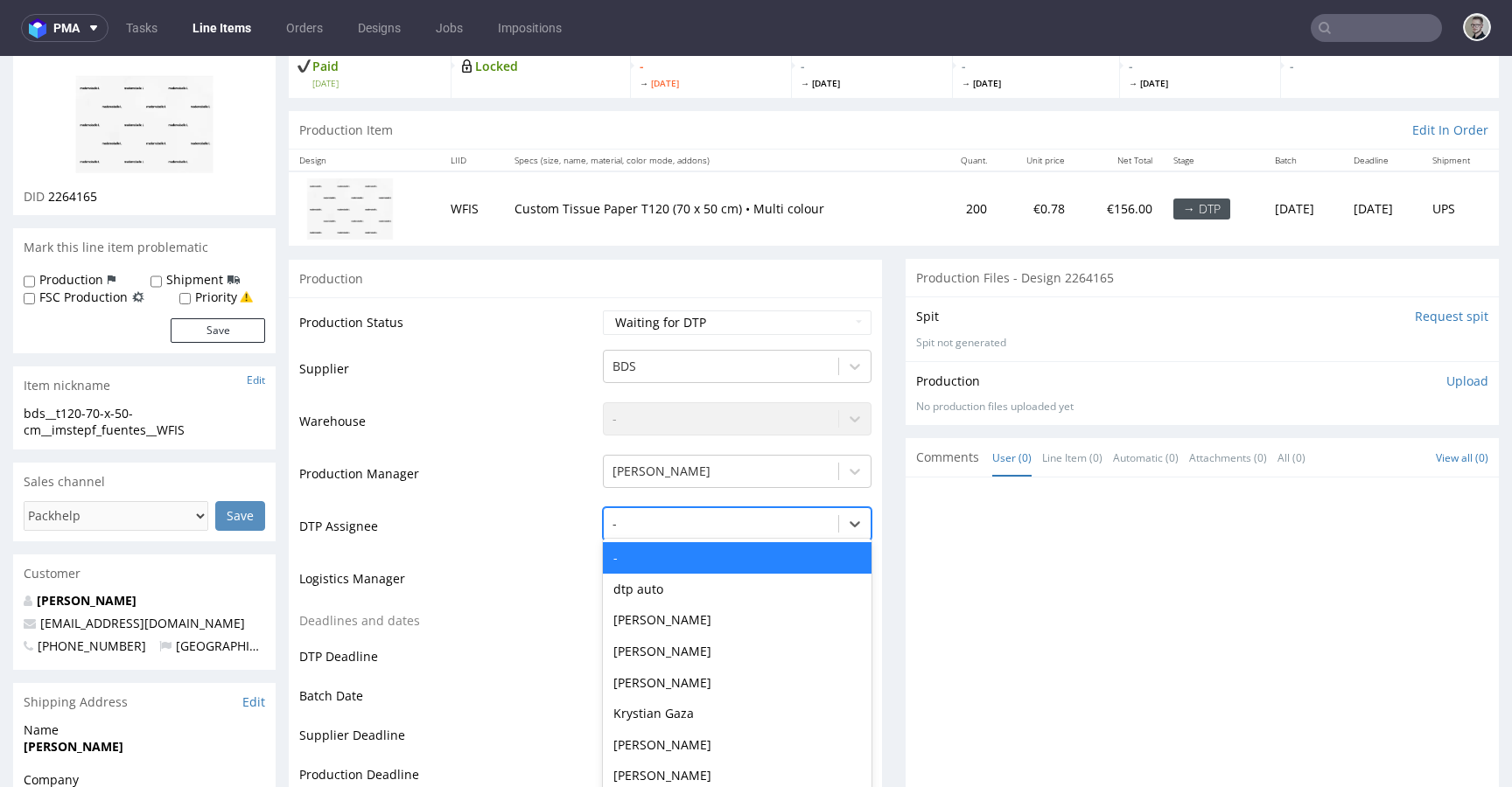
click at [697, 532] on div "- selected, 1 of 31. 31 results available. Use Up and Down to choose options, p…" at bounding box center [737, 519] width 269 height 24
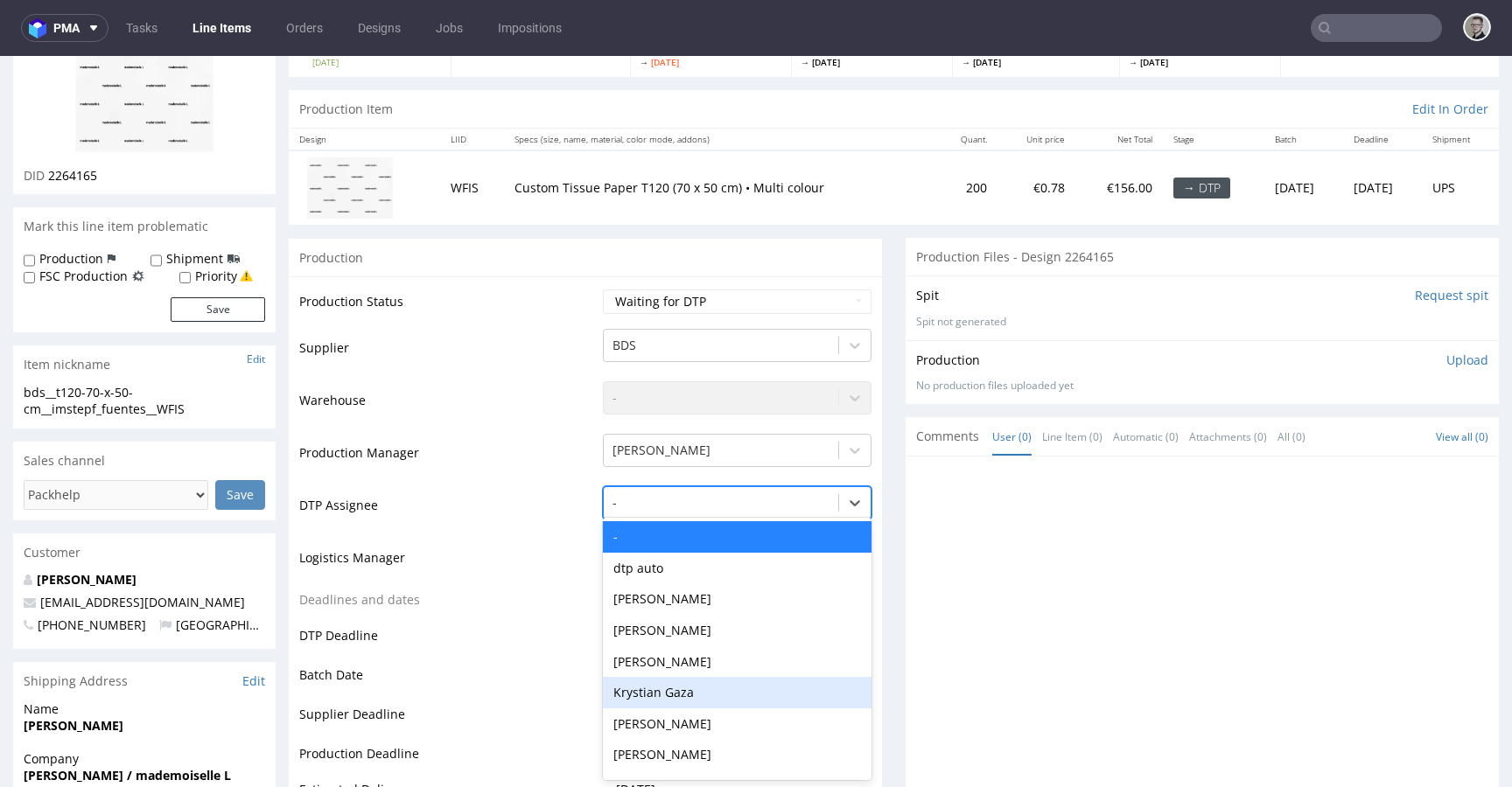
click at [711, 689] on div "Krystian Gaza" at bounding box center [737, 693] width 269 height 32
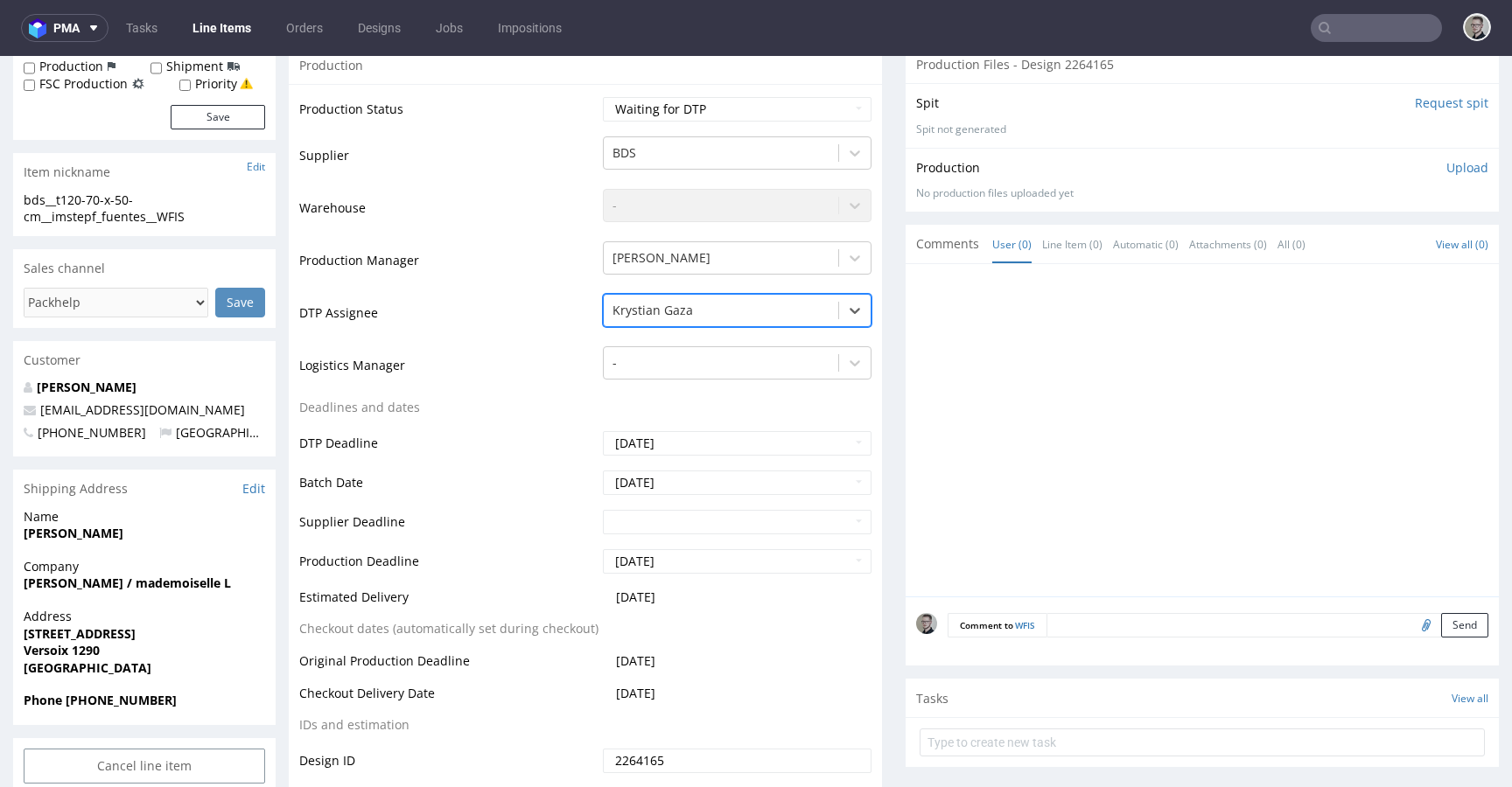
scroll to position [948, 0]
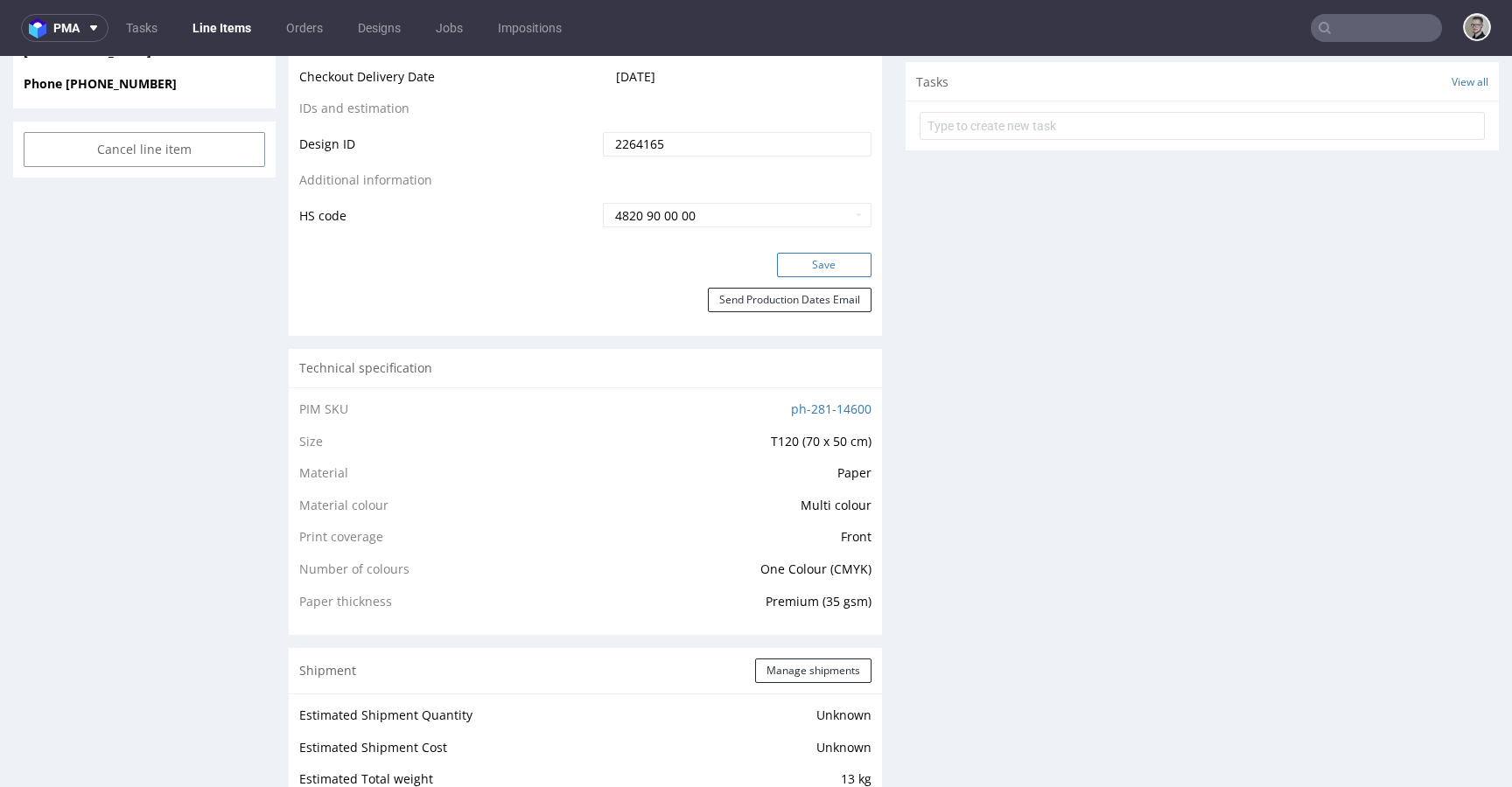
click at [831, 264] on button "Save" at bounding box center [824, 265] width 95 height 24
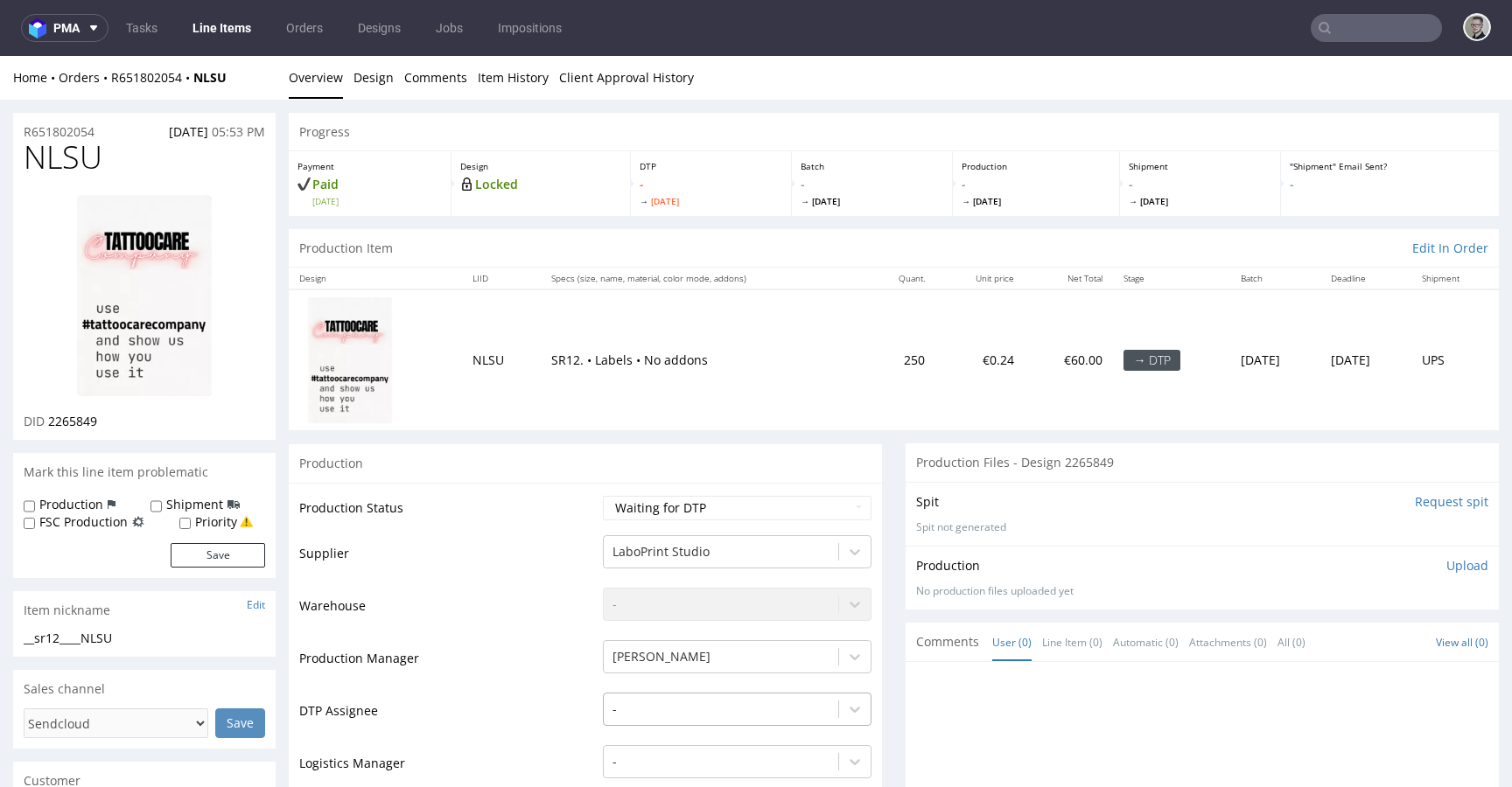
click at [667, 705] on div "-" at bounding box center [737, 705] width 269 height 24
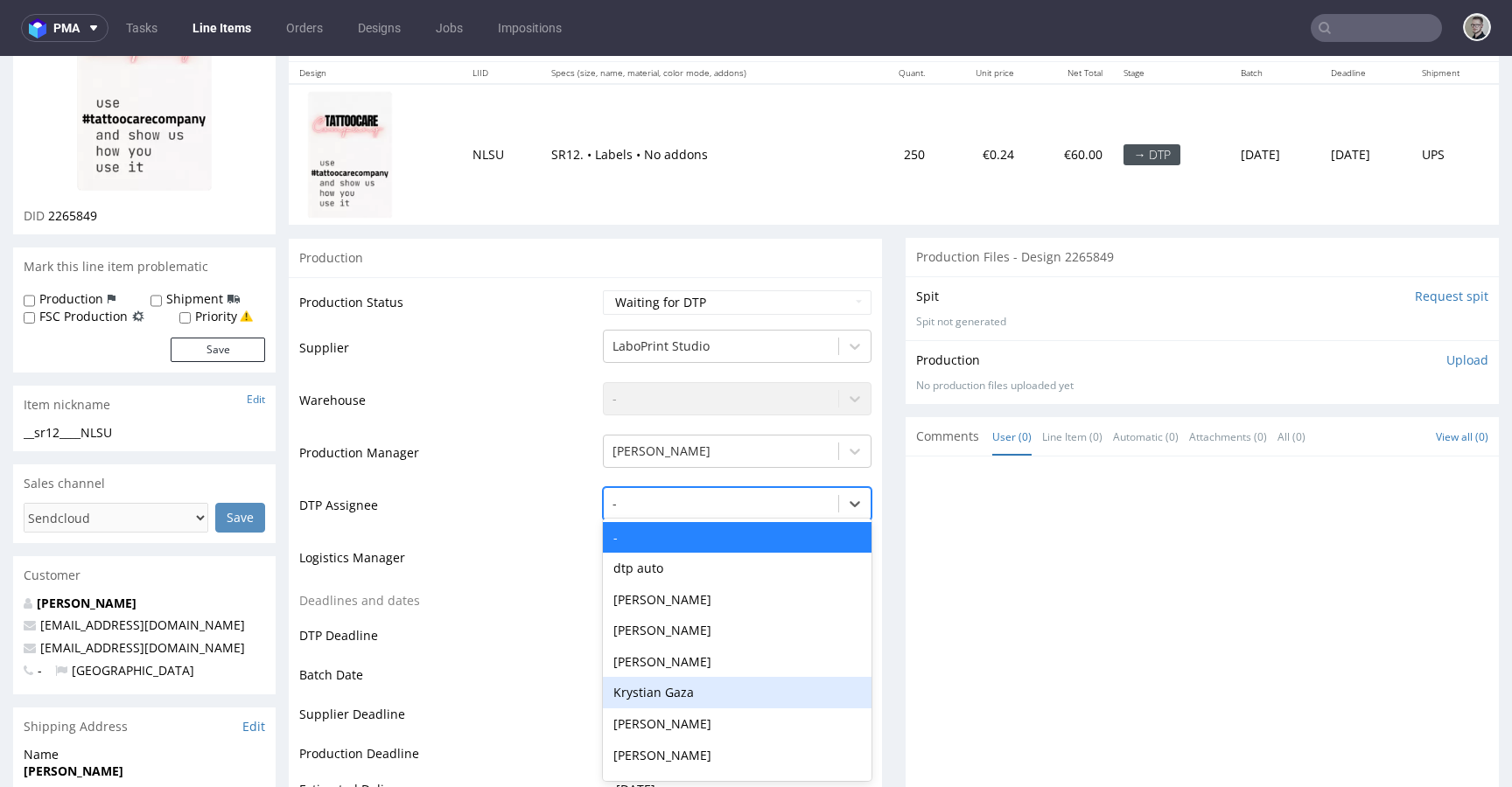
click at [698, 688] on div "Krystian Gaza" at bounding box center [737, 693] width 269 height 32
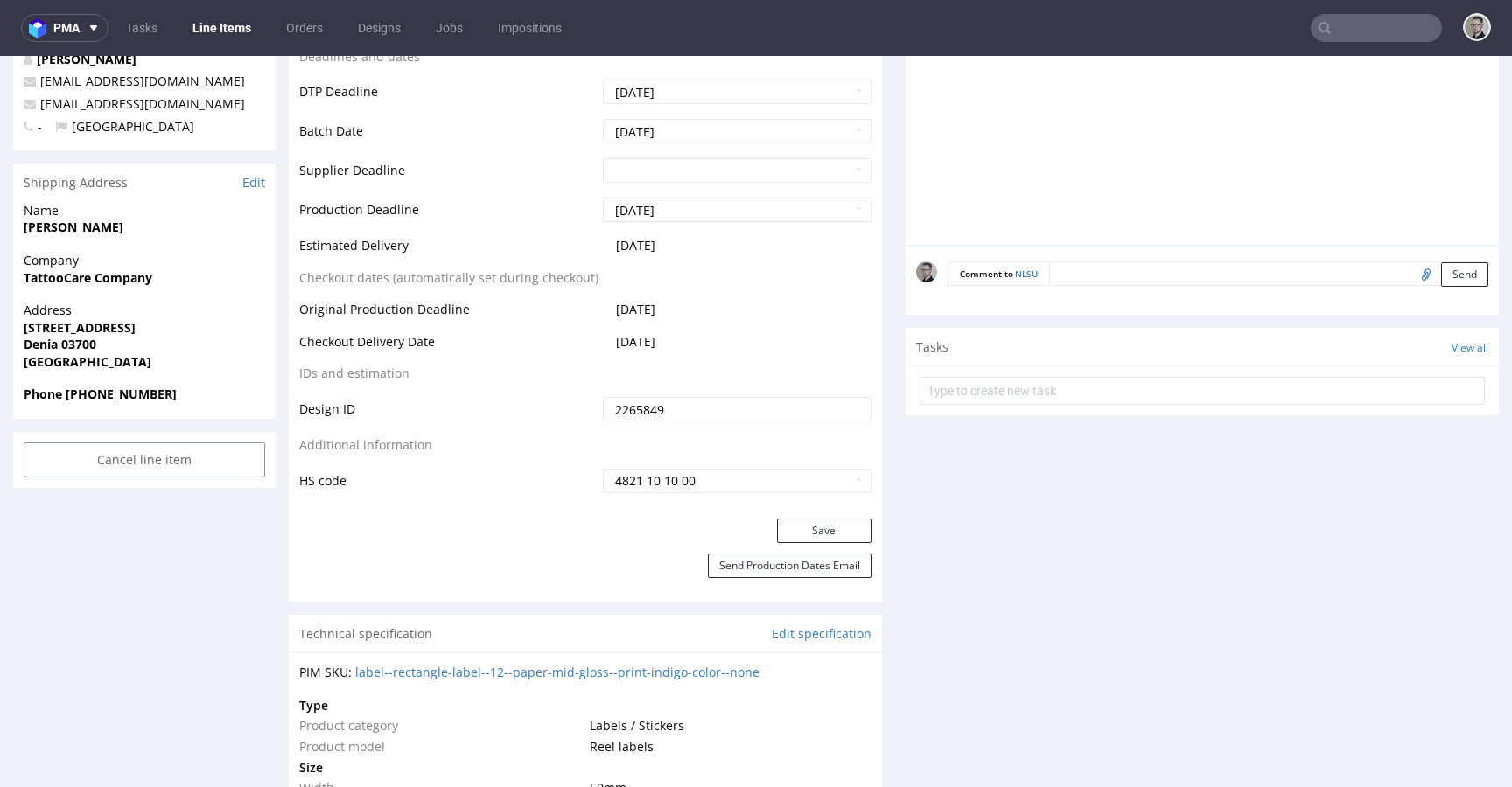
scroll to position [794, 0]
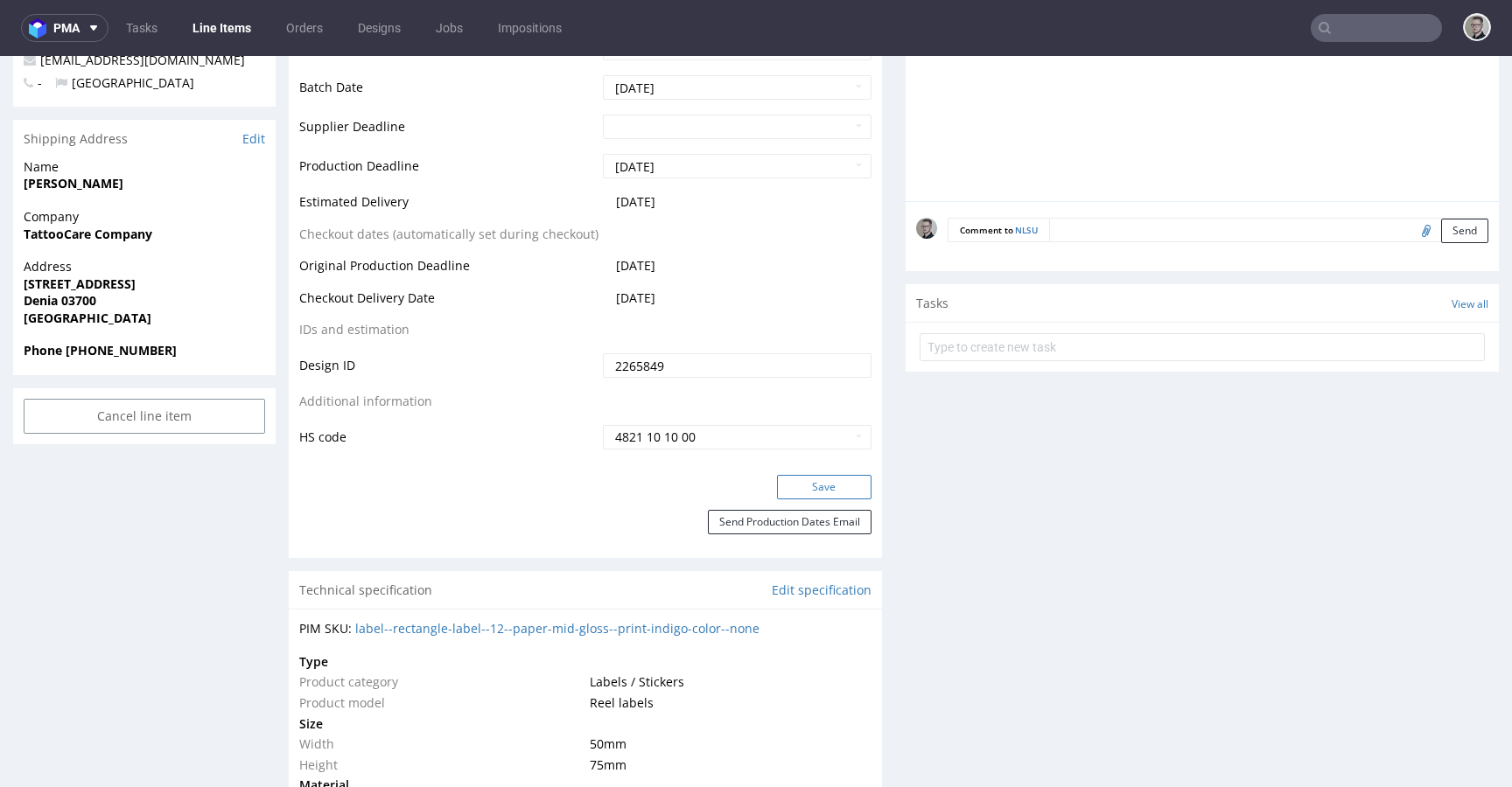
click at [824, 489] on button "Save" at bounding box center [824, 487] width 95 height 24
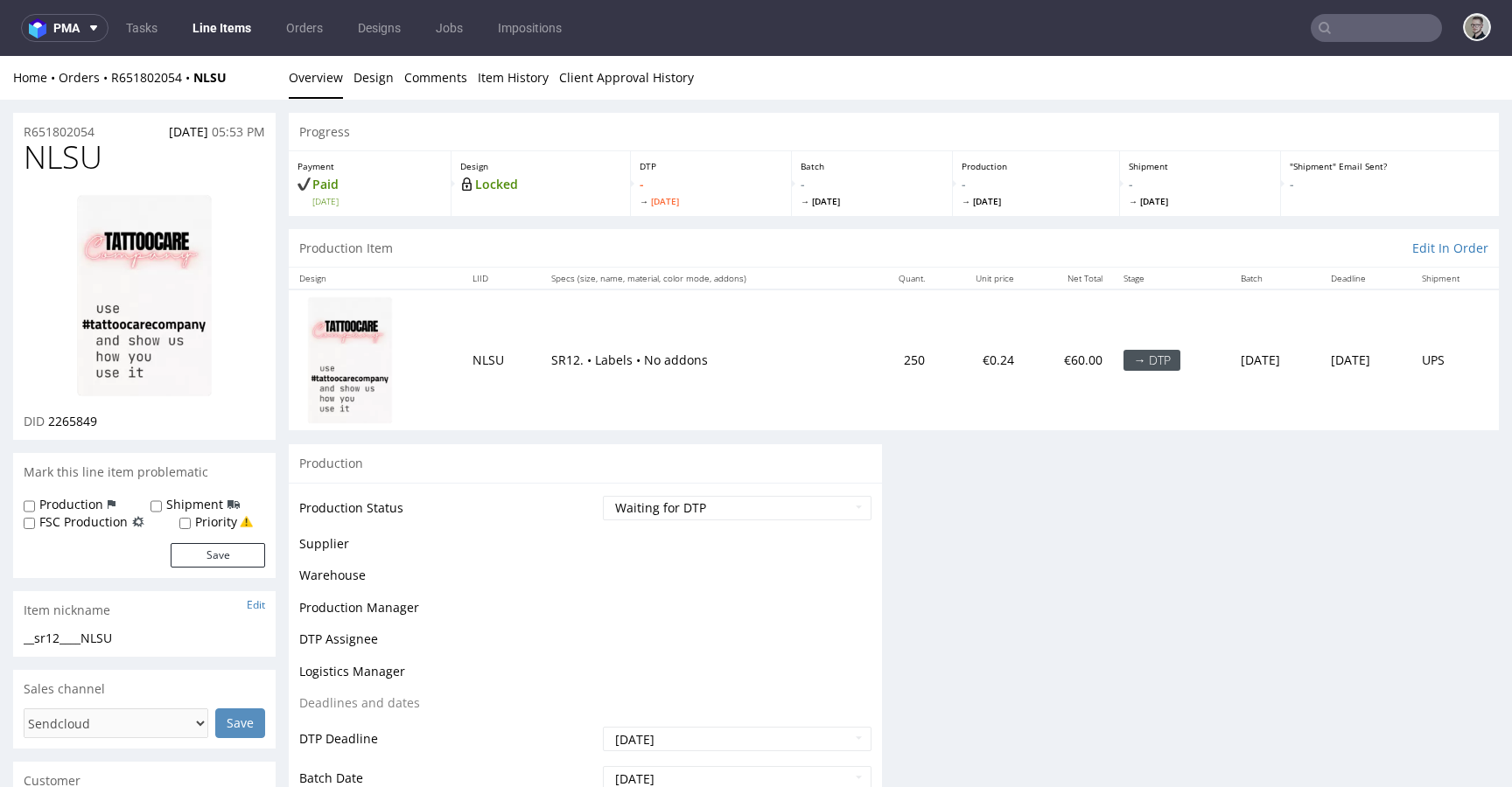
scroll to position [0, 0]
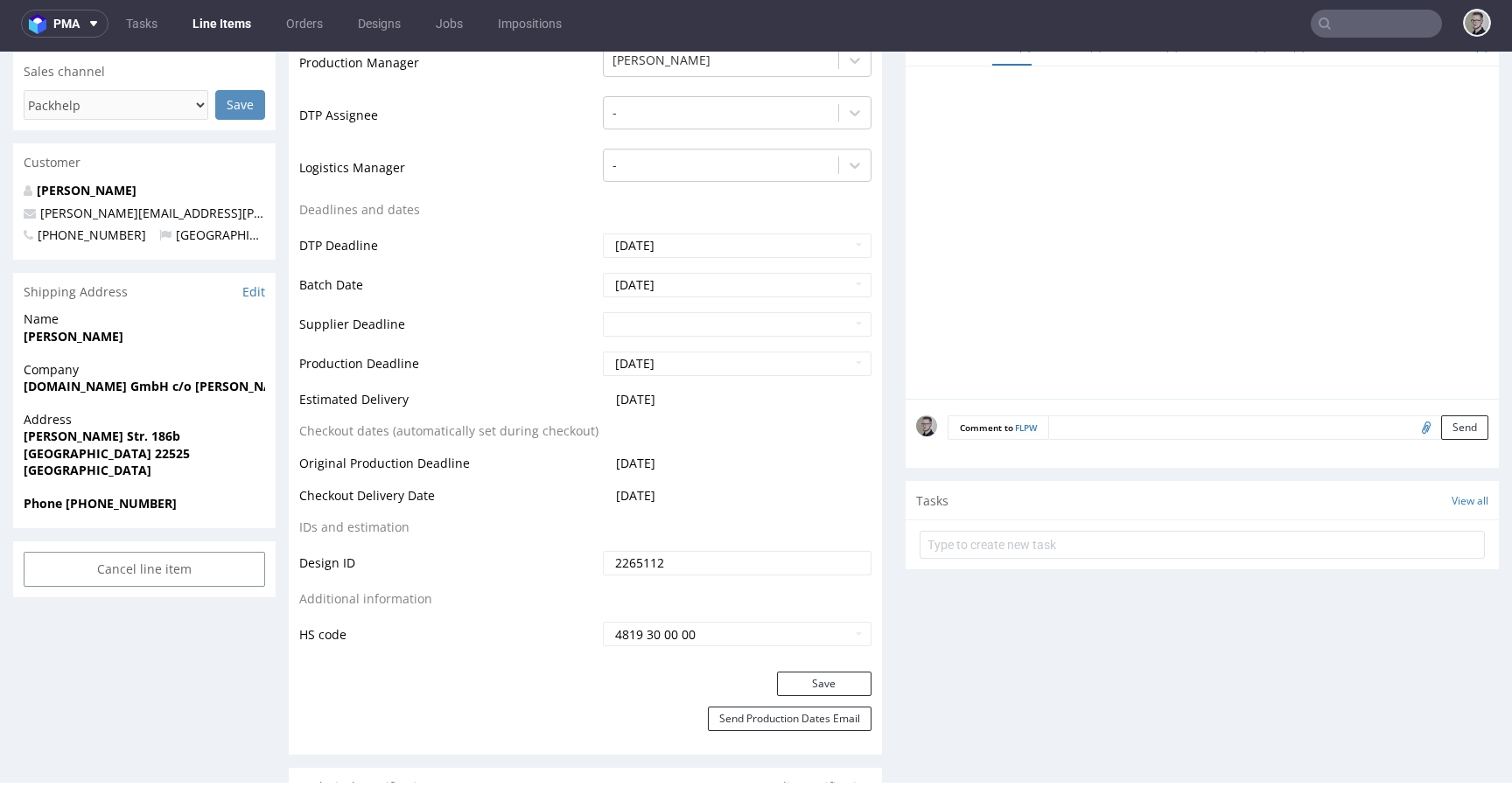
scroll to position [419, 0]
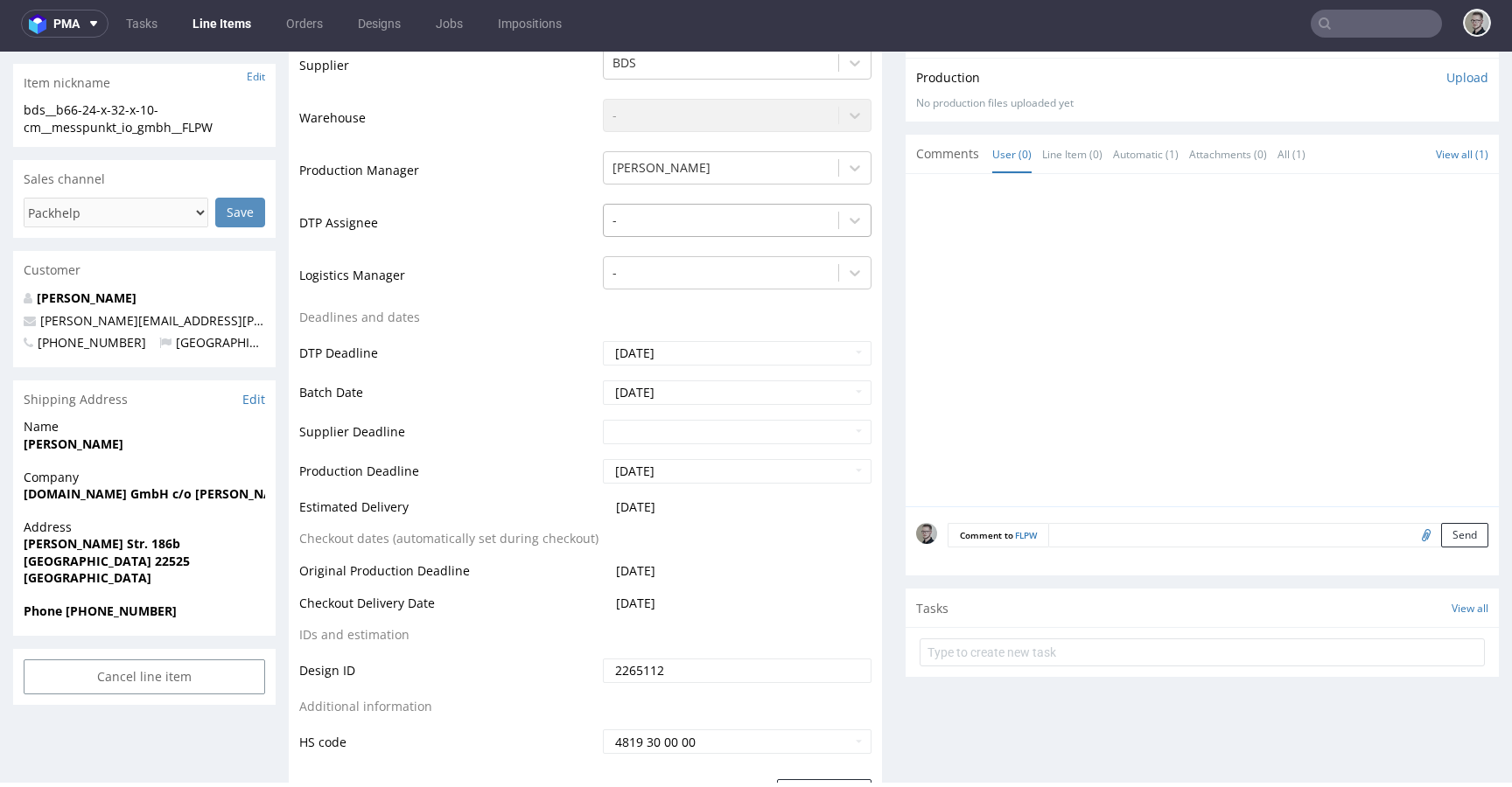
click at [704, 225] on div at bounding box center [720, 220] width 217 height 21
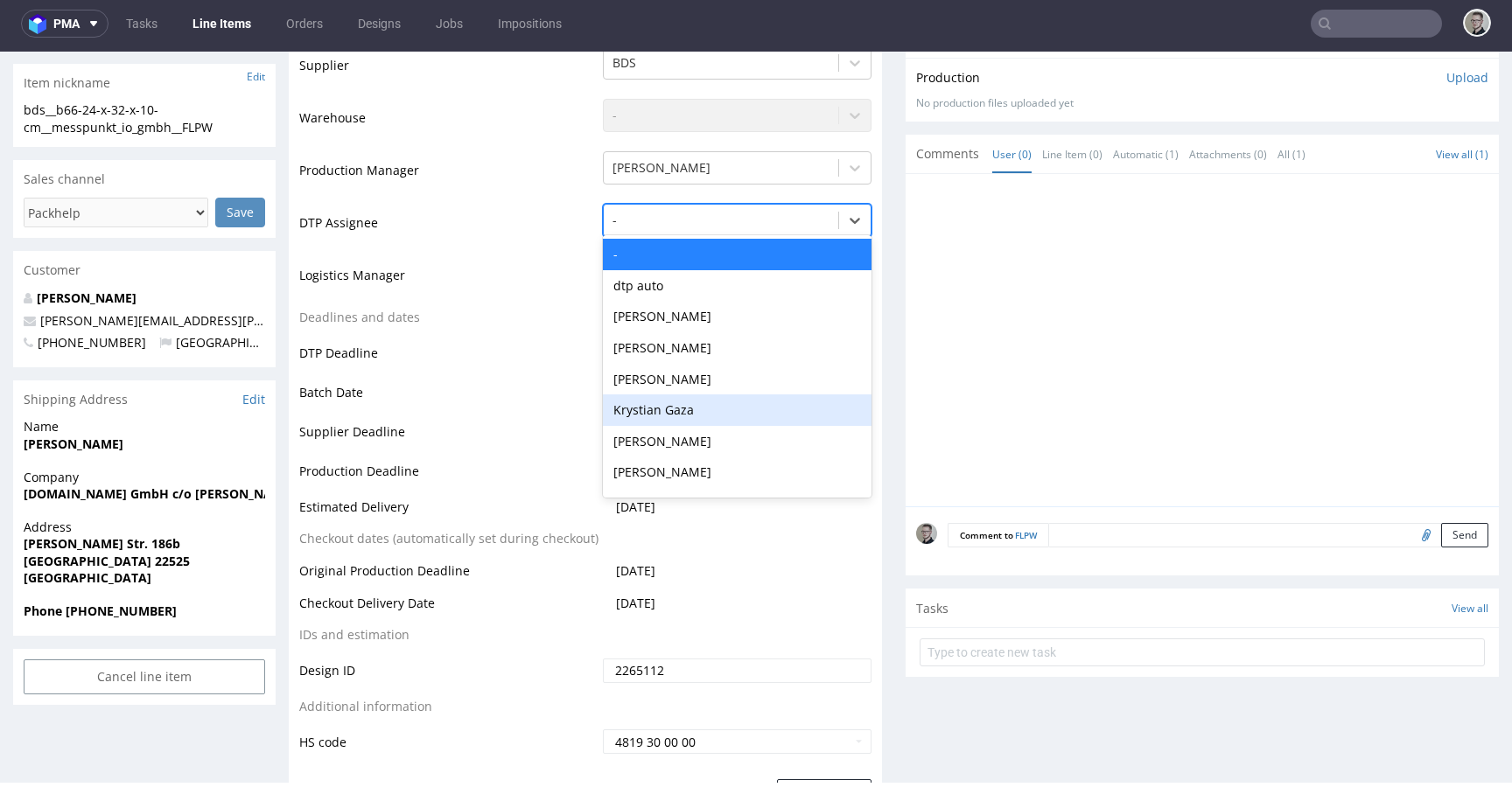
drag, startPoint x: 690, startPoint y: 404, endPoint x: 705, endPoint y: 390, distance: 20.5
click at [691, 404] on div "Krystian Gaza" at bounding box center [737, 410] width 269 height 32
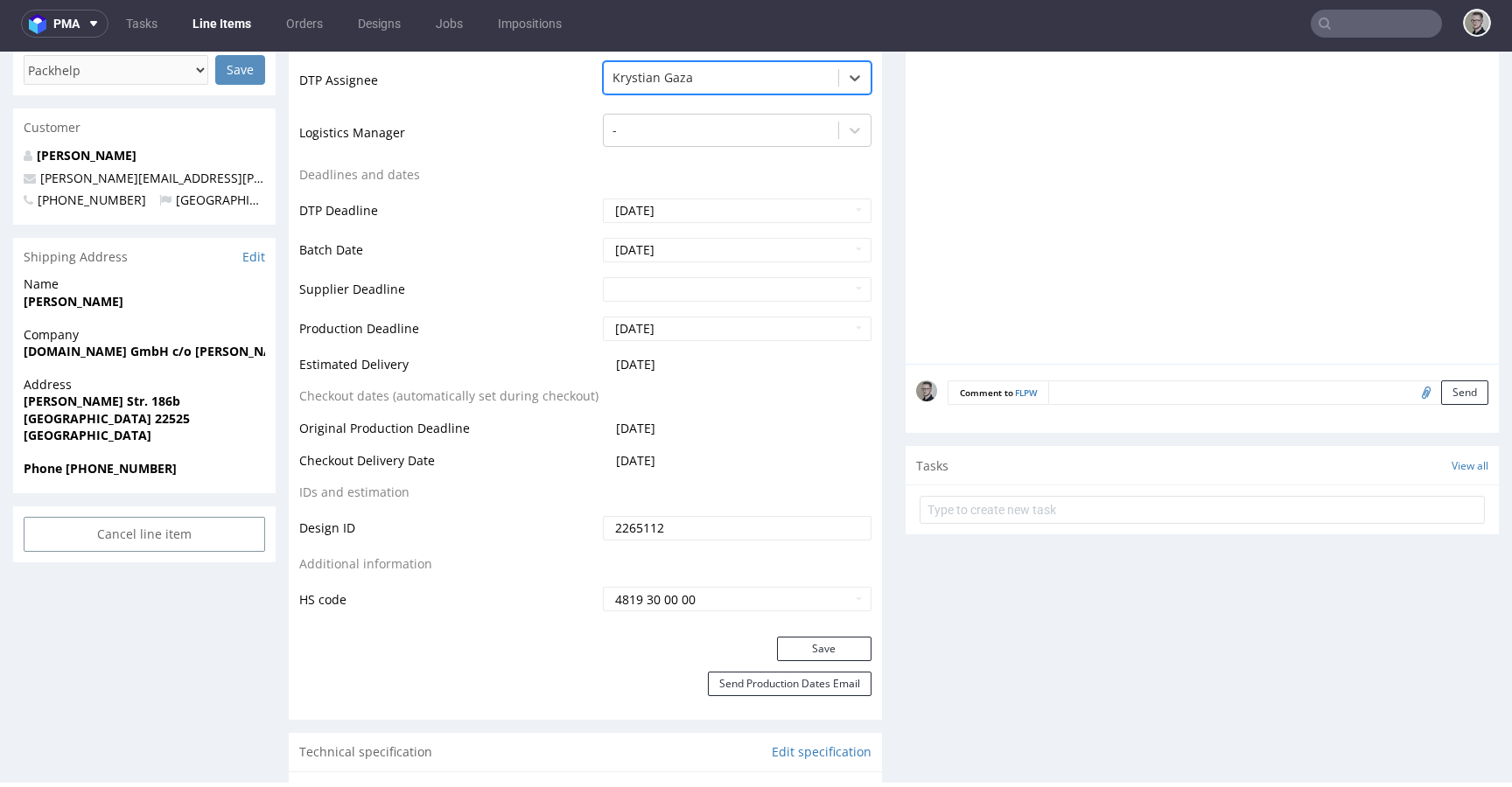
scroll to position [1003, 0]
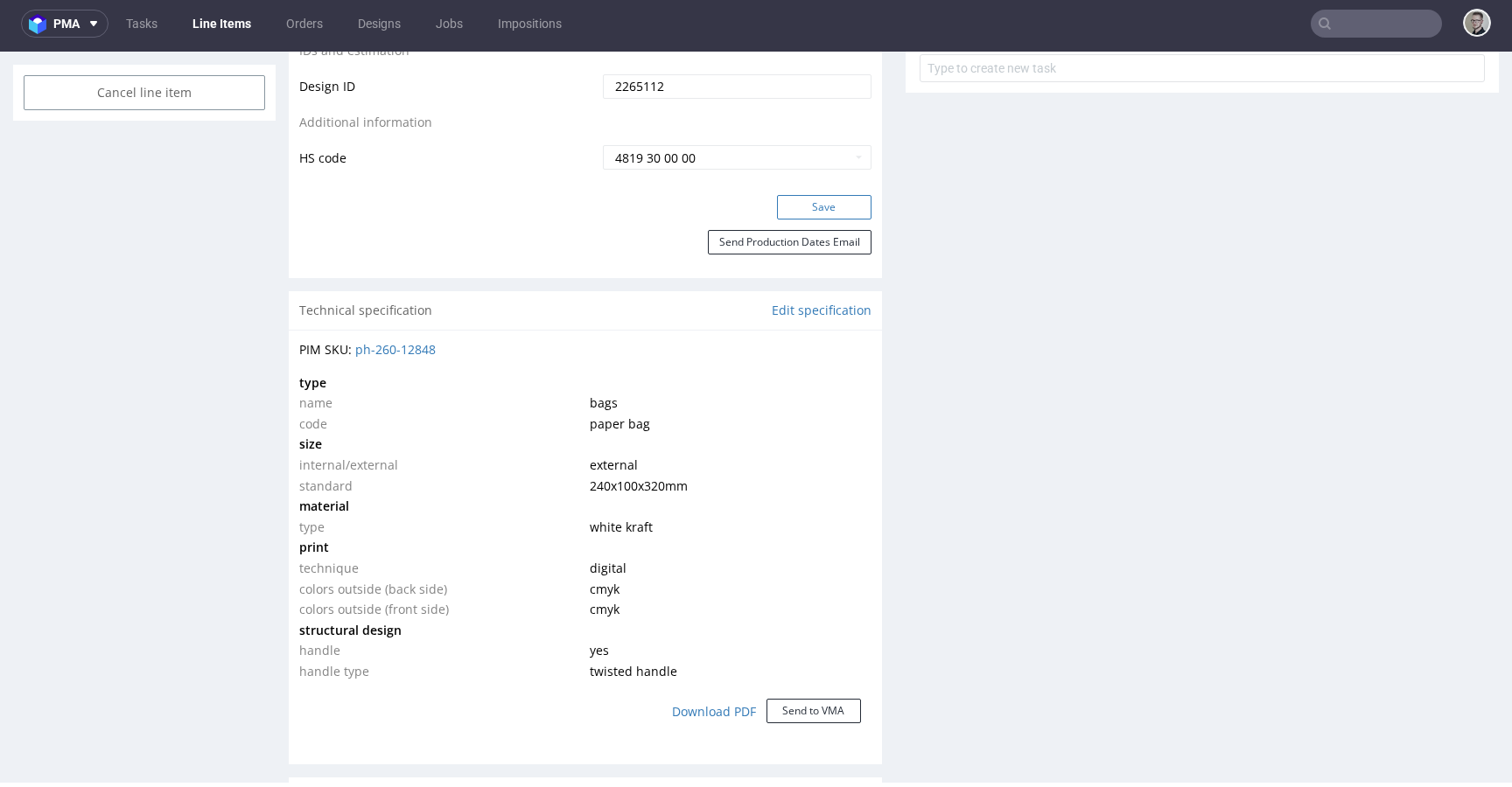
click at [829, 200] on button "Save" at bounding box center [824, 207] width 95 height 24
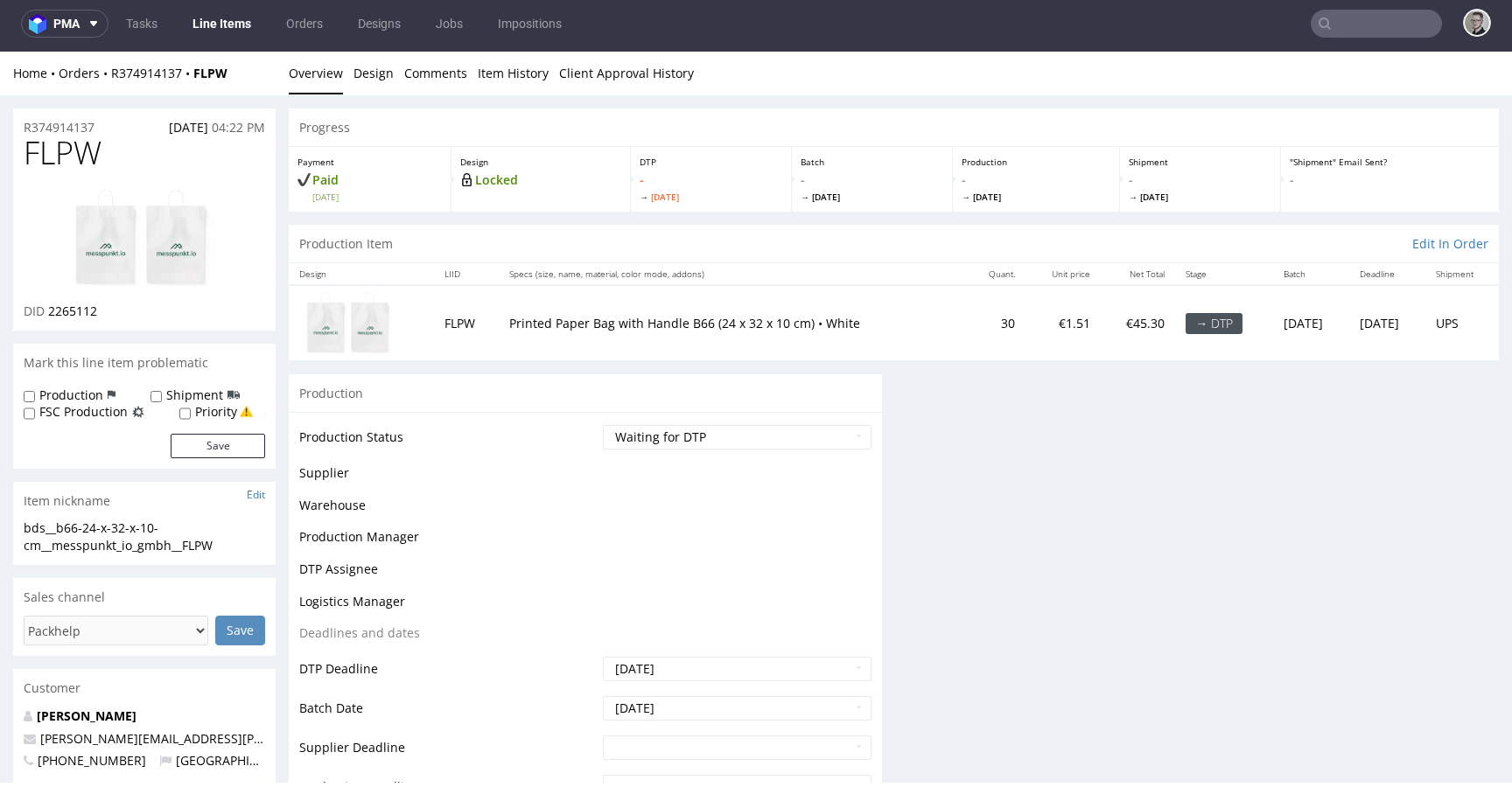
scroll to position [0, 0]
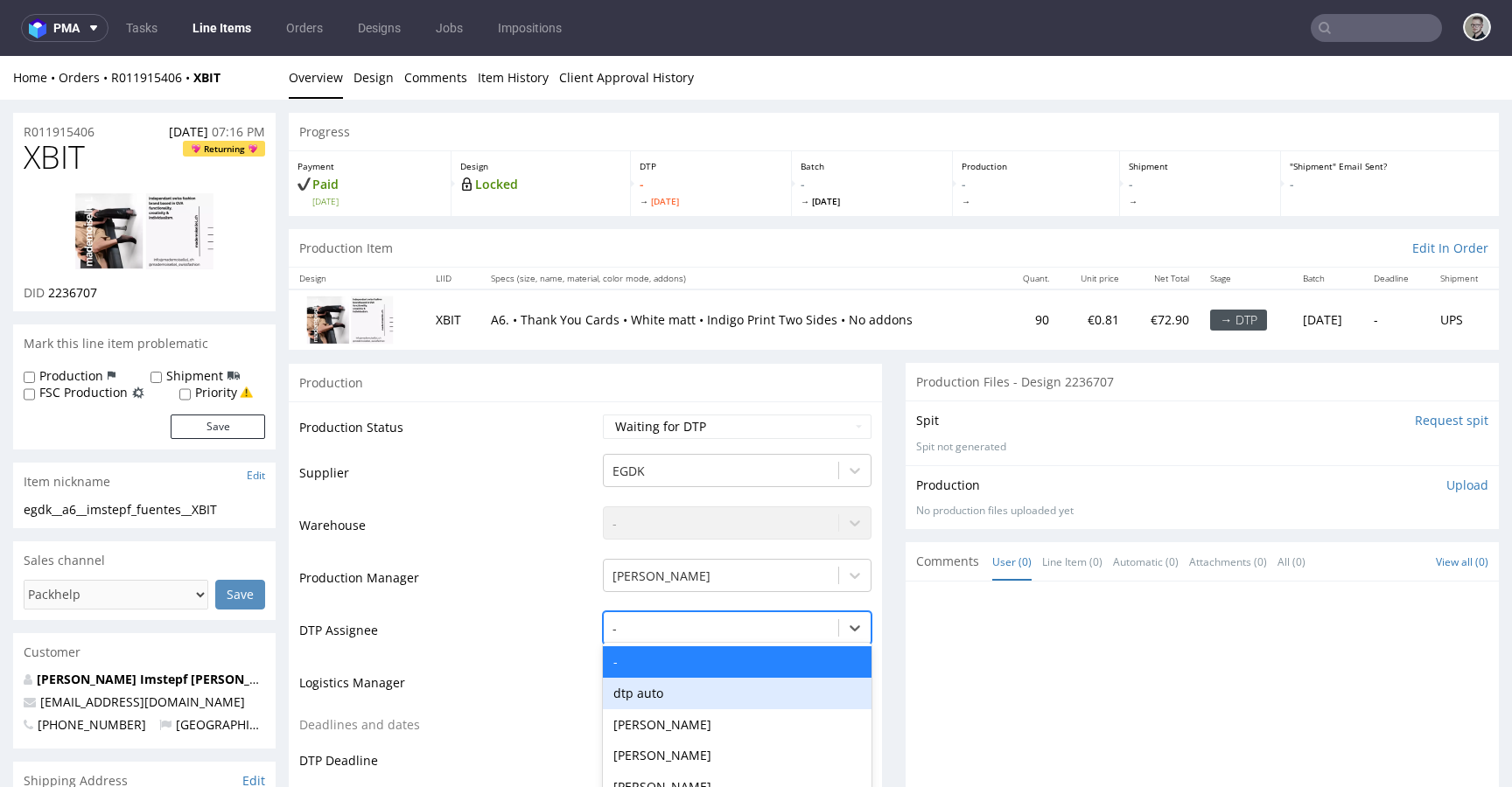
scroll to position [125, 0]
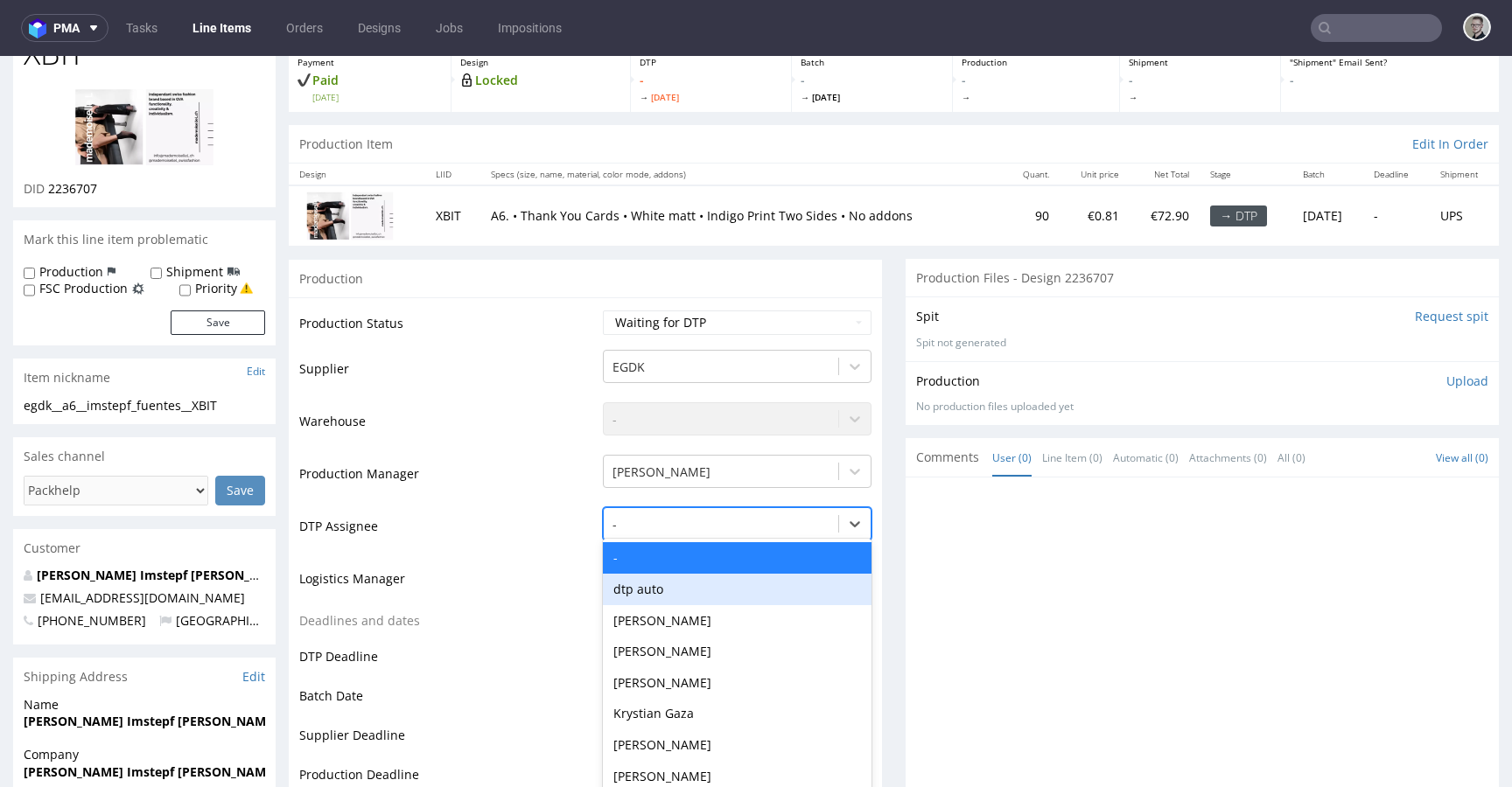
click at [738, 532] on div "dtp auto, 2 of 31. 31 results available. Use Up and Down to choose options, pre…" at bounding box center [737, 519] width 269 height 24
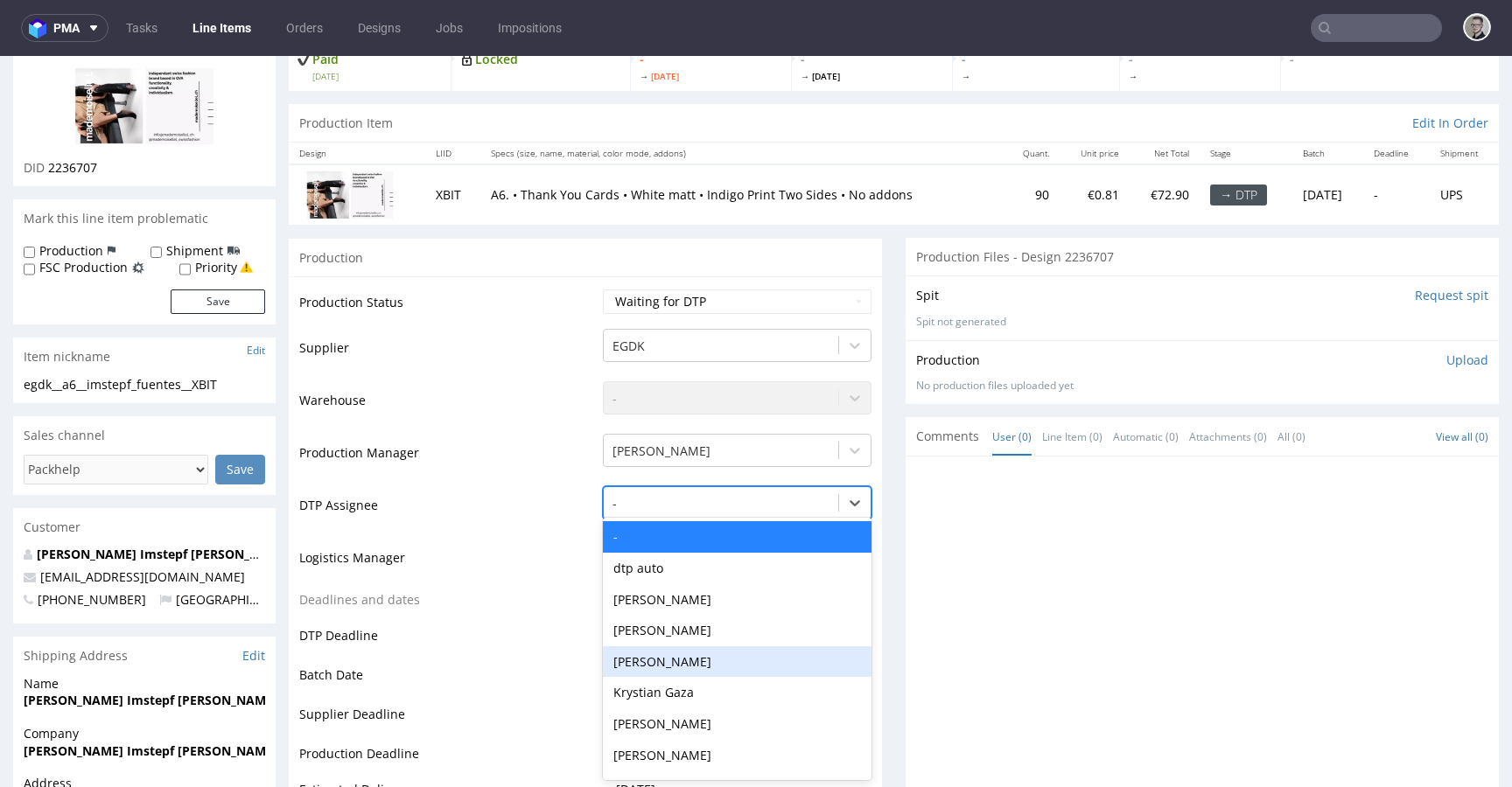
click at [728, 678] on div "Krystian Gaza" at bounding box center [737, 693] width 269 height 32
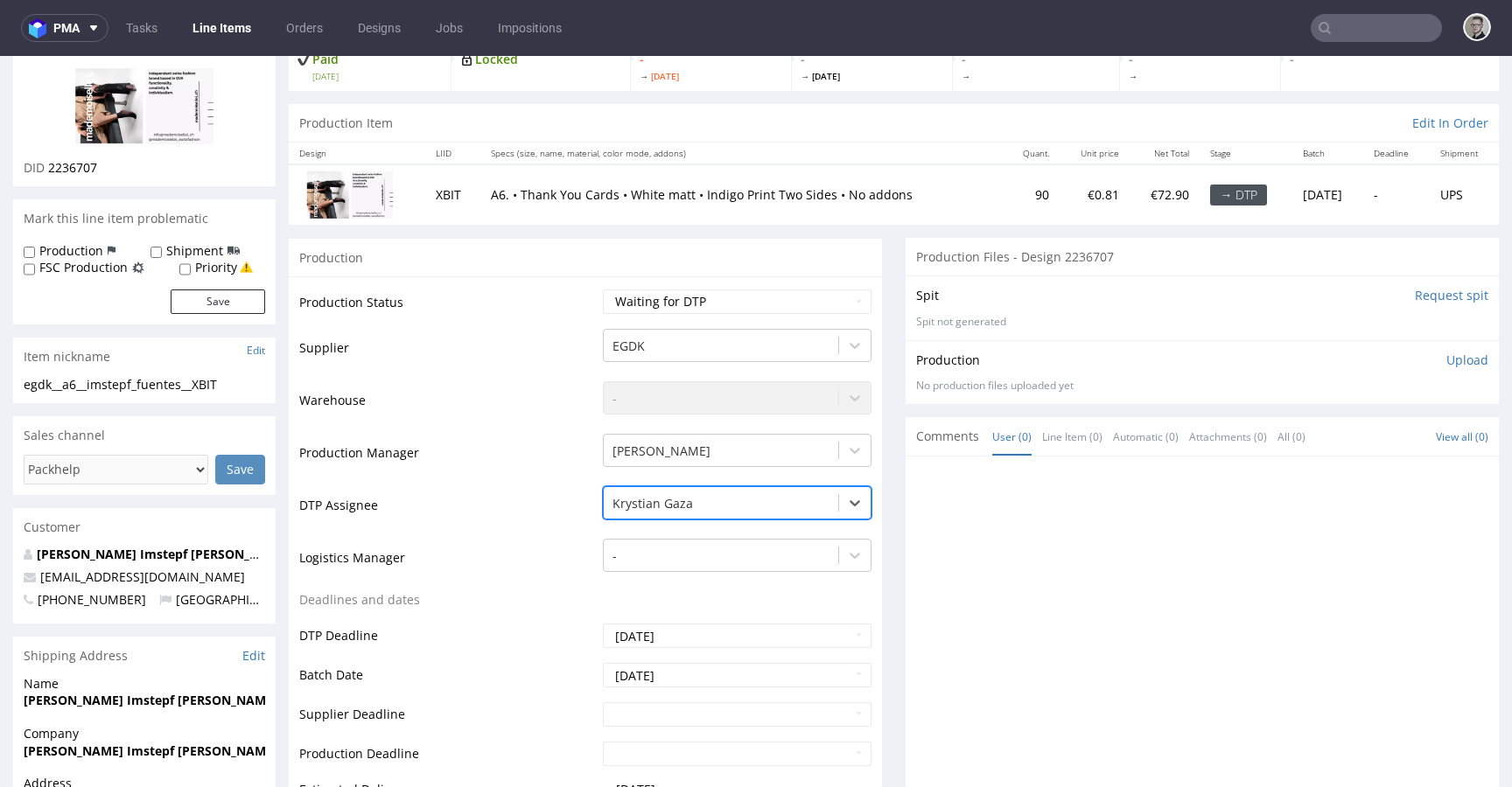
scroll to position [725, 0]
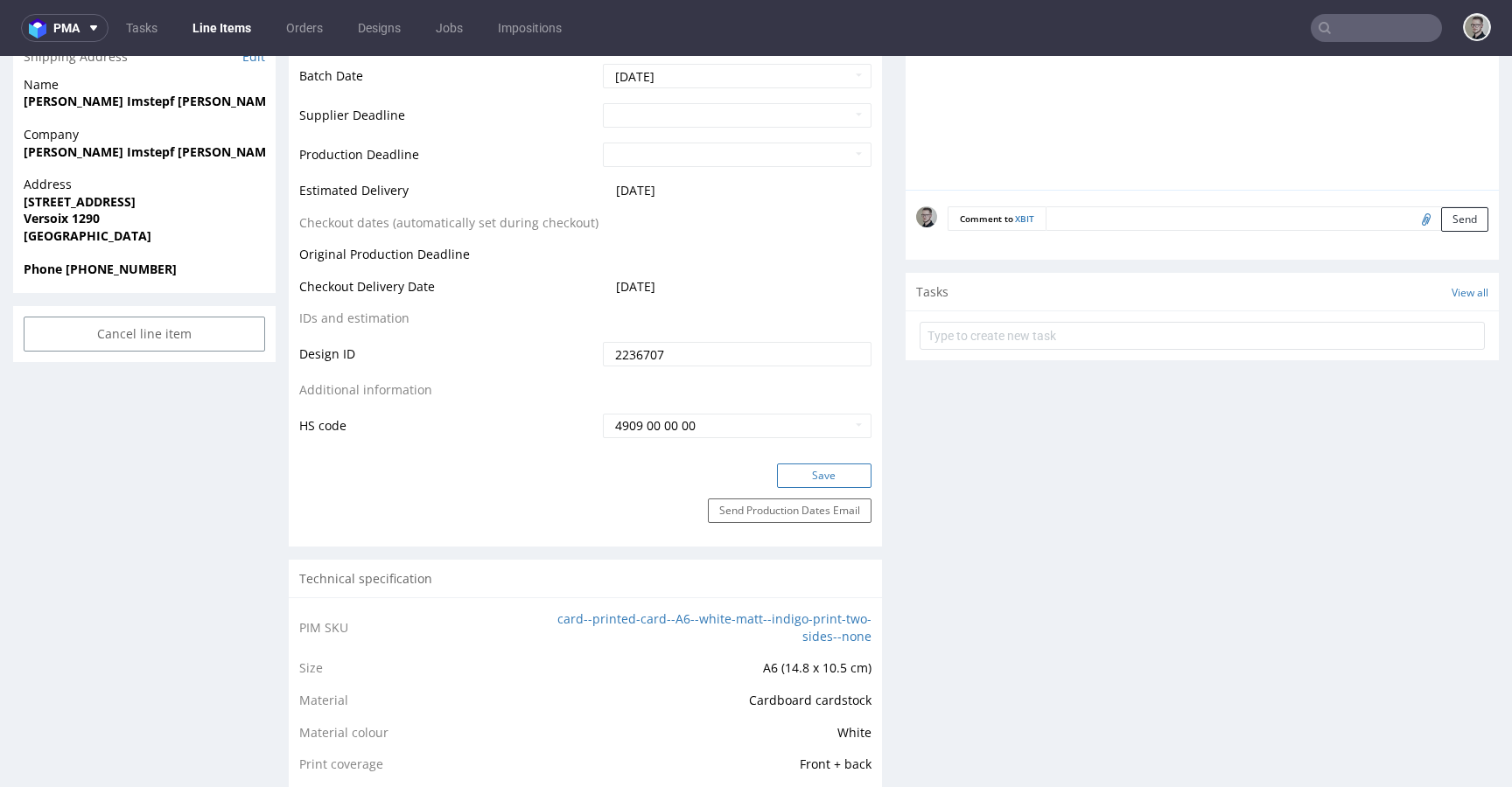
click at [835, 477] on button "Save" at bounding box center [824, 475] width 95 height 24
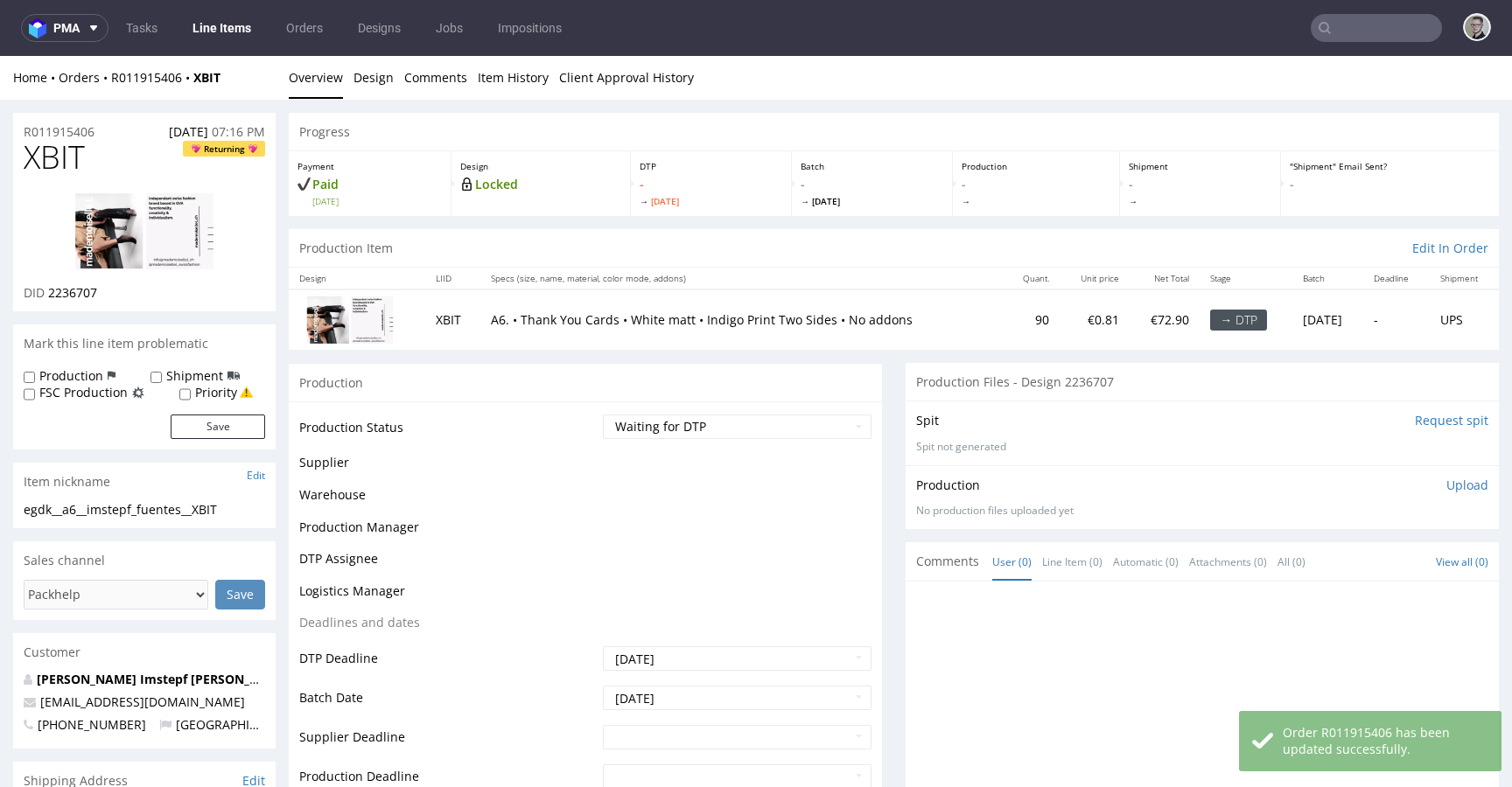
scroll to position [713, 0]
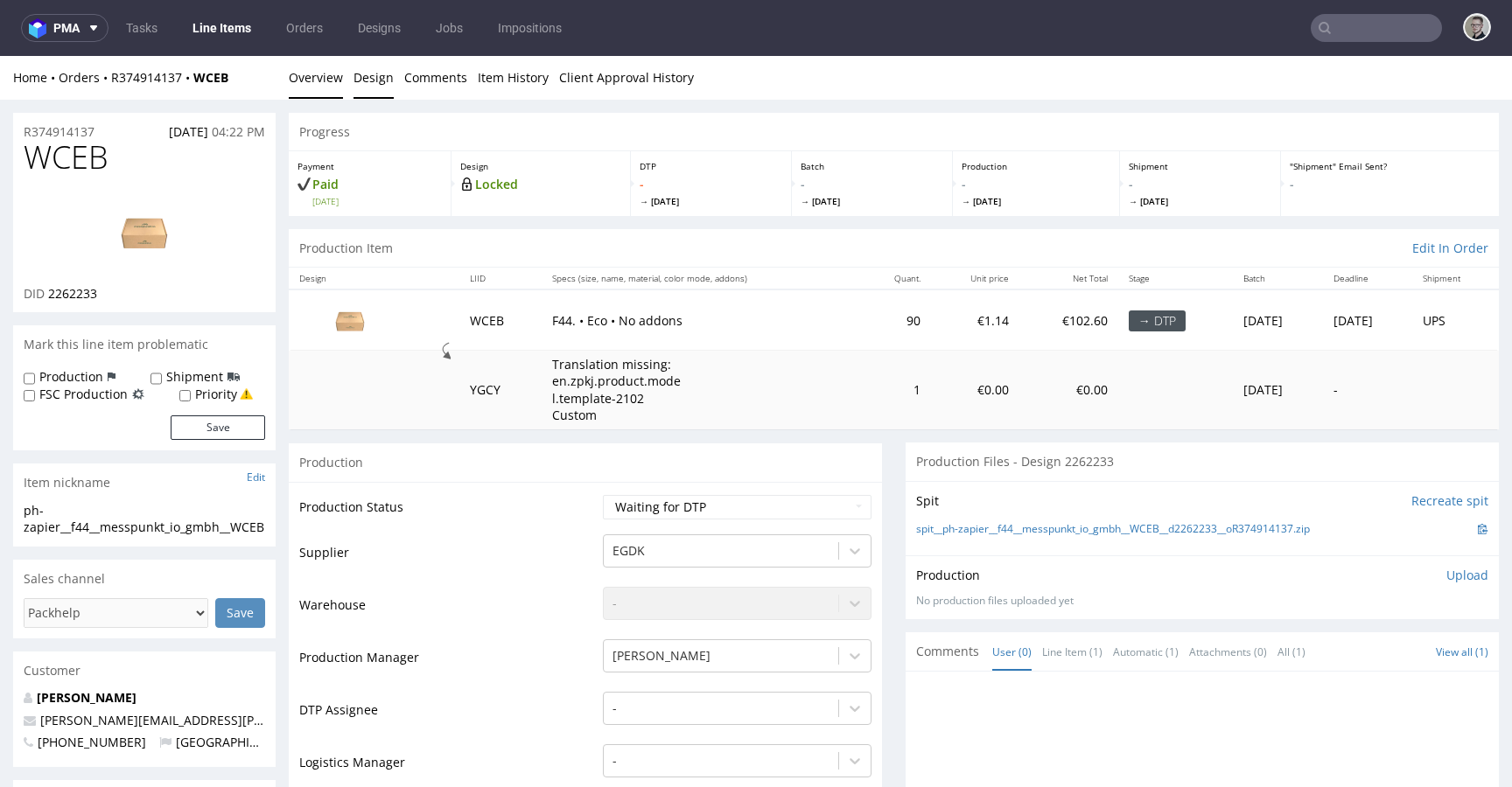
click at [375, 81] on link "Design" at bounding box center [373, 77] width 40 height 43
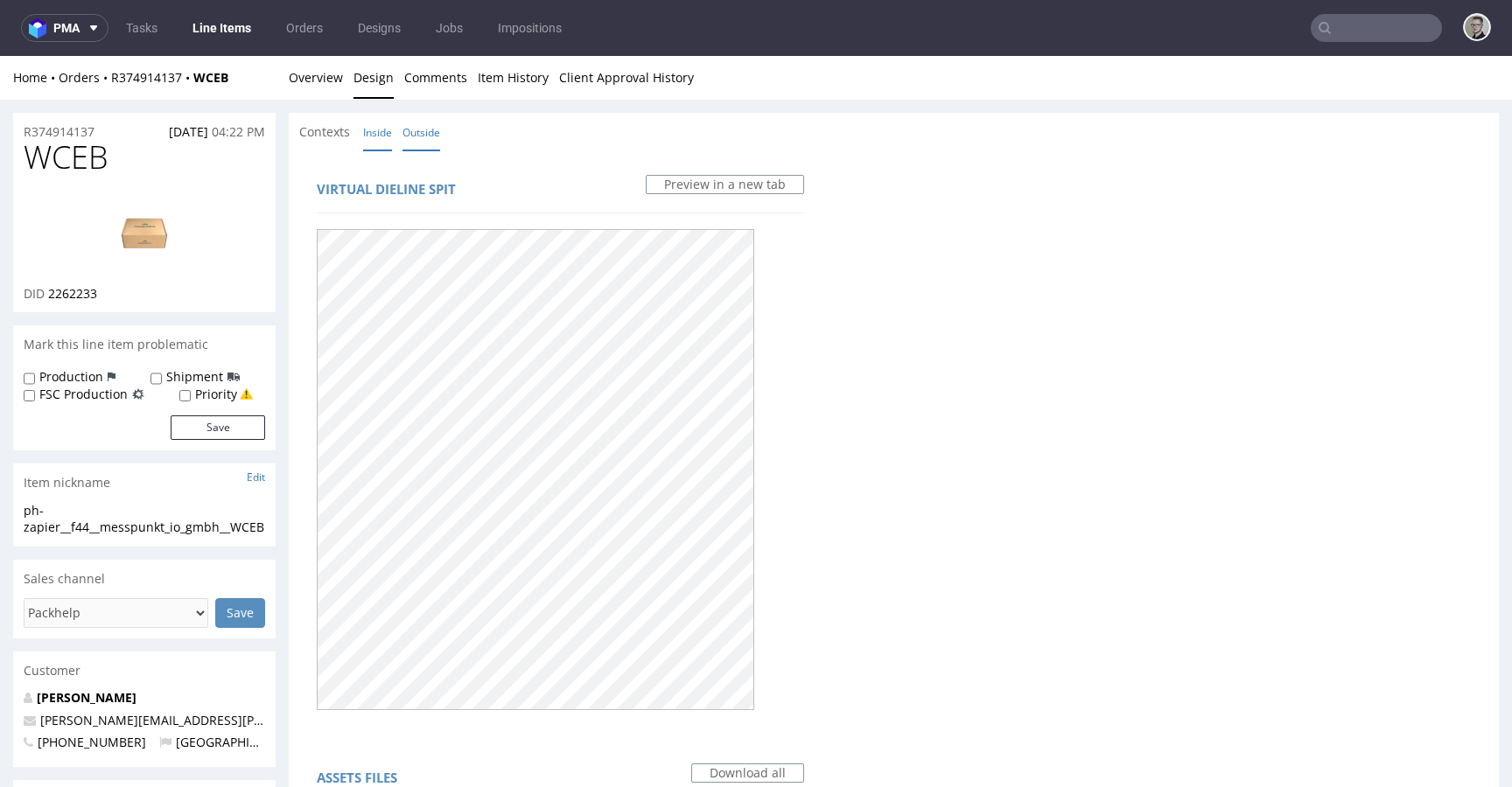
click at [366, 128] on link "Inside" at bounding box center [377, 132] width 29 height 37
click at [338, 85] on link "Overview" at bounding box center [315, 77] width 54 height 43
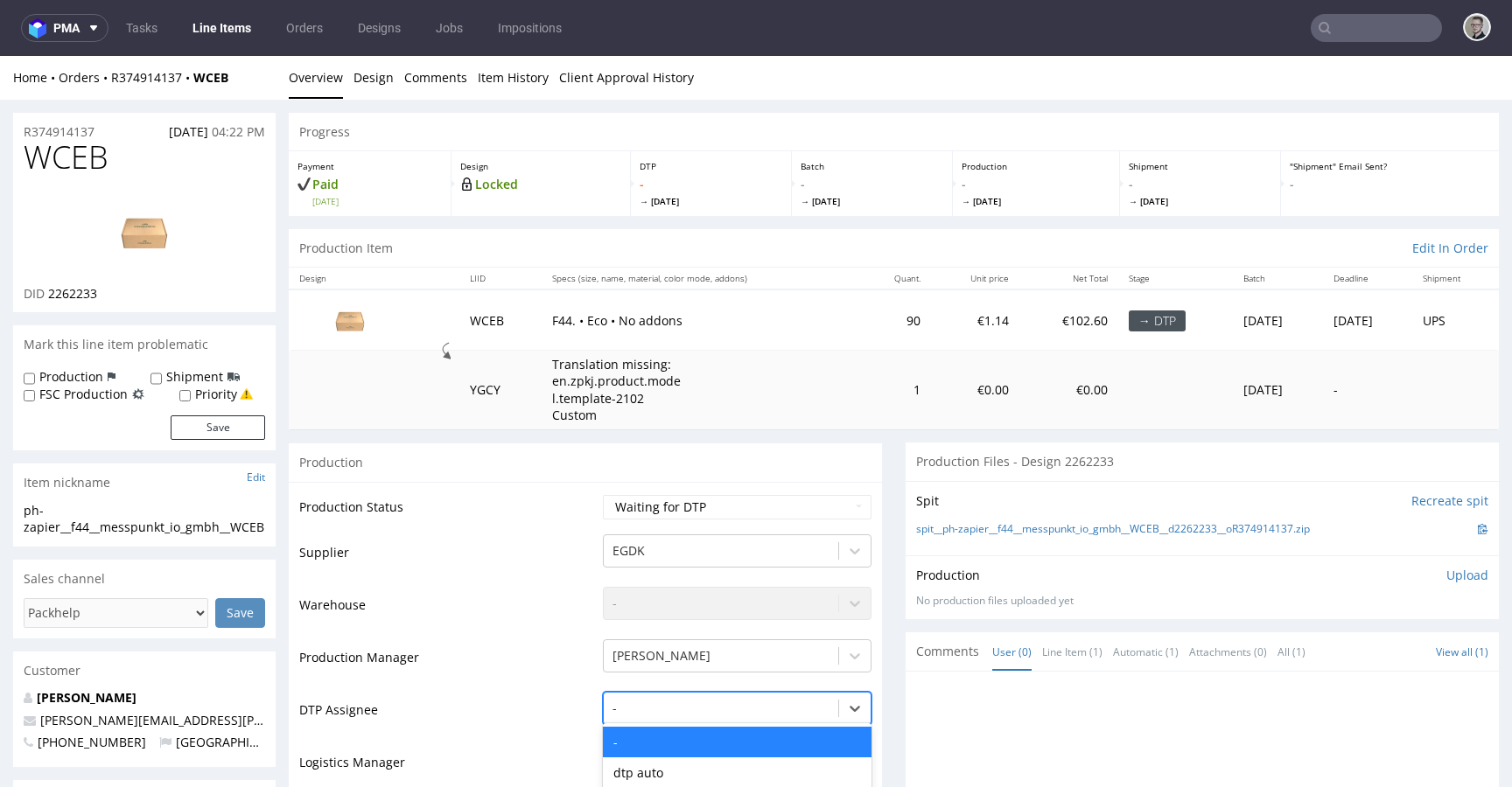
scroll to position [205, 0]
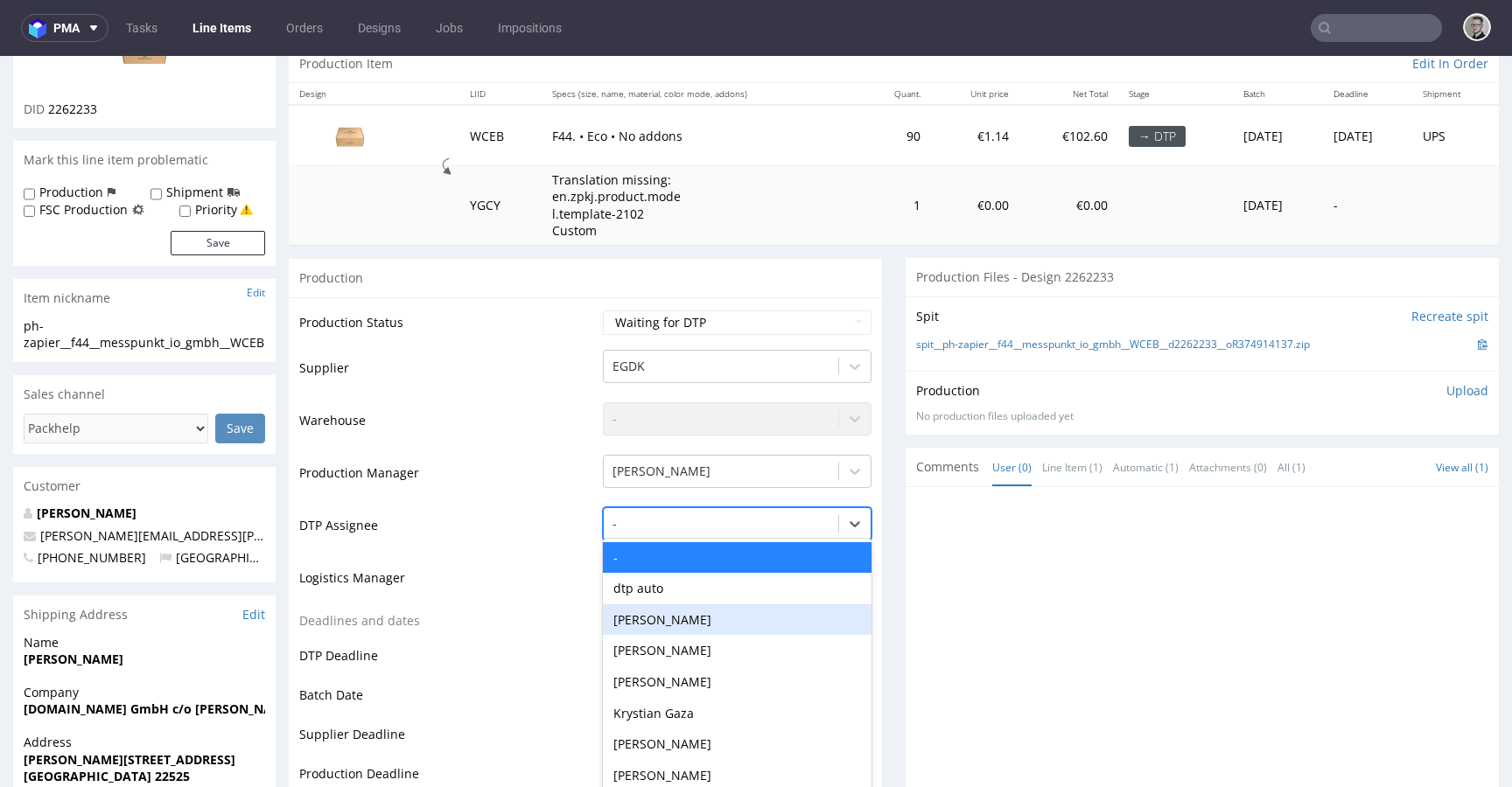
click at [710, 532] on div "Hapka Dominika, 3 of 31. 31 results available. Use Up and Down to choose option…" at bounding box center [737, 519] width 269 height 24
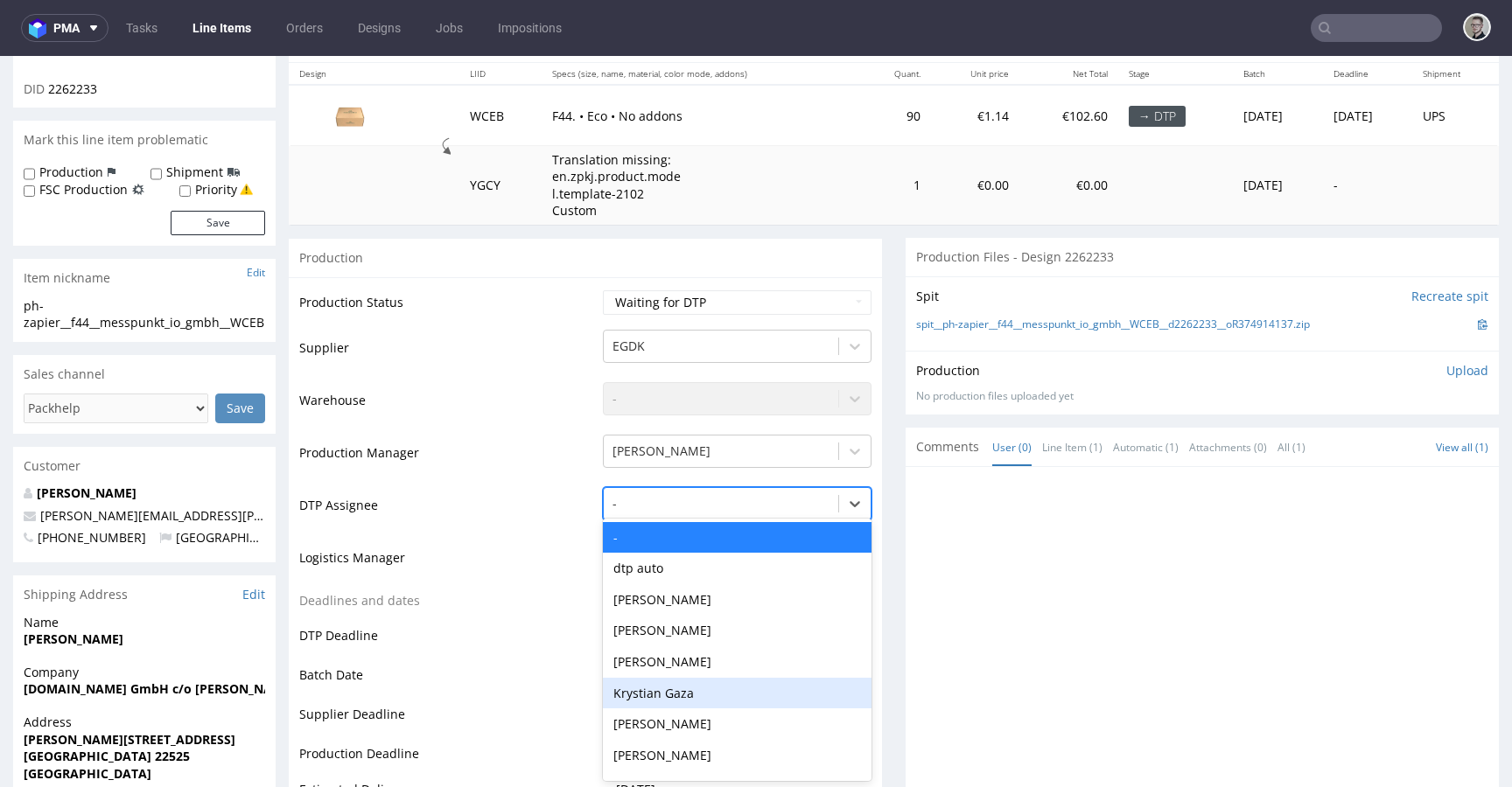
click at [708, 674] on div "Aleksandra Gątarczyk" at bounding box center [737, 662] width 269 height 32
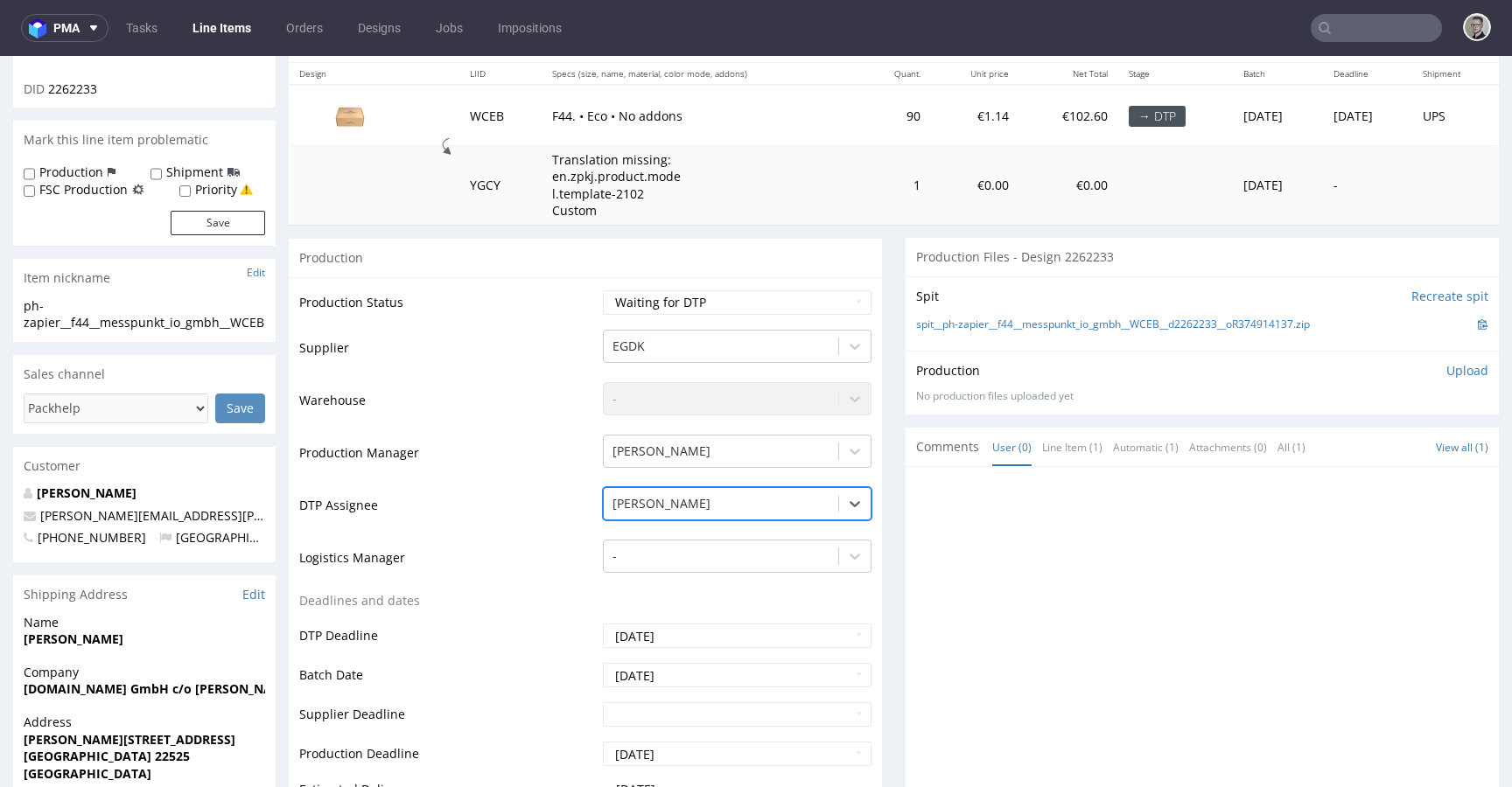
click at [704, 509] on div at bounding box center [720, 503] width 217 height 21
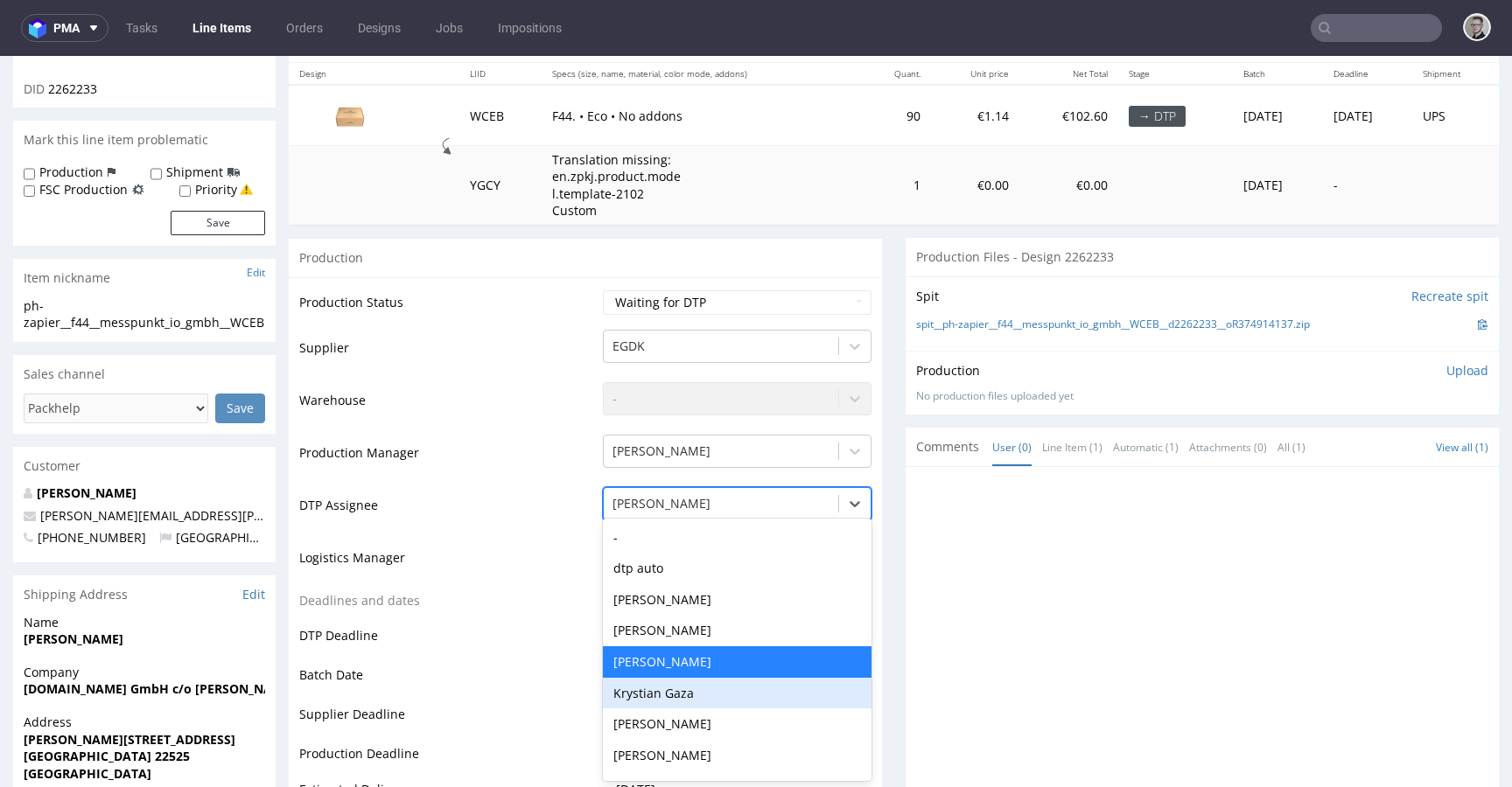
click at [702, 690] on div "Krystian Gaza" at bounding box center [737, 694] width 269 height 32
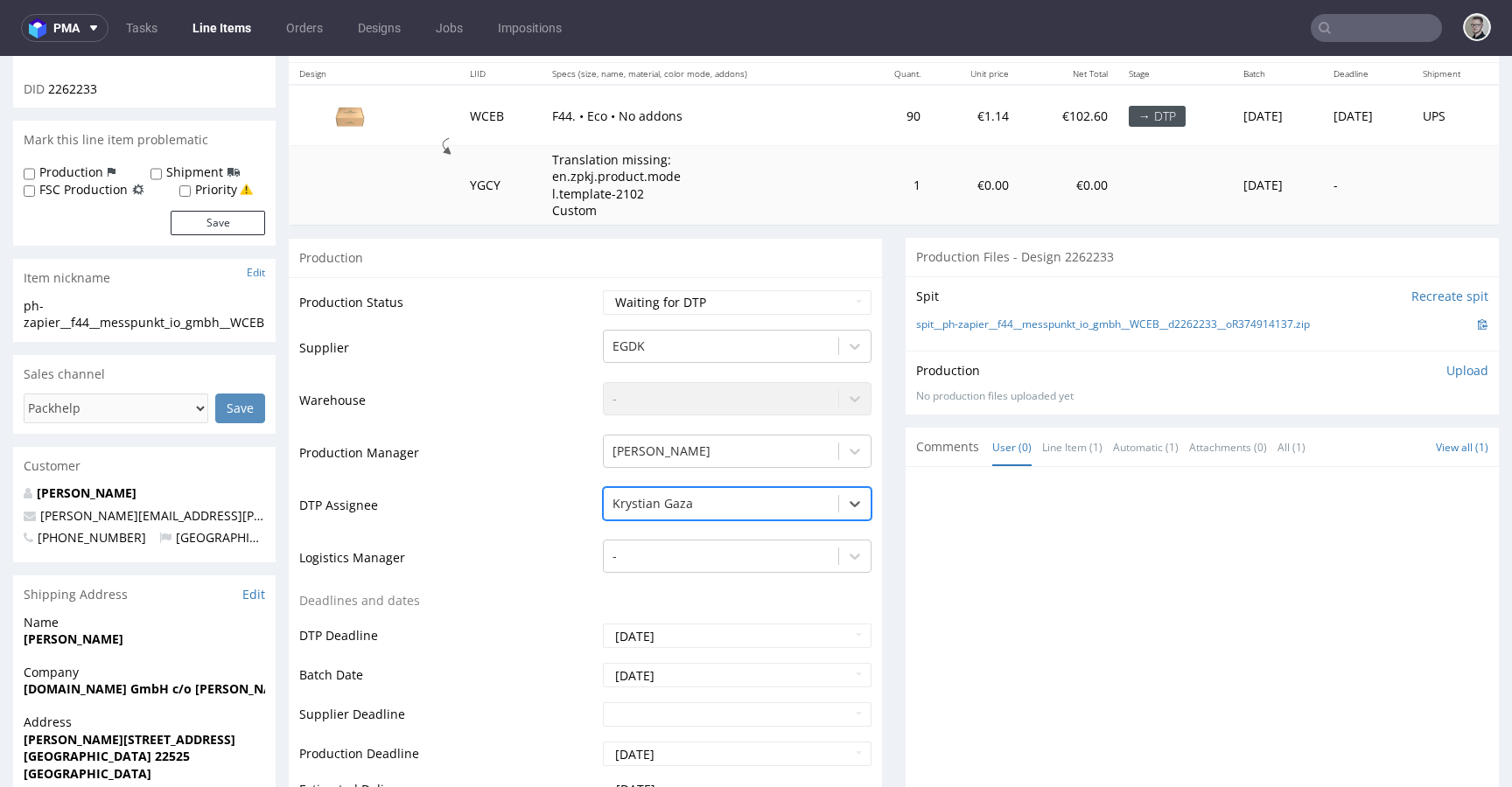
scroll to position [766, 0]
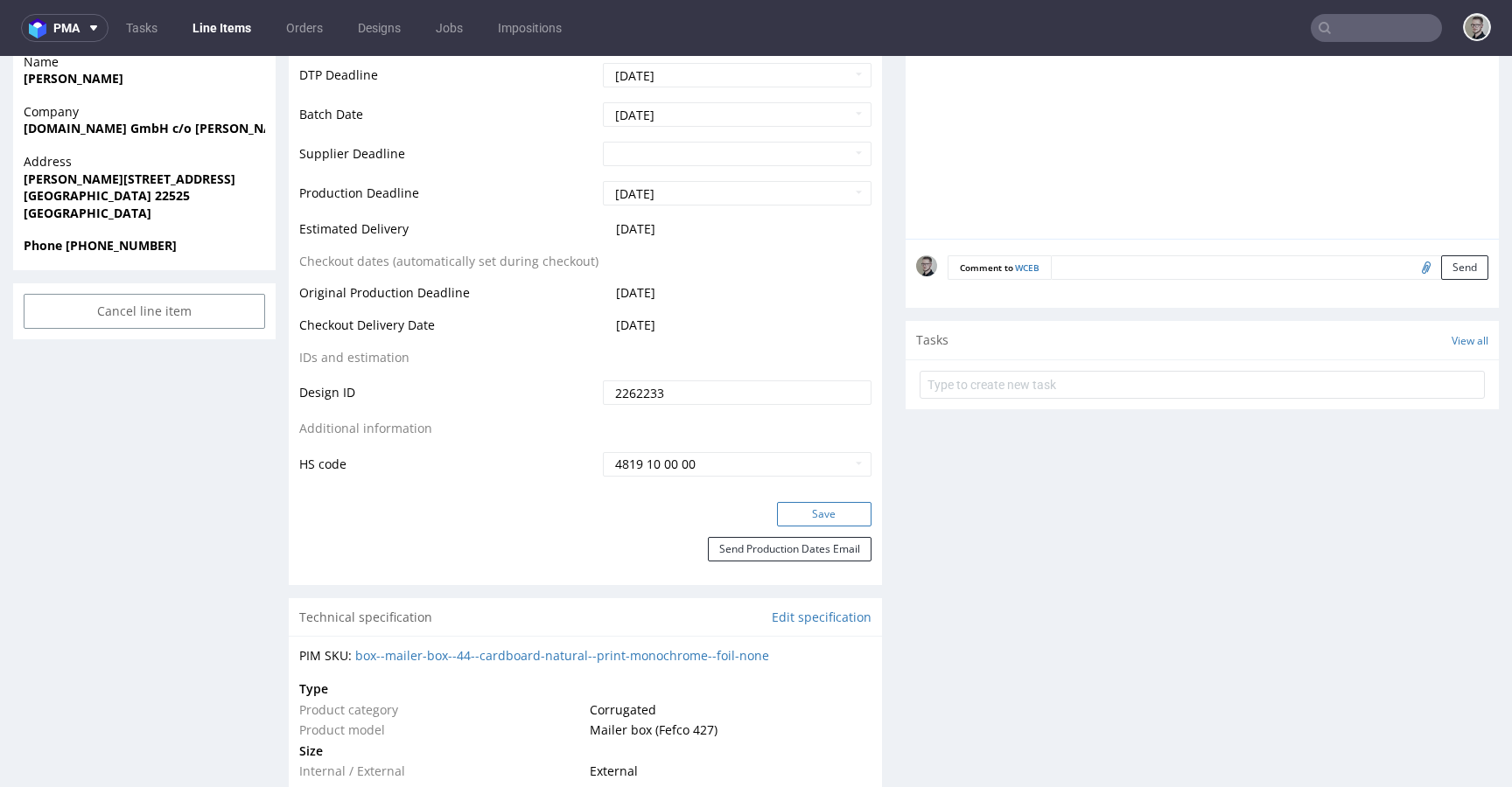
click at [845, 520] on button "Save" at bounding box center [824, 514] width 95 height 24
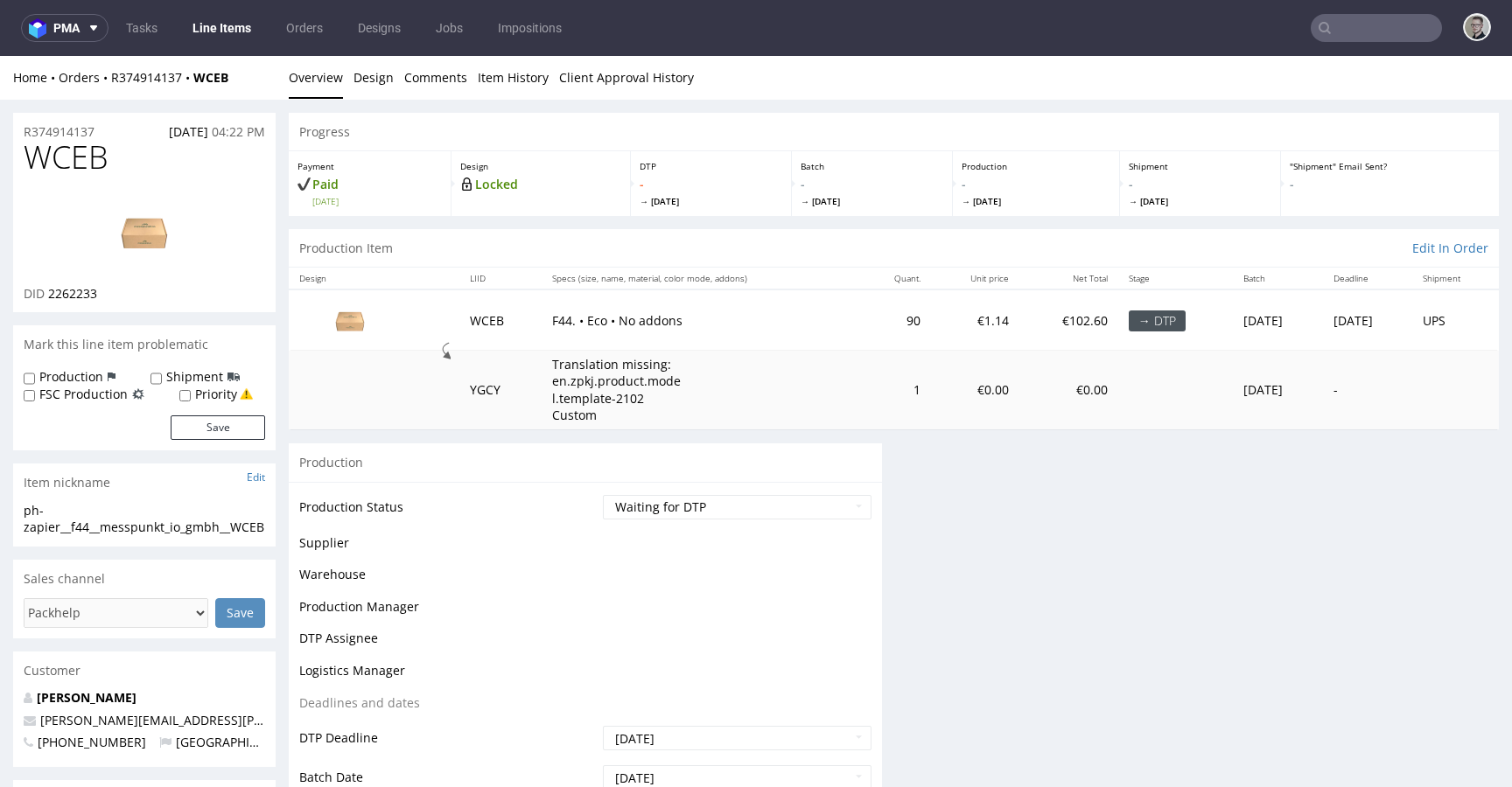
scroll to position [0, 0]
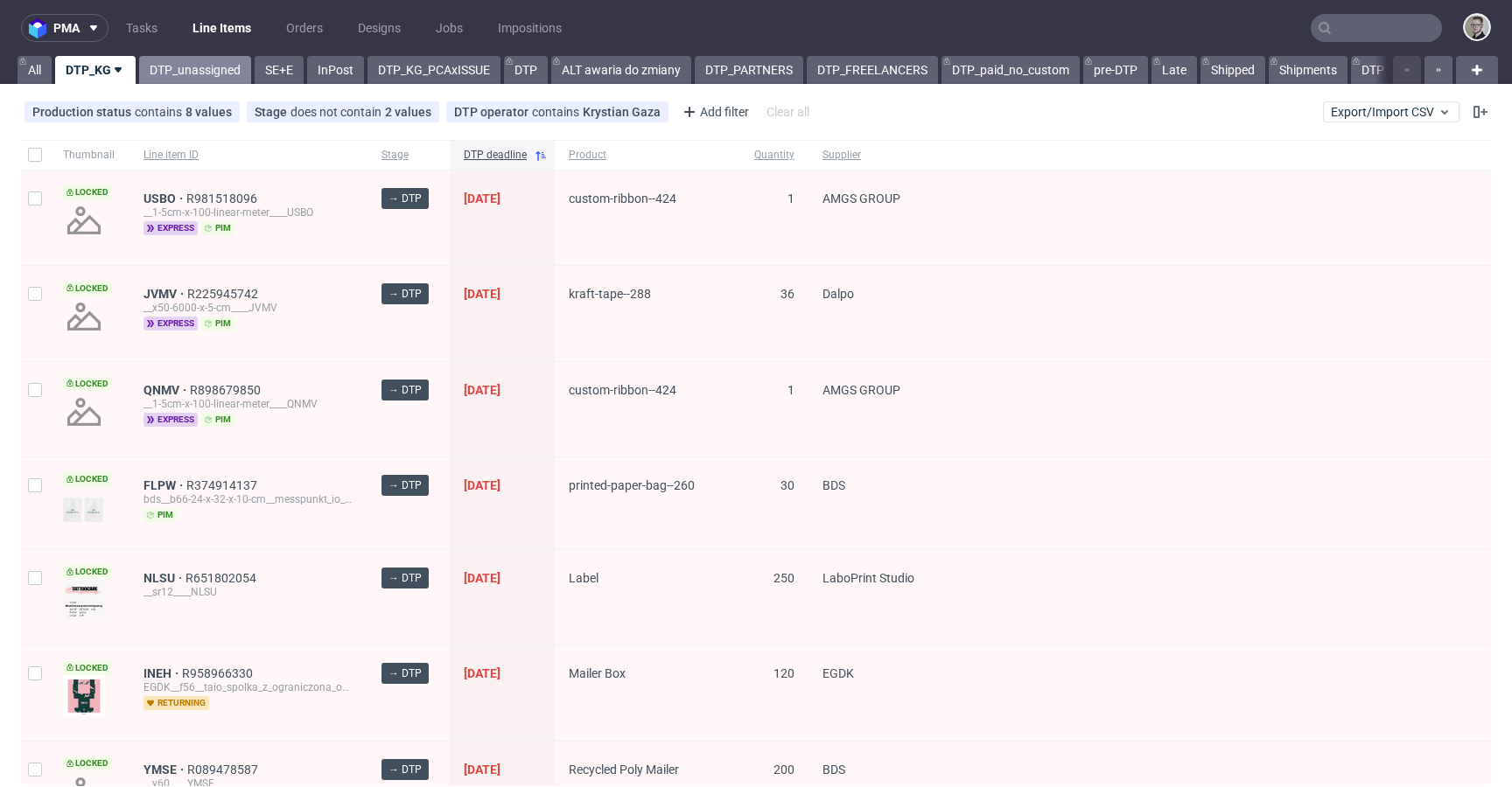
click at [214, 77] on link "DTP_unassigned" at bounding box center [195, 70] width 112 height 28
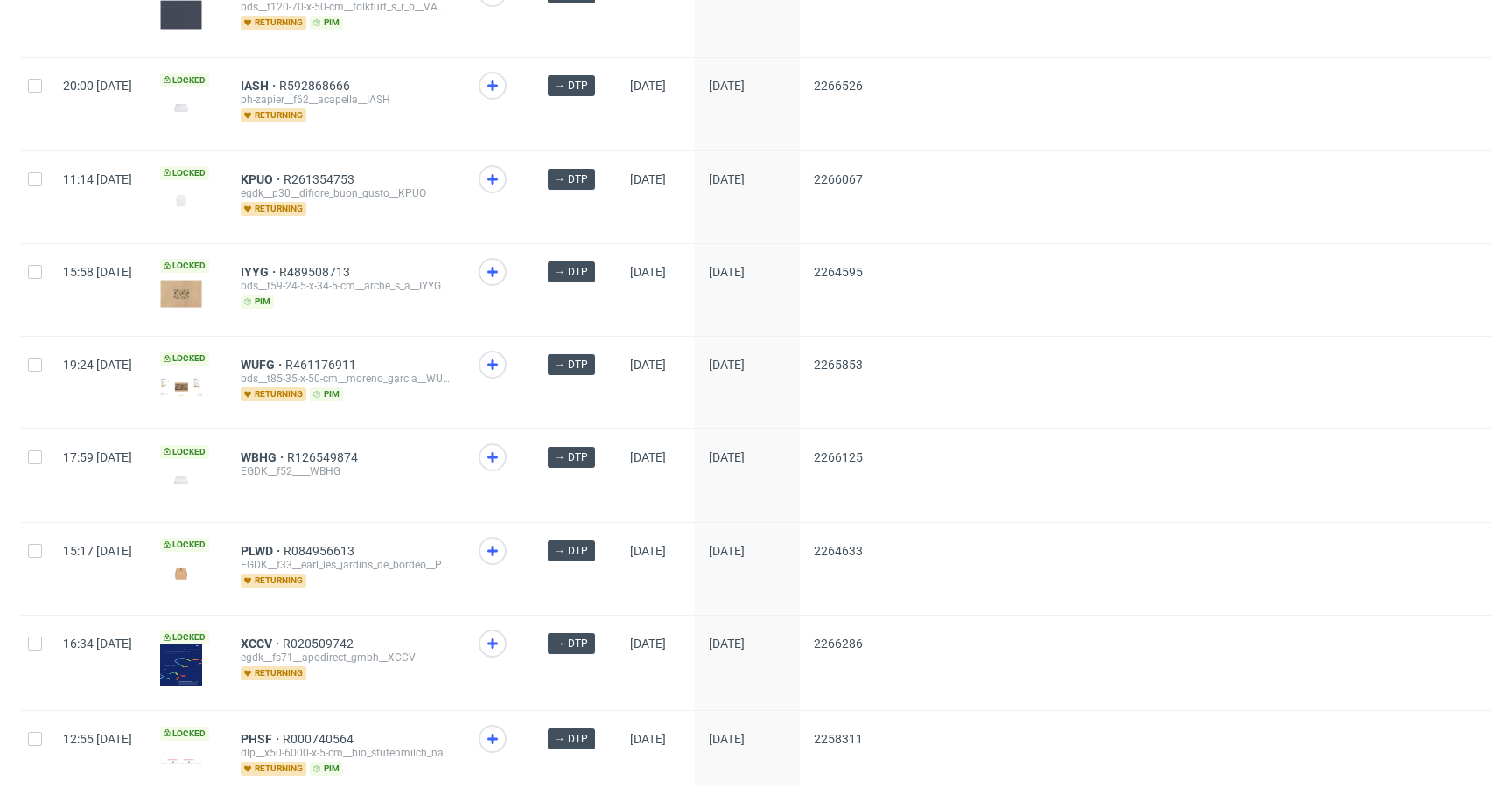
scroll to position [2264, 0]
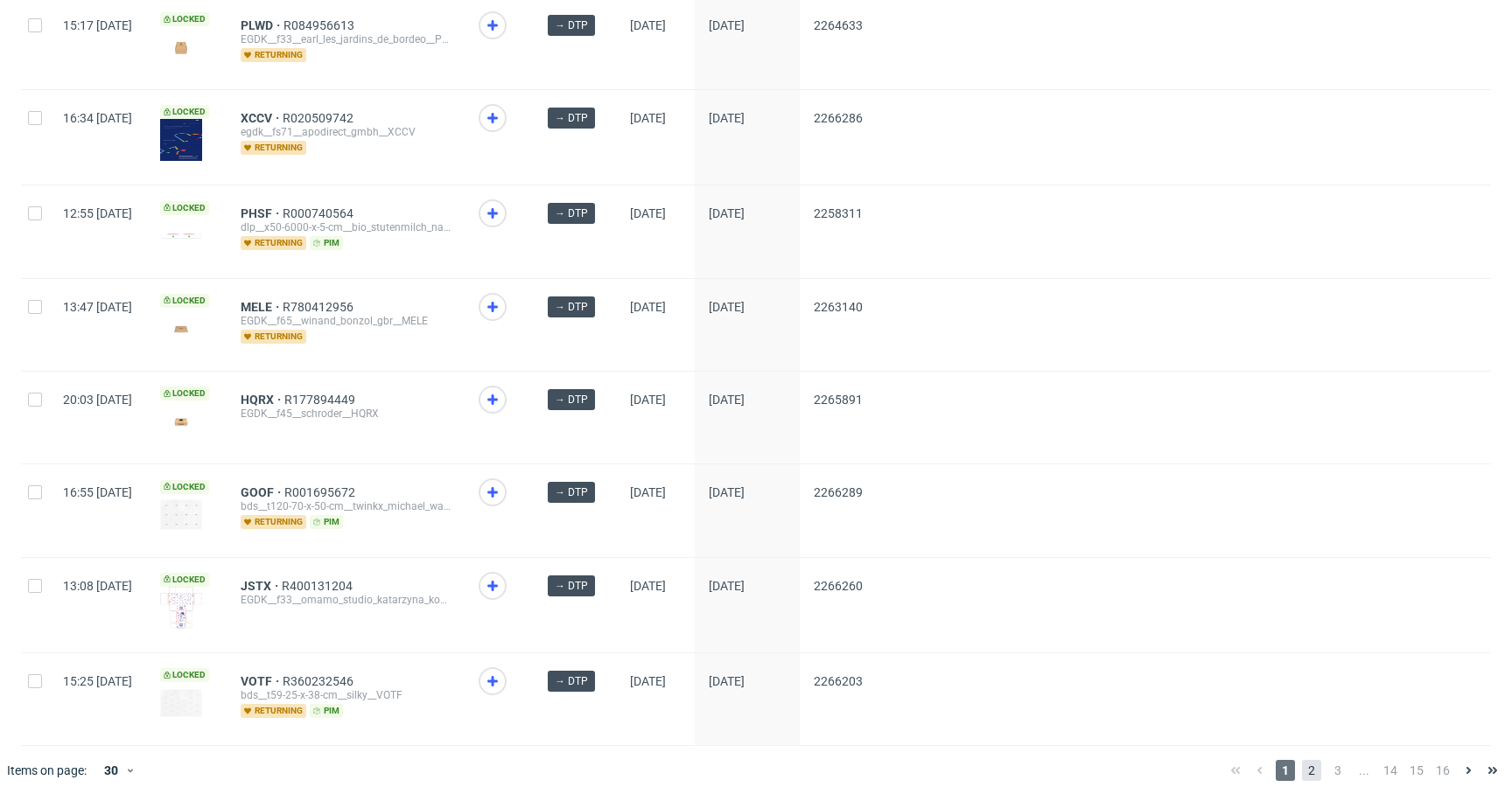
click at [1302, 760] on span "2" at bounding box center [1311, 770] width 20 height 21
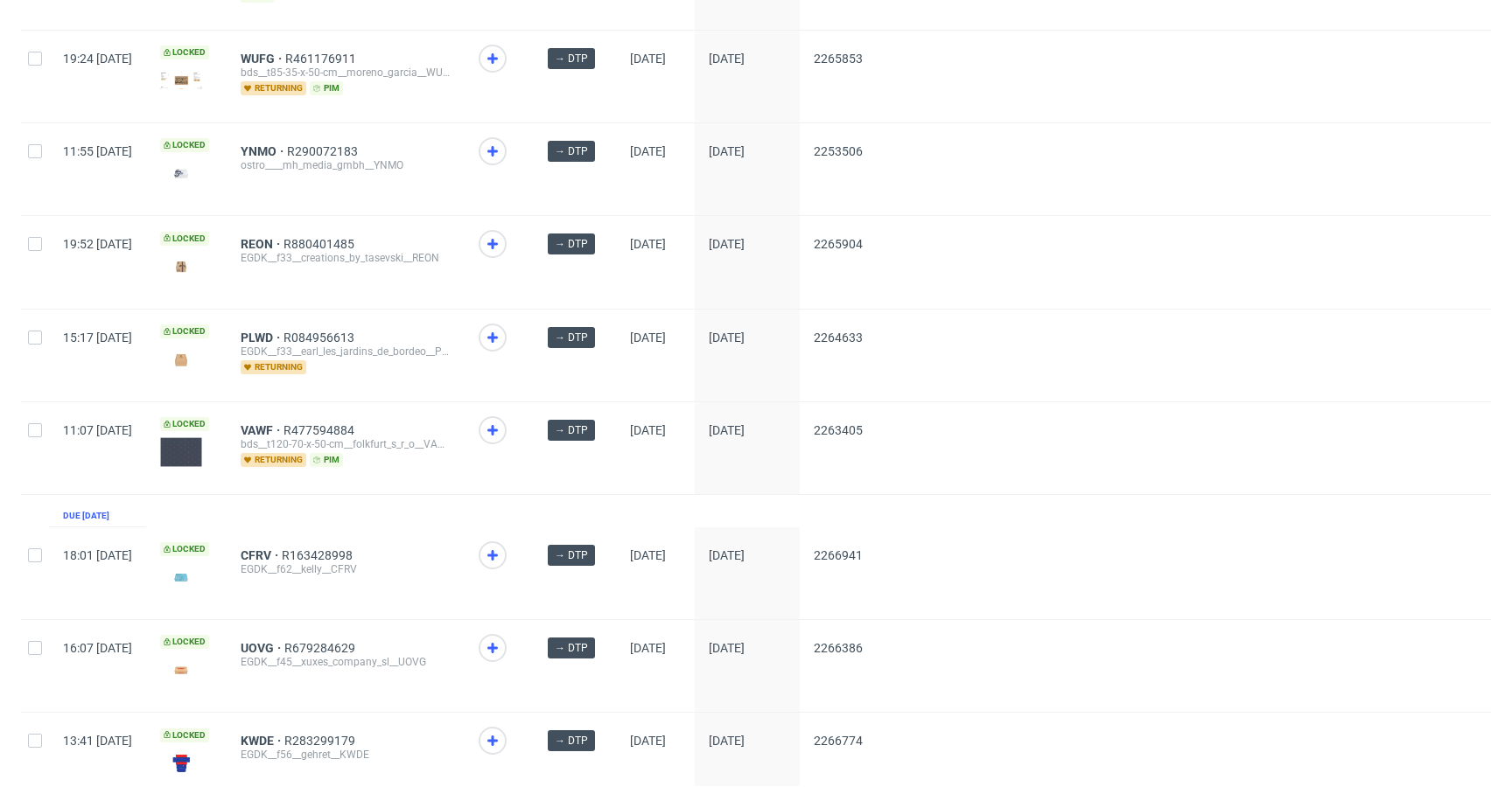
scroll to position [2296, 0]
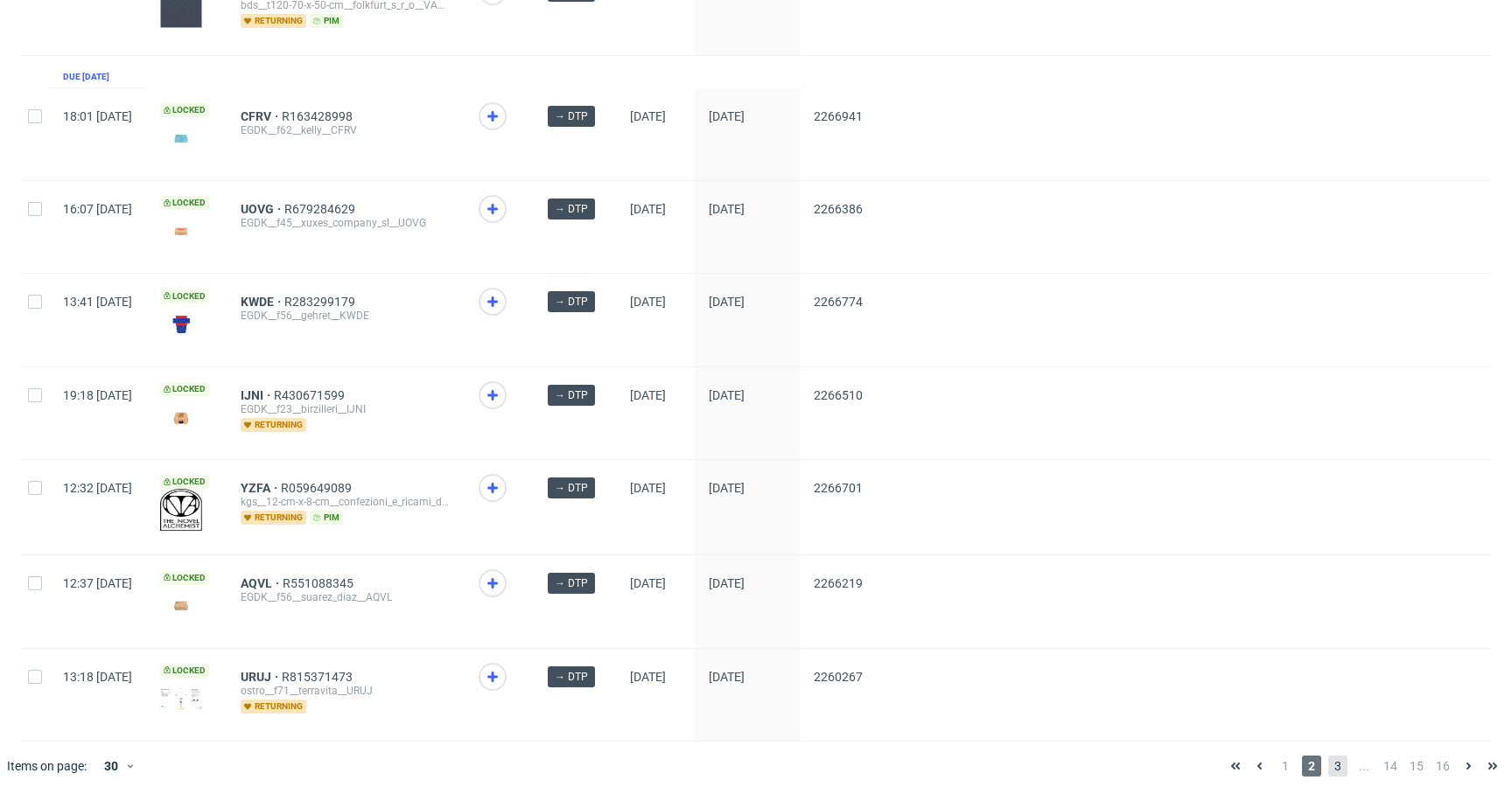
click at [1329, 757] on span "3" at bounding box center [1338, 767] width 20 height 21
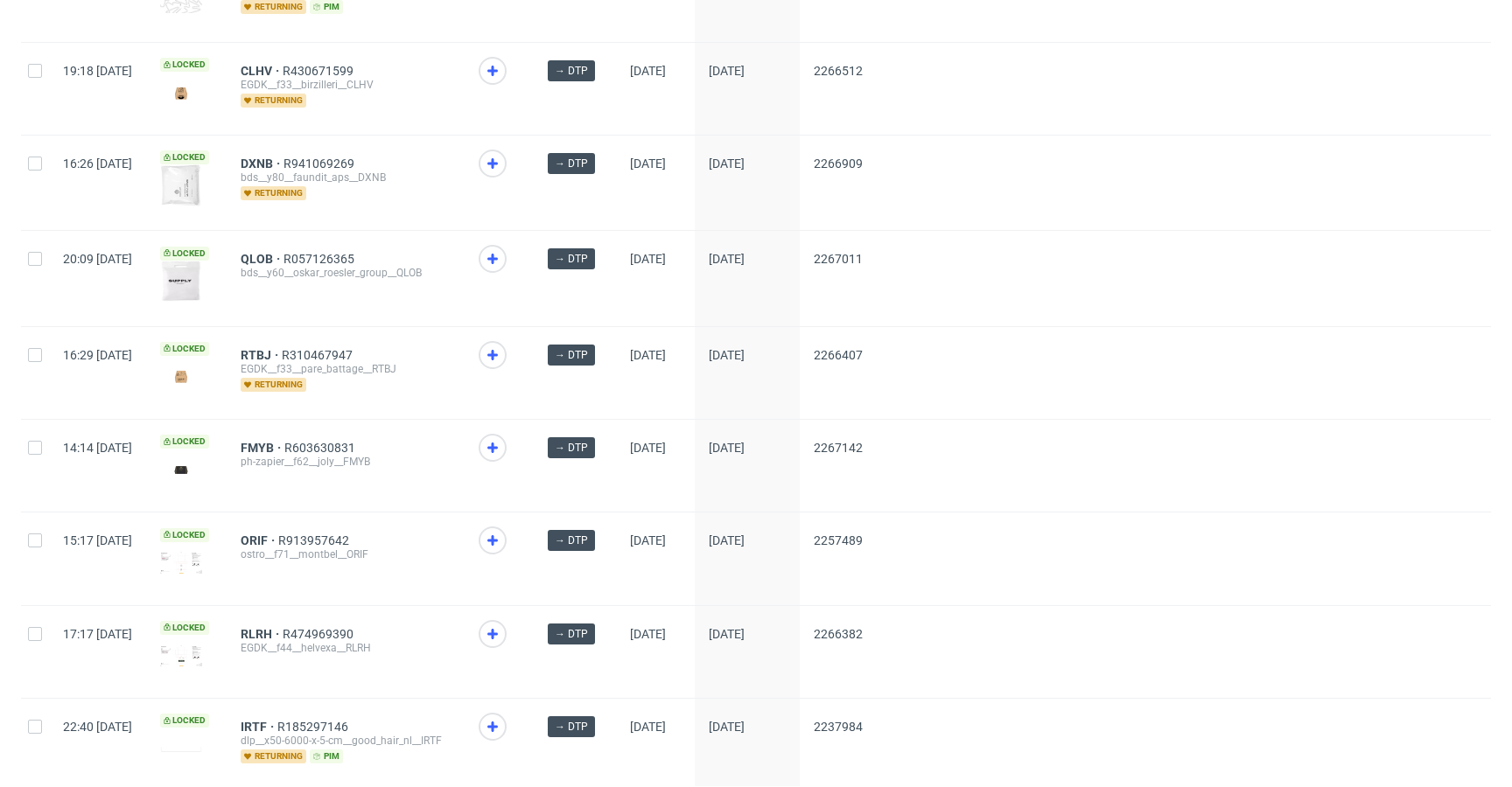
scroll to position [2281, 0]
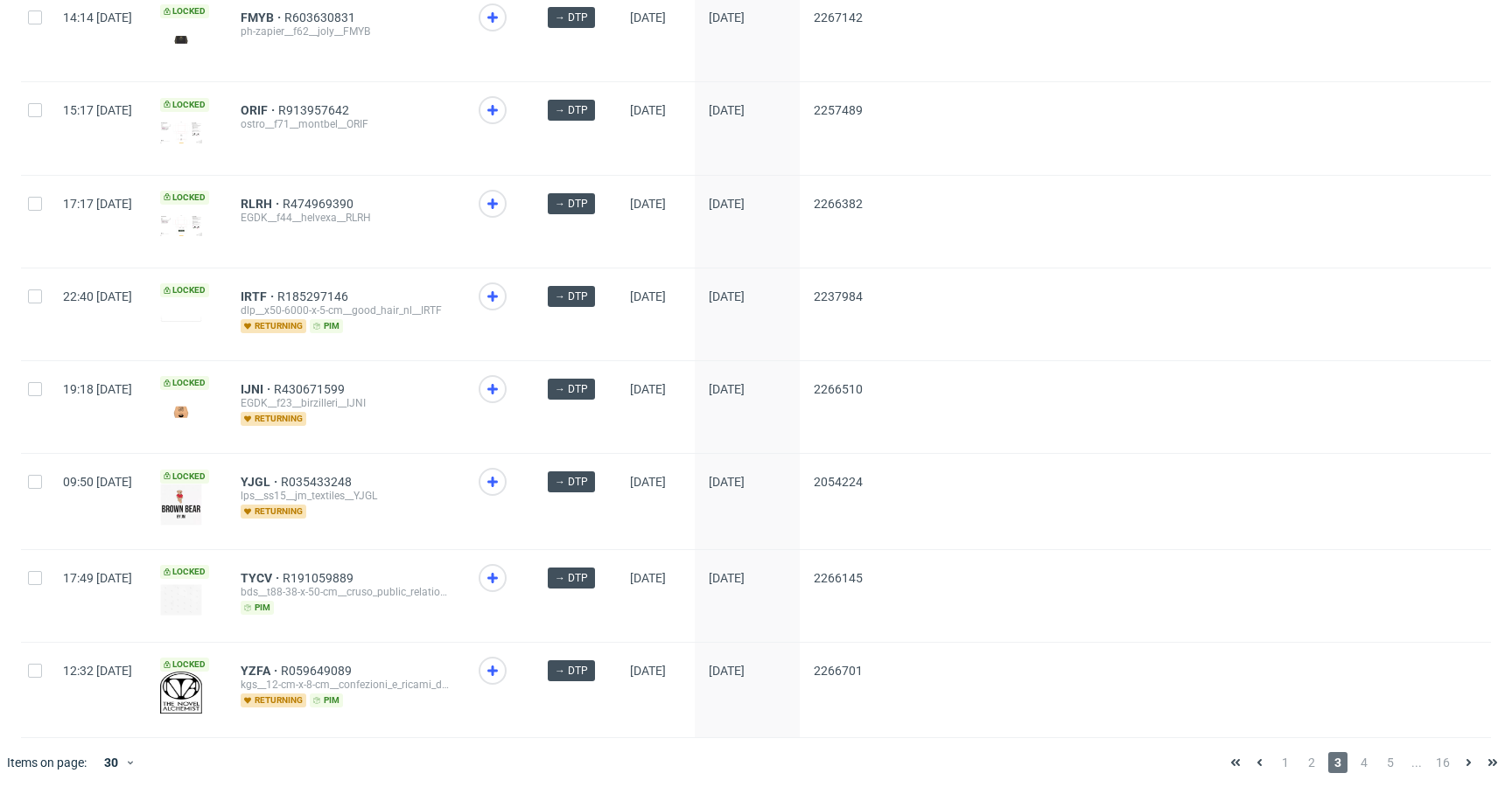
click at [1345, 742] on div "1 2 3 4 5 ... 16" at bounding box center [1364, 763] width 296 height 49
click at [1355, 756] on span "4" at bounding box center [1364, 763] width 20 height 21
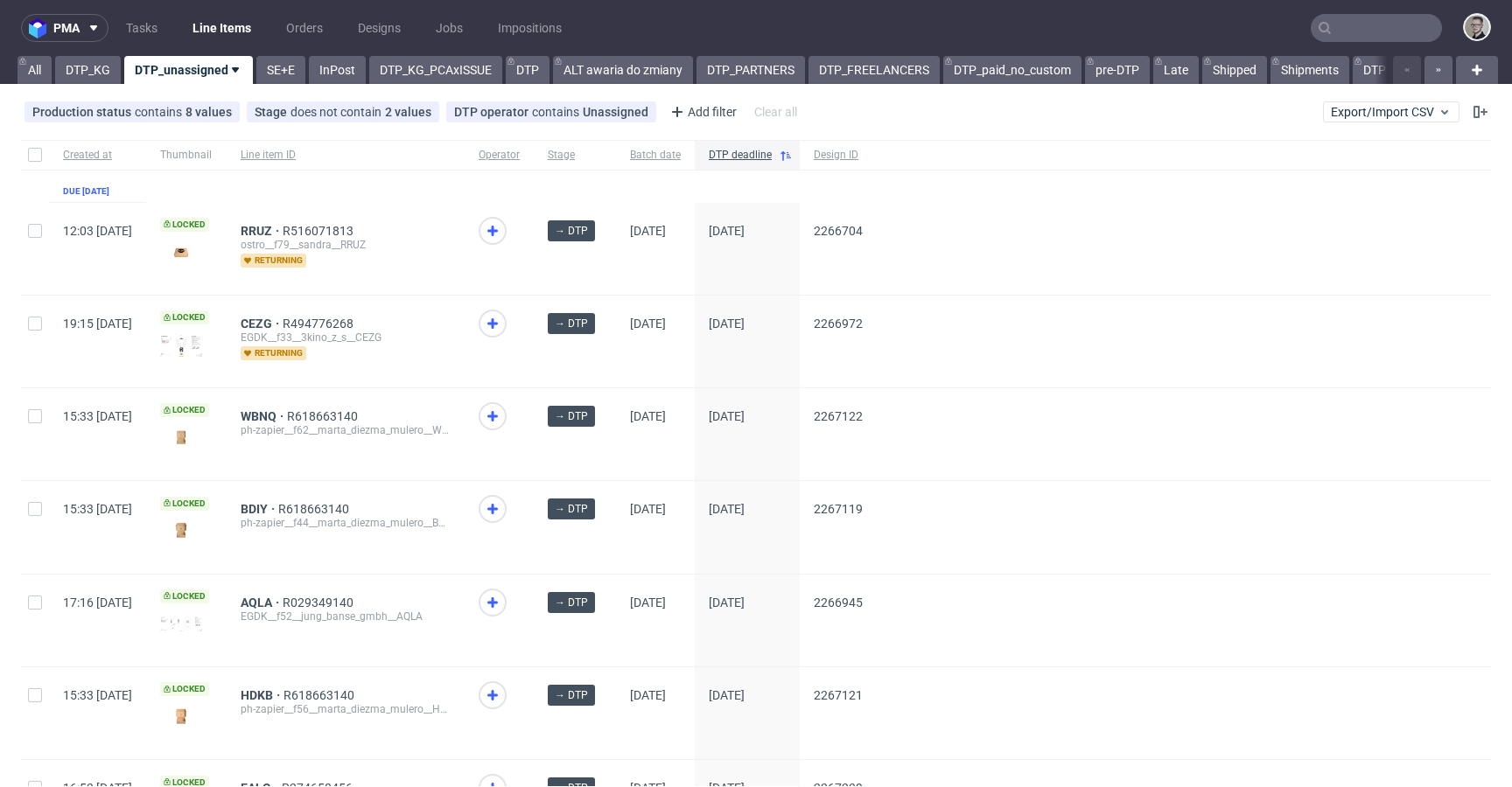
scroll to position [859, 0]
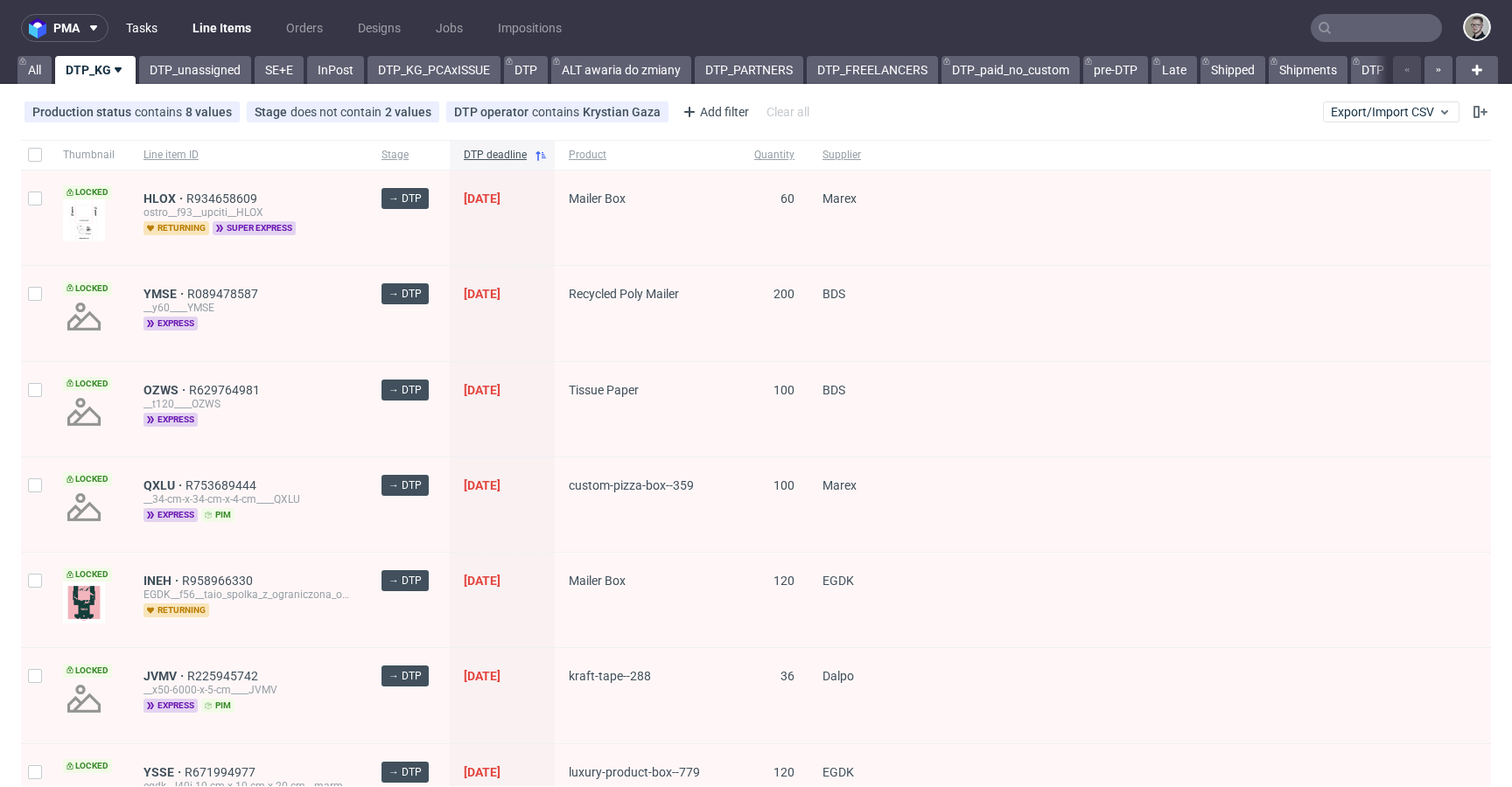
click at [145, 33] on link "Tasks" at bounding box center [141, 28] width 52 height 28
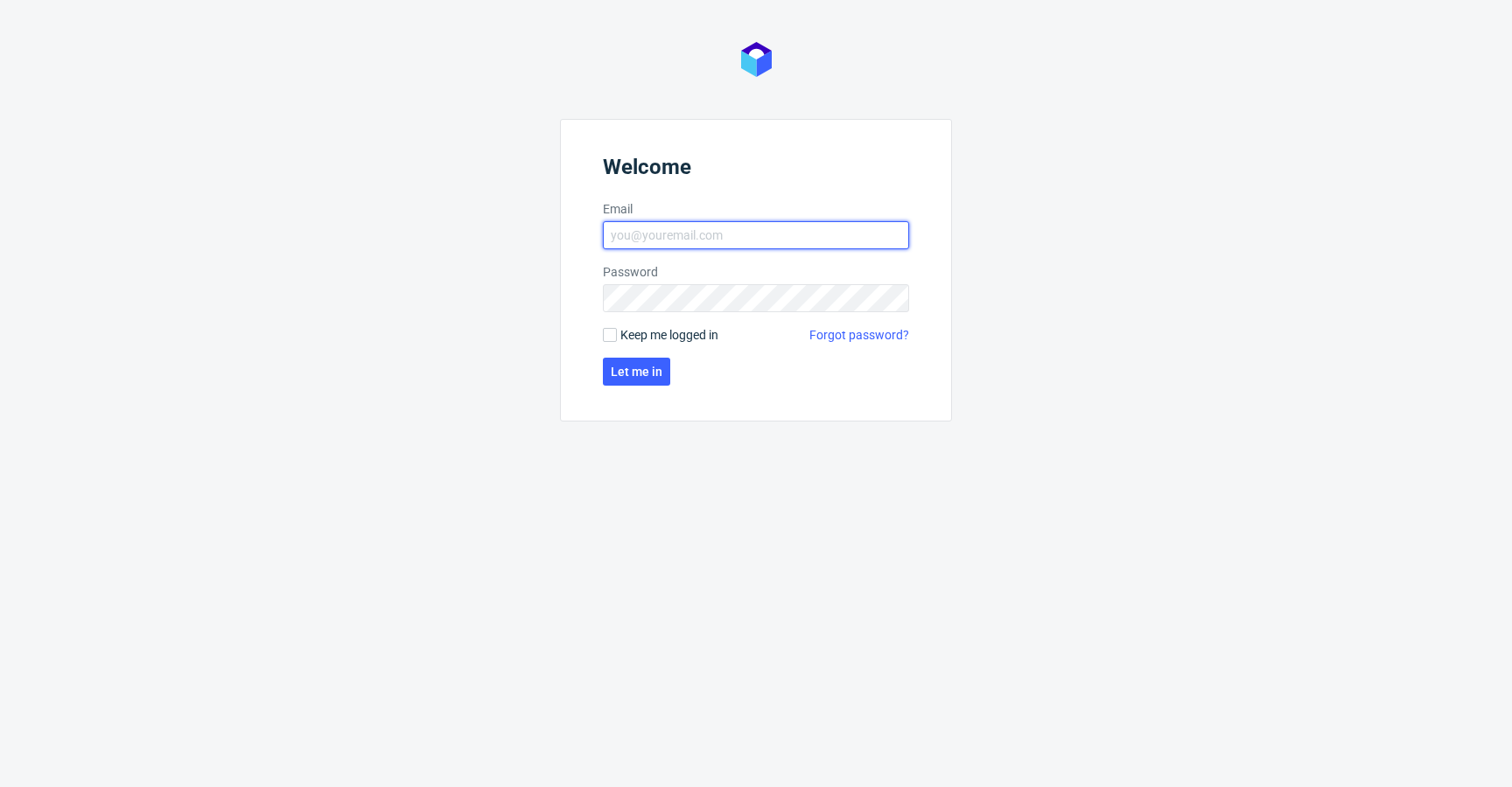
type input "[PERSON_NAME][EMAIL_ADDRESS][DOMAIN_NAME]"
drag, startPoint x: 633, startPoint y: 329, endPoint x: 640, endPoint y: 349, distance: 21.2
click at [634, 329] on span "Keep me logged in" at bounding box center [669, 335] width 98 height 18
click at [617, 329] on input "Keep me logged in" at bounding box center [609, 335] width 14 height 14
checkbox input "true"
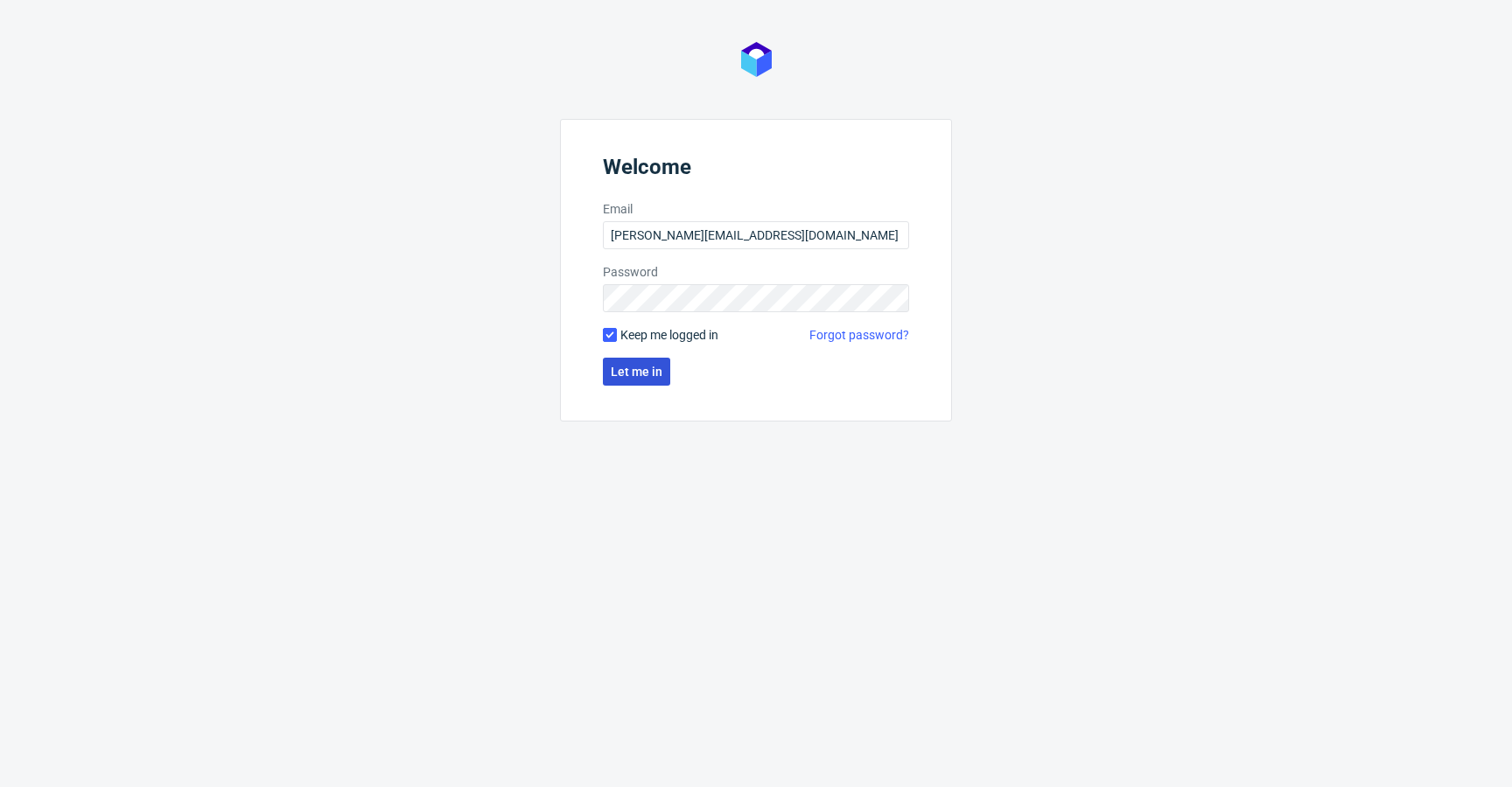
click at [648, 383] on button "Let me in" at bounding box center [636, 372] width 67 height 28
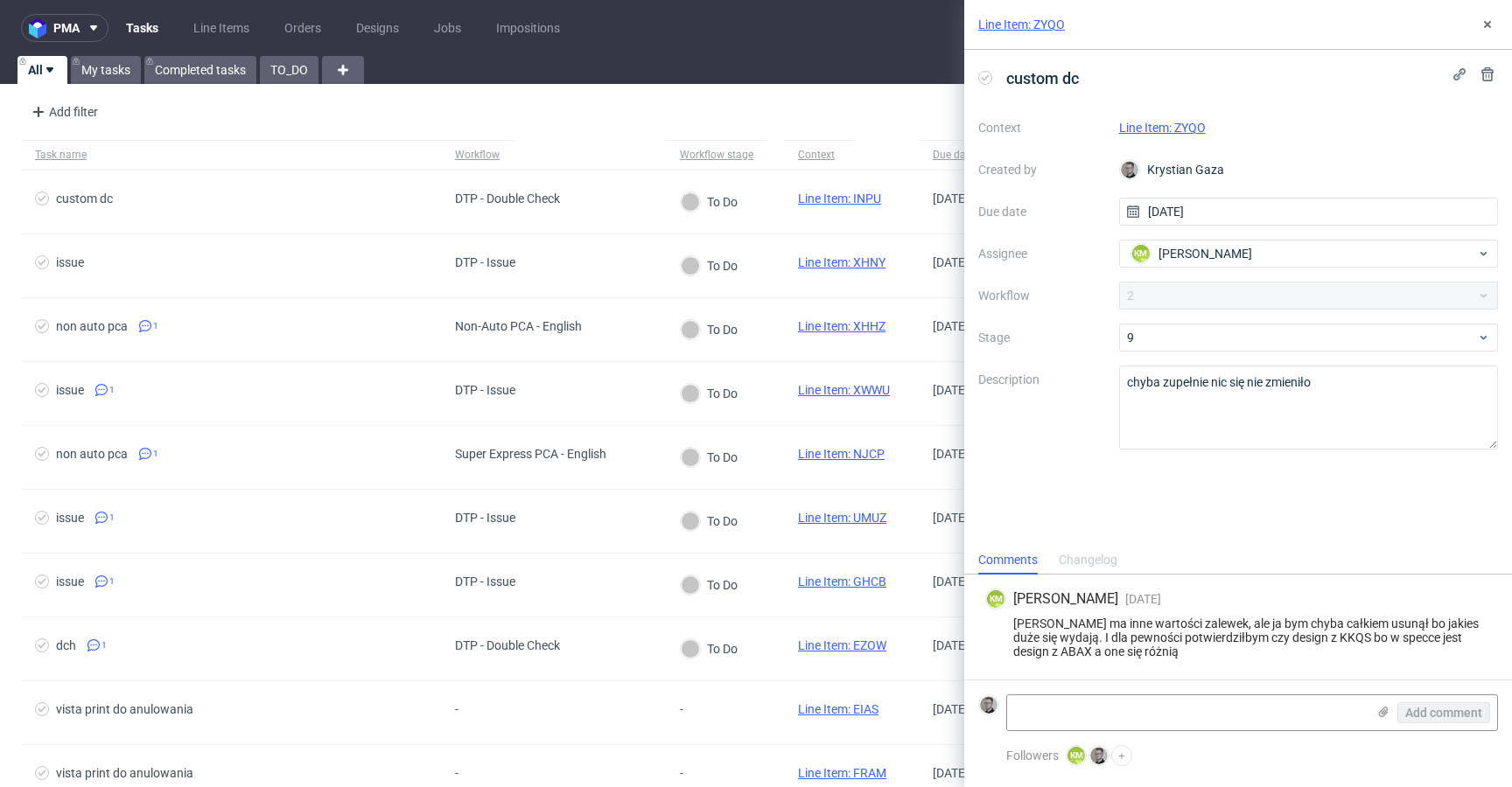
click at [1174, 126] on link "Line Item: ZYQO" at bounding box center [1162, 127] width 87 height 14
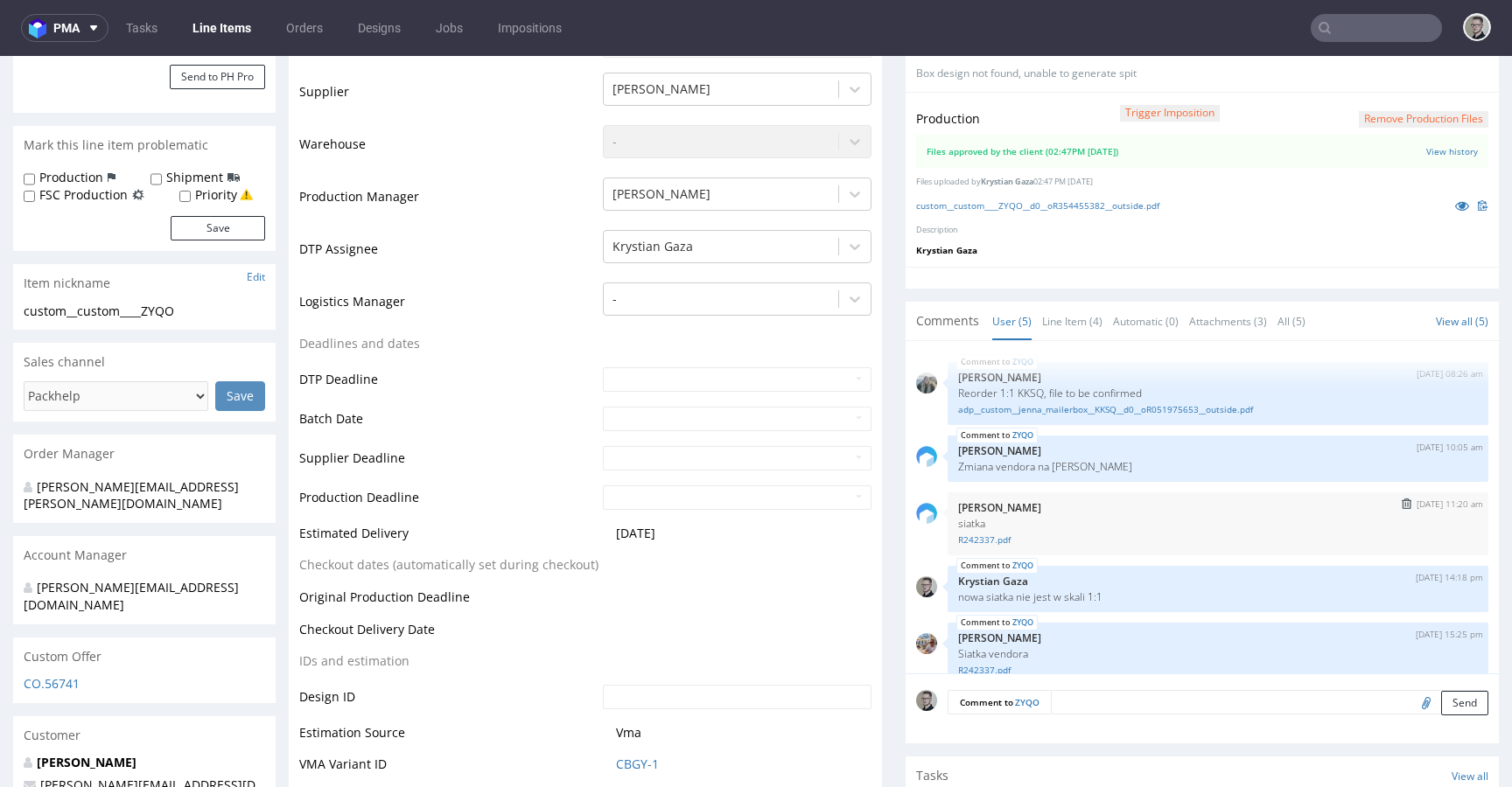
scroll to position [398, 0]
click at [1059, 316] on link "Line Item (4)" at bounding box center [1072, 322] width 60 height 37
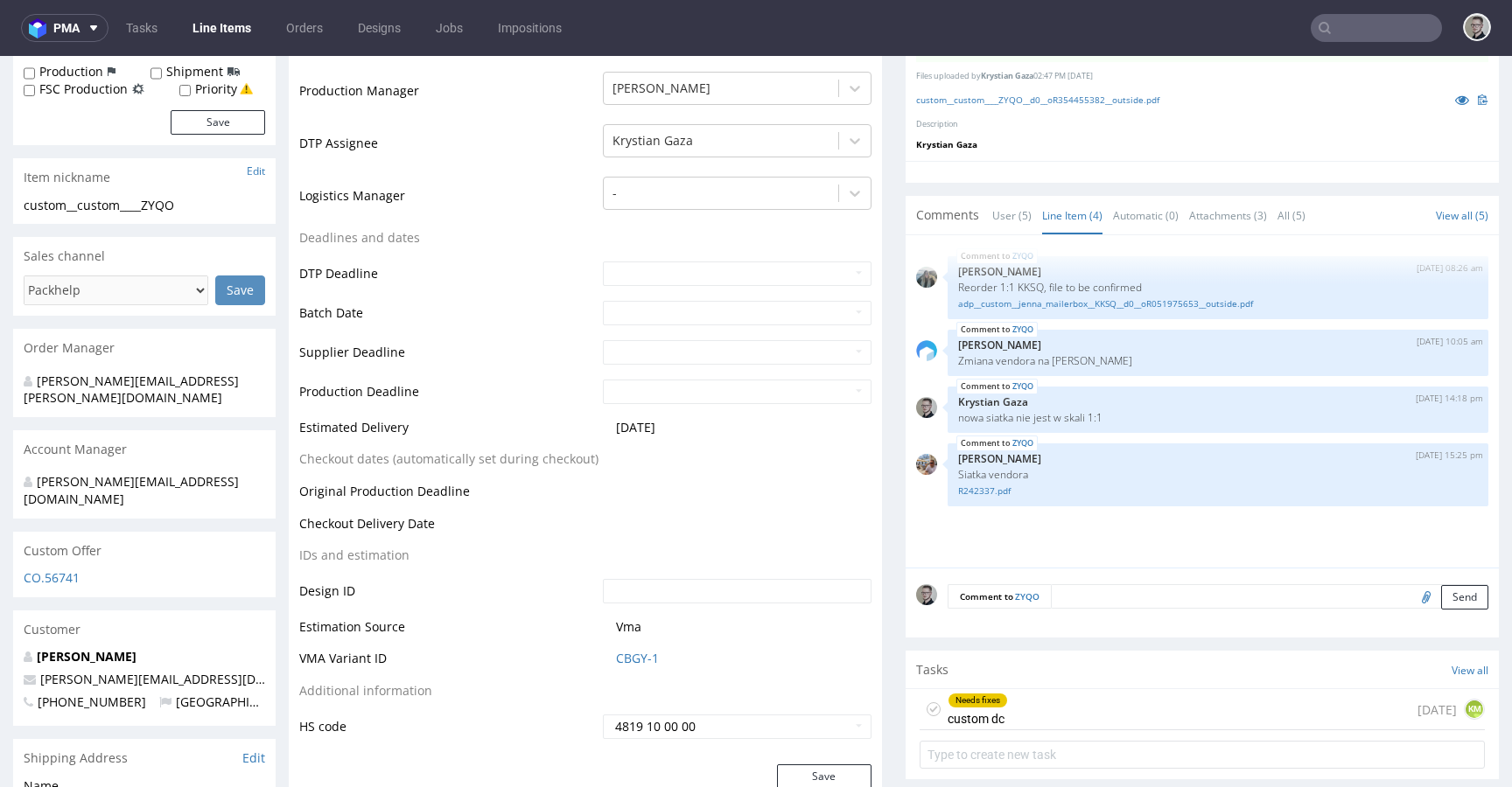
scroll to position [498, 0]
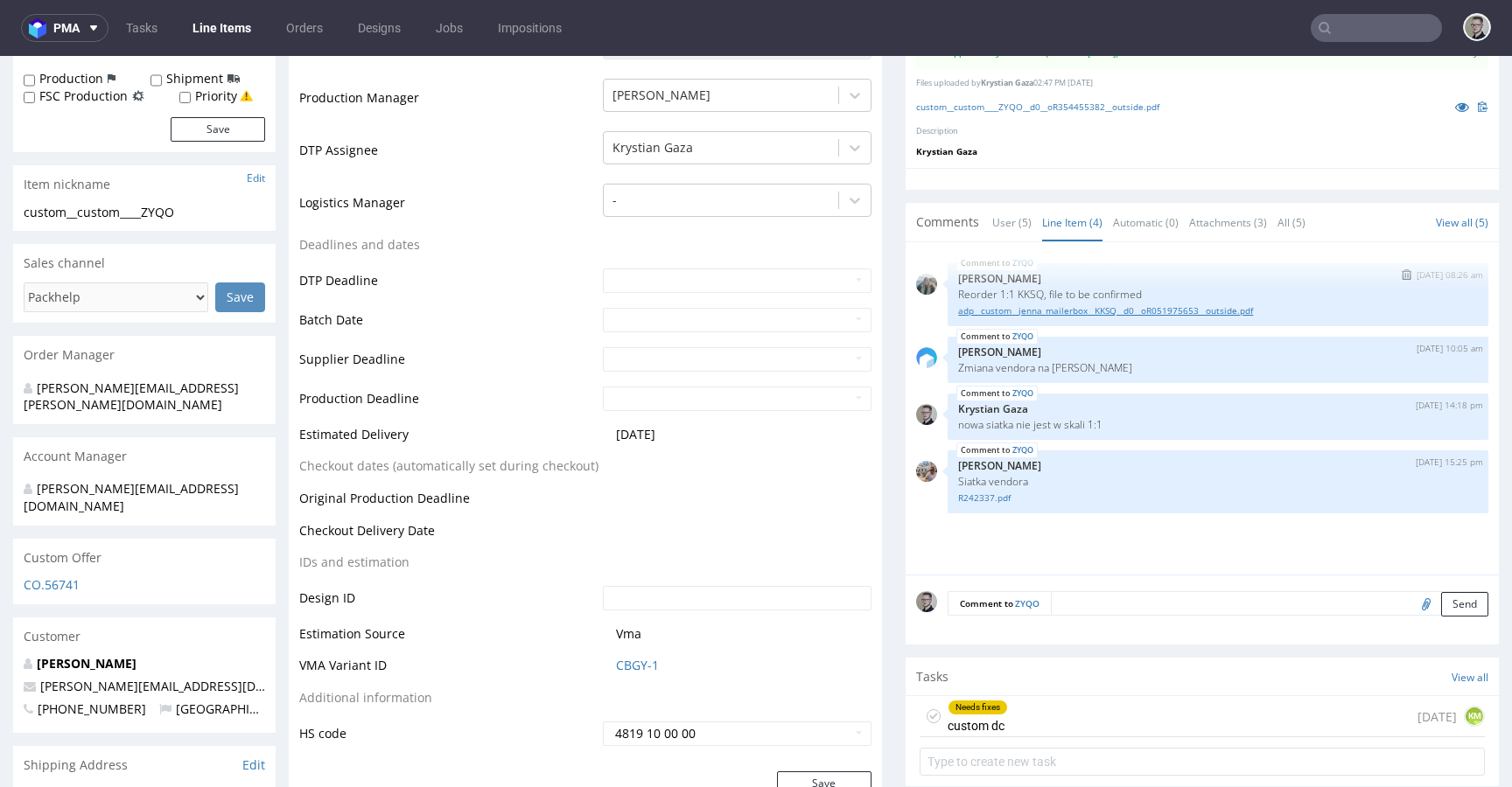
click at [1083, 311] on link "adp__custom__jenna_mailerbox__KKSQ__d0__oR051975653__outside.pdf" at bounding box center [1218, 311] width 520 height 13
click at [1076, 311] on link "adp__custom__jenna_mailerbox__KKSQ__d0__oR051975653__outside.pdf" at bounding box center [1218, 311] width 520 height 13
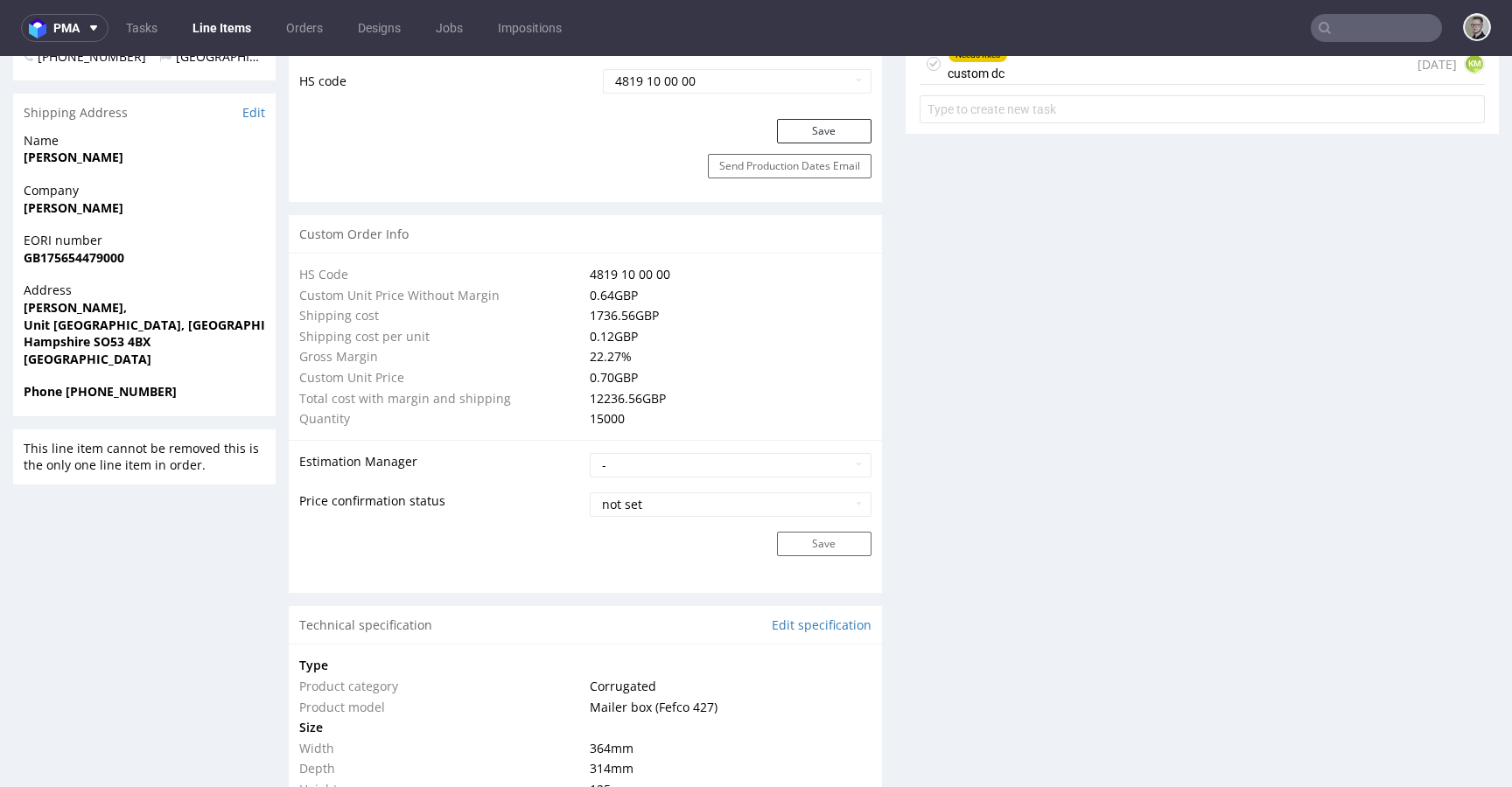
scroll to position [1853, 0]
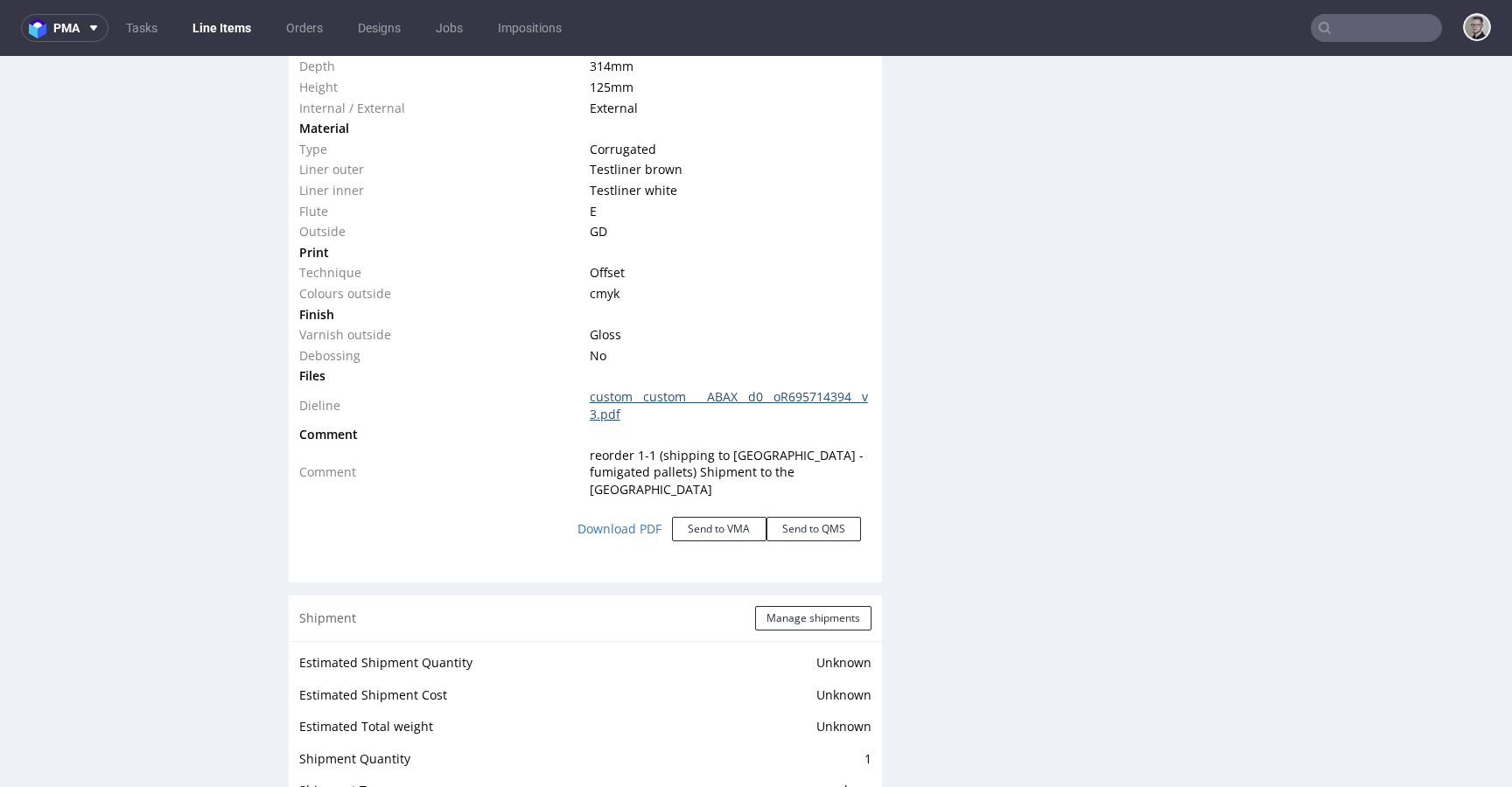
click at [638, 403] on link "custom__custom____ABAX__d0__oR695714394__v3.pdf" at bounding box center [729, 406] width 278 height 34
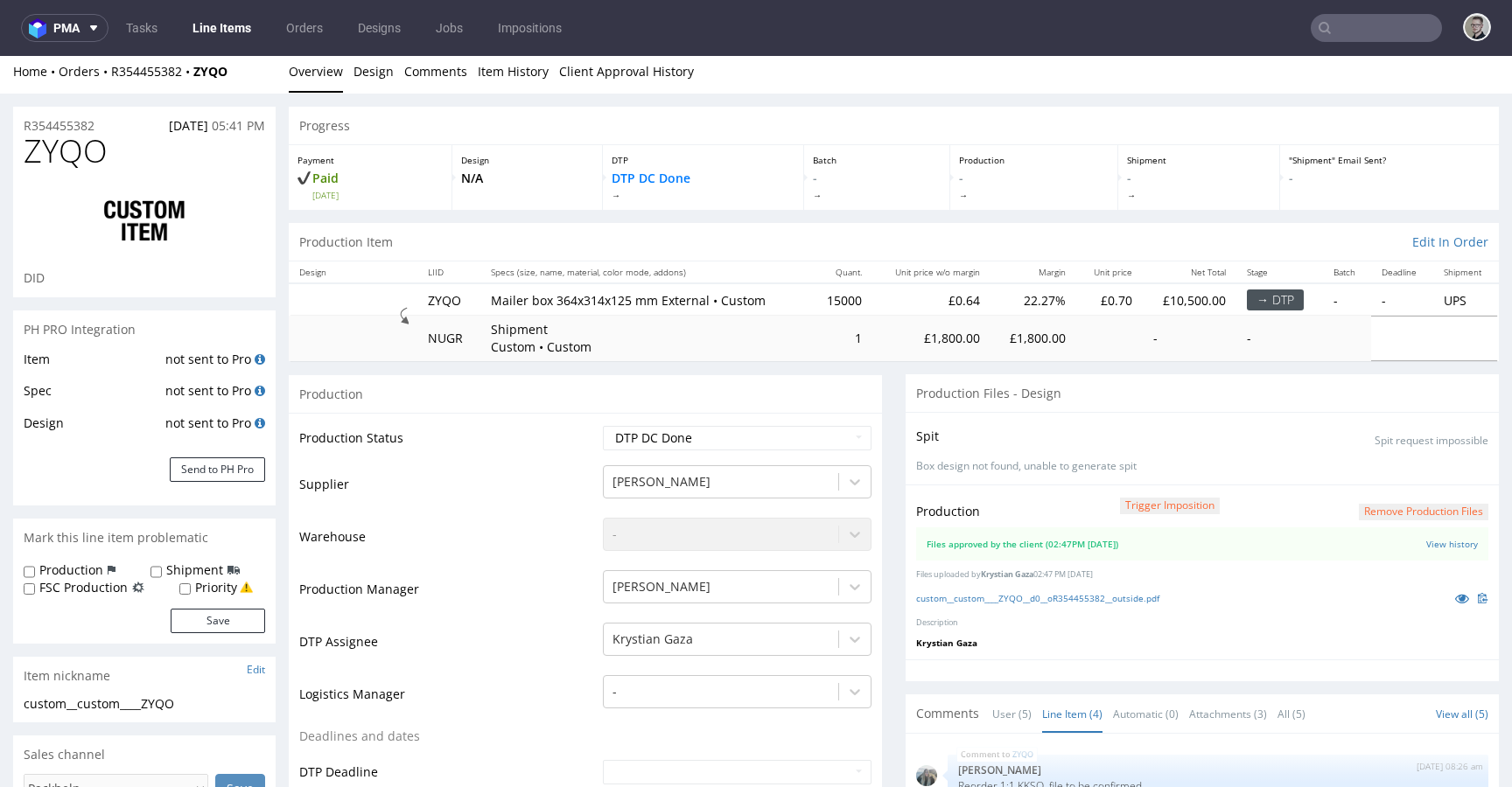
scroll to position [0, 0]
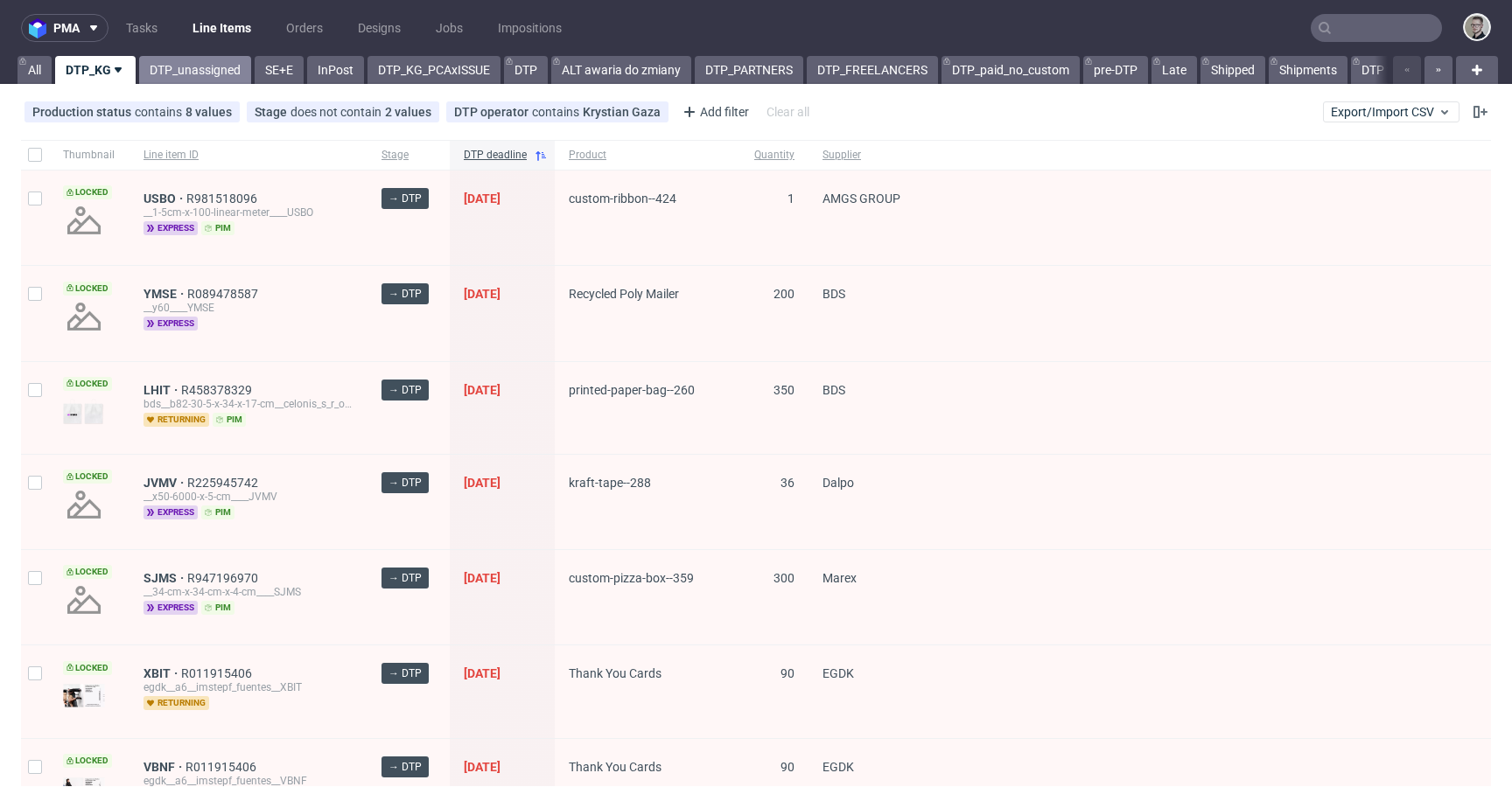
click at [165, 72] on link "DTP_unassigned" at bounding box center [195, 70] width 112 height 28
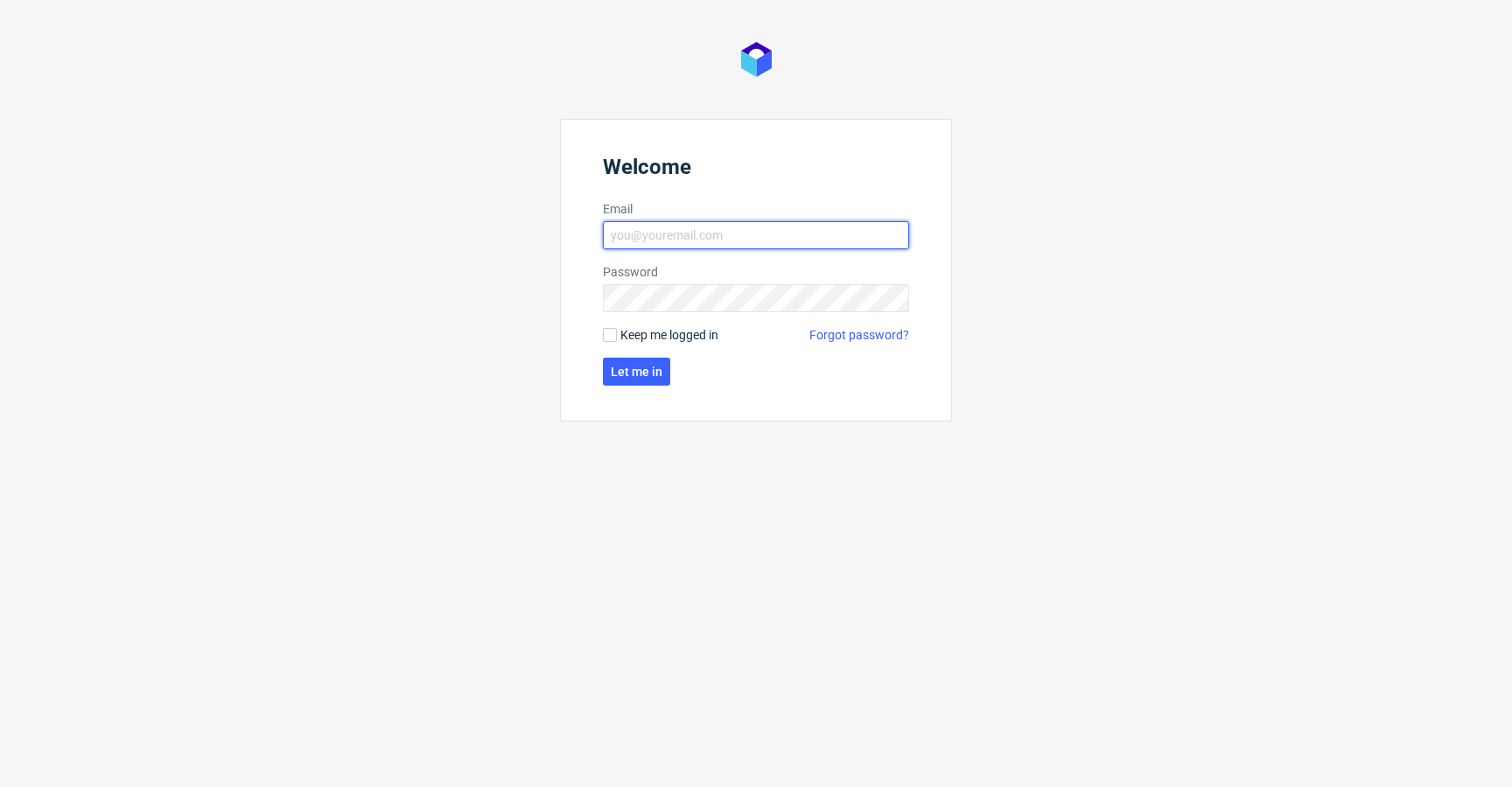
type input "[EMAIL_ADDRESS][DOMAIN_NAME]"
click at [661, 335] on span "Keep me logged in" at bounding box center [669, 335] width 98 height 18
click at [617, 335] on input "Keep me logged in" at bounding box center [609, 335] width 14 height 14
checkbox input "true"
click at [641, 370] on span "Let me in" at bounding box center [636, 371] width 51 height 12
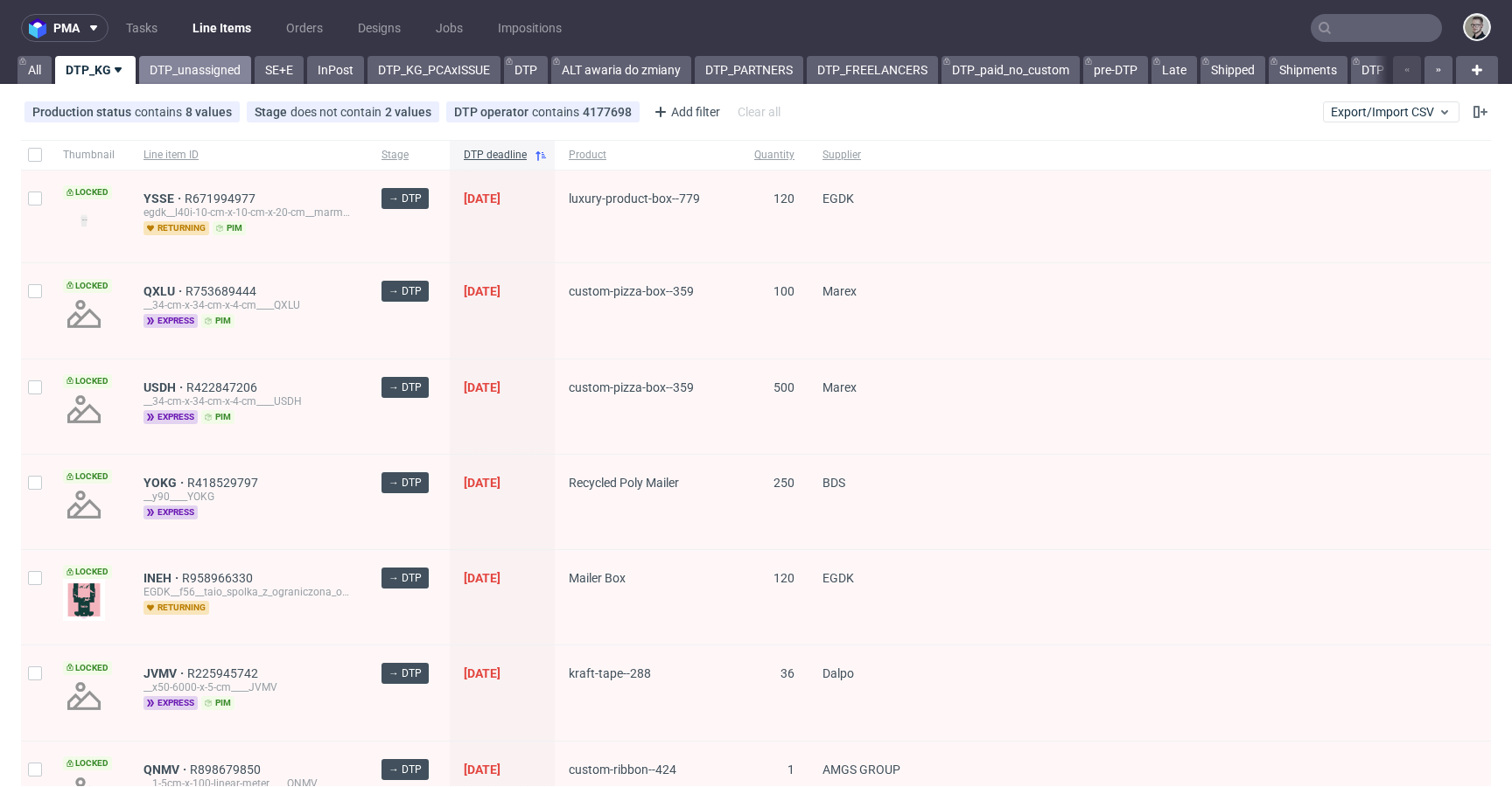
click at [178, 65] on link "DTP_unassigned" at bounding box center [195, 70] width 112 height 28
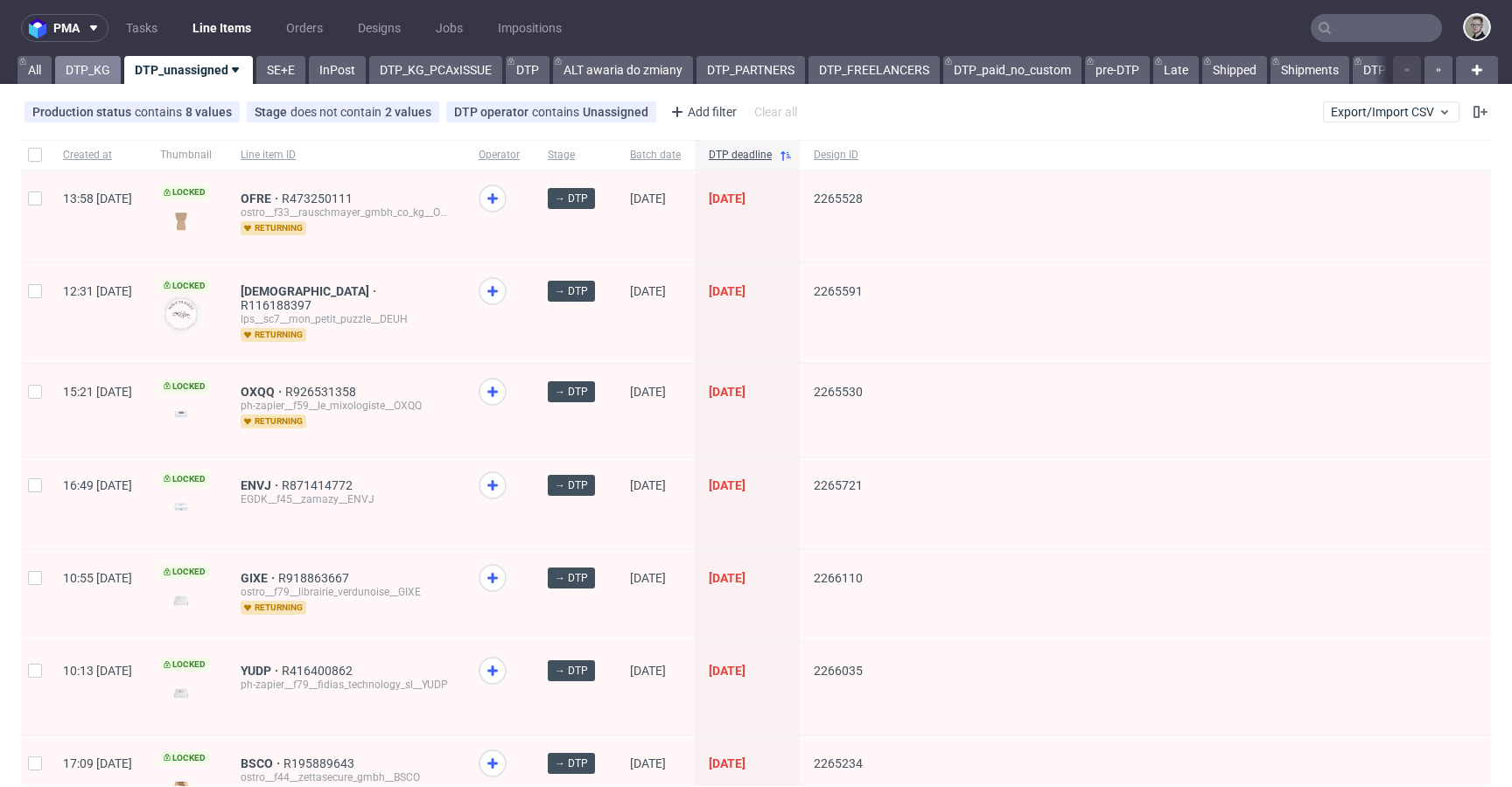
click at [71, 62] on link "DTP_KG" at bounding box center [87, 70] width 66 height 28
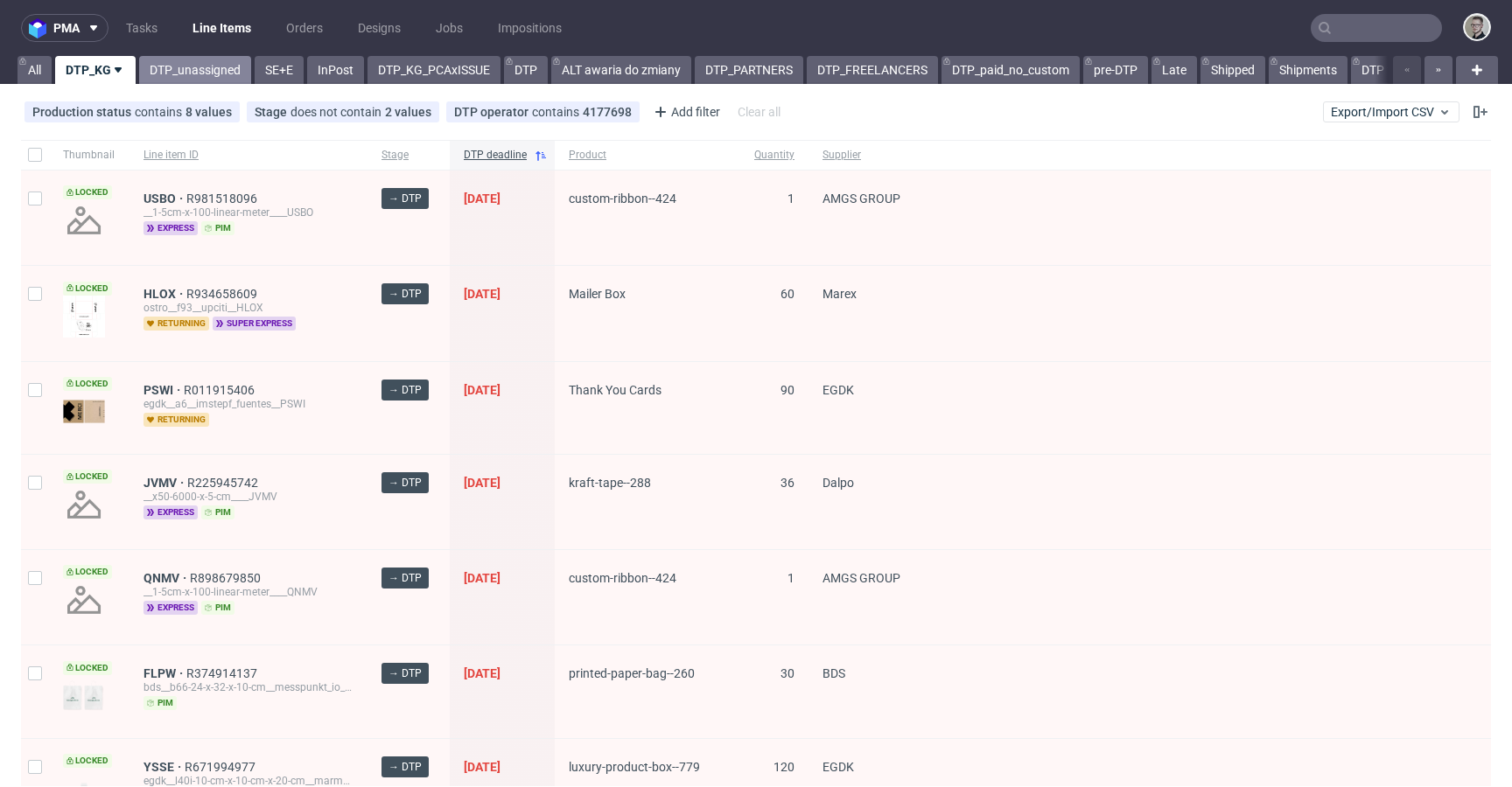
click at [177, 76] on link "DTP_unassigned" at bounding box center [195, 70] width 112 height 28
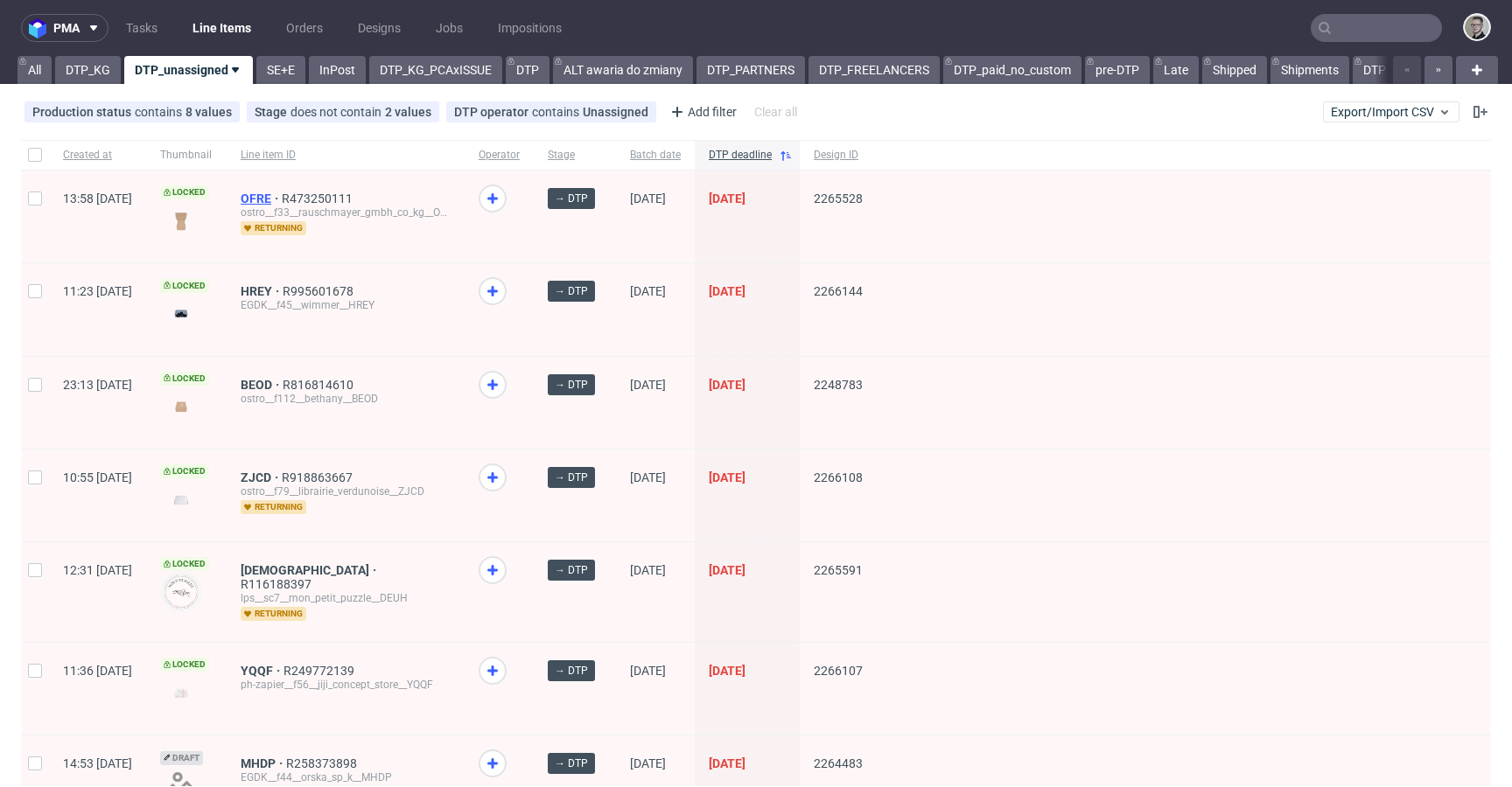
click at [282, 198] on span "OFRE" at bounding box center [261, 198] width 41 height 14
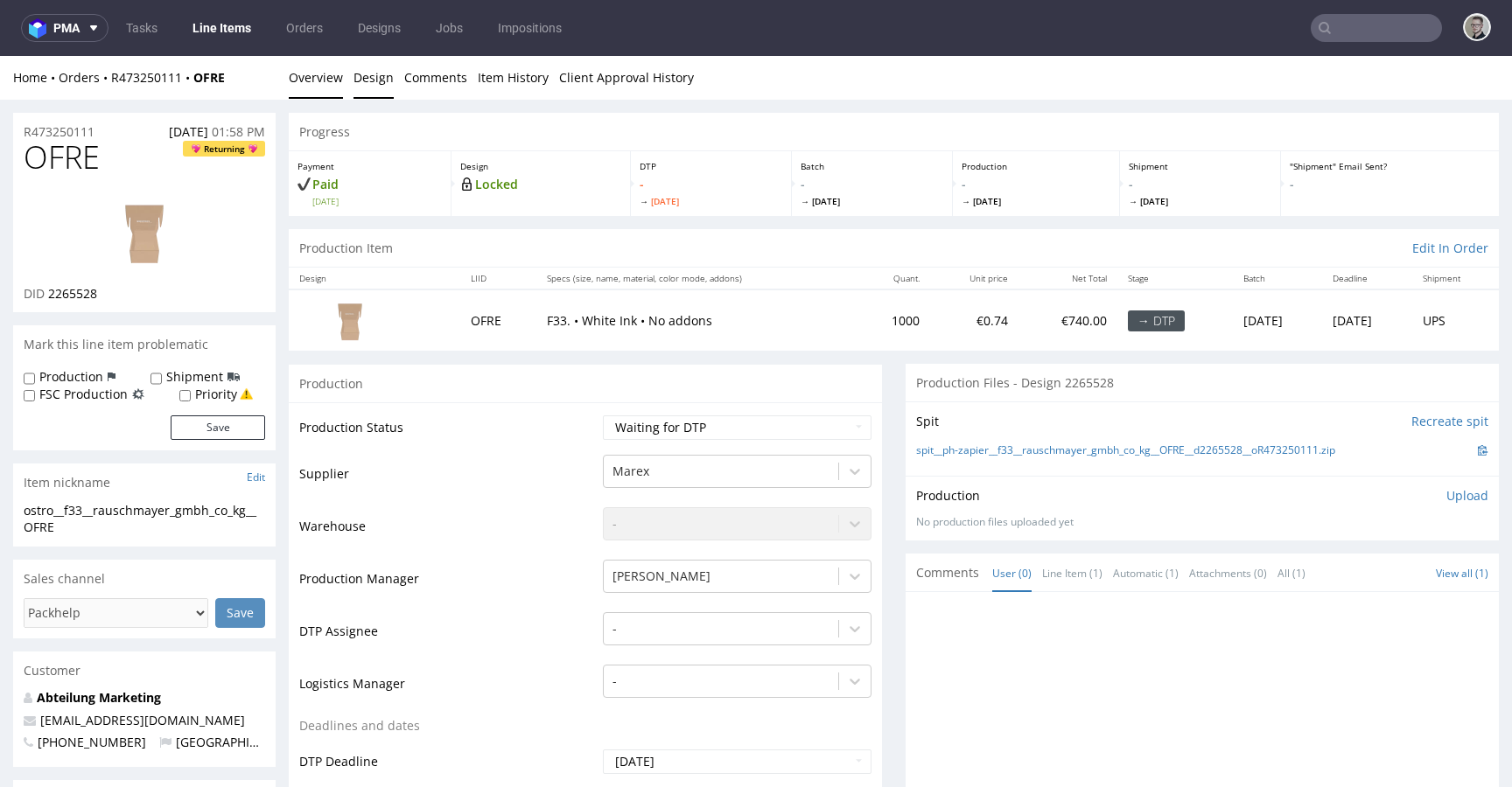
click at [356, 90] on link "Design" at bounding box center [373, 77] width 40 height 43
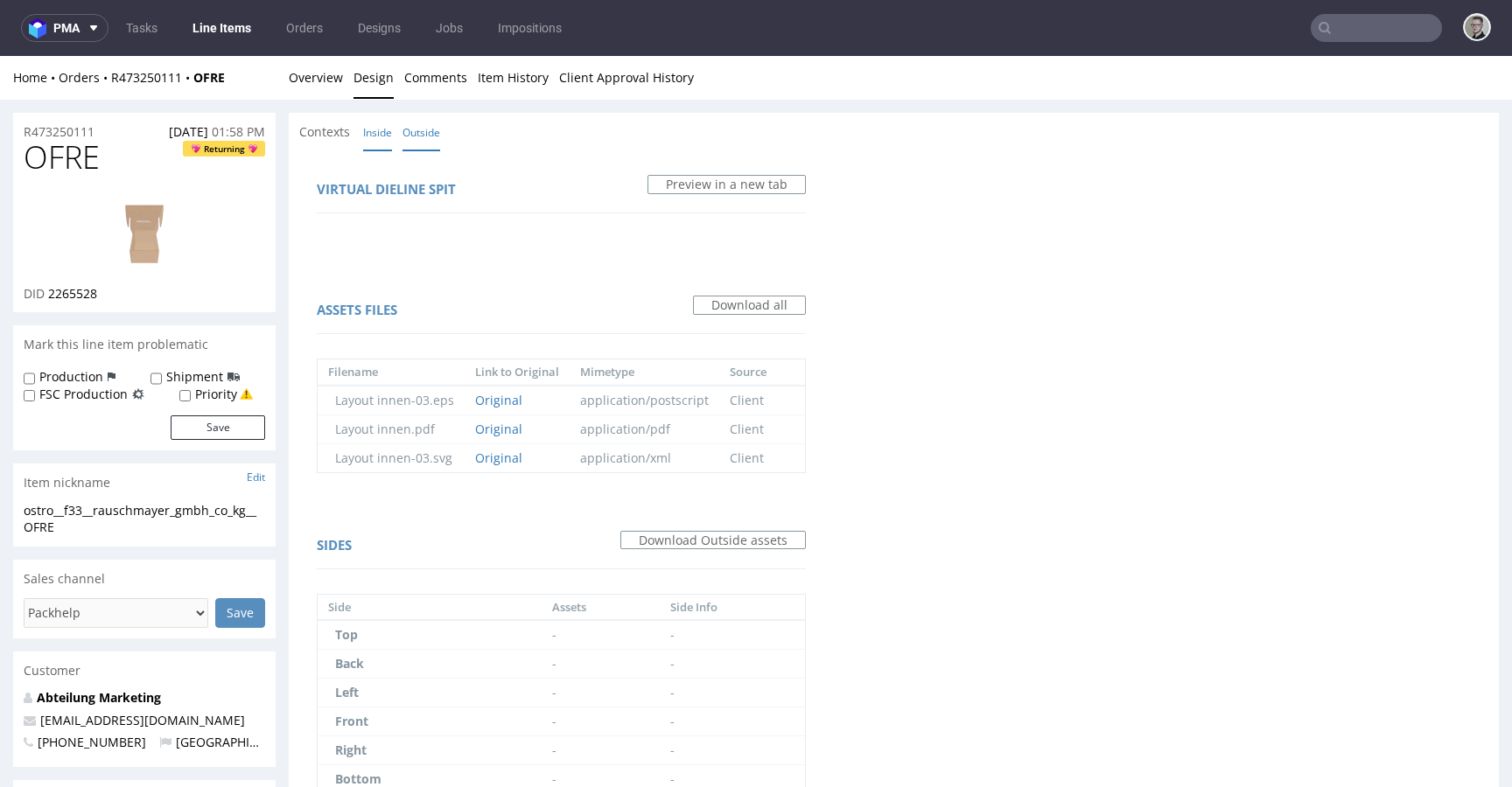
click at [387, 141] on link "Inside" at bounding box center [377, 132] width 29 height 37
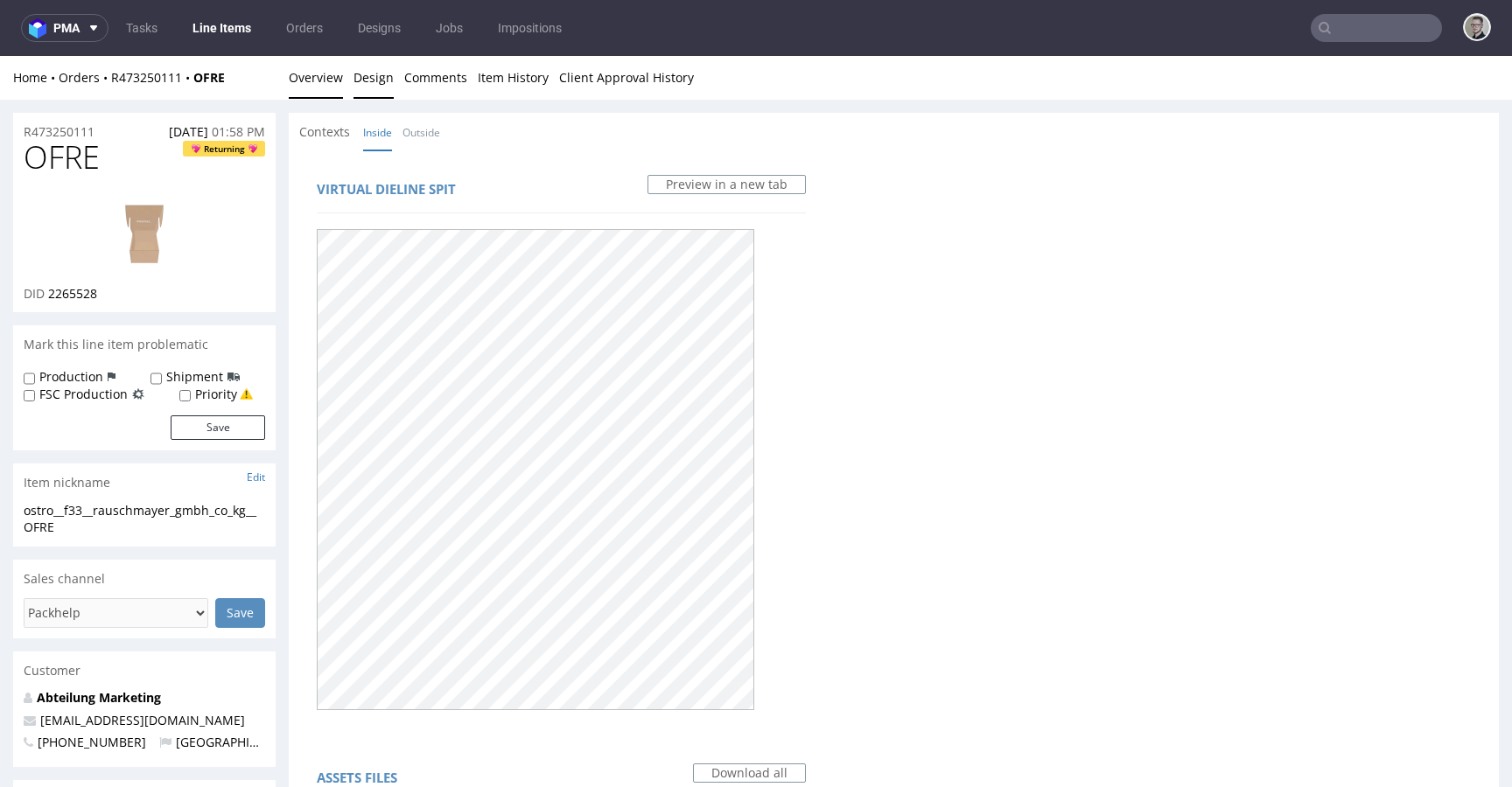
click at [328, 67] on link "Overview" at bounding box center [315, 77] width 54 height 43
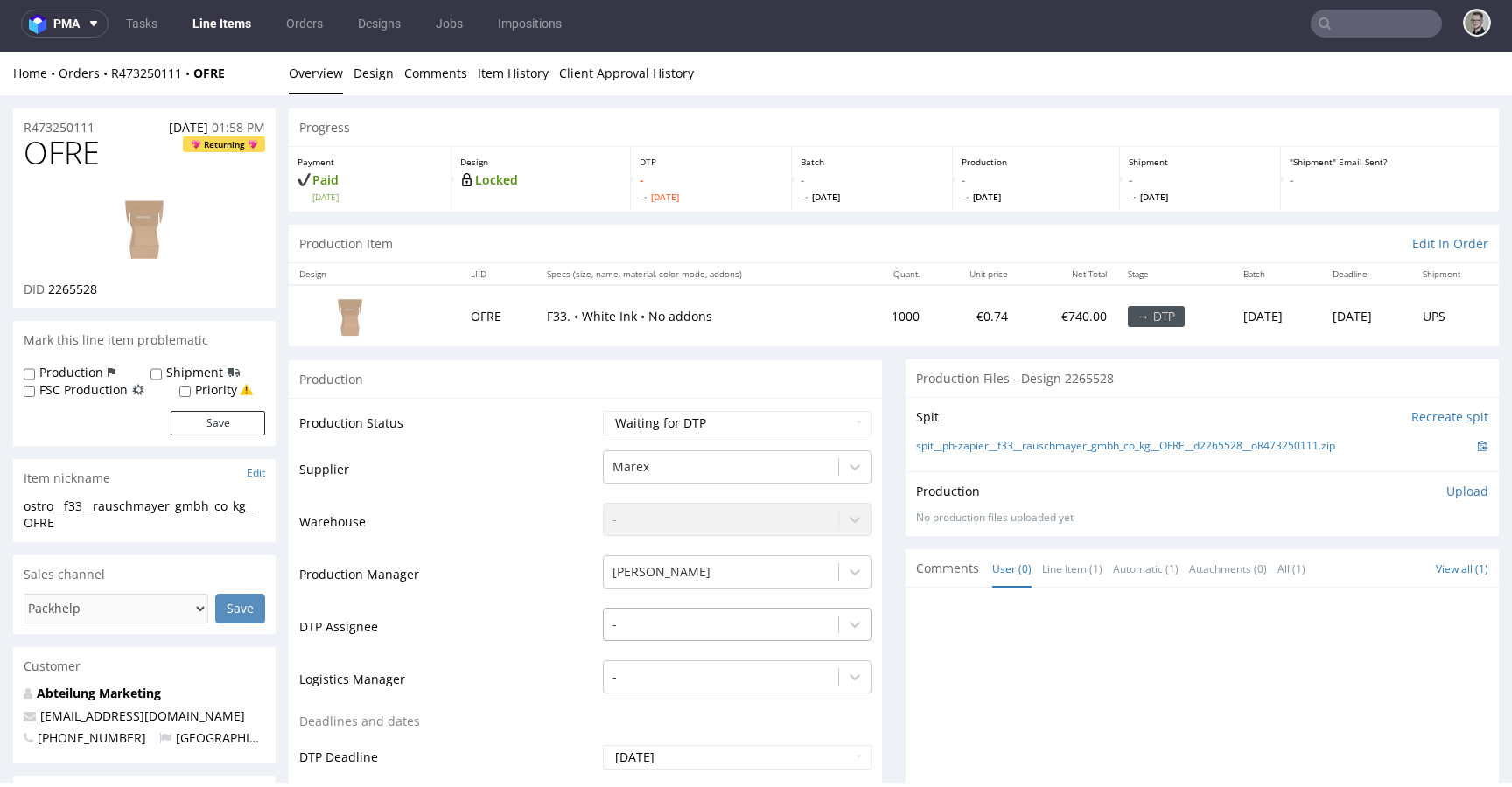
click at [639, 632] on div "-" at bounding box center [737, 620] width 269 height 24
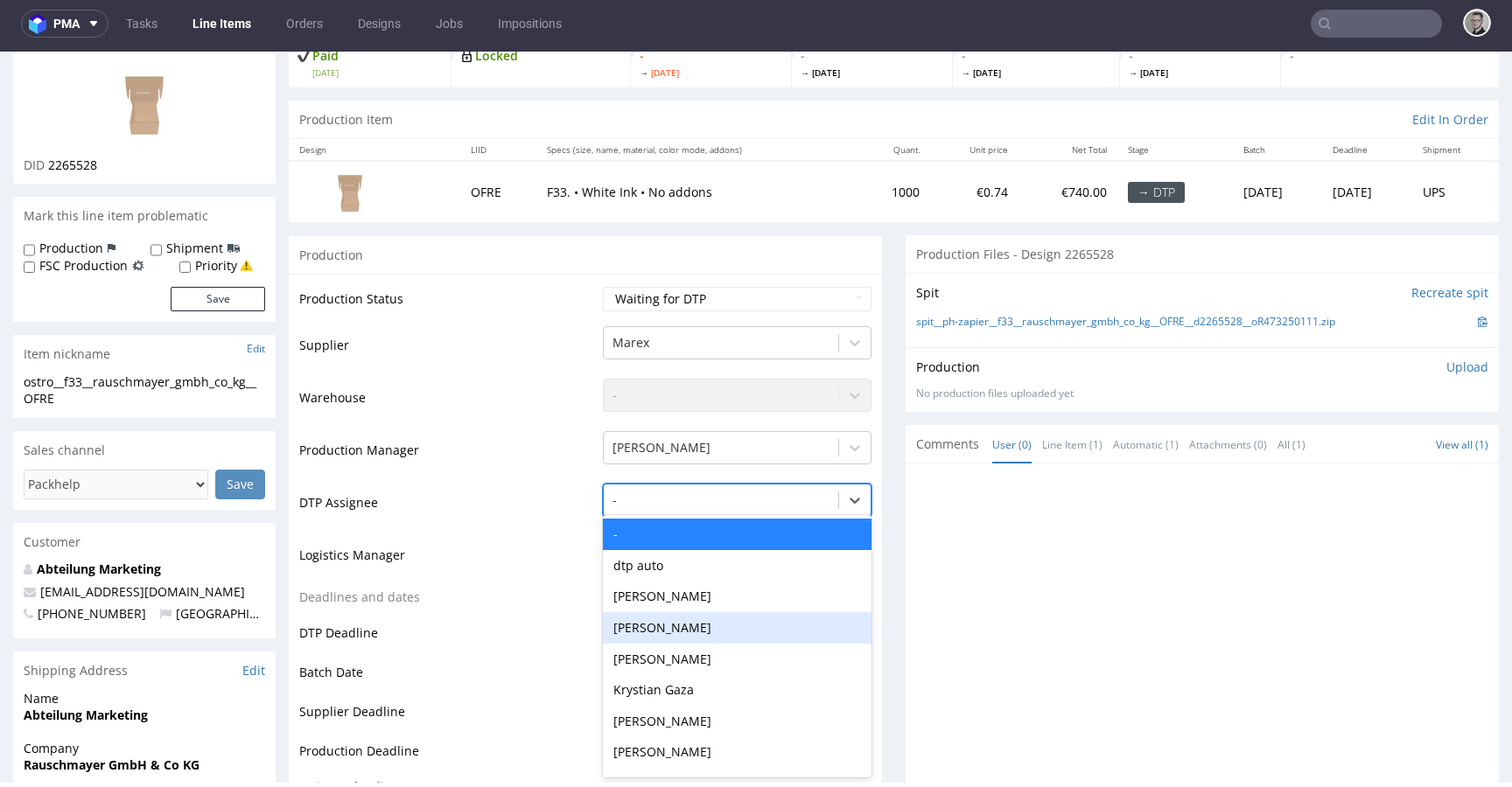
scroll to position [126, 0]
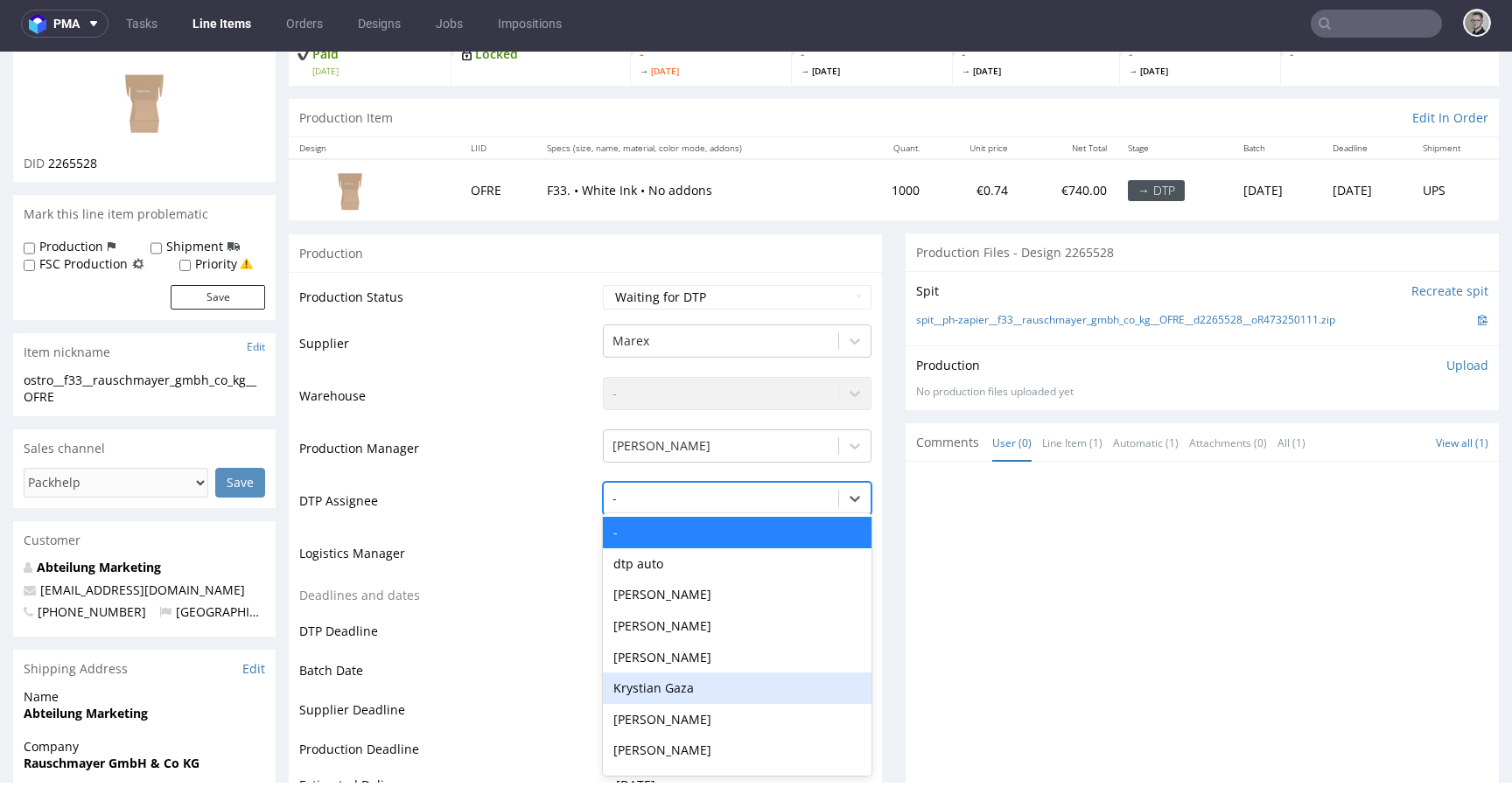
click at [649, 687] on div "Krystian Gaza" at bounding box center [737, 688] width 269 height 32
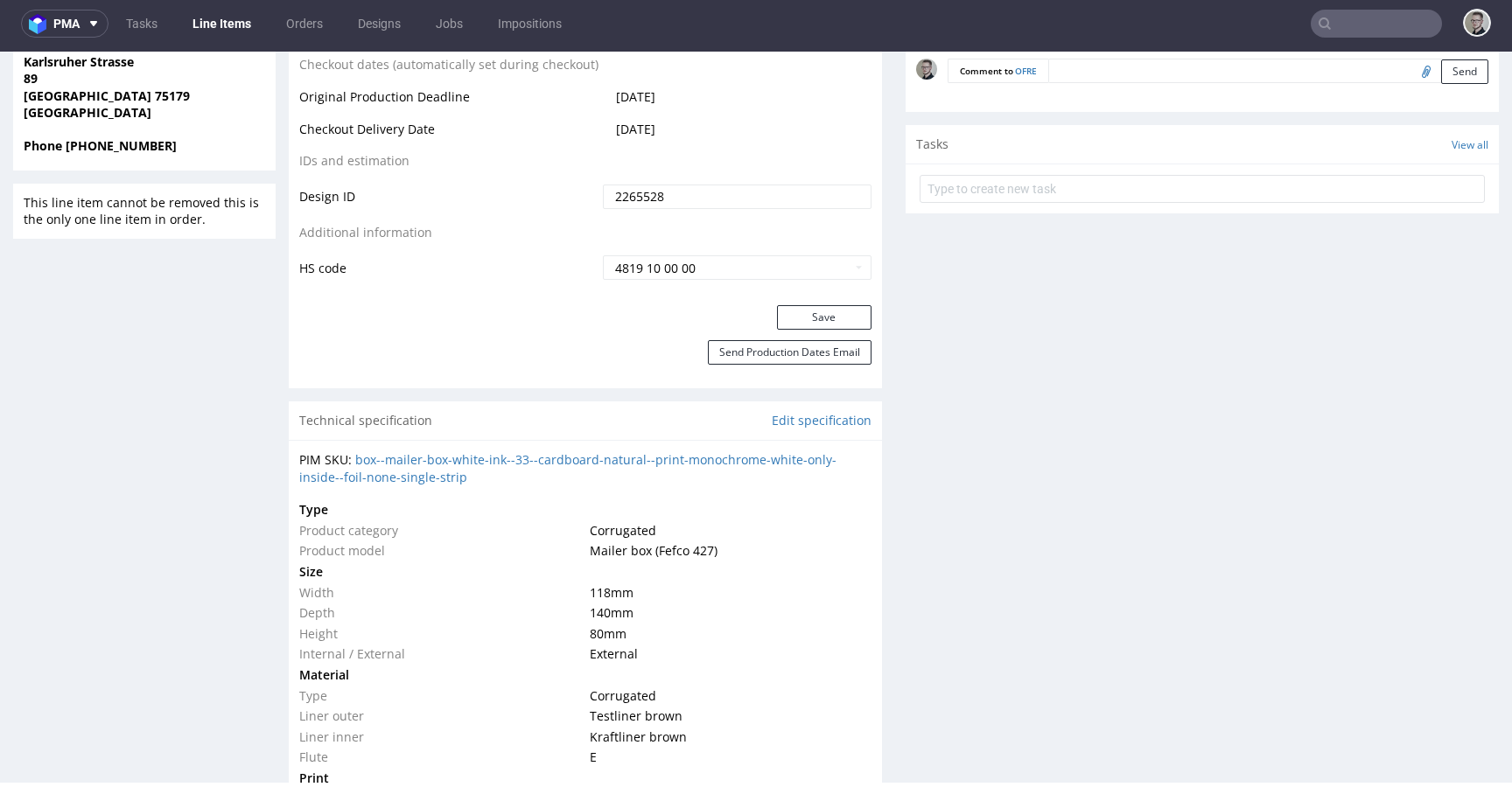
scroll to position [944, 0]
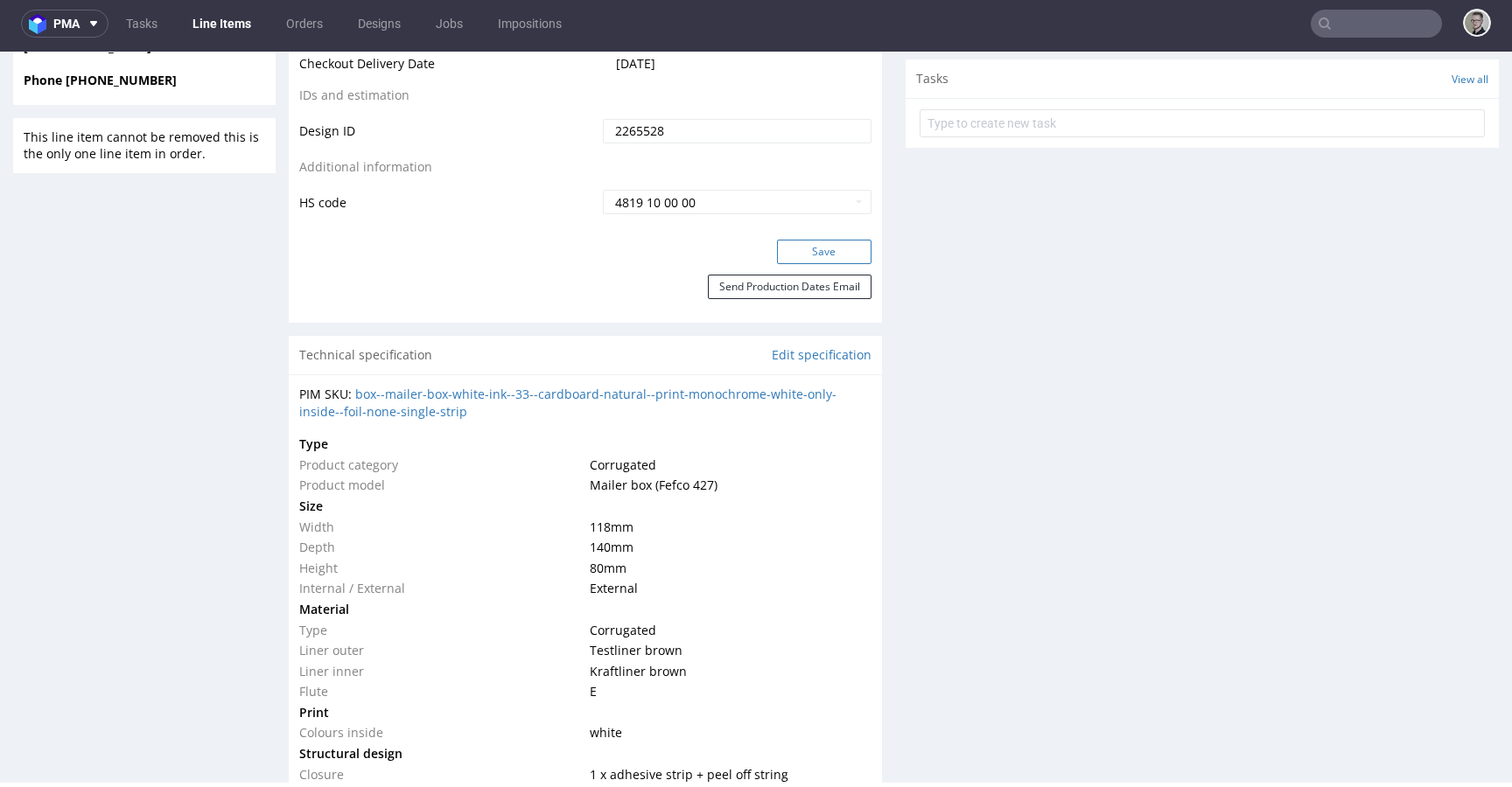
click at [841, 259] on button "Save" at bounding box center [824, 252] width 95 height 24
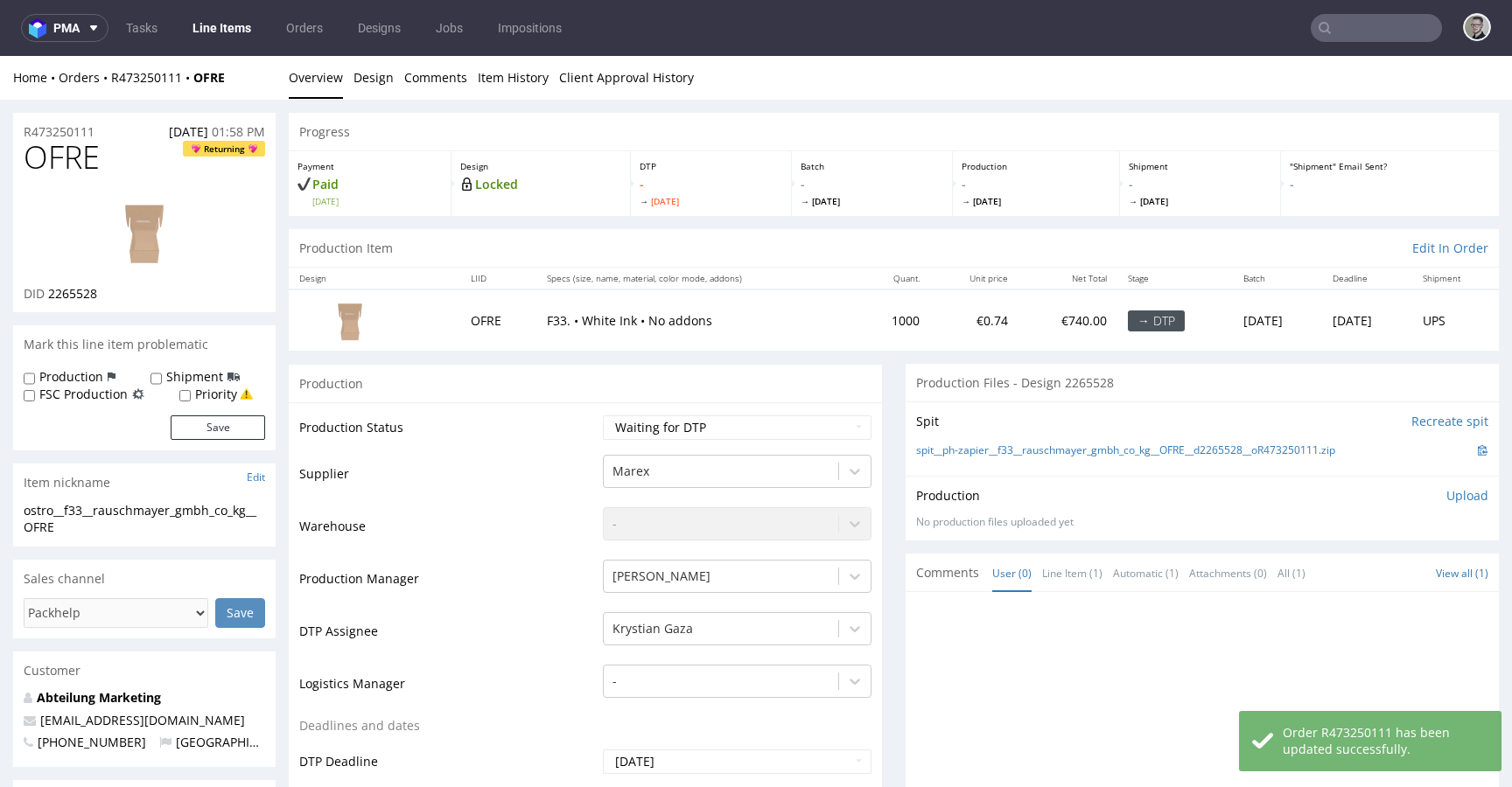
scroll to position [0, 0]
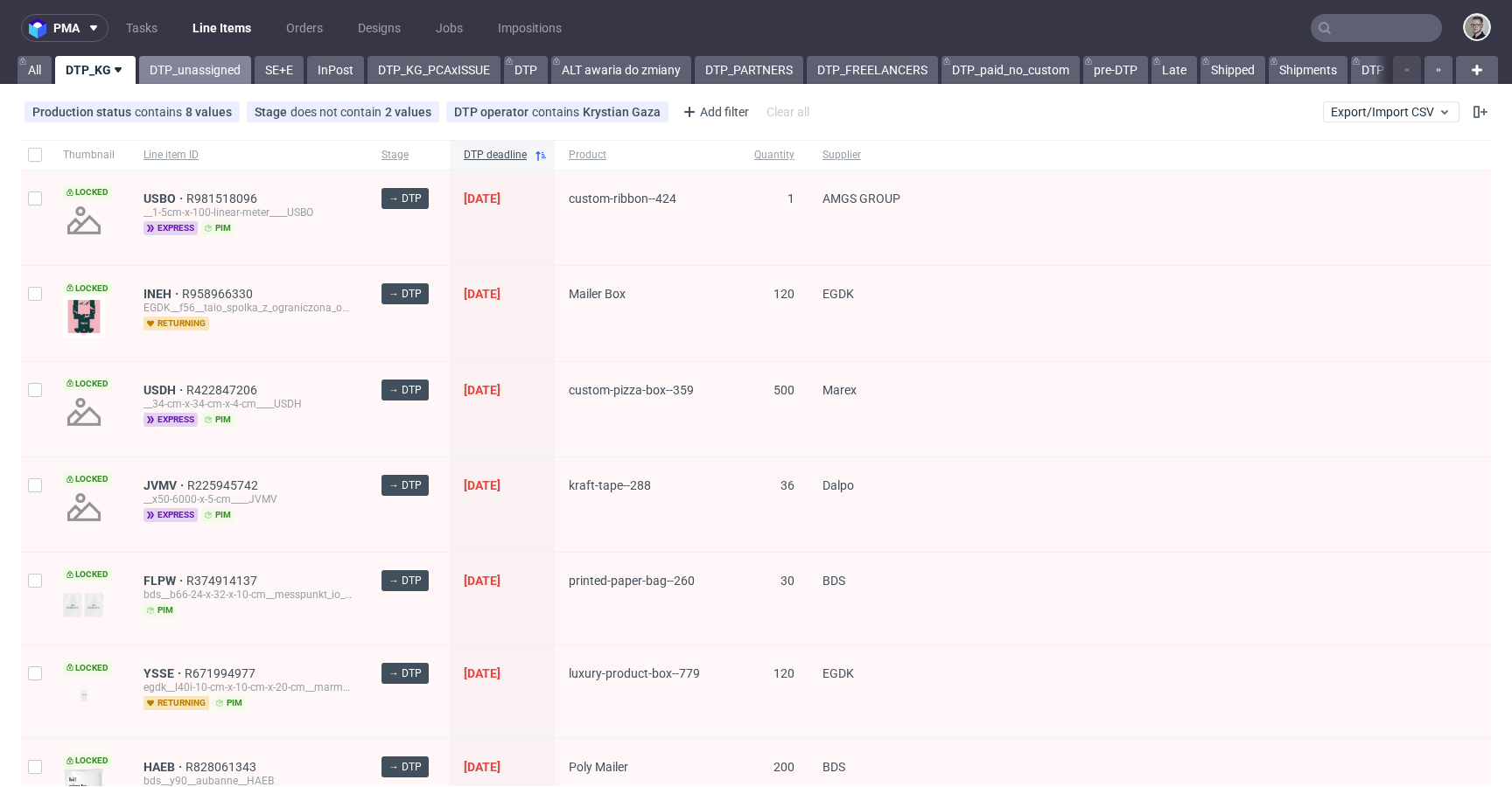
click at [194, 77] on link "DTP_unassigned" at bounding box center [195, 70] width 112 height 28
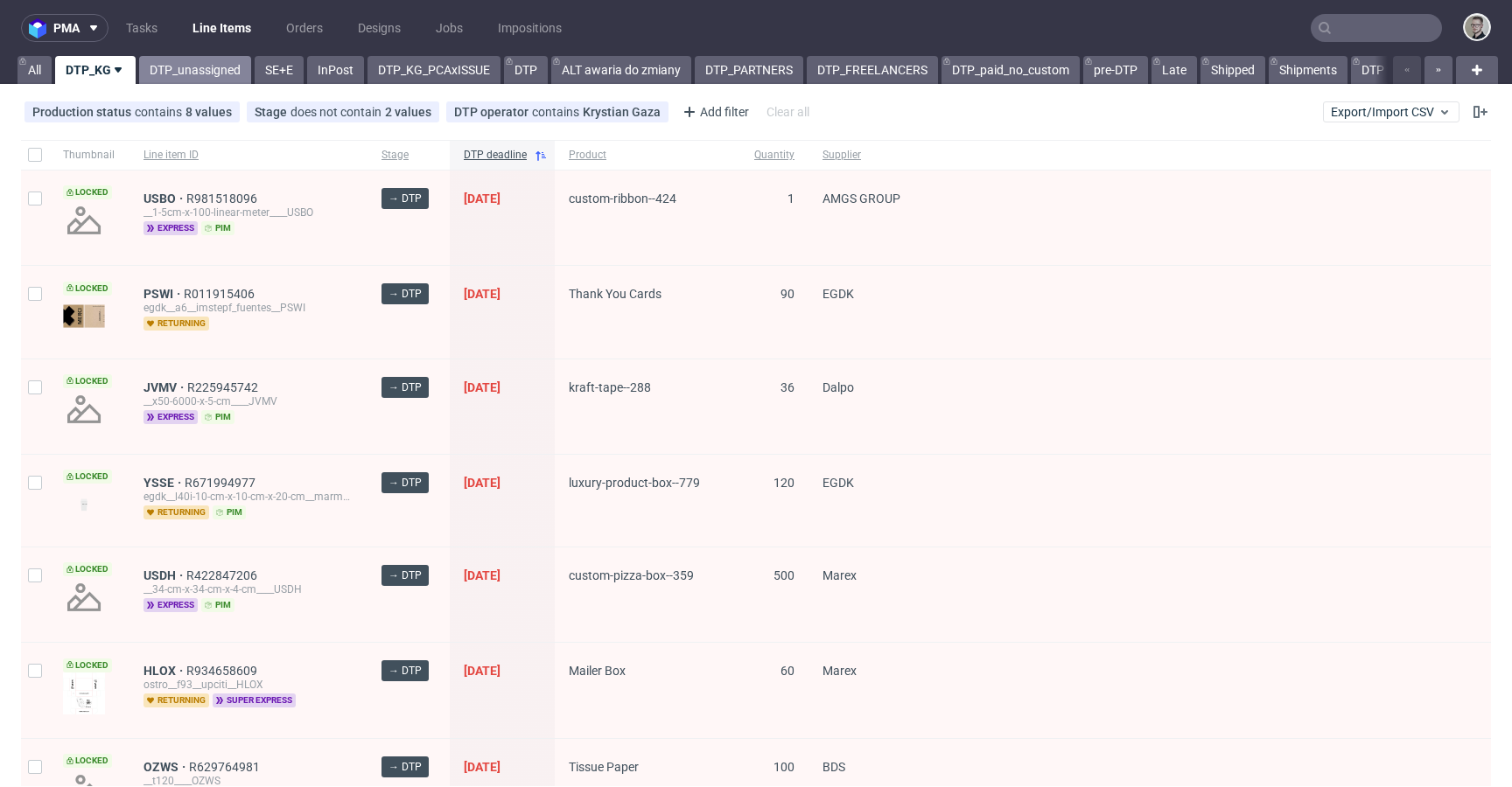
click at [181, 81] on link "DTP_unassigned" at bounding box center [195, 70] width 112 height 28
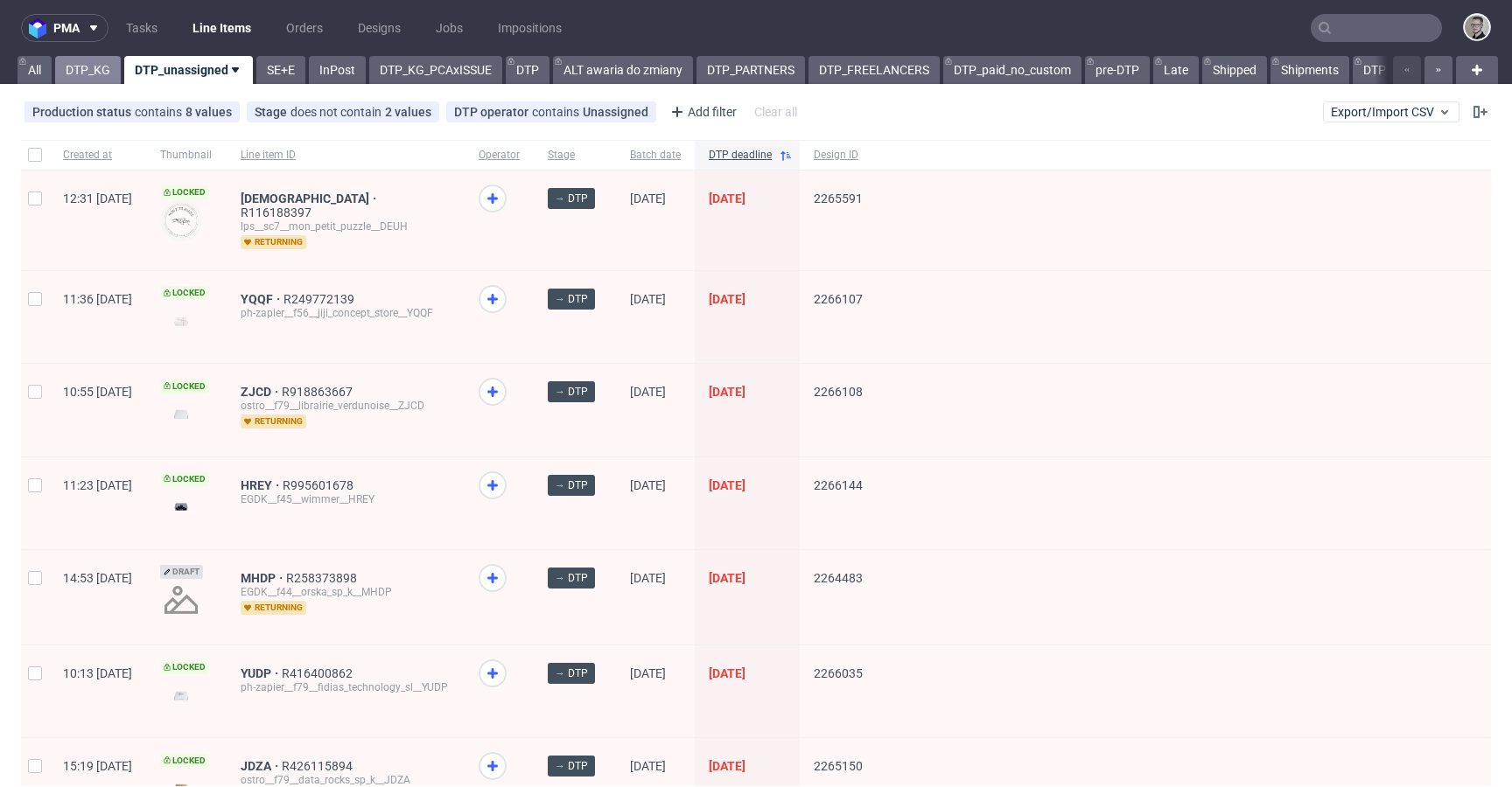
click at [74, 67] on link "DTP_KG" at bounding box center [87, 70] width 66 height 28
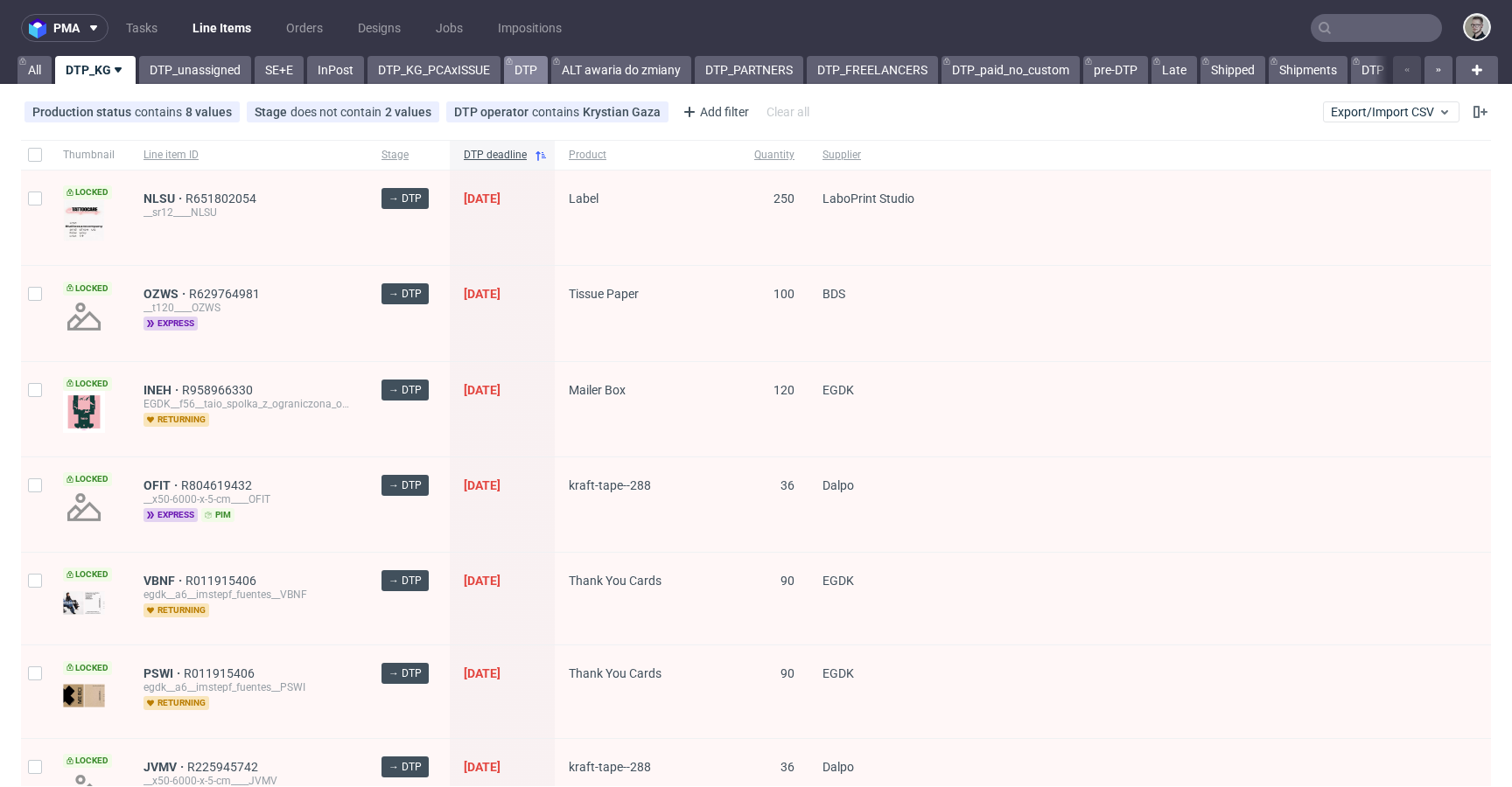
click at [531, 79] on link "DTP" at bounding box center [526, 70] width 44 height 28
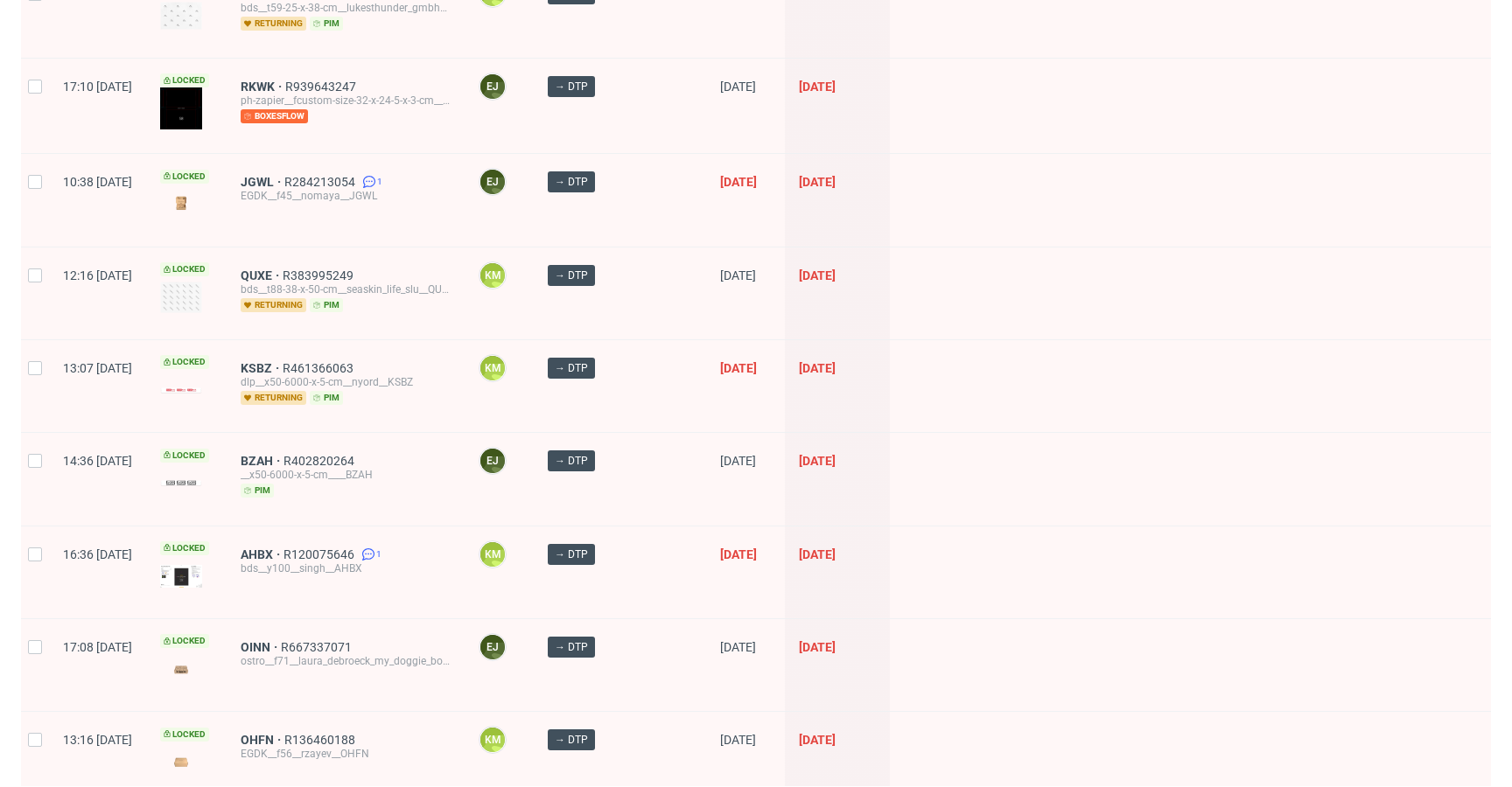
scroll to position [2351, 0]
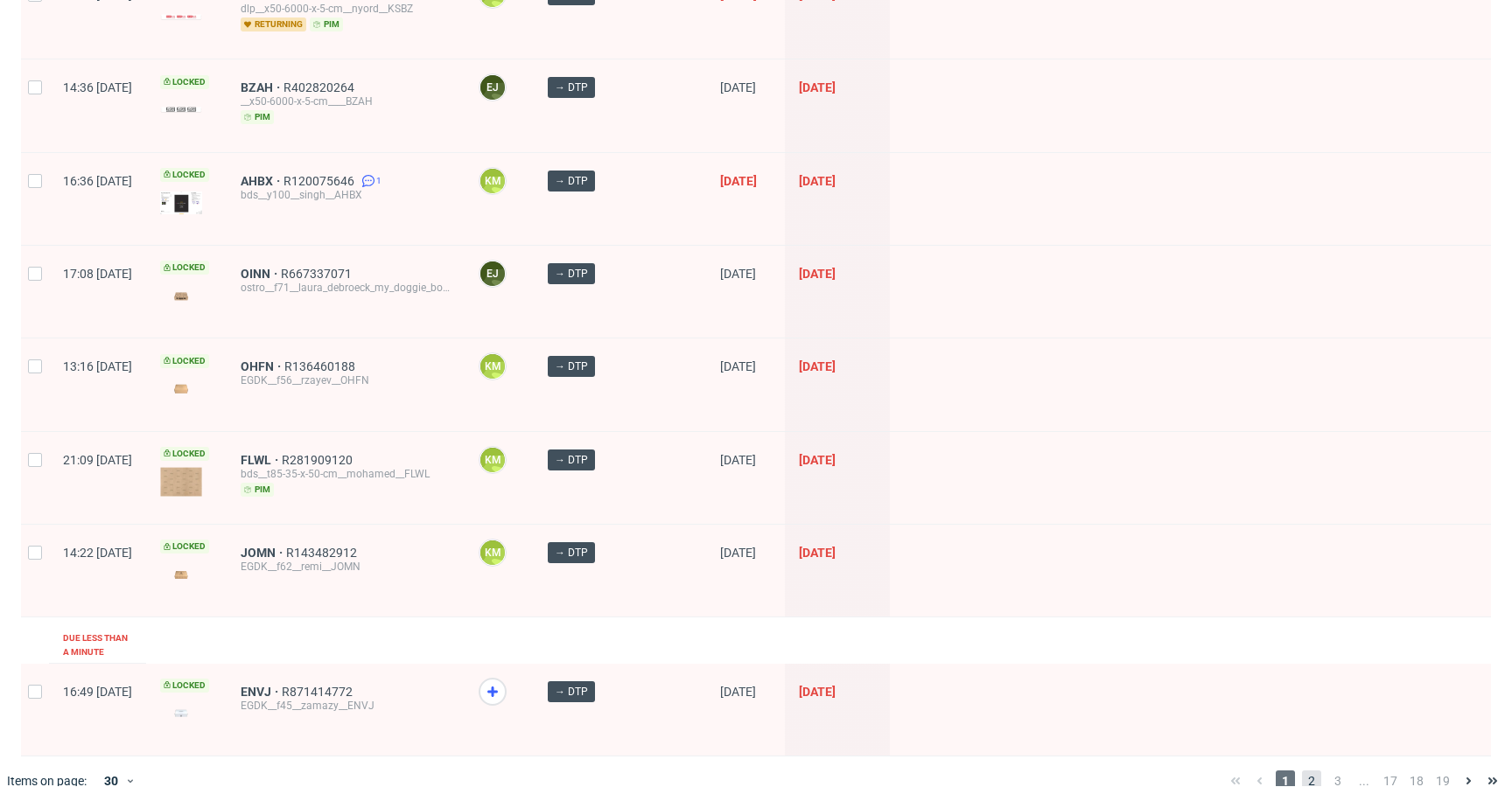
click at [1302, 771] on span "2" at bounding box center [1311, 781] width 20 height 21
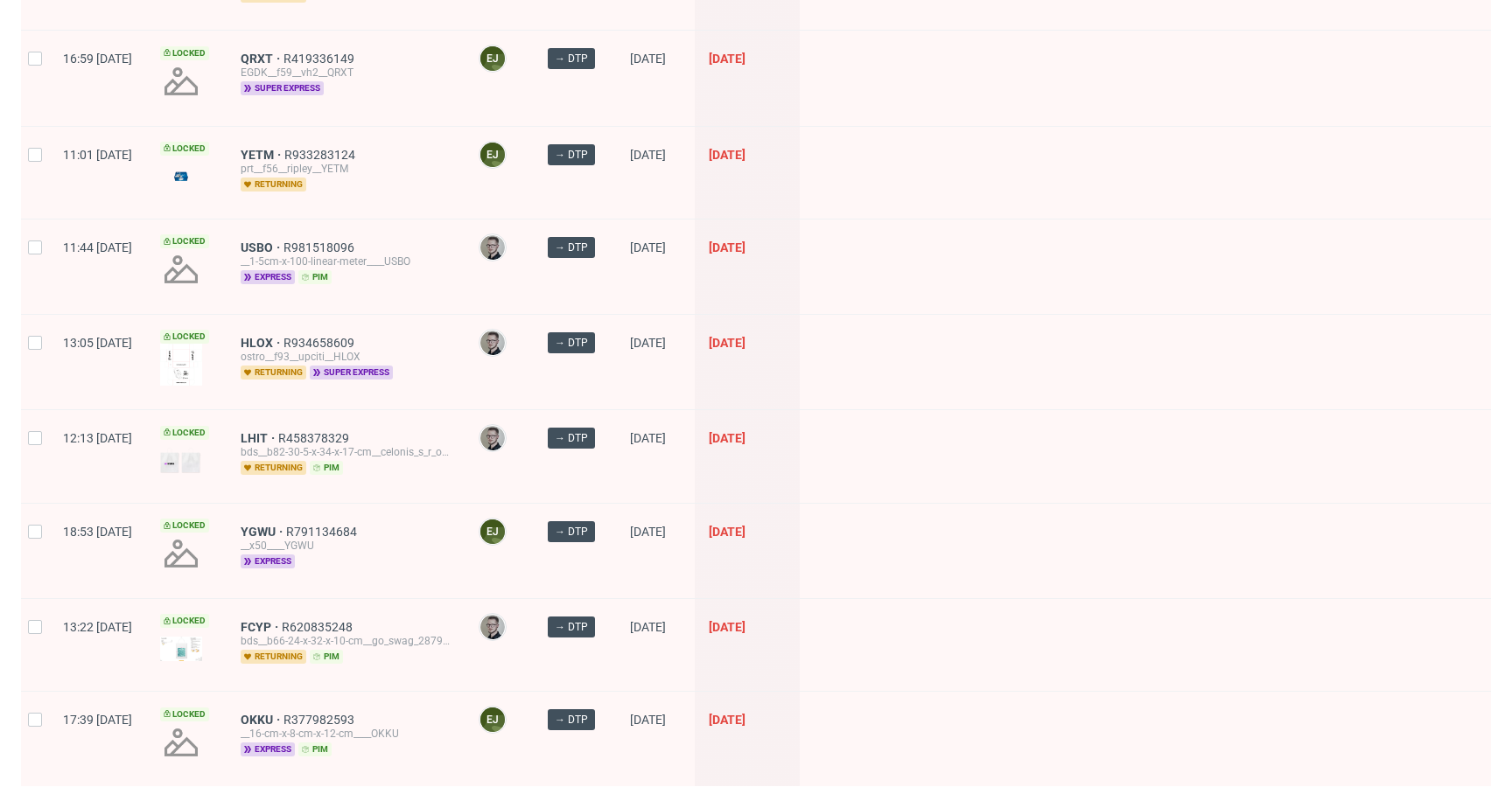
scroll to position [2260, 0]
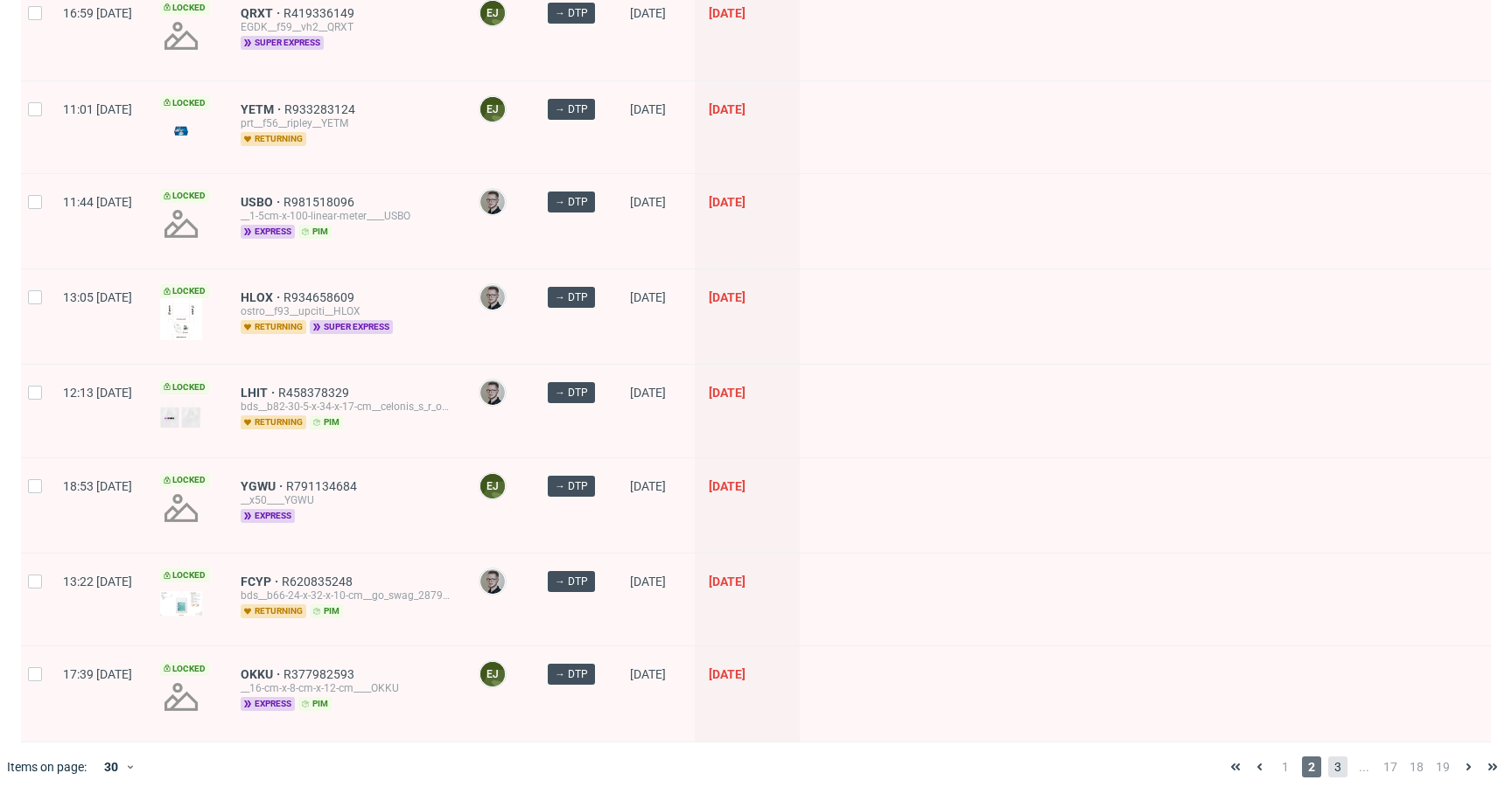
click at [1329, 757] on span "3" at bounding box center [1338, 767] width 20 height 21
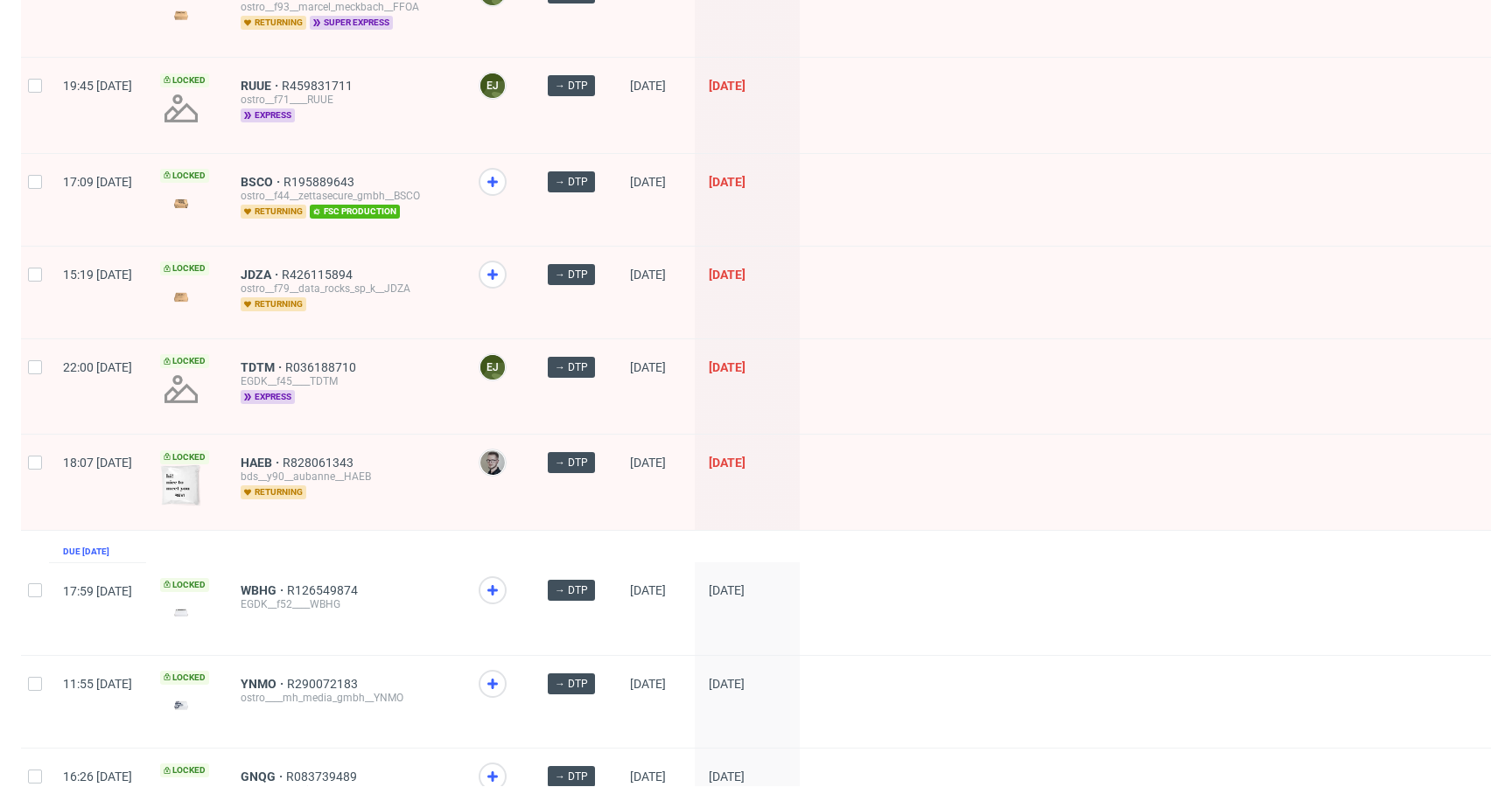
scroll to position [2291, 0]
